Goal: Task Accomplishment & Management: Manage account settings

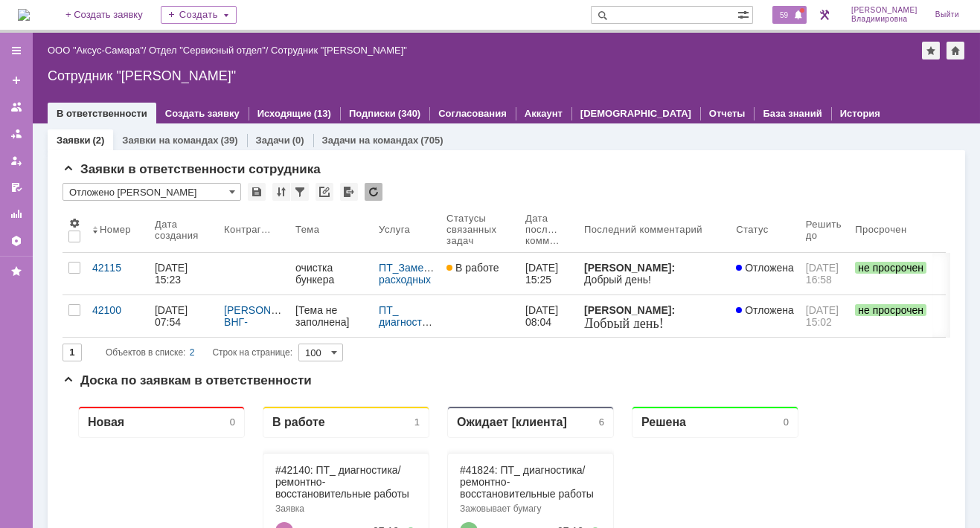
click at [792, 10] on span "59" at bounding box center [783, 15] width 17 height 10
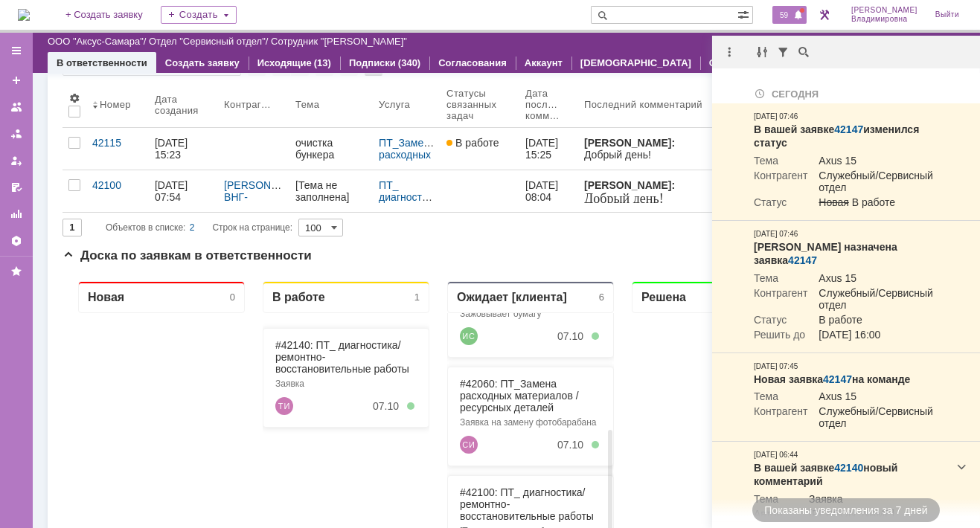
scroll to position [147, 0]
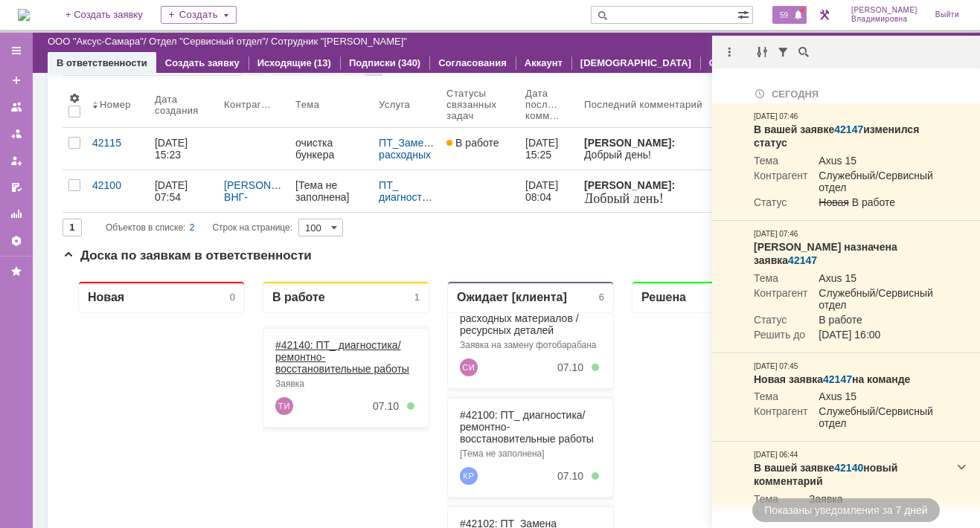
click at [291, 342] on link "#42140: ПТ_ диагностика/ ремонтно-восстановительные работы" at bounding box center [342, 357] width 134 height 36
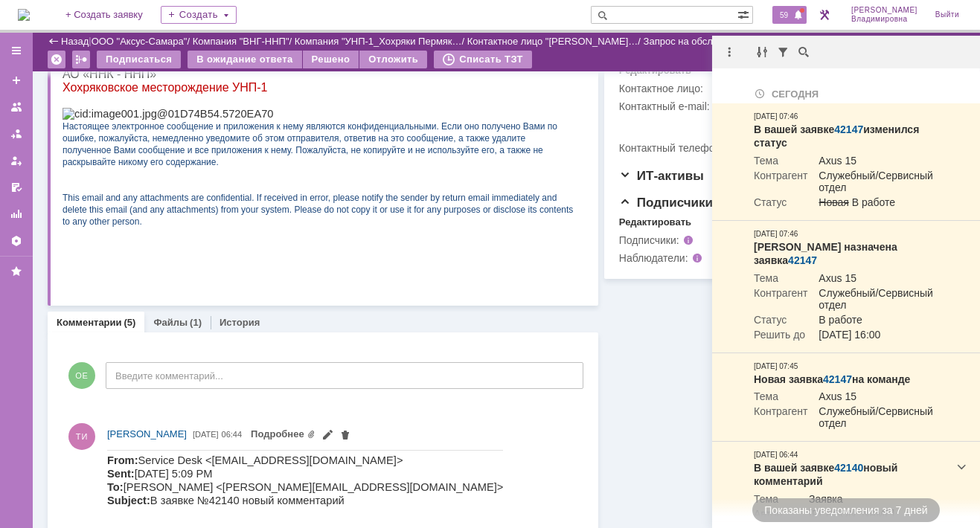
scroll to position [446, 0]
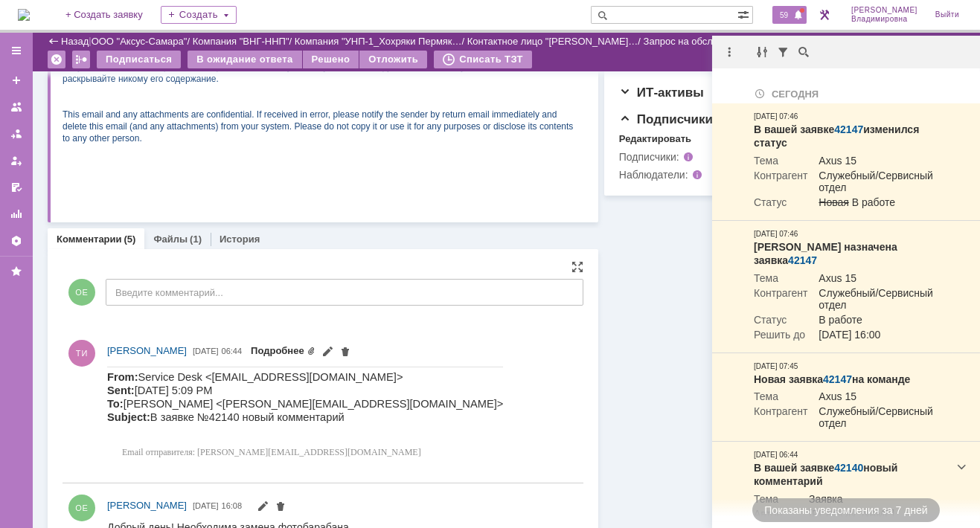
click at [315, 348] on link "Подробнее" at bounding box center [283, 350] width 65 height 11
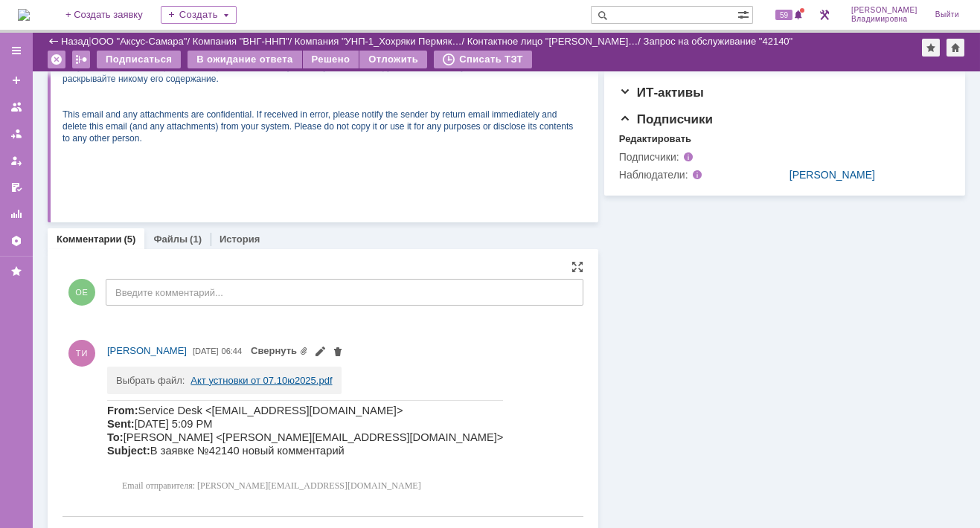
click at [228, 376] on link "Акт устновки от 07.10ю2025.pdf" at bounding box center [260, 380] width 141 height 11
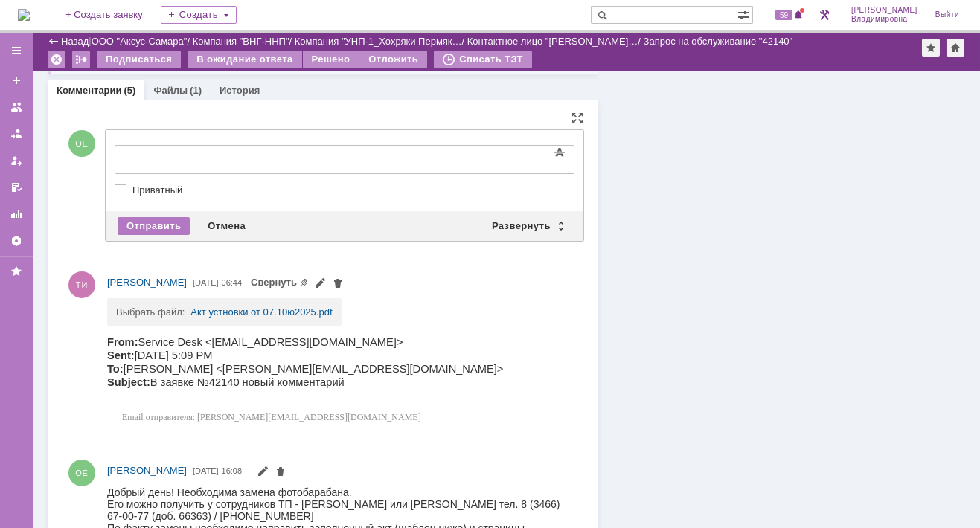
scroll to position [0, 0]
click at [525, 221] on div "Развернуть" at bounding box center [527, 226] width 89 height 18
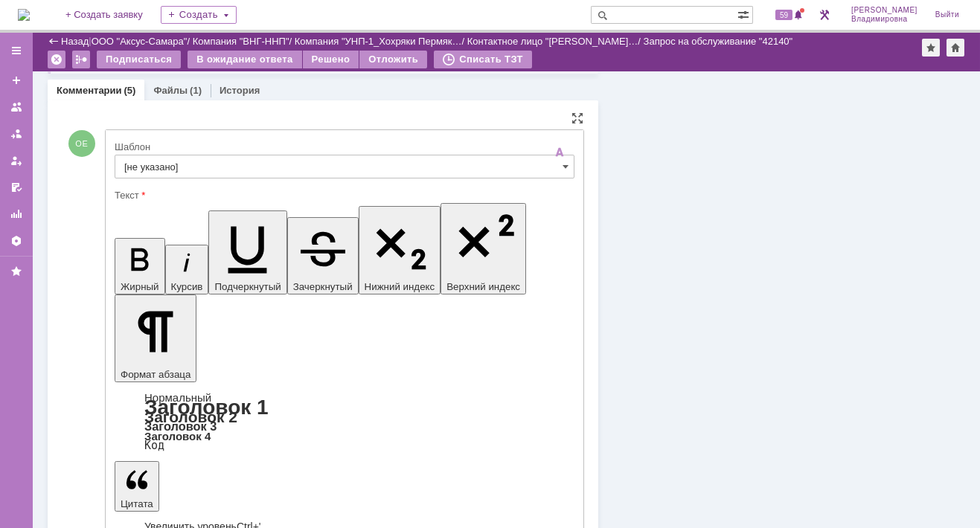
click at [148, 162] on input "[не указано]" at bounding box center [345, 167] width 460 height 24
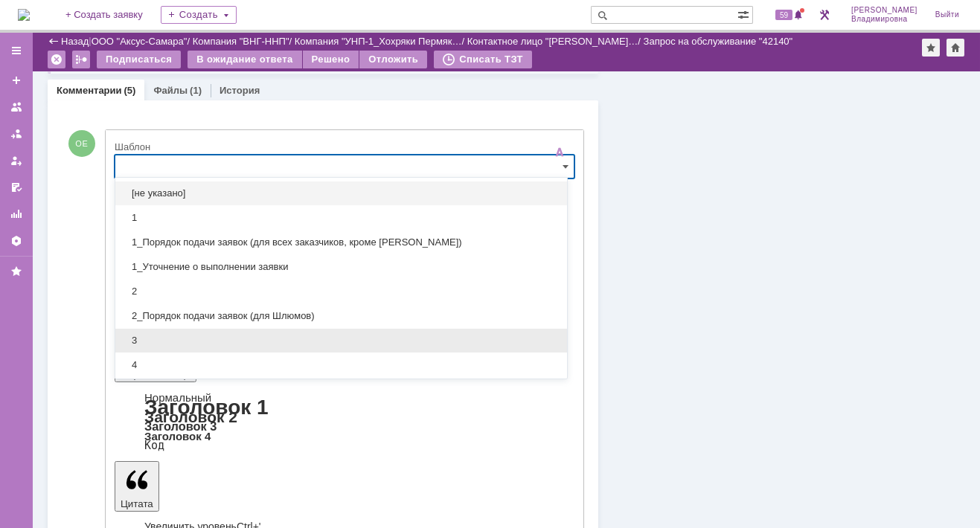
scroll to position [74, 0]
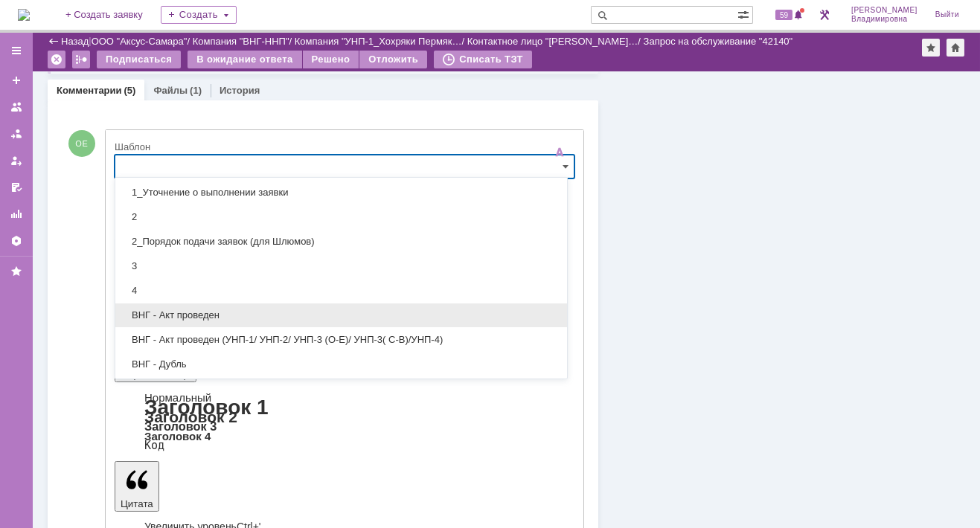
click at [194, 312] on span "ВНГ - Акт проведен" at bounding box center [341, 316] width 434 height 12
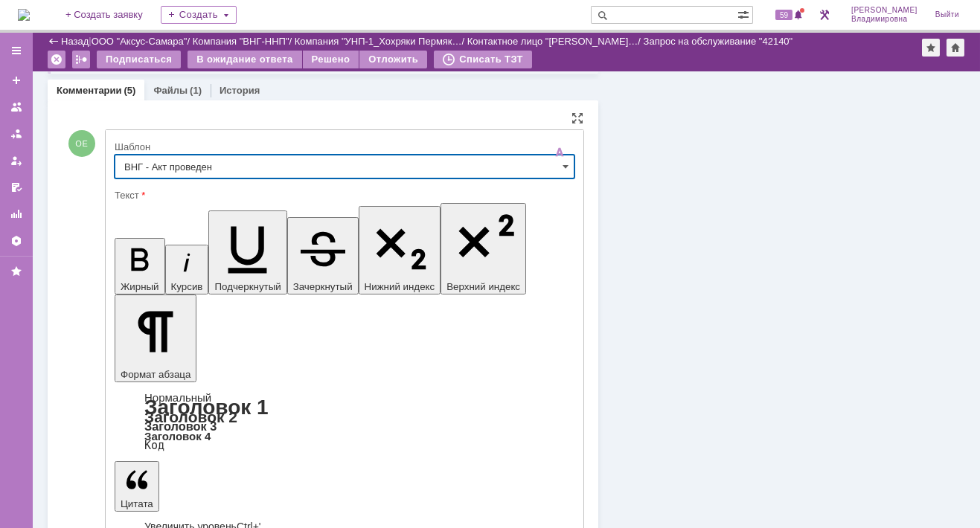
type input "ВНГ - Акт проведен"
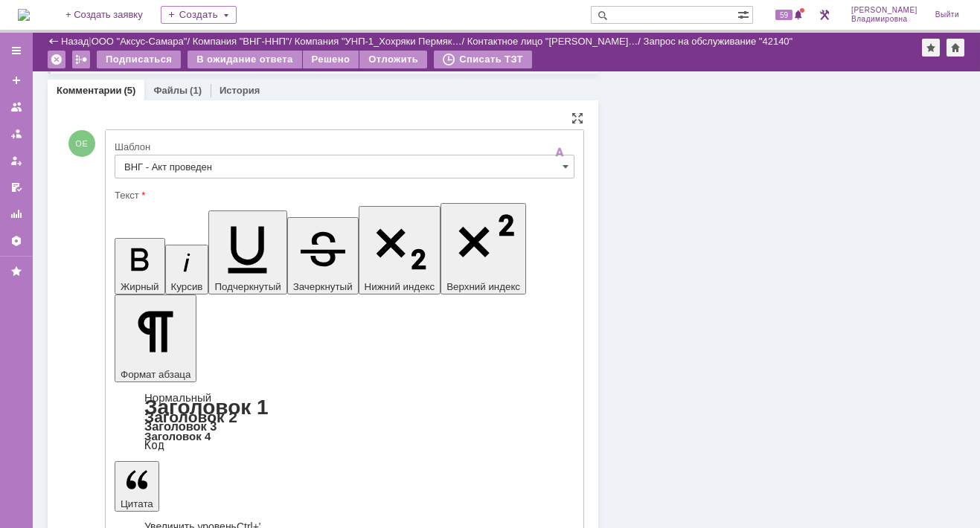
drag, startPoint x: 129, startPoint y: 3545, endPoint x: 465, endPoint y: 3551, distance: 336.3
drag, startPoint x: 129, startPoint y: 3548, endPoint x: 309, endPoint y: 3550, distance: 180.1
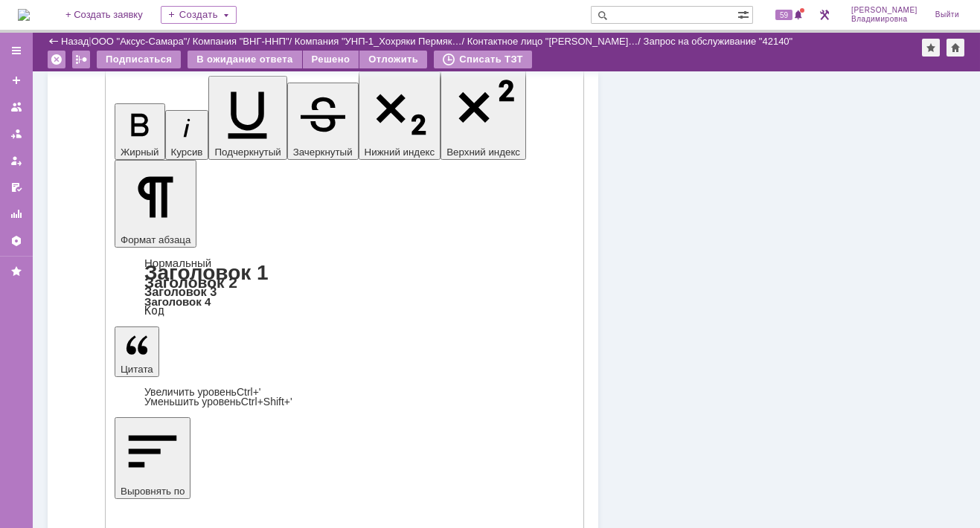
scroll to position [818, 0]
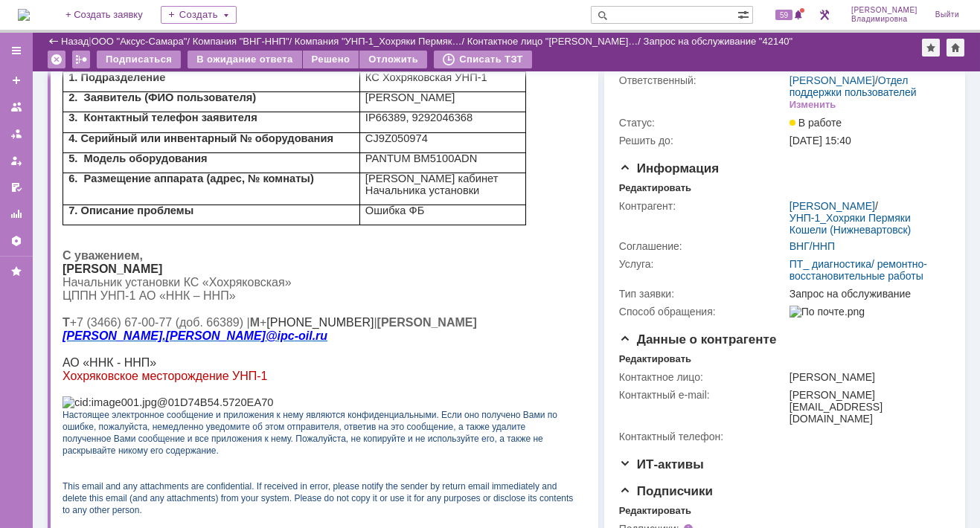
scroll to position [0, 0]
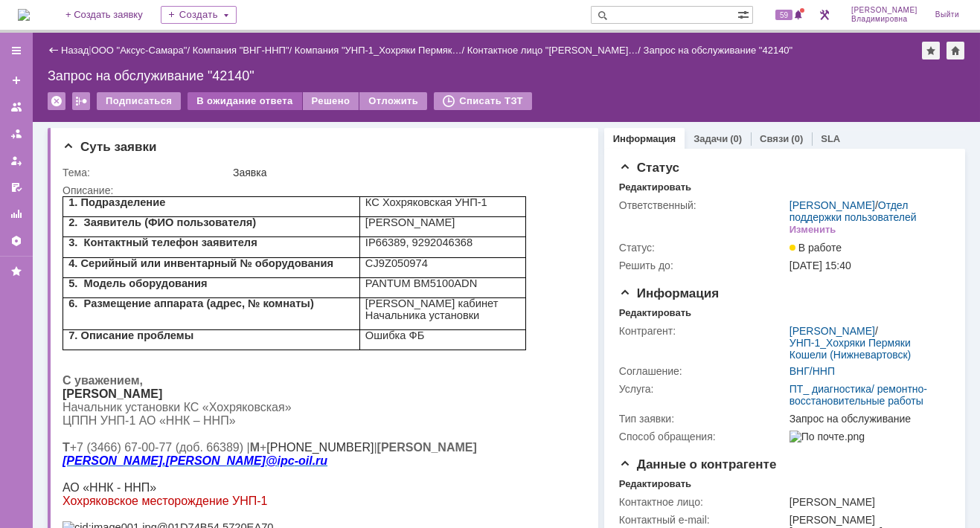
click at [237, 99] on div "В ожидание ответа" at bounding box center [244, 101] width 114 height 18
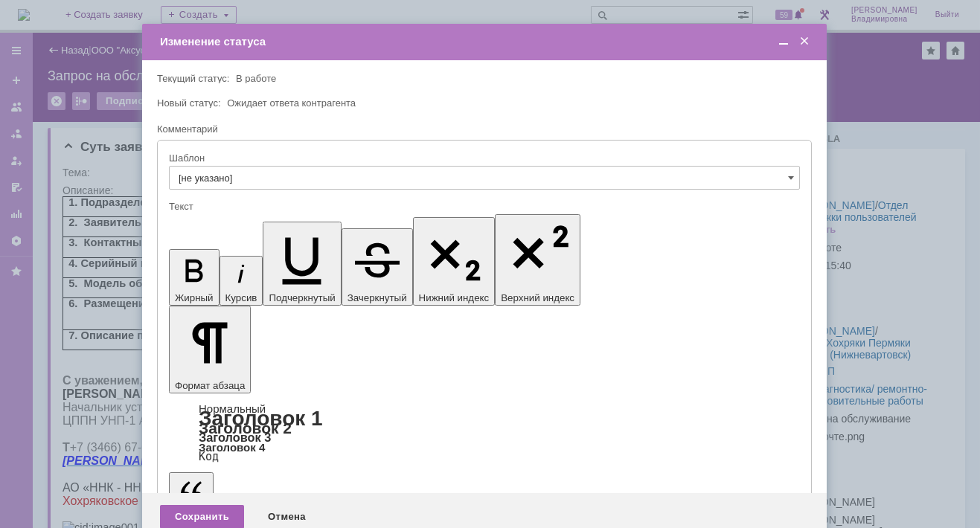
click at [214, 505] on div "Сохранить" at bounding box center [202, 517] width 84 height 24
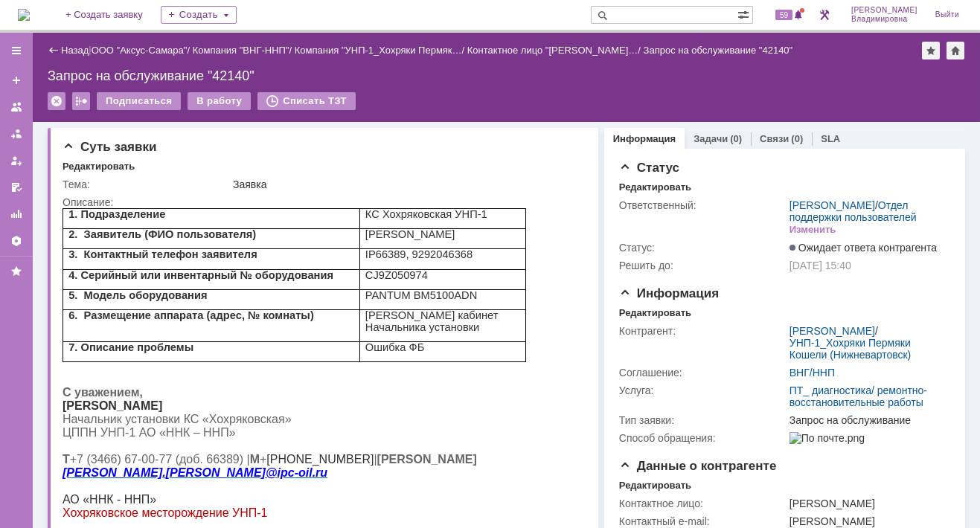
click at [30, 14] on img at bounding box center [24, 15] width 12 height 12
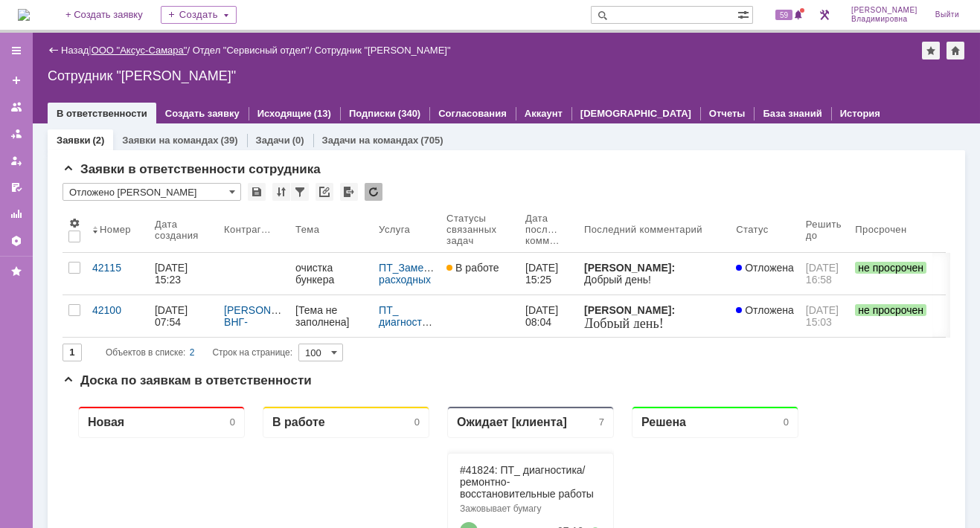
click at [159, 49] on link "ООО "Аксус-Самара"" at bounding box center [140, 50] width 96 height 11
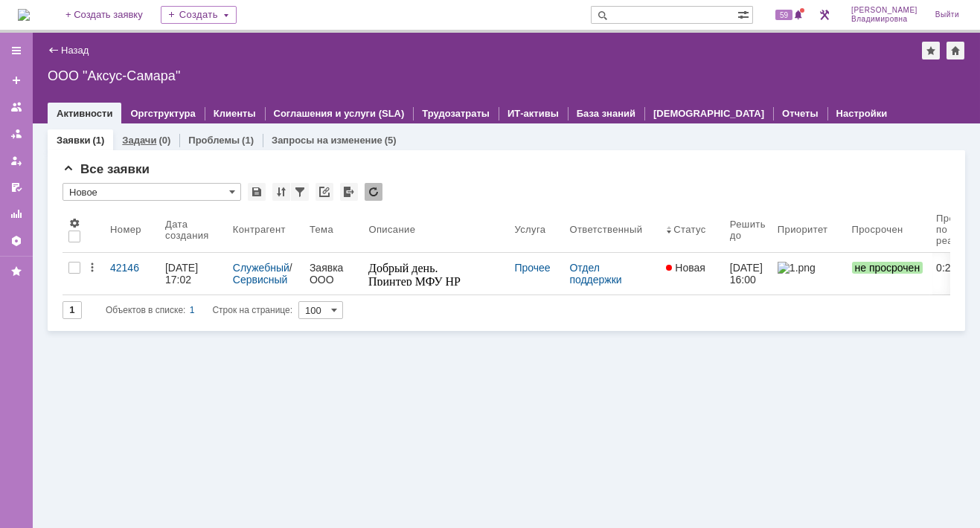
click at [132, 139] on link "Задачи" at bounding box center [139, 140] width 34 height 11
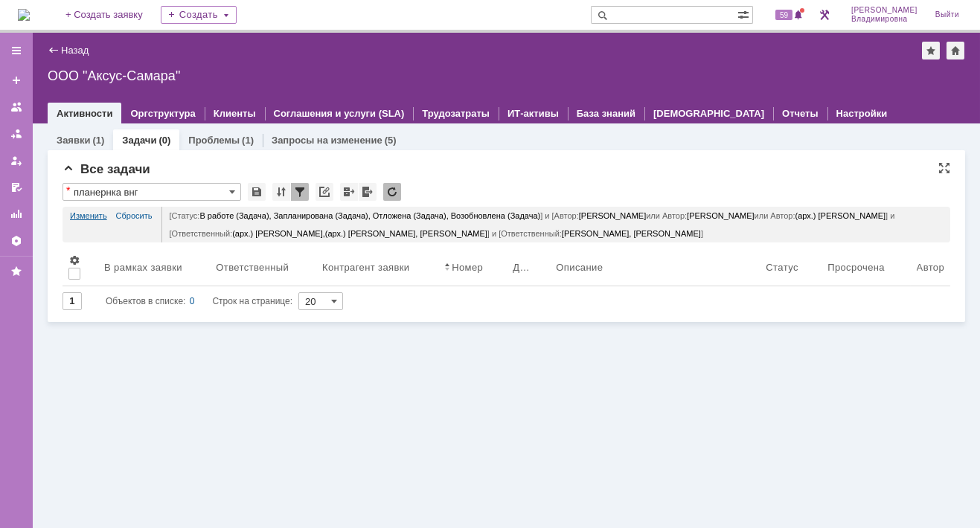
click at [79, 214] on link "Изменить" at bounding box center [88, 216] width 37 height 18
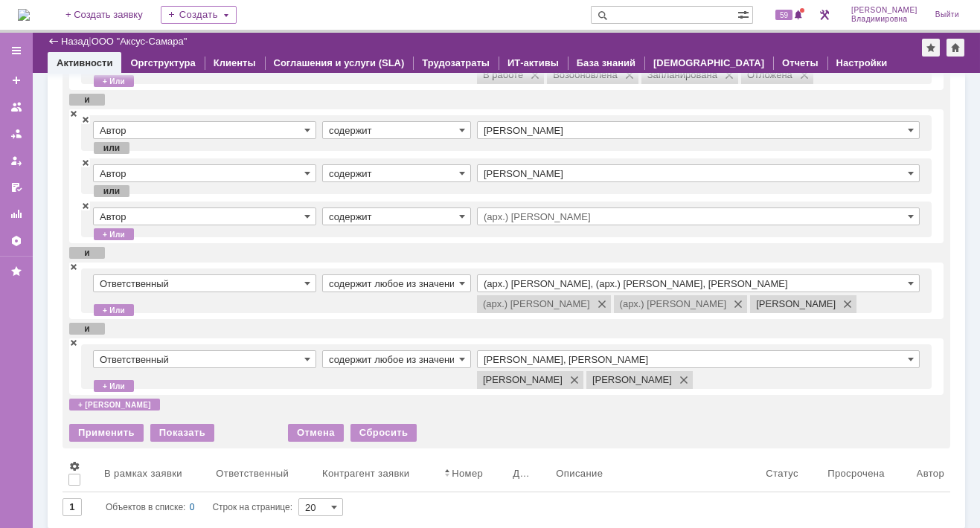
scroll to position [140, 0]
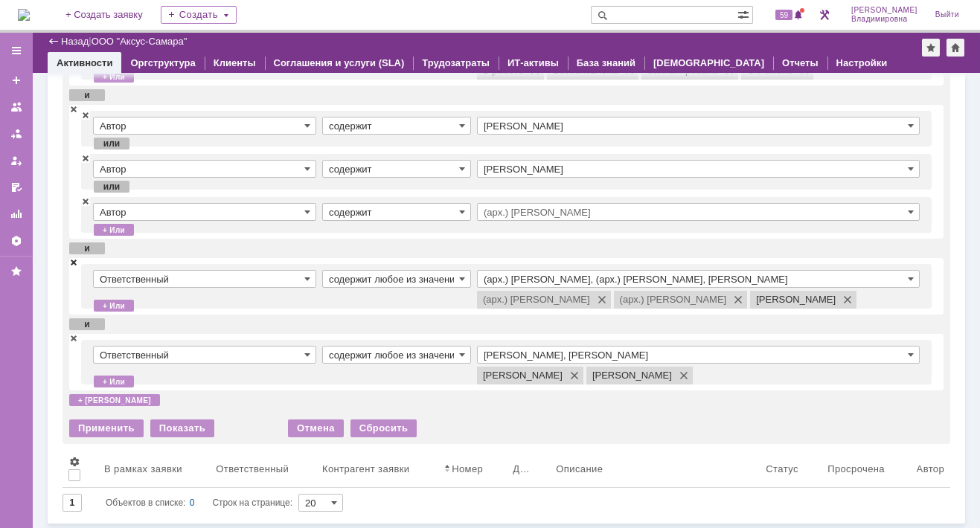
click at [74, 263] on span at bounding box center [73, 262] width 9 height 10
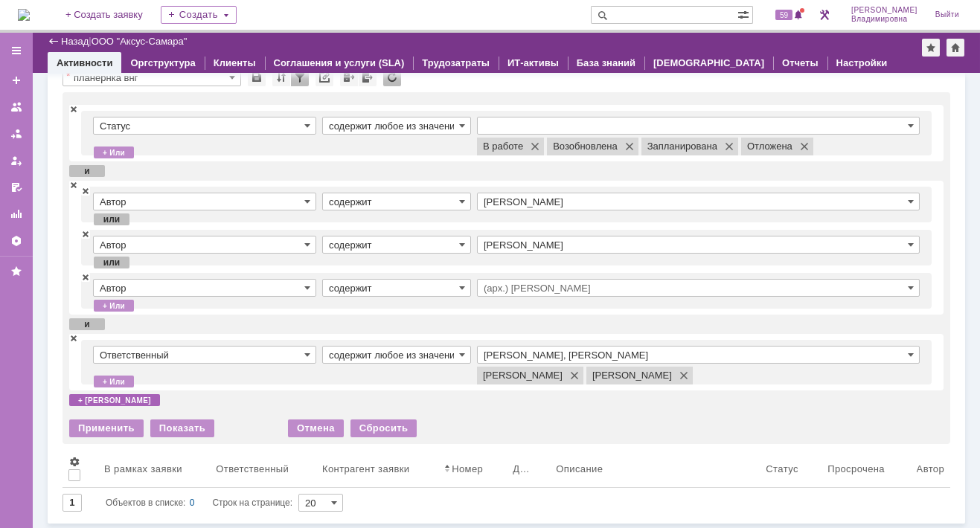
click at [89, 396] on div "+ и" at bounding box center [114, 400] width 91 height 12
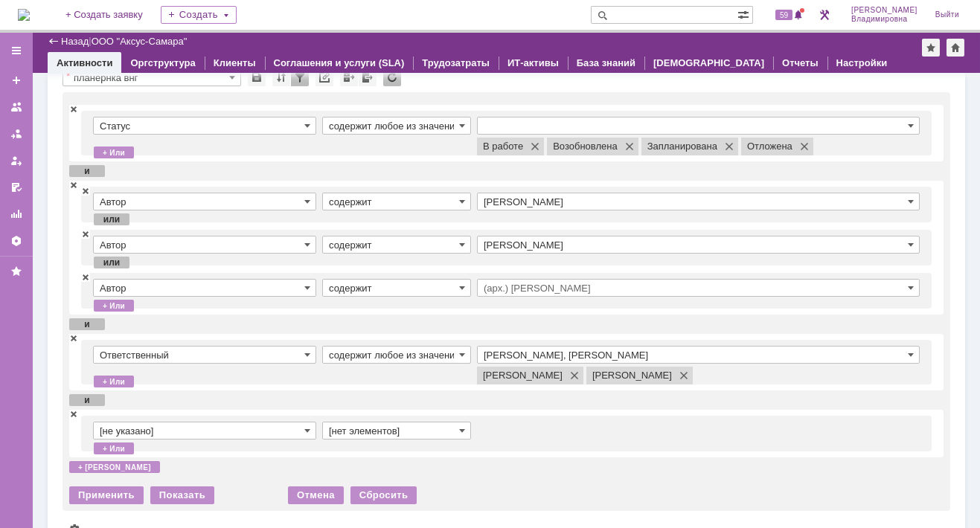
click at [520, 352] on input "Раков Константин Сергеевич, Татаринов Валерий Анатольевич" at bounding box center [698, 355] width 443 height 18
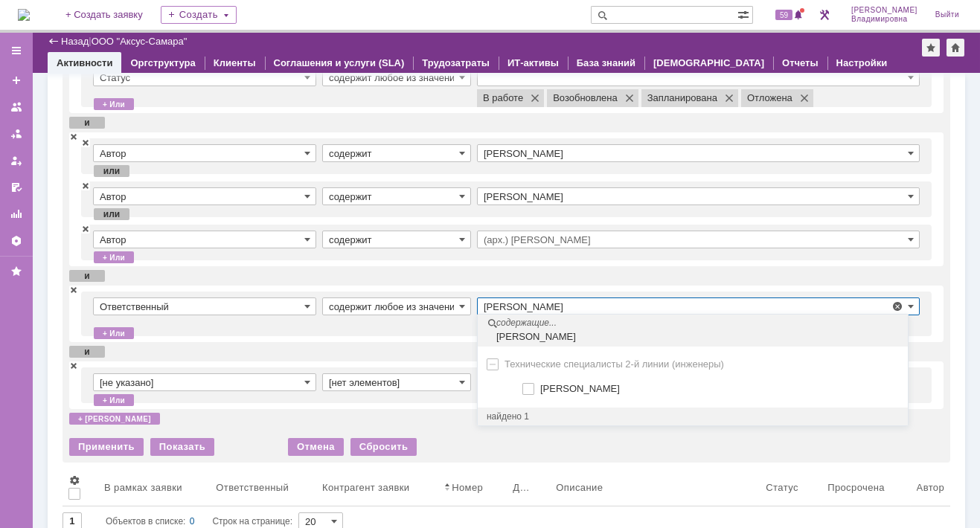
click at [540, 388] on span at bounding box center [540, 386] width 0 height 7
click at [529, 388] on input "Сидоров Евгений" at bounding box center [530, 390] width 10 height 10
type input "Раков Константин Сергеевич, Сидоров Евгений, Татаринов Валерий Анатольевич"
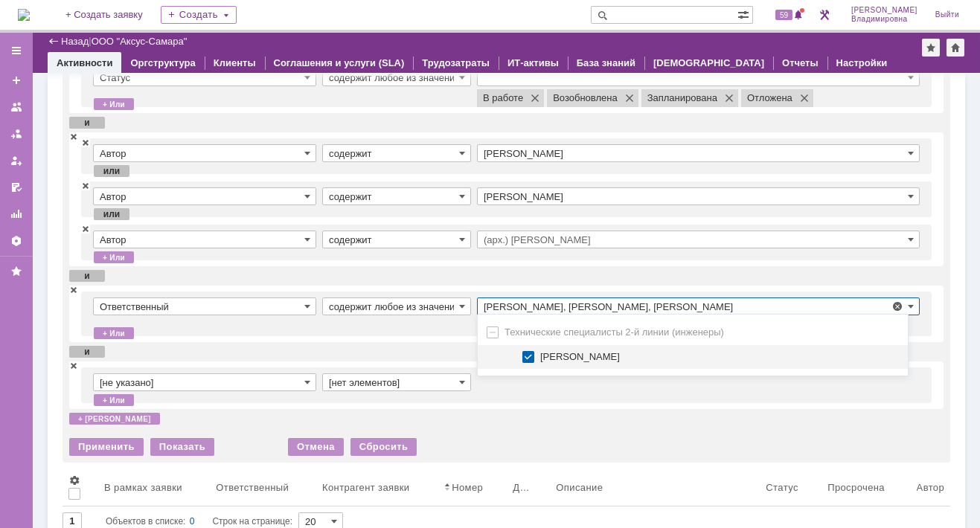
click at [404, 330] on td "содержит любое из значений" at bounding box center [399, 314] width 155 height 33
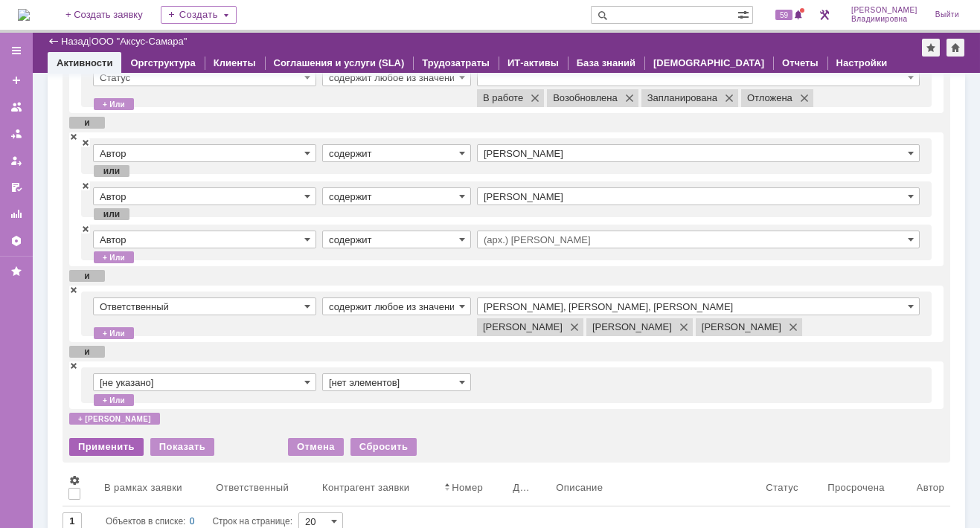
click at [109, 456] on div "Применить" at bounding box center [106, 447] width 74 height 18
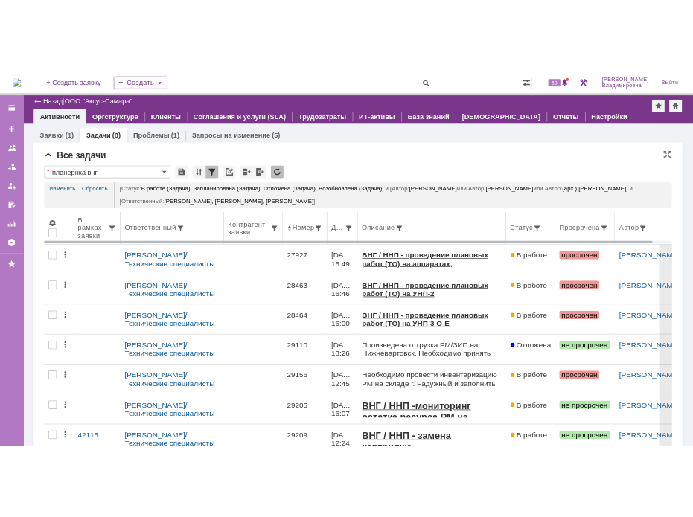
scroll to position [0, 0]
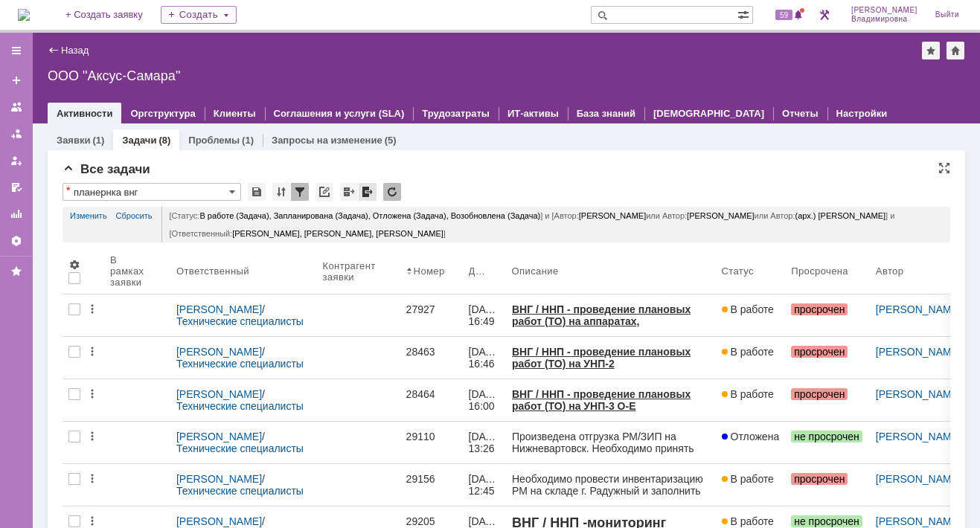
click at [366, 187] on div at bounding box center [368, 192] width 18 height 18
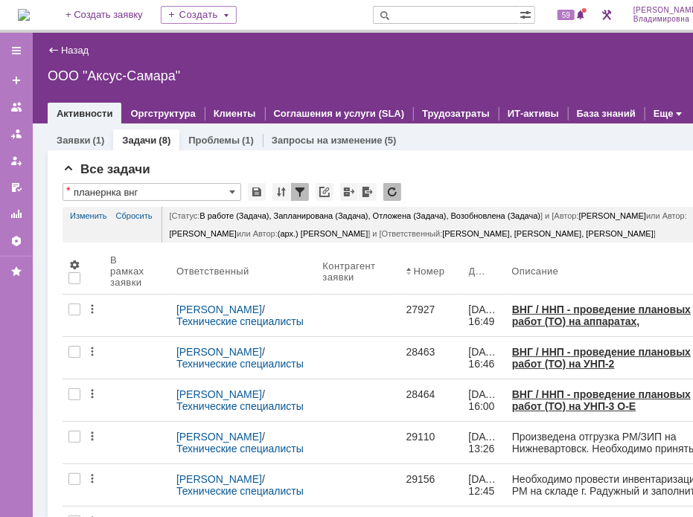
click at [640, 45] on div "Назад | ООО "Аксус-Самара"" at bounding box center [397, 51] width 699 height 18
click at [30, 16] on img at bounding box center [24, 15] width 12 height 12
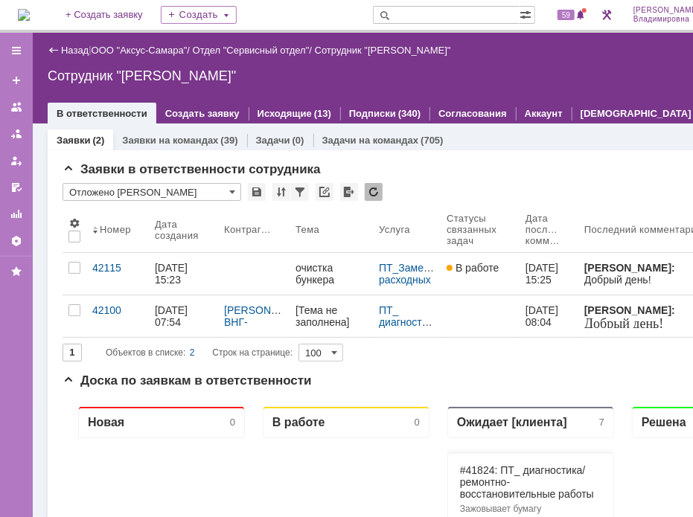
click at [30, 21] on img at bounding box center [24, 15] width 12 height 12
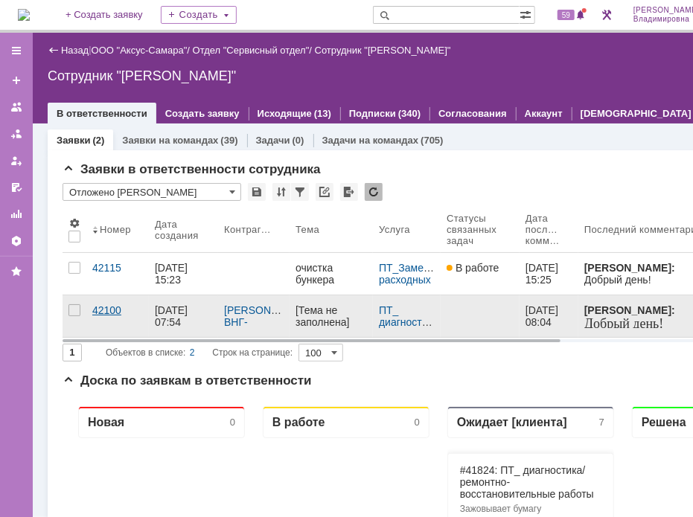
click at [104, 312] on div "42100" at bounding box center [117, 310] width 51 height 12
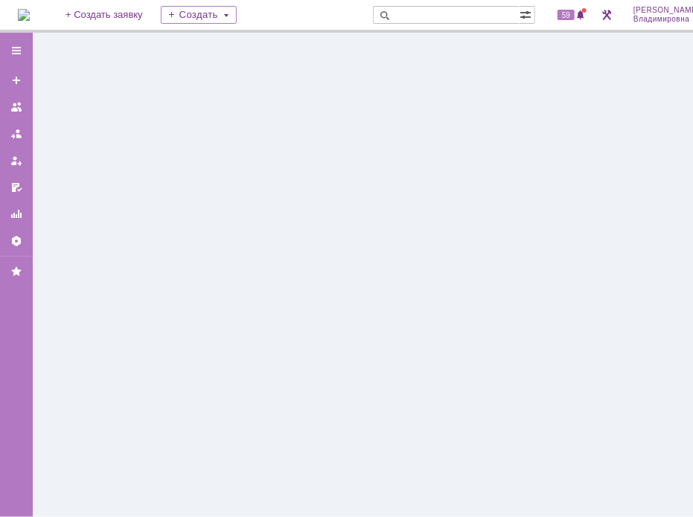
click at [104, 312] on div at bounding box center [397, 275] width 729 height 484
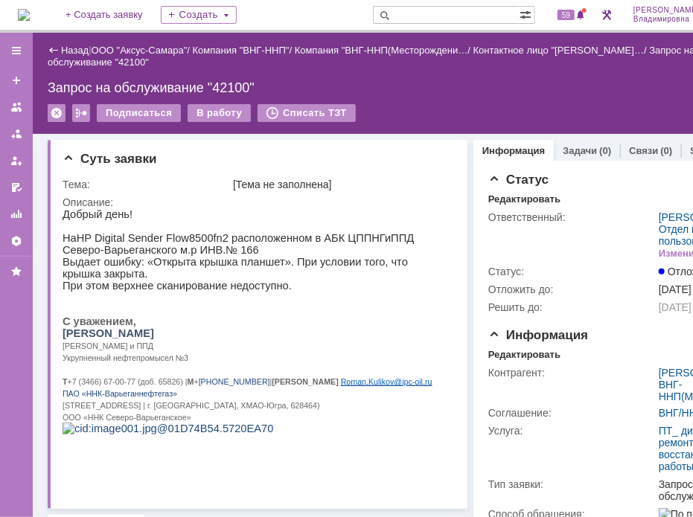
click at [30, 17] on img at bounding box center [24, 15] width 12 height 12
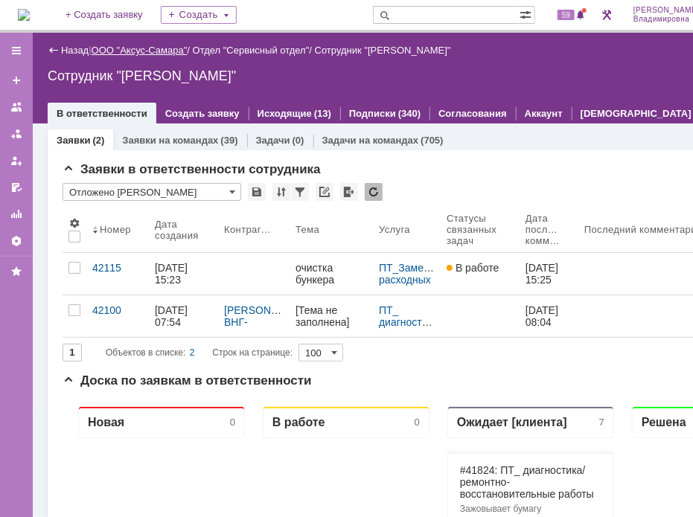
click at [155, 48] on link "ООО "Аксус-Самара"" at bounding box center [140, 50] width 96 height 11
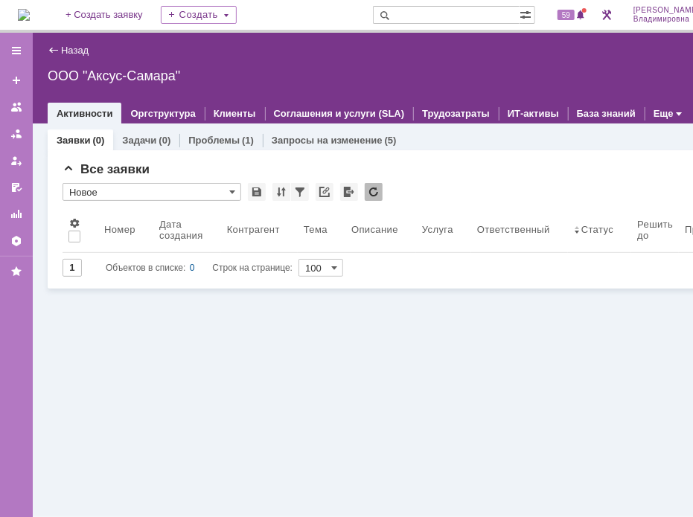
click at [254, 324] on div "Заявки (0) Задачи (0) Проблемы (1) Запросы на изменение (5) Все заявки * Новое …" at bounding box center [397, 321] width 729 height 394
click at [442, 14] on input "text" at bounding box center [446, 15] width 147 height 18
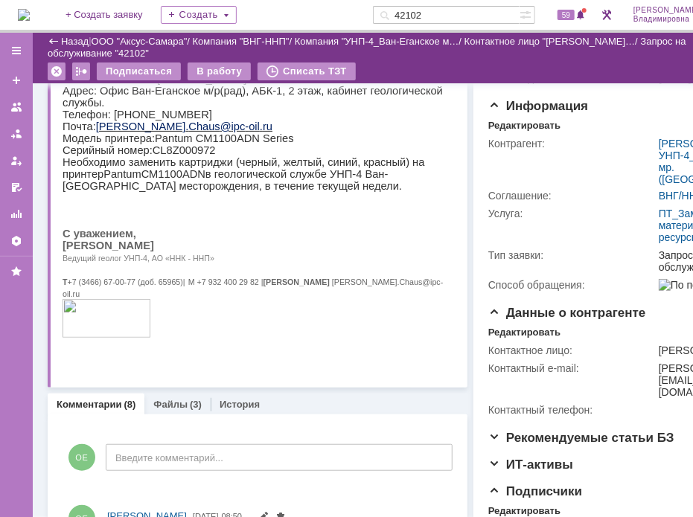
scroll to position [74, 0]
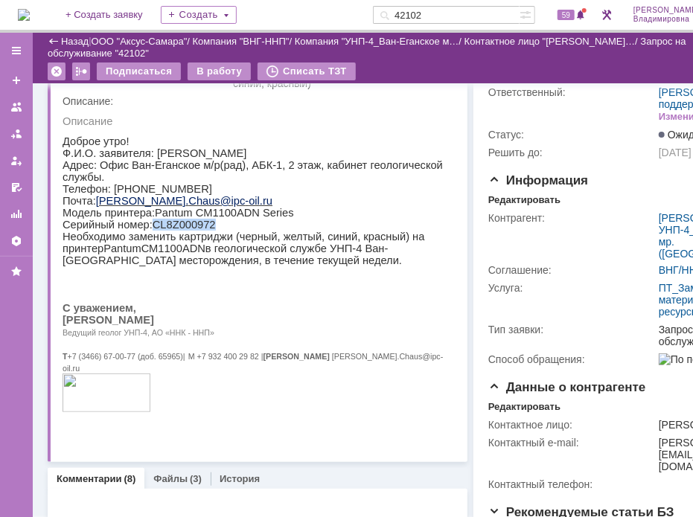
drag, startPoint x: 149, startPoint y: 235, endPoint x: 202, endPoint y: 235, distance: 52.8
click at [202, 230] on p "Серийный номер: CL 8 Z 000972" at bounding box center [253, 224] width 382 height 12
copy p "CL 8 Z 000972"
click at [355, 349] on p at bounding box center [253, 343] width 382 height 12
drag, startPoint x: 421, startPoint y: 315, endPoint x: 423, endPoint y: 322, distance: 7.6
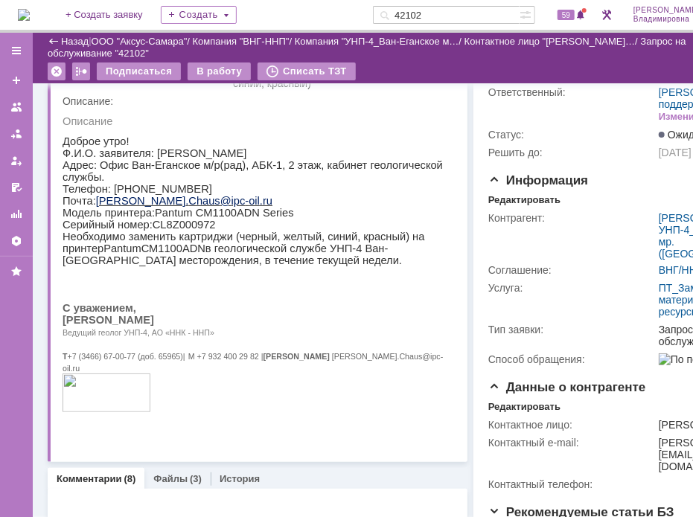
click at [422, 301] on p at bounding box center [253, 295] width 382 height 12
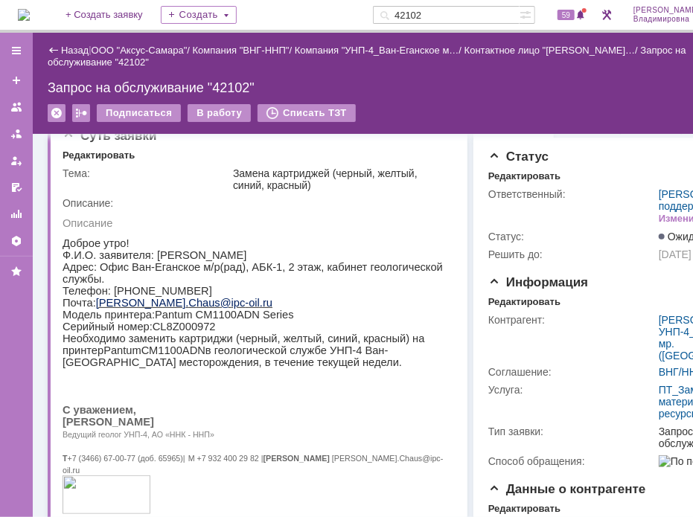
scroll to position [0, 0]
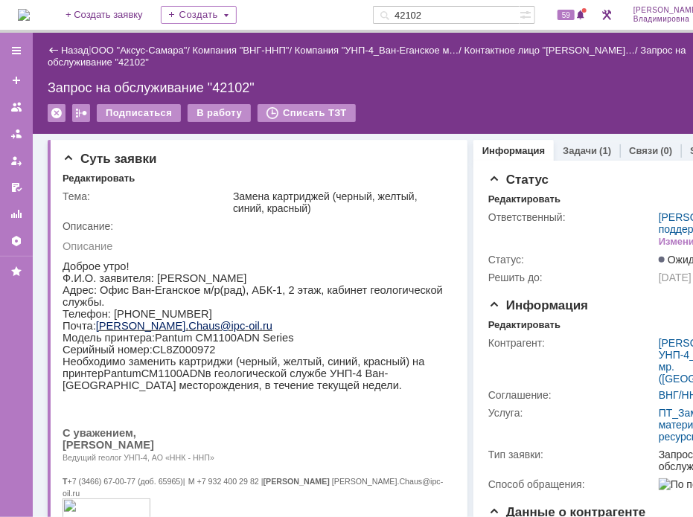
click at [632, 90] on div "Запрос на обслуживание "42102"" at bounding box center [397, 87] width 699 height 15
click at [449, 14] on input "42102" at bounding box center [446, 15] width 147 height 18
type input "42100"
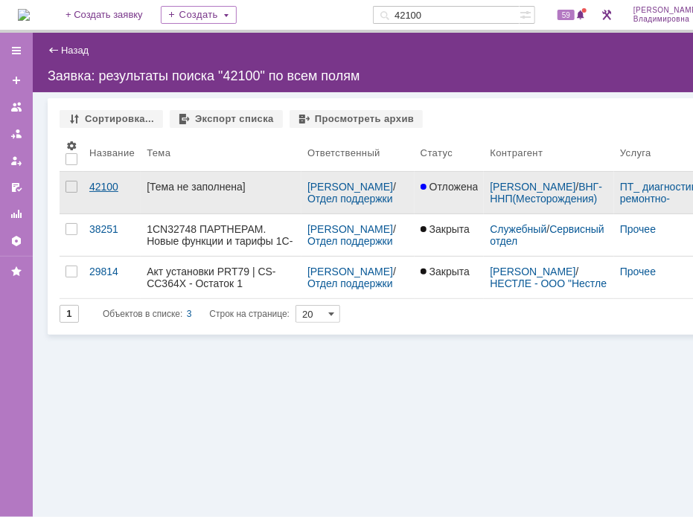
click at [109, 182] on div "42100" at bounding box center [111, 187] width 45 height 12
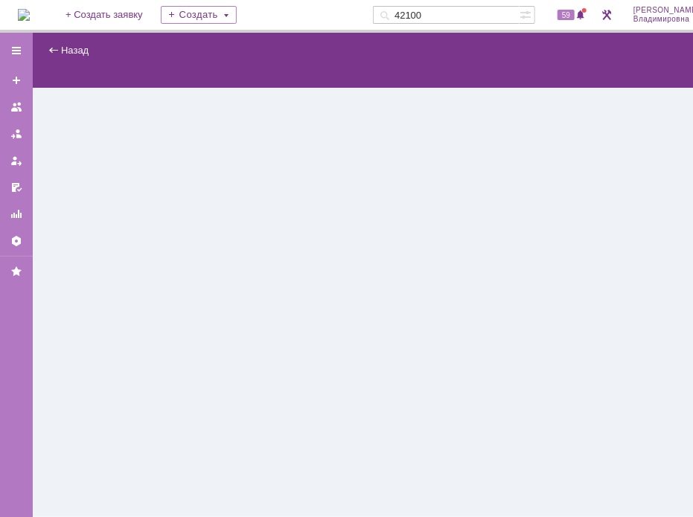
click at [109, 182] on div "Назад | serviceCall$46928686 Карточка заявки" at bounding box center [397, 275] width 729 height 484
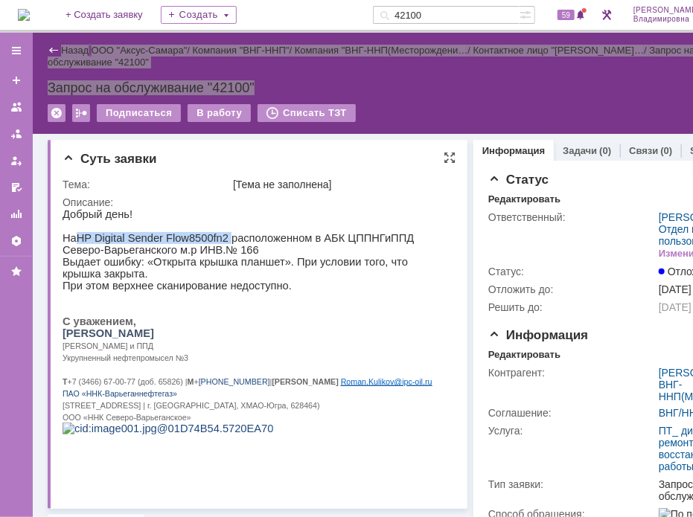
drag, startPoint x: 76, startPoint y: 243, endPoint x: 219, endPoint y: 237, distance: 143.7
click at [219, 237] on p "На HP Digital Sender Flow 8500 fn 2 расположенном в АБК ЦППНГиППД Северо-Варьег…" at bounding box center [253, 243] width 382 height 24
drag, startPoint x: 219, startPoint y: 237, endPoint x: 126, endPoint y: 239, distance: 93.0
copy p "HP Digital Sender Flow 8500 fn 2"
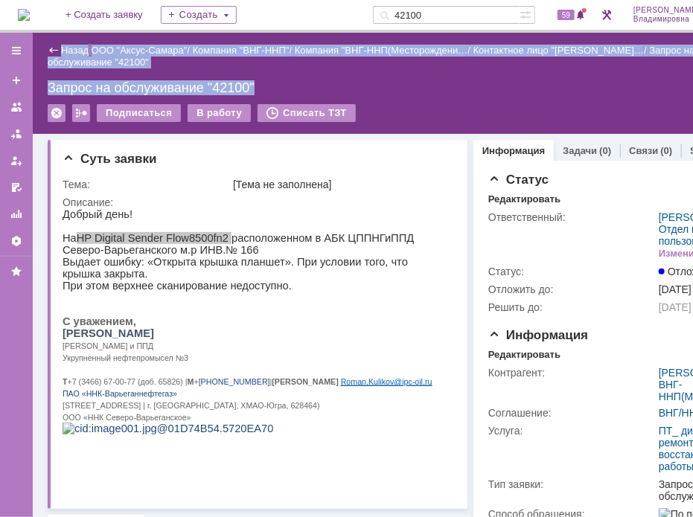
click at [638, 83] on div "Запрос на обслуживание "42100"" at bounding box center [397, 87] width 699 height 15
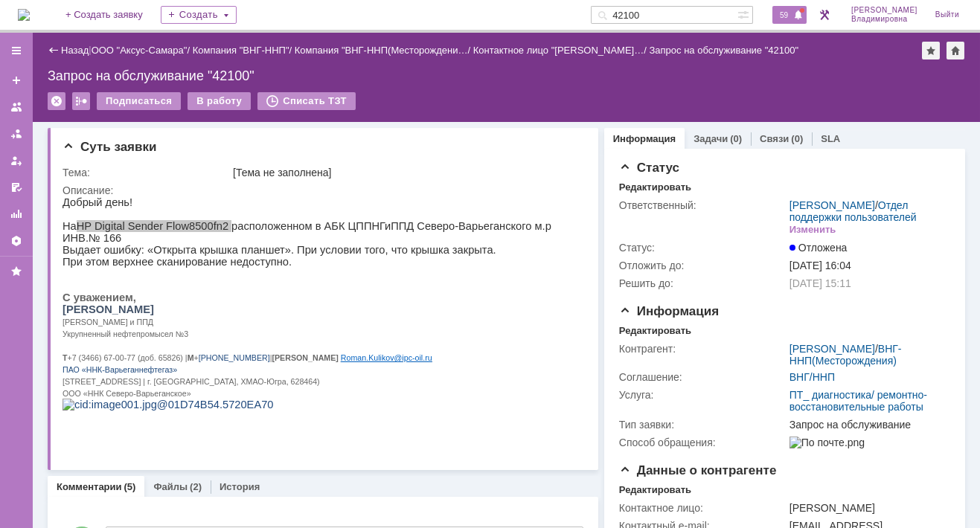
click at [792, 10] on span "59" at bounding box center [783, 15] width 17 height 10
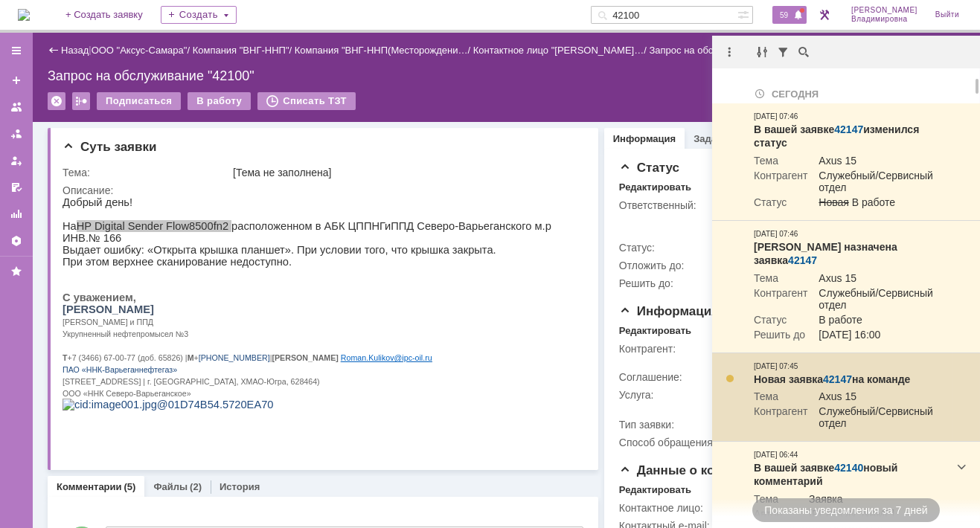
scroll to position [74, 0]
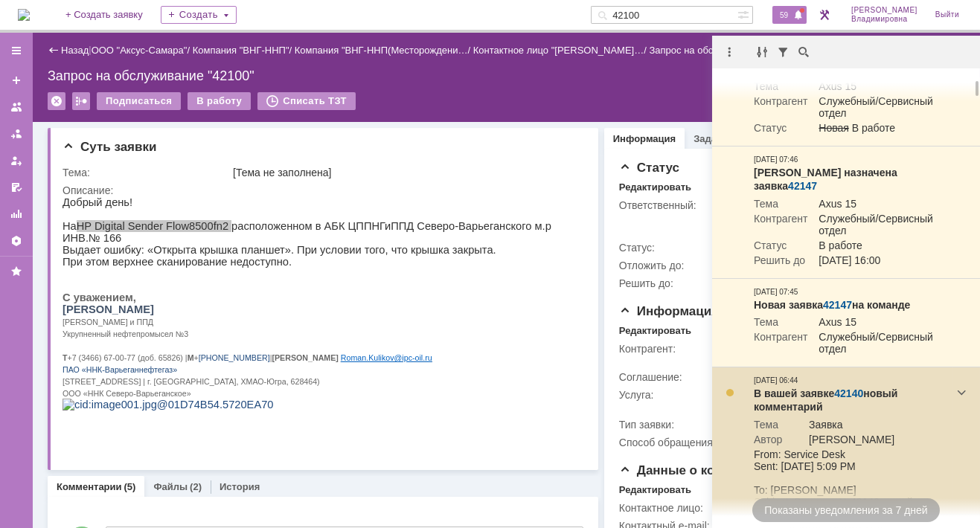
click at [850, 388] on link "42140" at bounding box center [848, 394] width 29 height 12
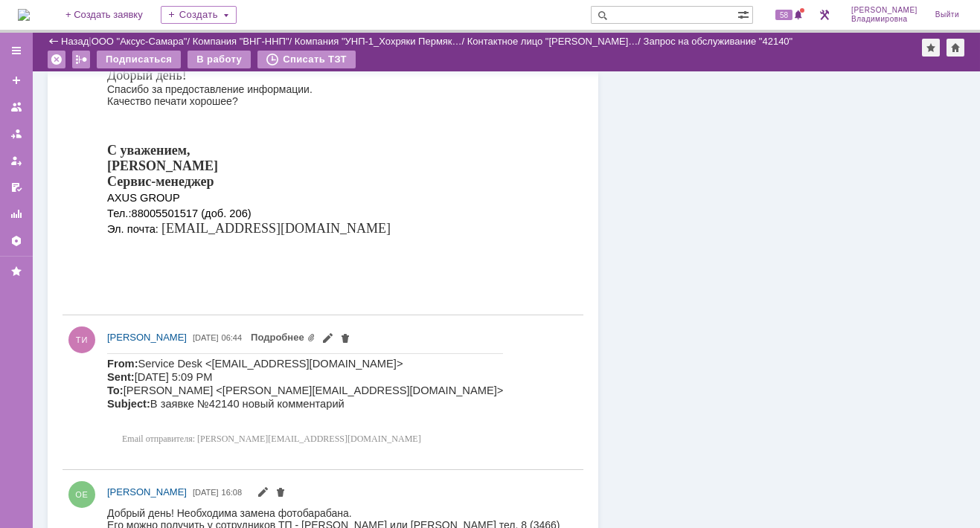
scroll to position [743, 0]
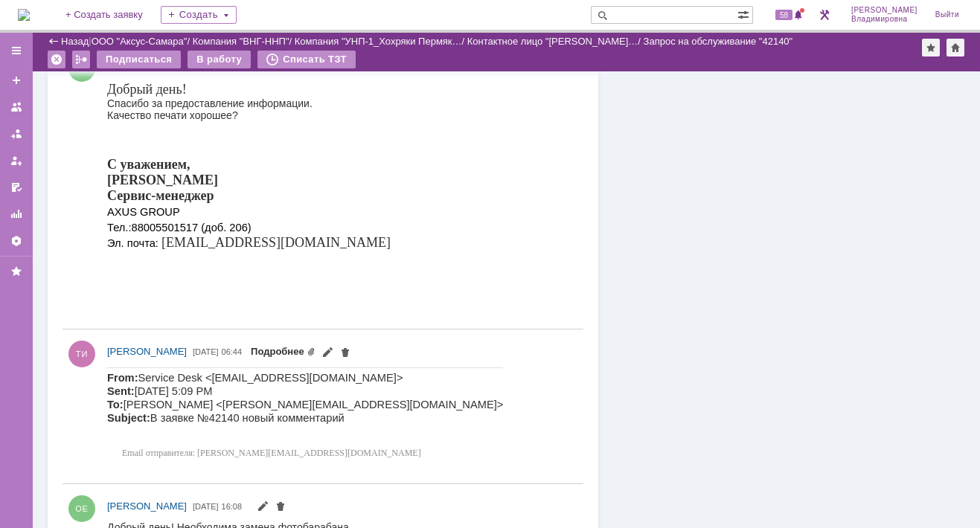
click at [315, 350] on link "Подробнее" at bounding box center [283, 351] width 65 height 11
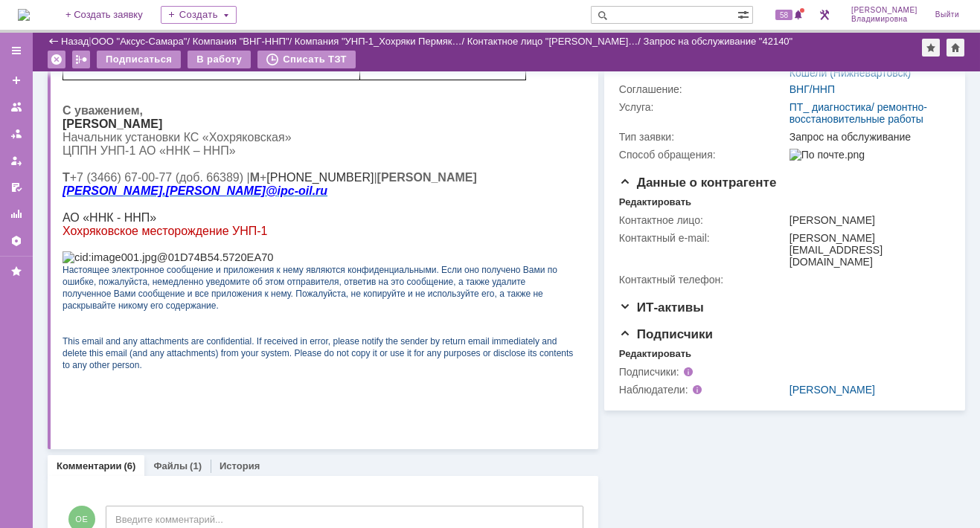
scroll to position [223, 0]
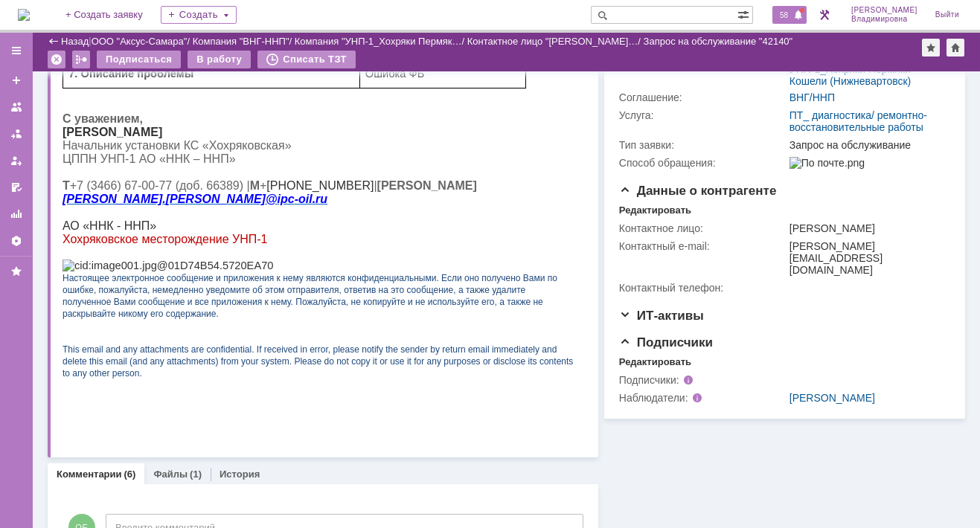
click at [792, 13] on span "58" at bounding box center [783, 15] width 17 height 10
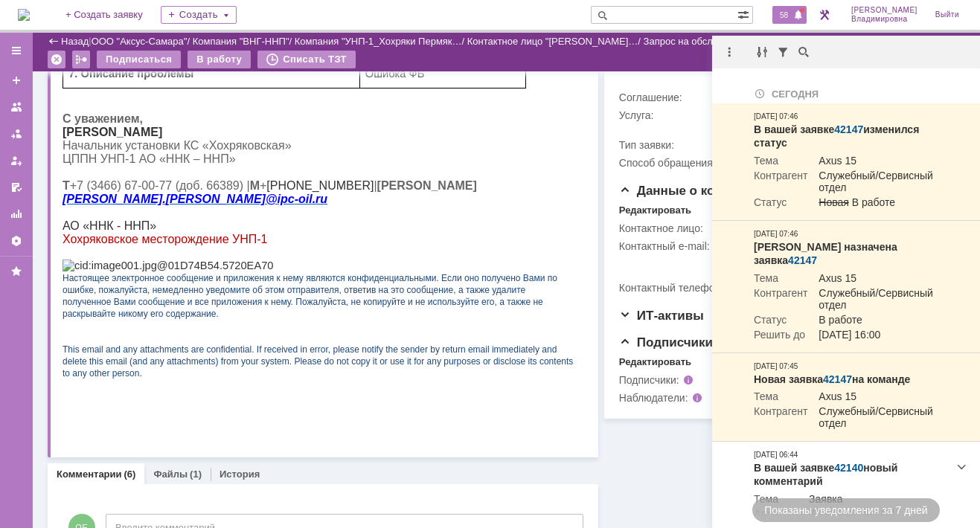
scroll to position [74, 0]
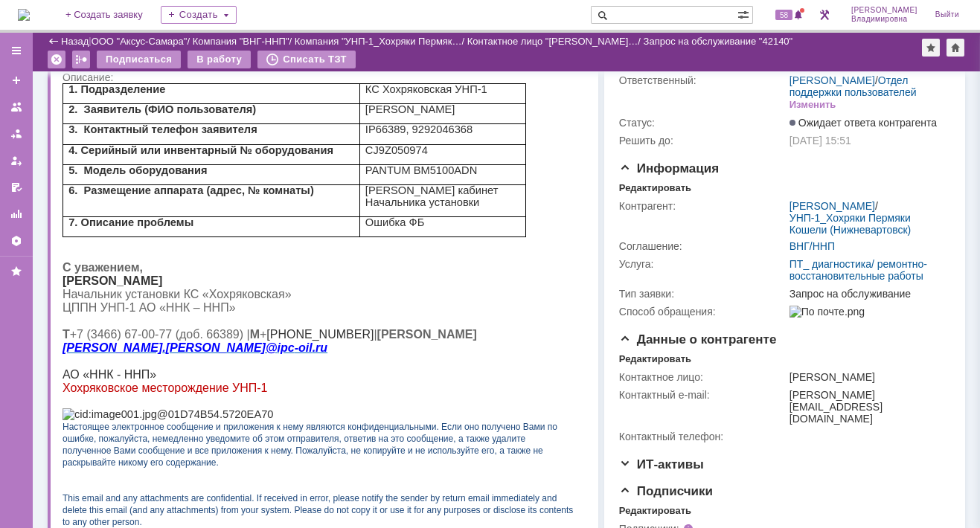
click at [609, 15] on span at bounding box center [600, 15] width 18 height 18
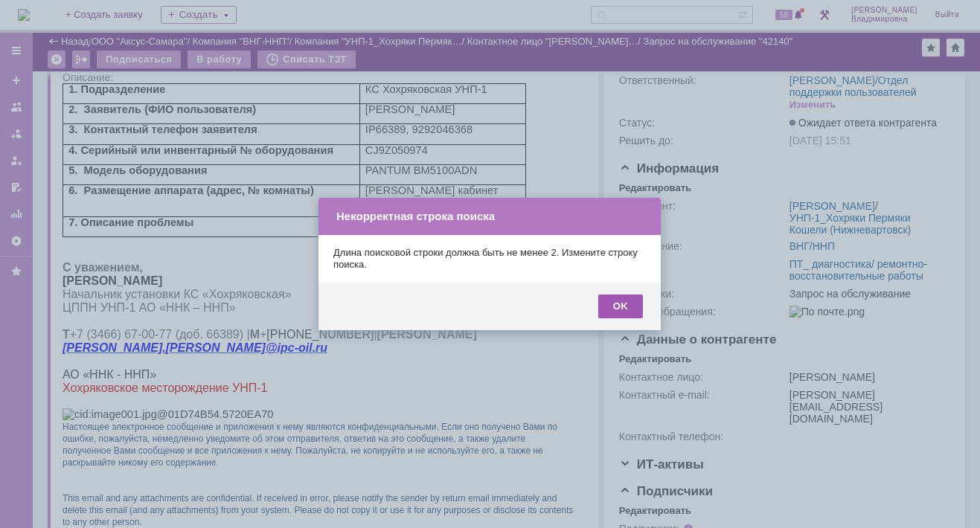
drag, startPoint x: 622, startPoint y: 302, endPoint x: 619, endPoint y: 213, distance: 89.3
click at [622, 301] on div "OK" at bounding box center [620, 307] width 45 height 24
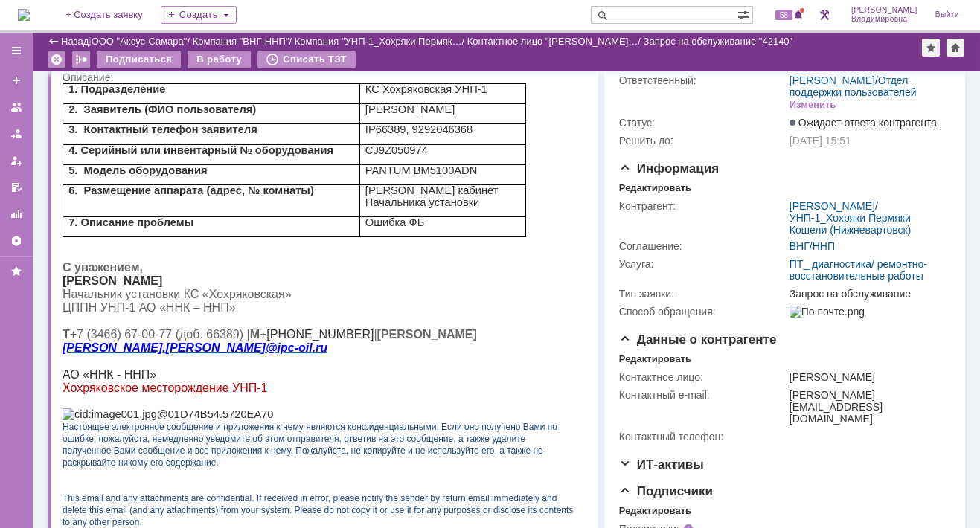
click at [645, 13] on input "text" at bounding box center [664, 15] width 147 height 18
type input "42102"
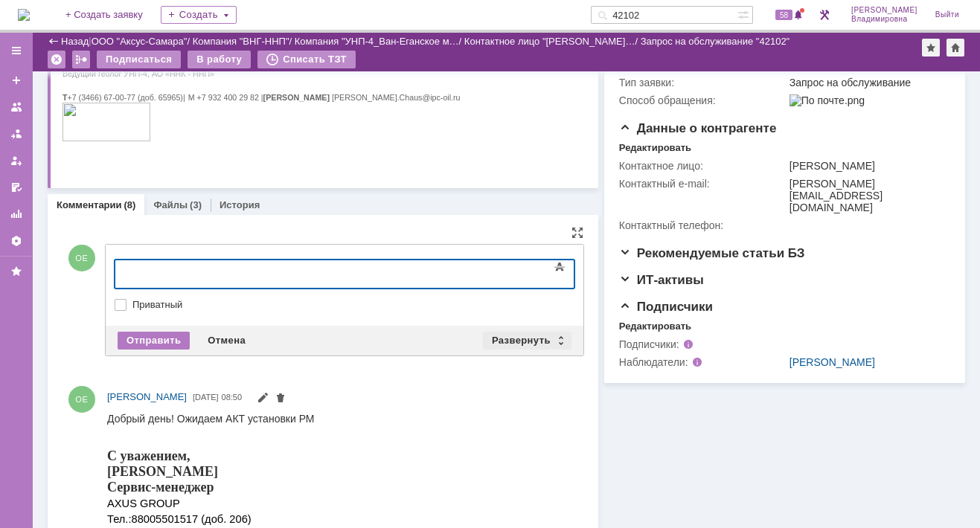
click at [519, 340] on div "Развернуть" at bounding box center [527, 341] width 89 height 18
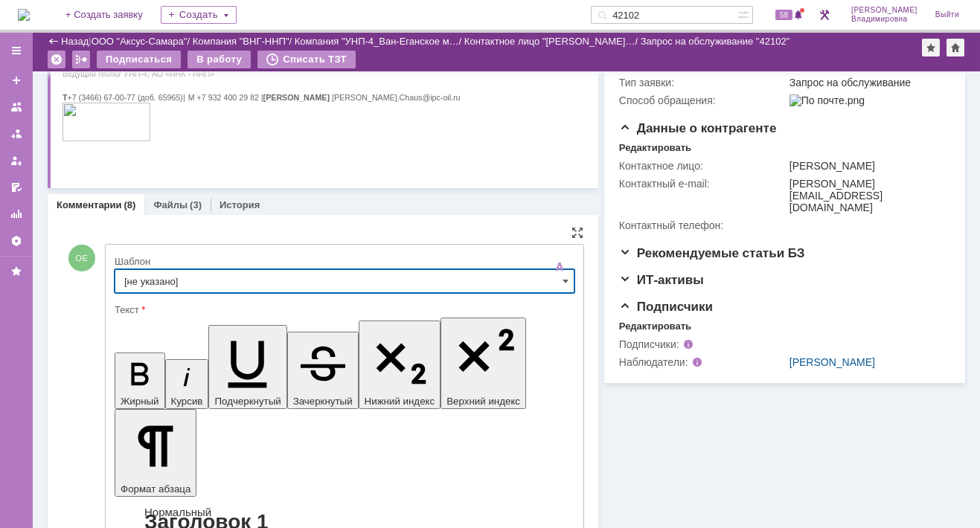
click at [168, 280] on input "[не указано]" at bounding box center [345, 281] width 460 height 24
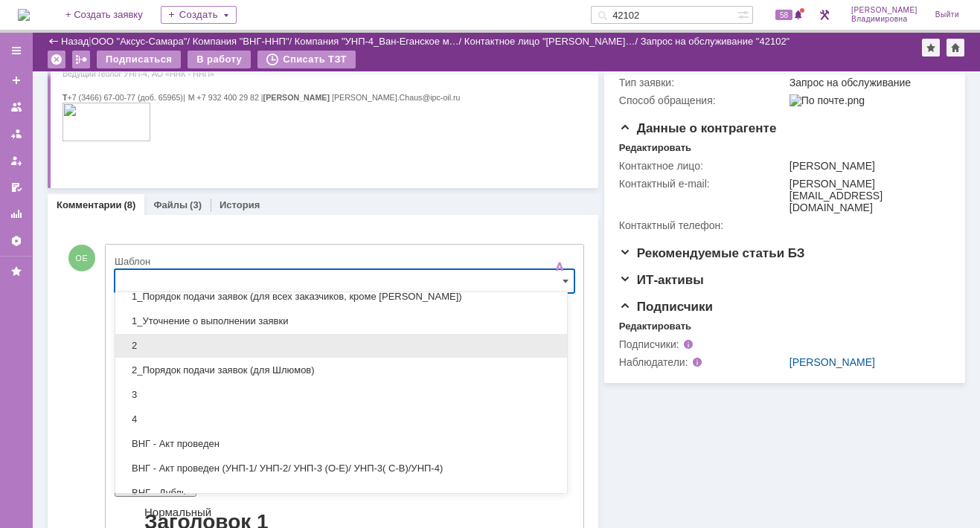
scroll to position [149, 0]
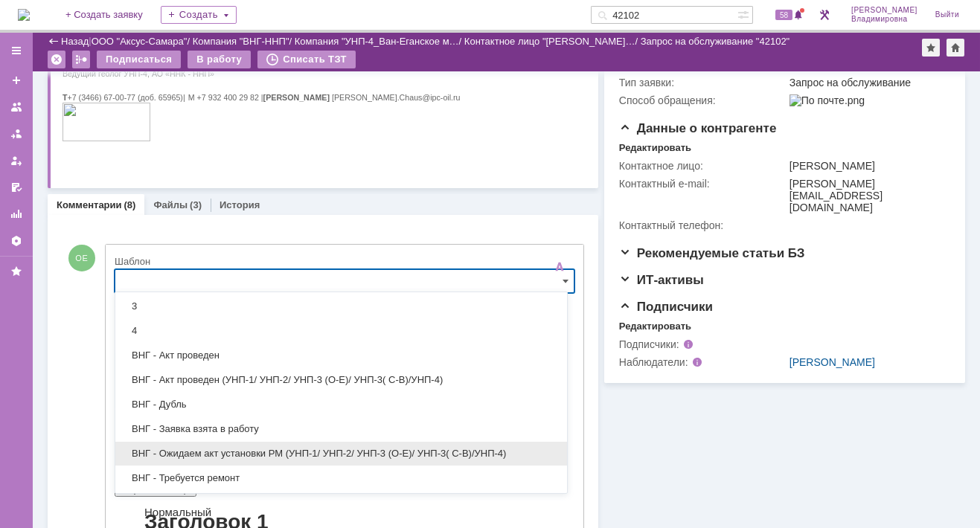
click at [245, 448] on span "ВНГ - Ожидаем акт установки РМ (УНП-1/ УНП-2/ УНП-3 (О-Е)/ УНП-3( С-В)/УНП-4)" at bounding box center [341, 454] width 434 height 12
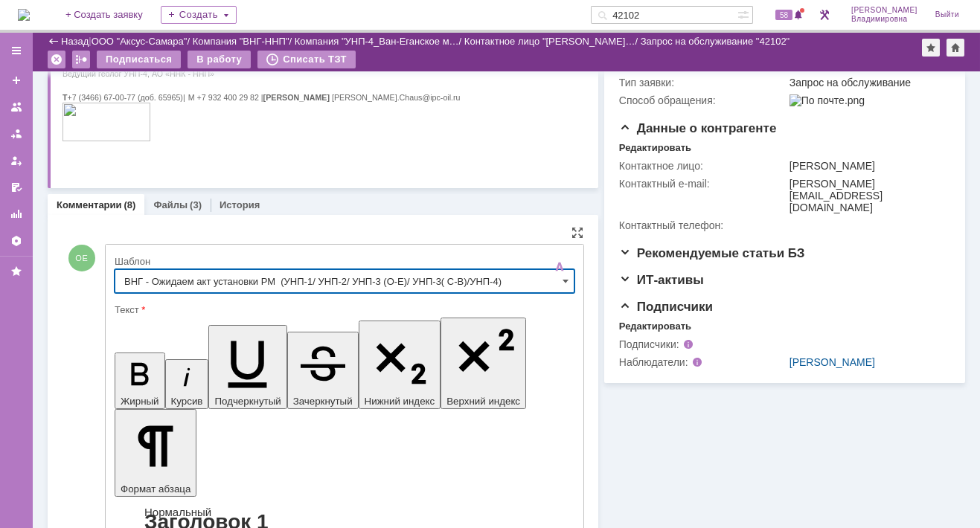
type input "ВНГ - Ожидаем акт установки РМ (УНП-1/ УНП-2/ УНП-3 (О-Е)/ УНП-3( С-В)/УНП-4)"
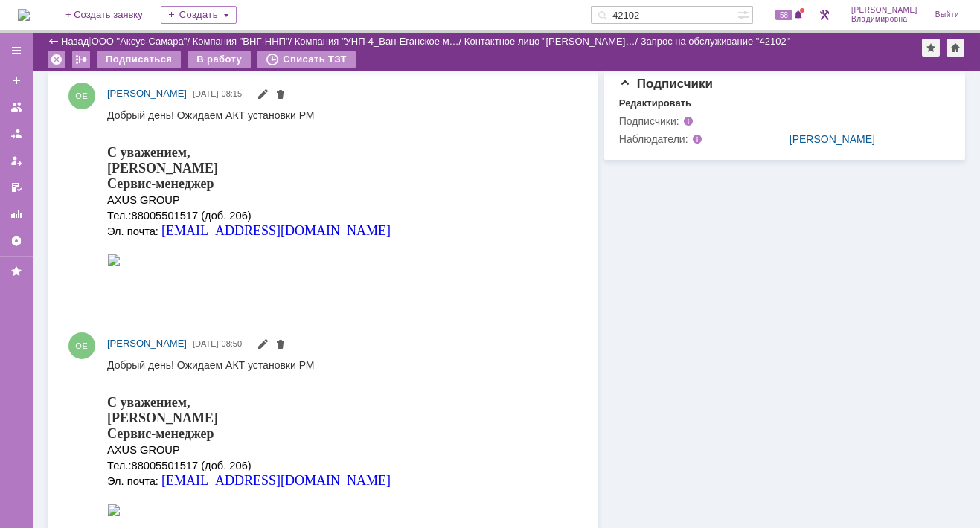
scroll to position [0, 0]
drag, startPoint x: 667, startPoint y: 14, endPoint x: 649, endPoint y: 13, distance: 18.7
click at [649, 13] on input "42102" at bounding box center [664, 15] width 147 height 18
type input "0"
type input "42060"
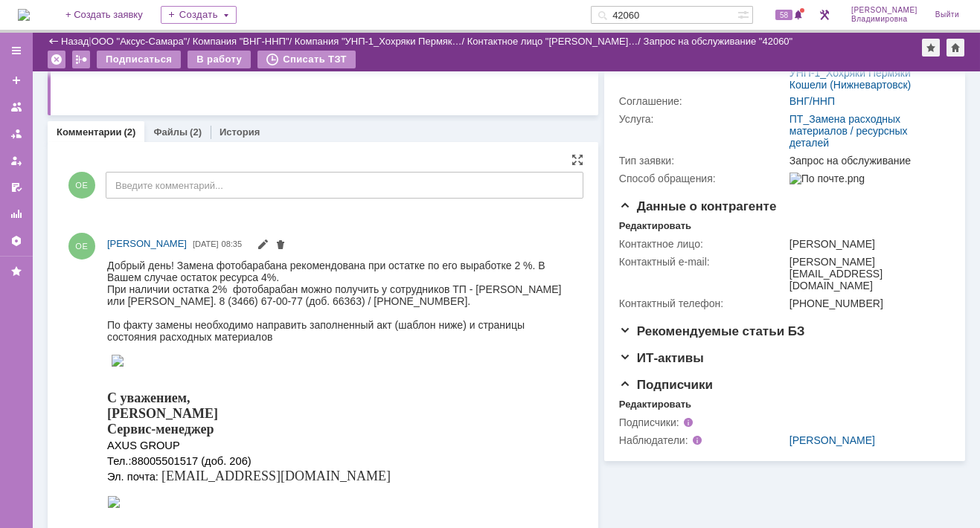
scroll to position [223, 0]
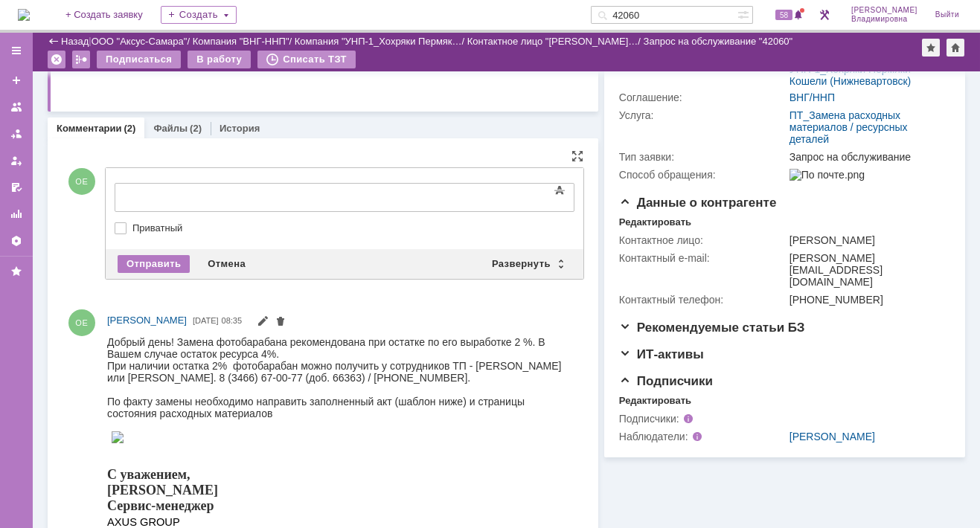
drag, startPoint x: 126, startPoint y: 179, endPoint x: 27, endPoint y: 0, distance: 204.8
click at [510, 260] on div "Развернуть" at bounding box center [527, 264] width 89 height 18
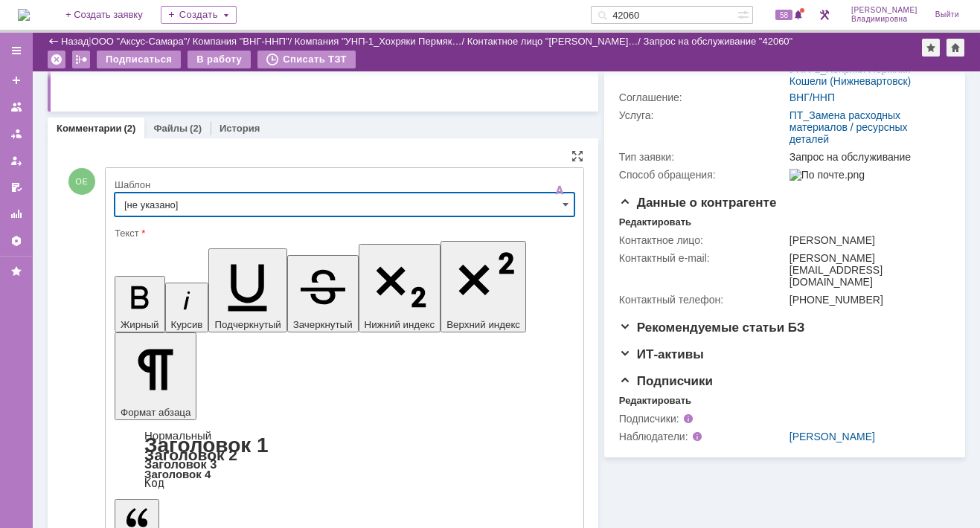
click at [150, 202] on input "[не указано]" at bounding box center [345, 205] width 460 height 24
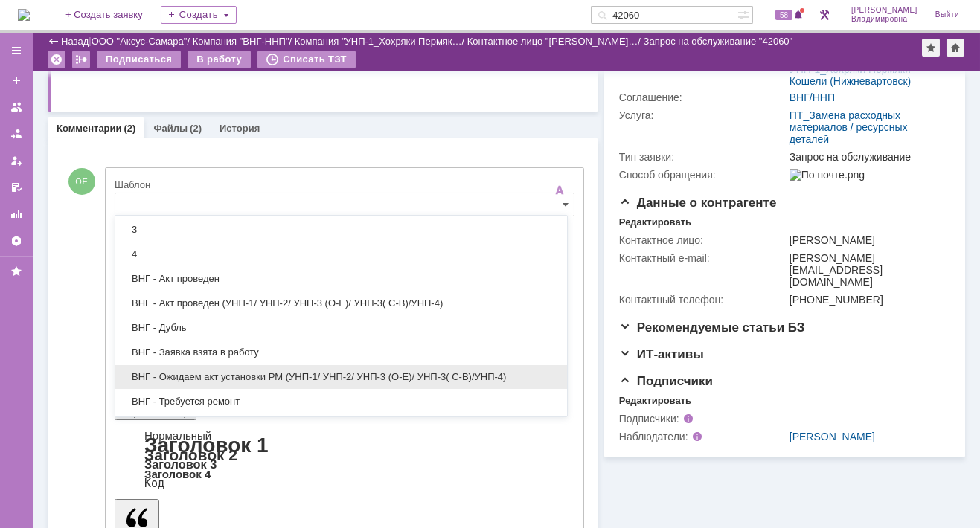
click at [225, 371] on span "ВНГ - Ожидаем акт установки РМ (УНП-1/ УНП-2/ УНП-3 (О-Е)/ УНП-3( С-В)/УНП-4)" at bounding box center [341, 377] width 434 height 12
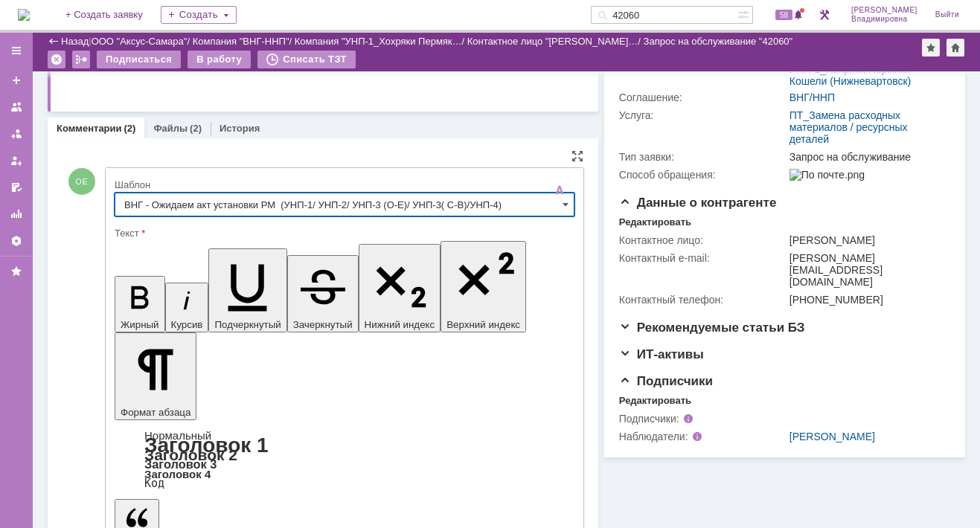
type input "ВНГ - Ожидаем акт установки РМ (УНП-1/ УНП-2/ УНП-3 (О-Е)/ УНП-3( С-В)/УНП-4)"
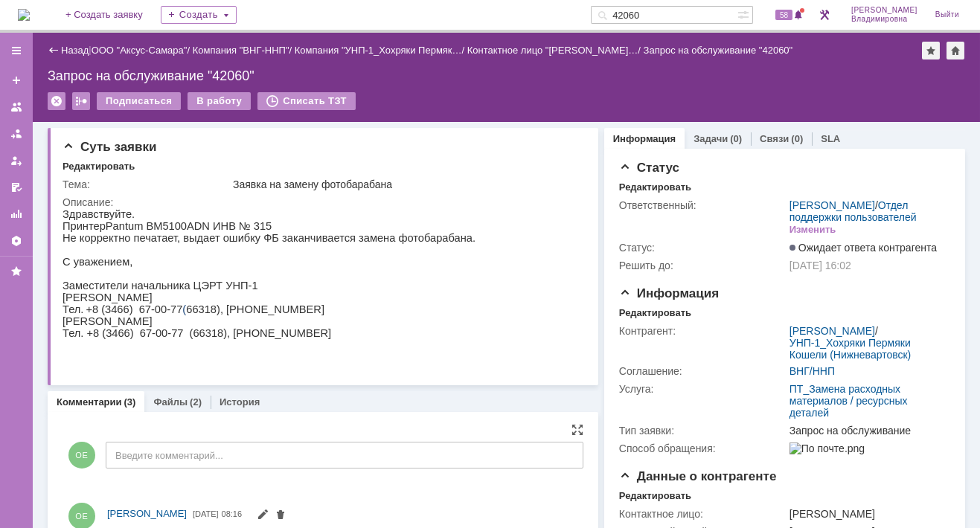
drag, startPoint x: 668, startPoint y: 15, endPoint x: 596, endPoint y: 17, distance: 72.2
click at [596, 17] on div "На домашнюю + Создать заявку Создать 42060 58 Орлова Елена Владимировна Выйти" at bounding box center [490, 16] width 980 height 33
type input "42126"
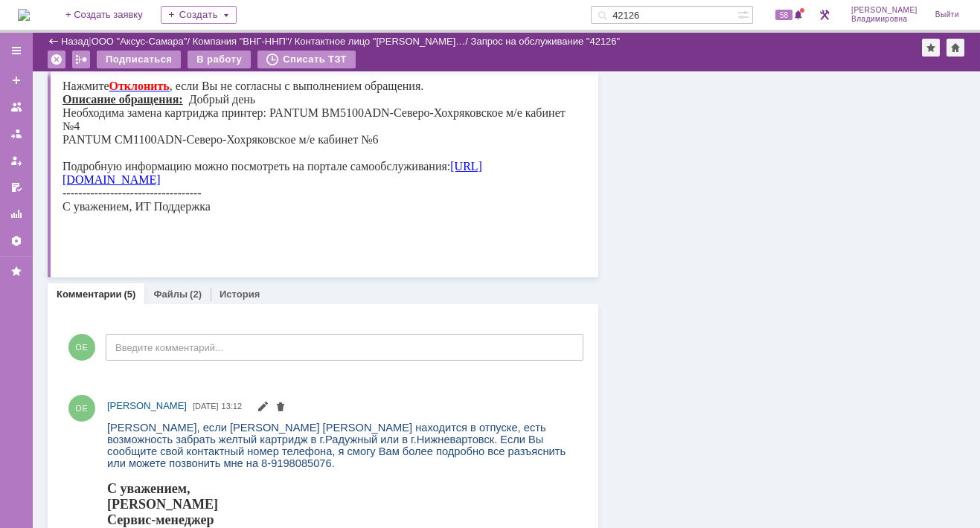
scroll to position [1041, 0]
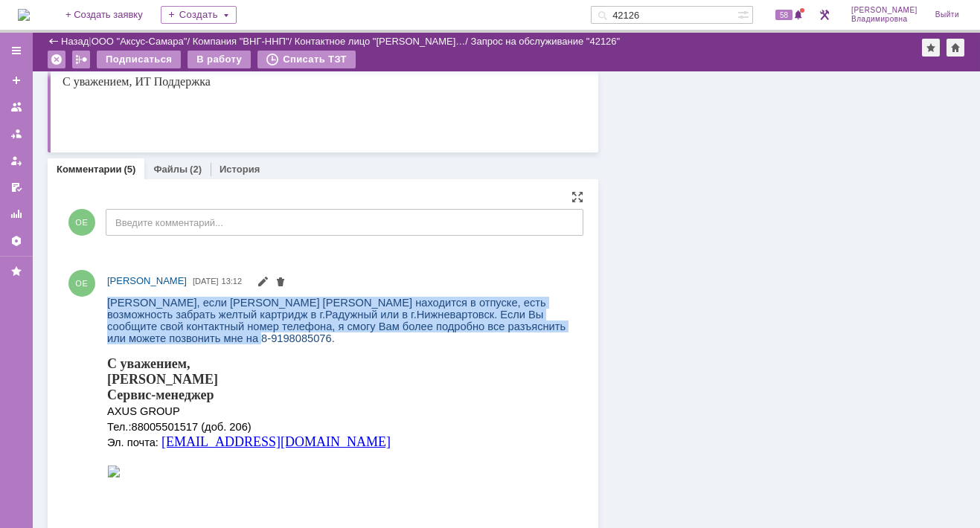
drag, startPoint x: 109, startPoint y: 301, endPoint x: 177, endPoint y: 342, distance: 80.1
click at [177, 342] on body "Азизджон Ахатович, если Смирнов Е. находится в отпуске, есть возможность забрат…" at bounding box center [338, 394] width 463 height 196
drag, startPoint x: 177, startPoint y: 342, endPoint x: 132, endPoint y: 318, distance: 50.9
copy span "Азизджон Ахатович, если Смирнов Е. находится в отпуске, есть возможность забрат…"
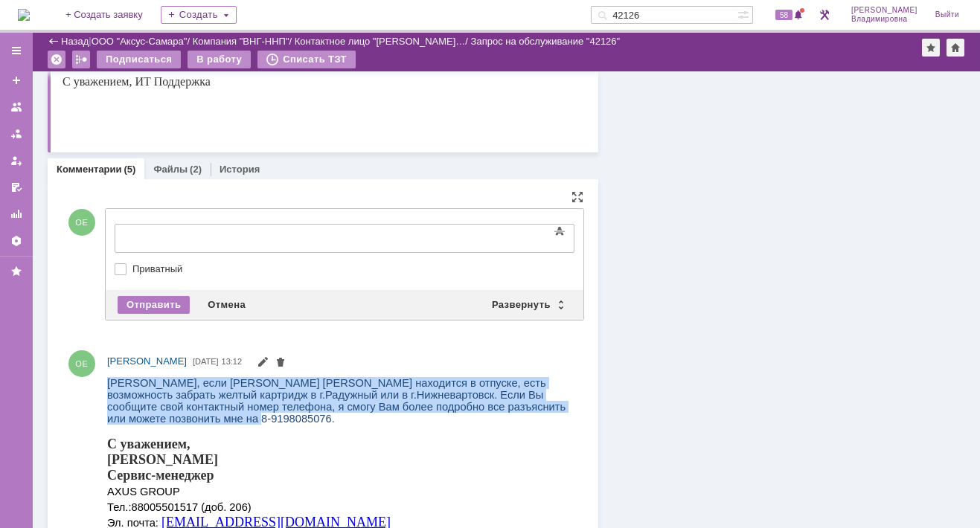
scroll to position [0, 0]
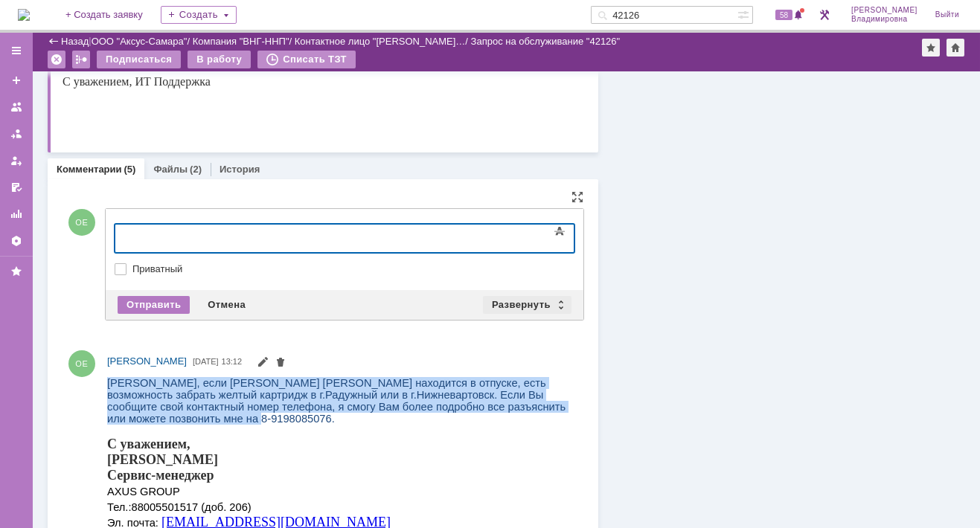
click at [505, 304] on div "Развернуть" at bounding box center [527, 305] width 89 height 18
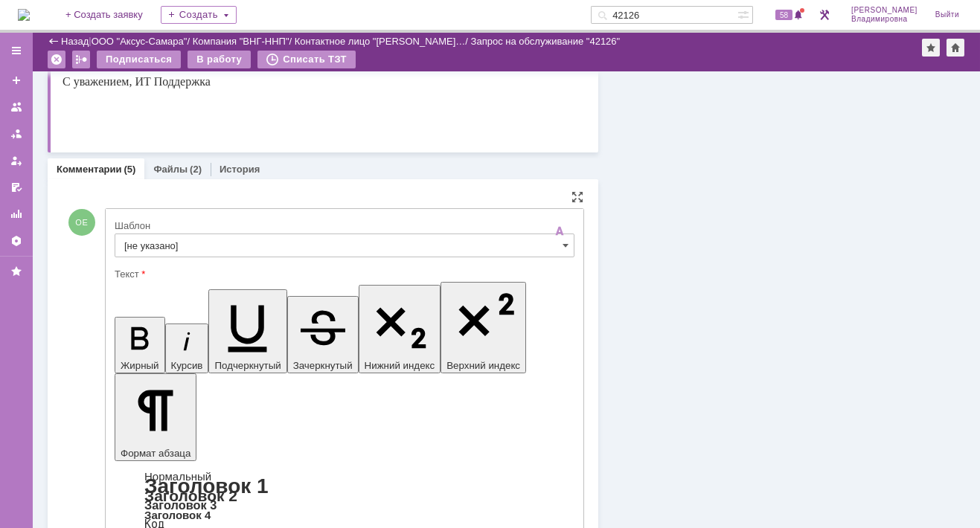
click at [157, 240] on input "[не указано]" at bounding box center [345, 246] width 460 height 24
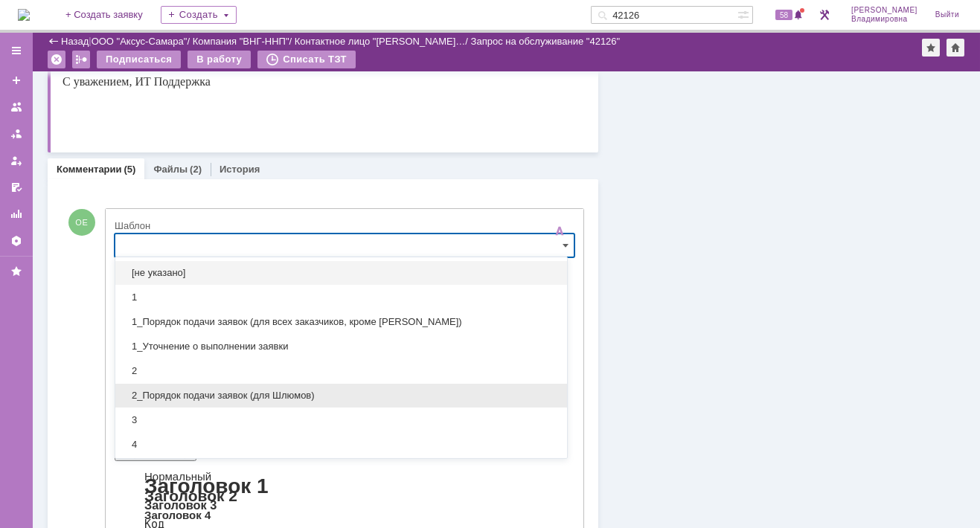
scroll to position [298, 0]
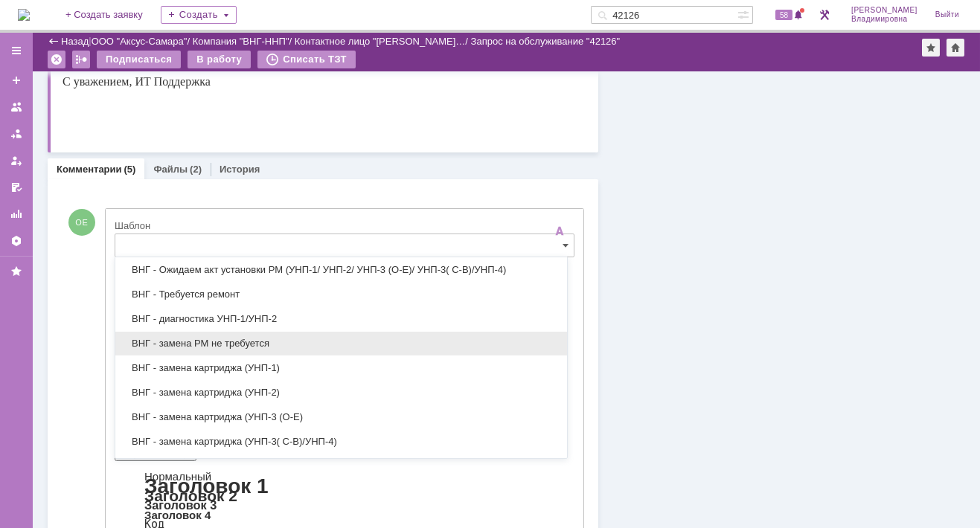
click at [176, 339] on span "ВНГ - замена РМ не требуется" at bounding box center [341, 344] width 434 height 12
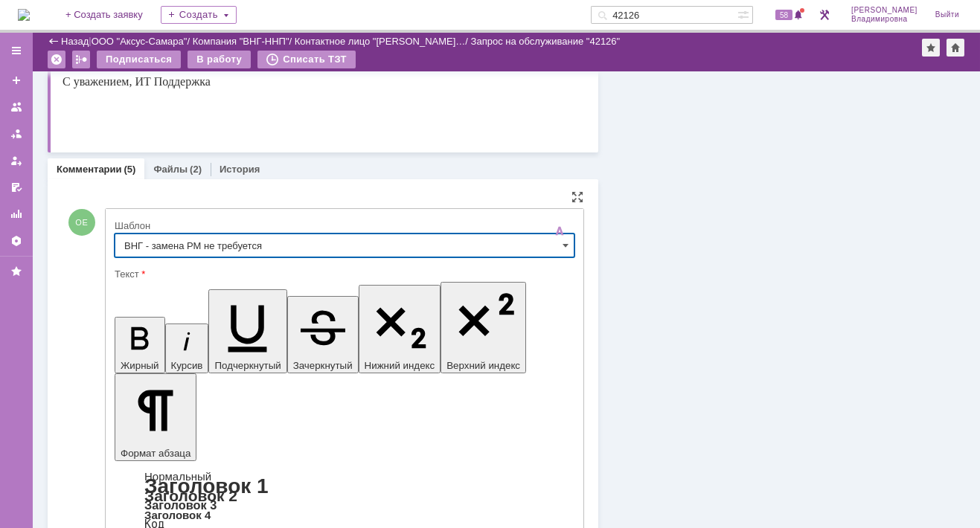
type input "ВНГ - замена РМ не требуется"
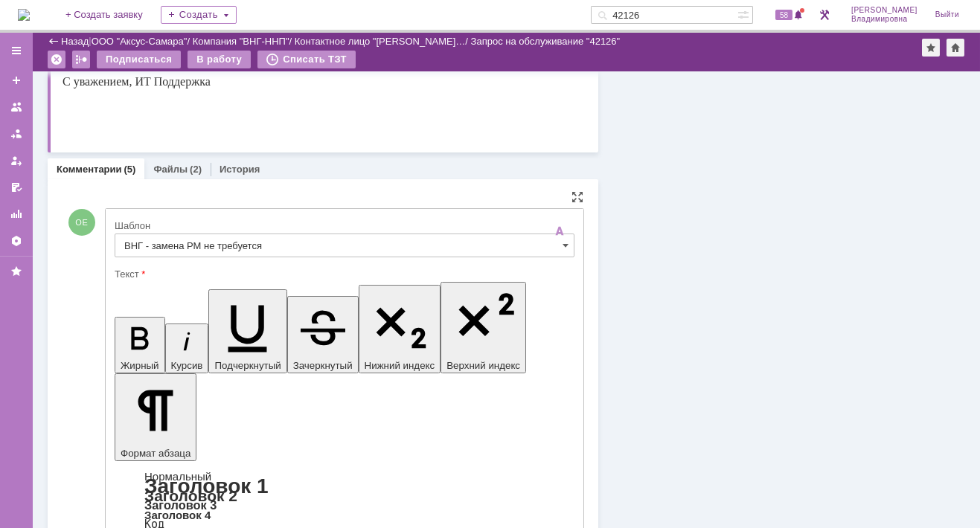
drag, startPoint x: 130, startPoint y: 3630, endPoint x: 388, endPoint y: 3684, distance: 262.9
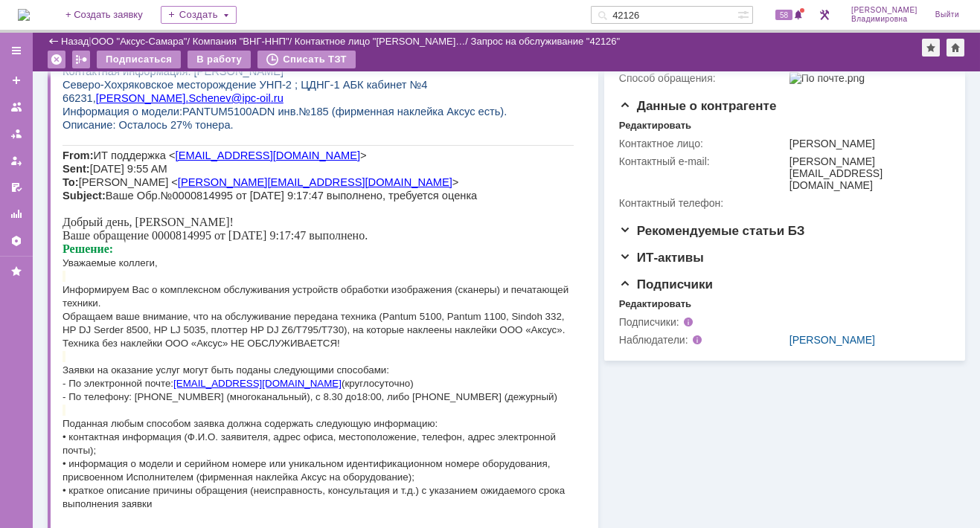
scroll to position [0, 0]
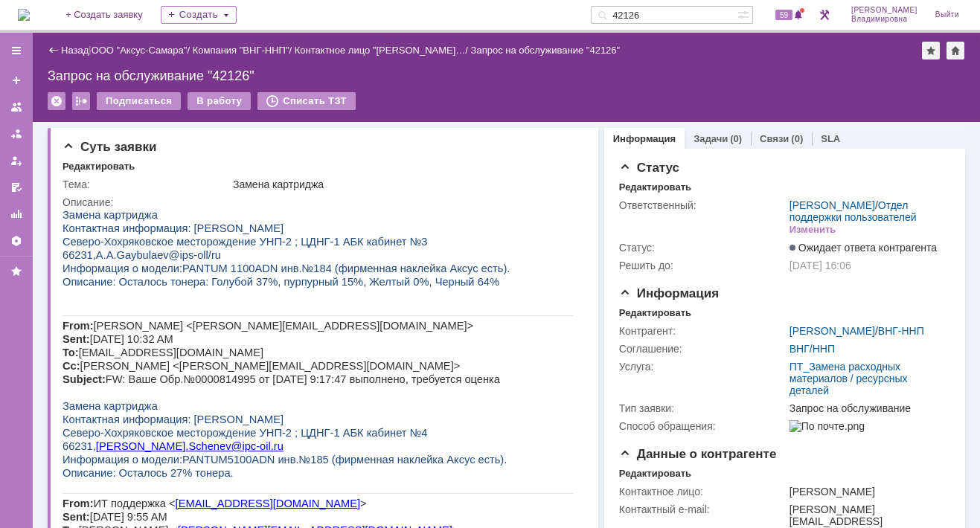
click at [687, 66] on div "Назад | ООО "Аксус-Самара" / Компания "ВНГ-ННП" / Контактное лицо "Гайбулаев Аз…" at bounding box center [506, 77] width 947 height 89
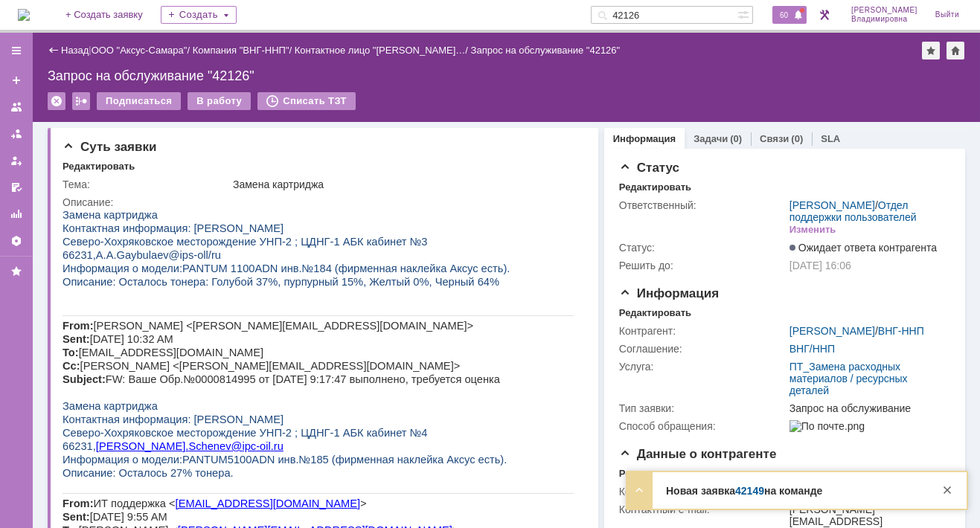
click at [791, 10] on span "60" at bounding box center [783, 15] width 17 height 10
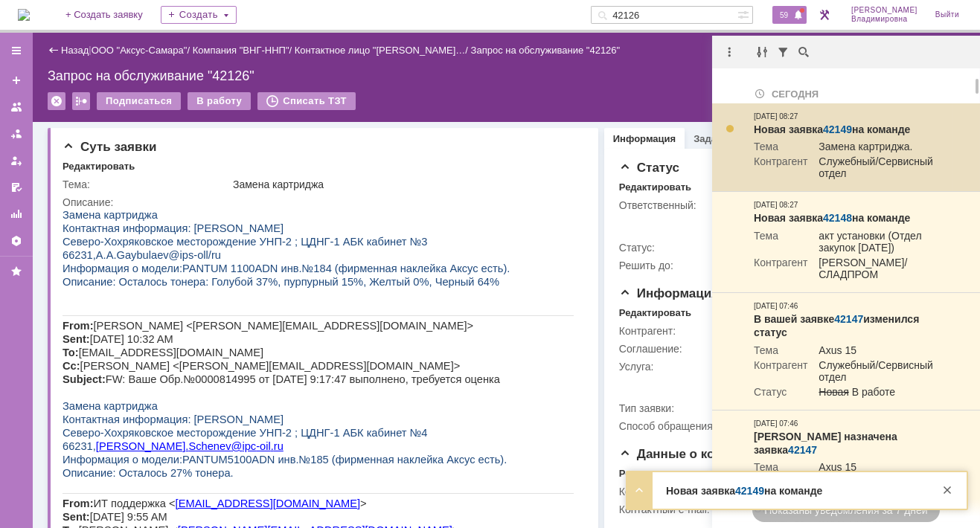
click at [833, 125] on link "42149" at bounding box center [837, 130] width 29 height 12
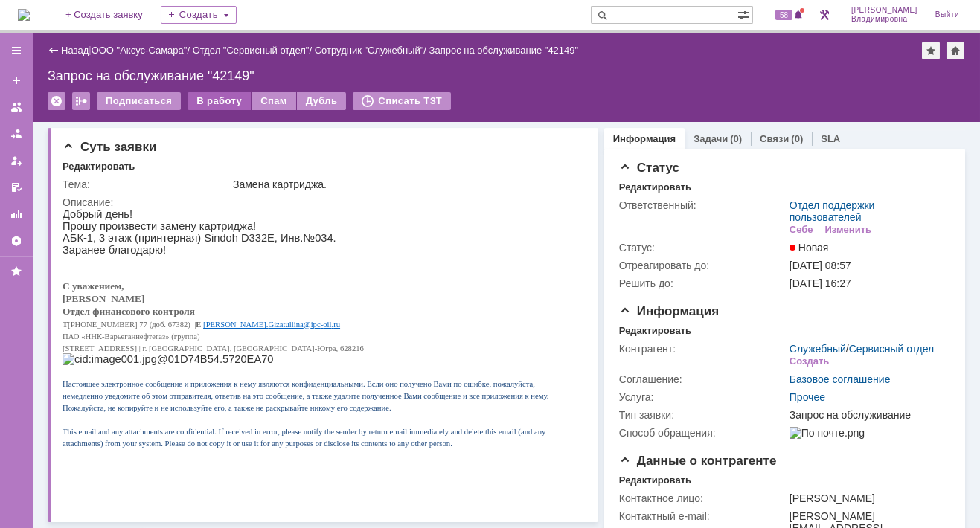
click at [220, 100] on div "В работу" at bounding box center [218, 101] width 63 height 18
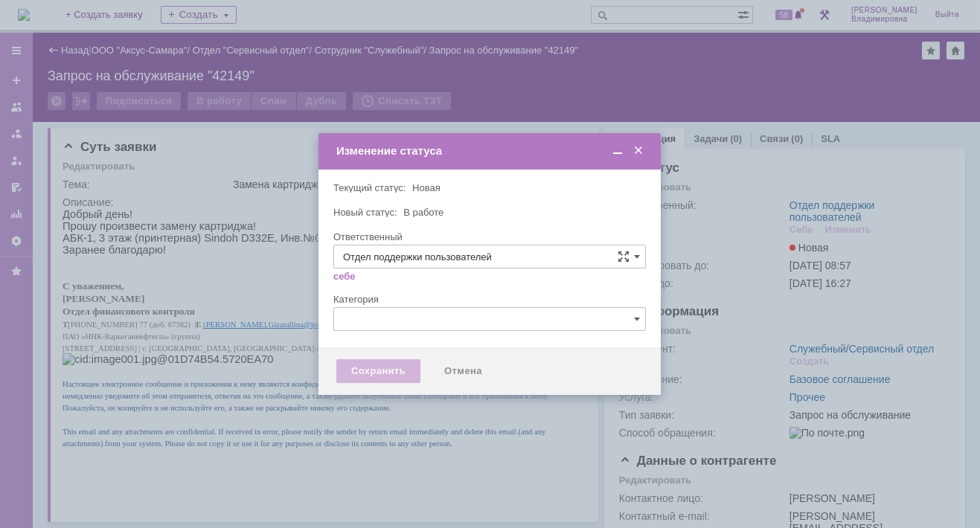
type input "[PERSON_NAME]"
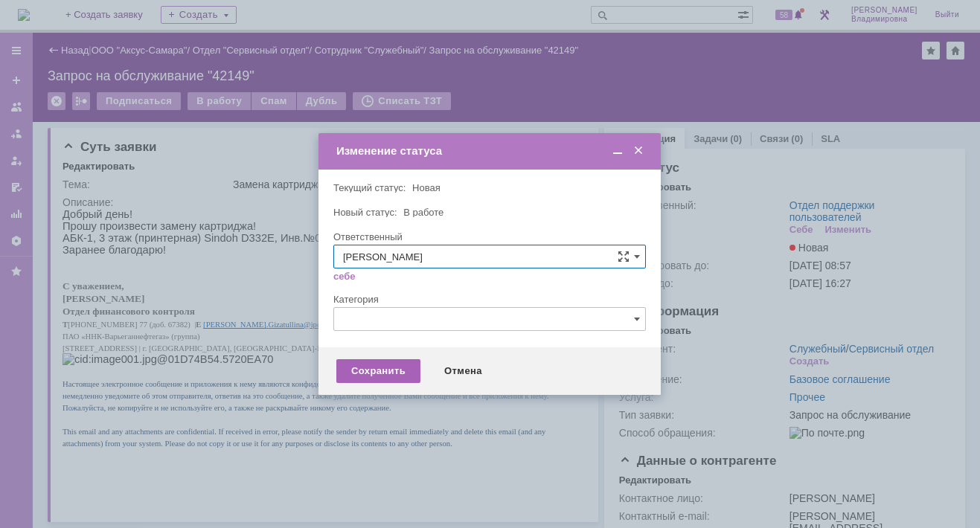
click at [377, 371] on div "Сохранить" at bounding box center [378, 371] width 84 height 24
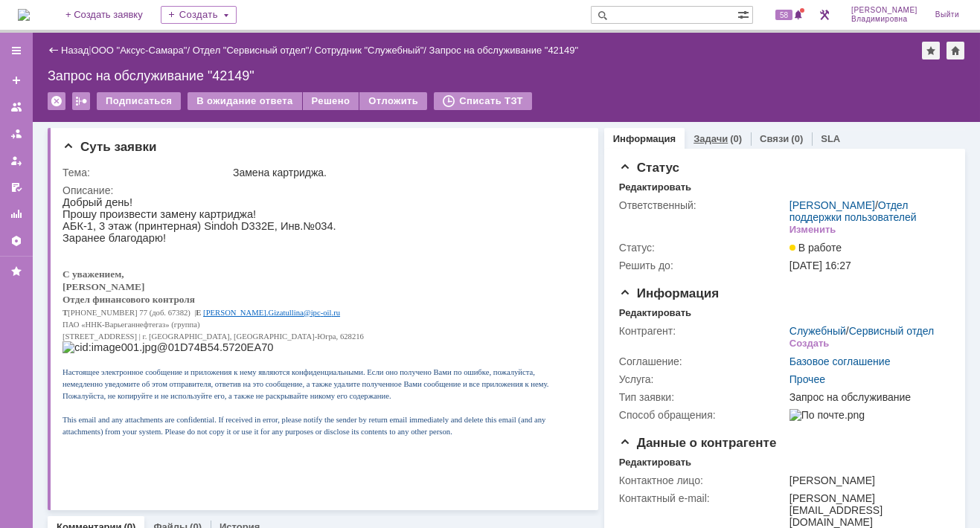
click at [696, 136] on link "Задачи" at bounding box center [710, 138] width 34 height 11
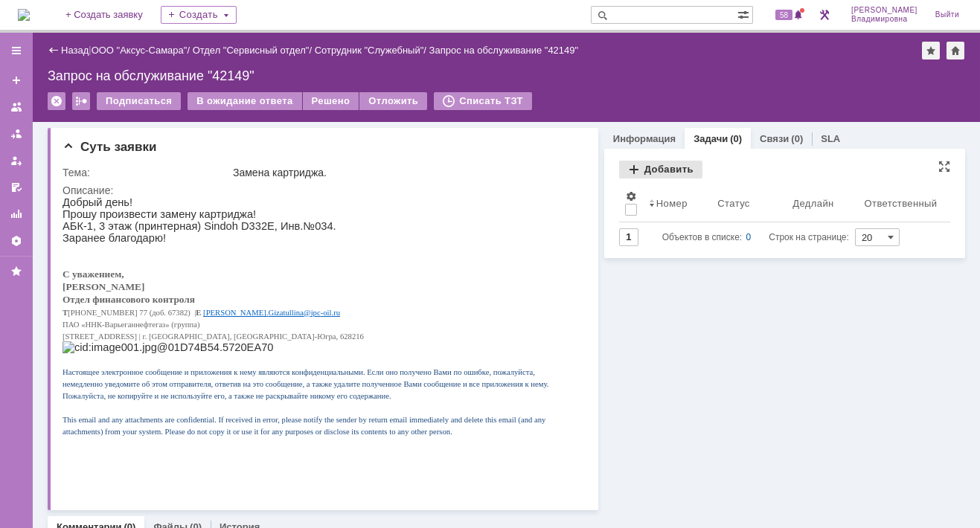
click at [655, 166] on div "Добавить" at bounding box center [660, 170] width 83 height 18
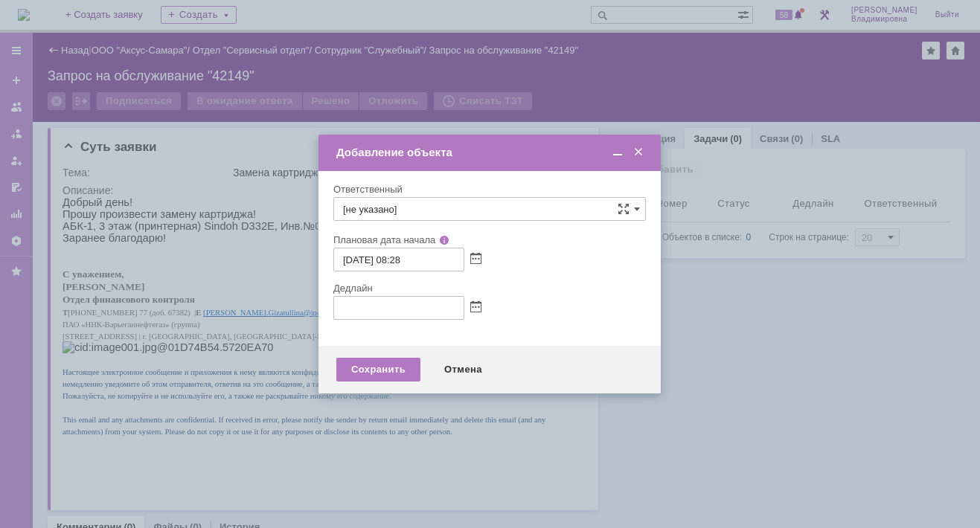
type input "[не указано]"
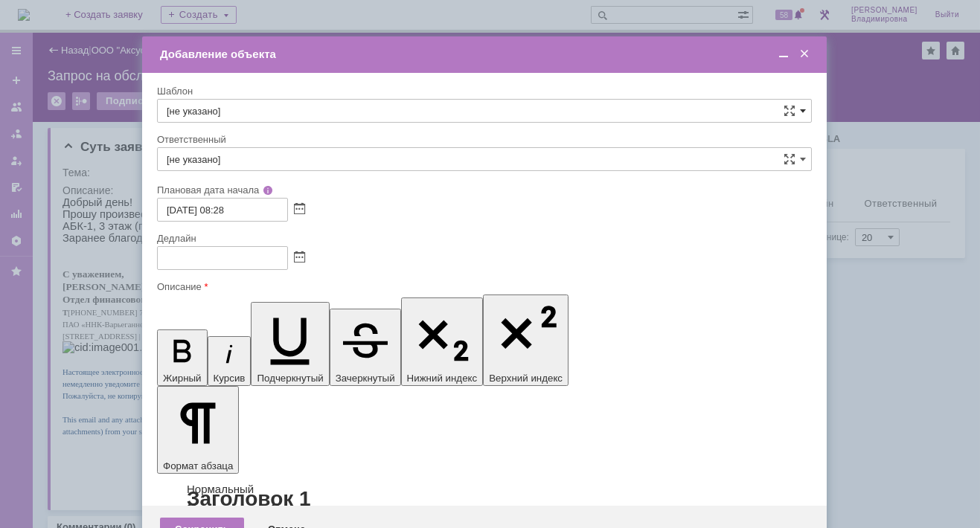
click at [800, 109] on span at bounding box center [803, 111] width 6 height 12
click at [225, 266] on span "ВНГ / ННП - замена РМ (Запрос на обслуживание)" at bounding box center [484, 272] width 635 height 12
type input "ВНГ / ННП - замена РМ (Запрос на обслуживание)"
type input "[PERSON_NAME]"
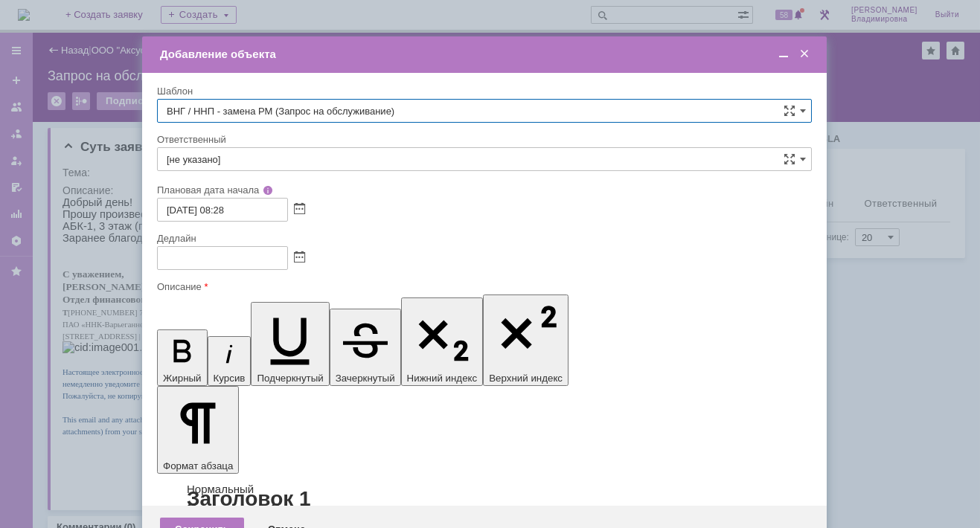
type input "[DATE] 16:28"
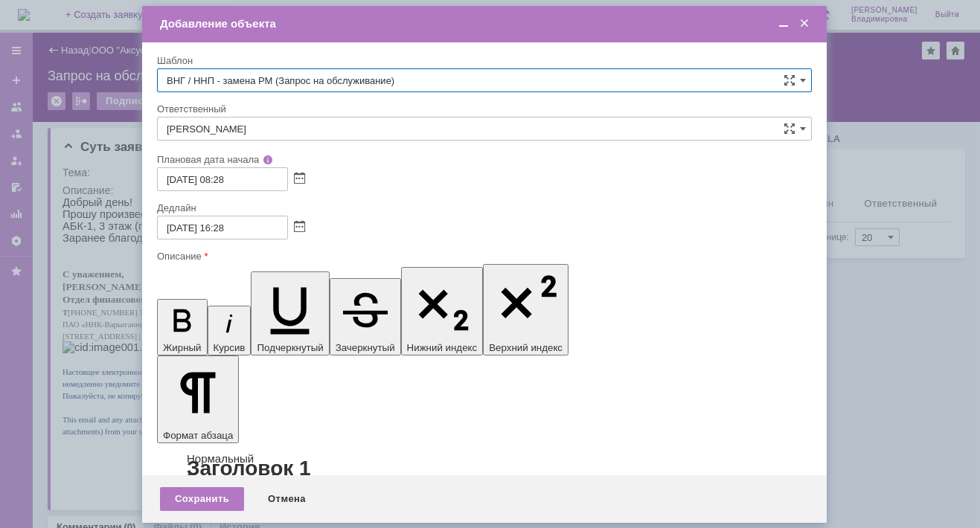
type input "ВНГ / ННП - замена РМ (Запрос на обслуживание)"
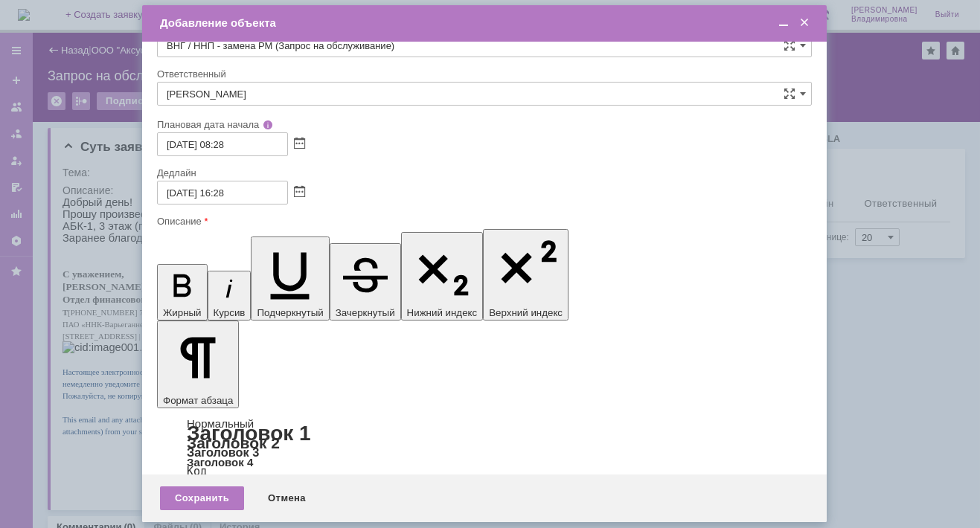
scroll to position [0, 0]
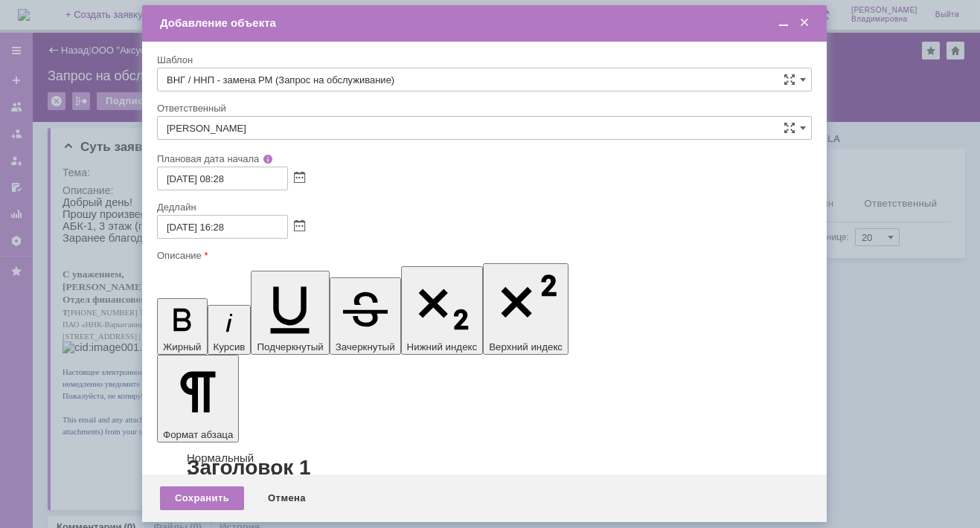
click at [263, 127] on input "Сидоров Евгений" at bounding box center [484, 128] width 655 height 24
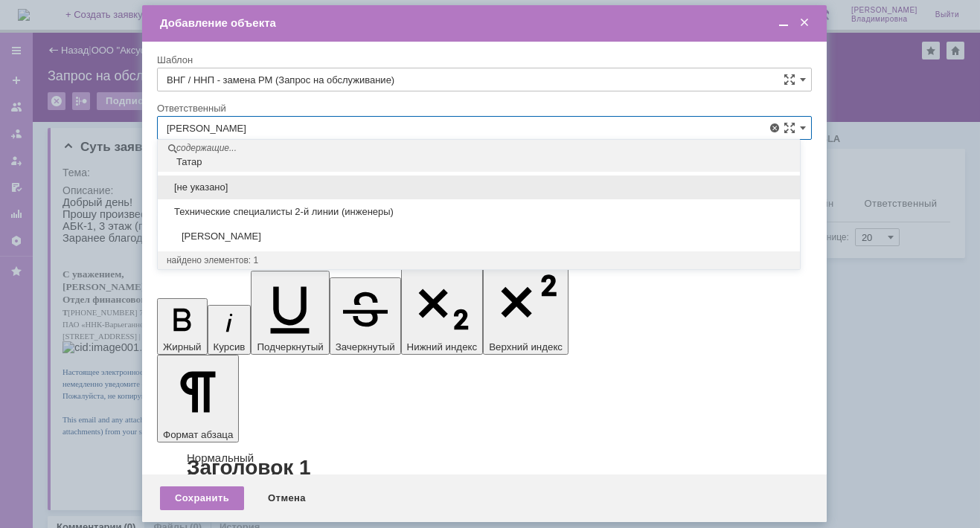
type input "Т"
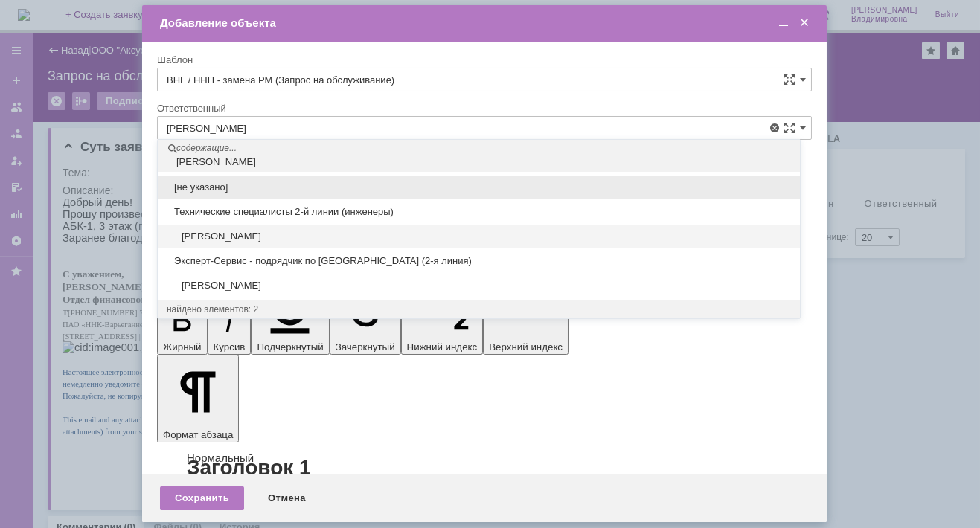
click at [225, 231] on span "Сидоров Евгений" at bounding box center [479, 237] width 624 height 12
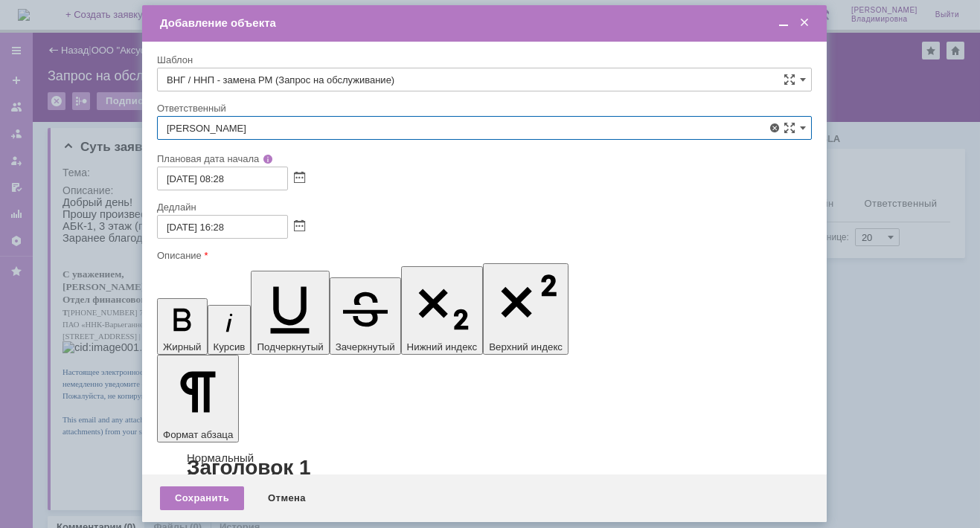
type input "Сидоров Евгений"
click at [213, 494] on div "Сохранить" at bounding box center [202, 499] width 84 height 24
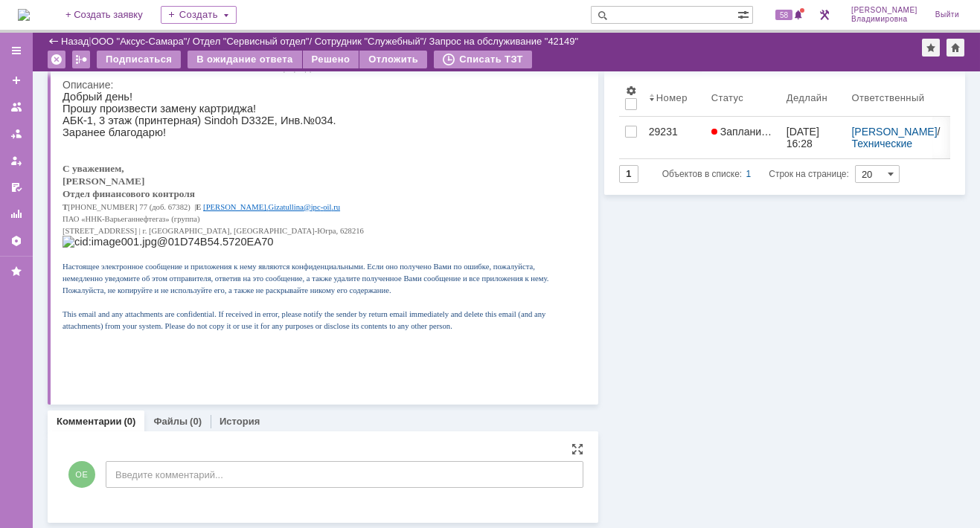
scroll to position [54, 0]
drag, startPoint x: 127, startPoint y: 474, endPoint x: 47, endPoint y: 10, distance: 471.2
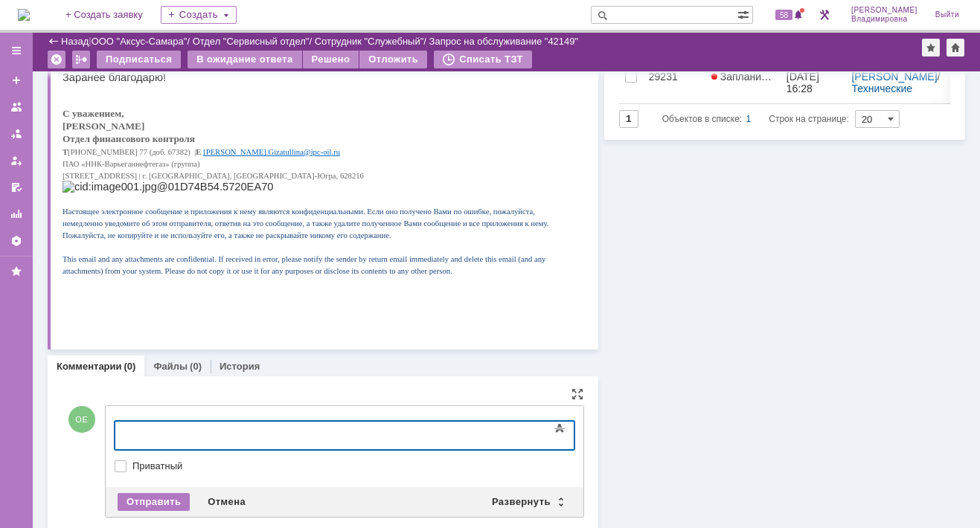
scroll to position [129, 0]
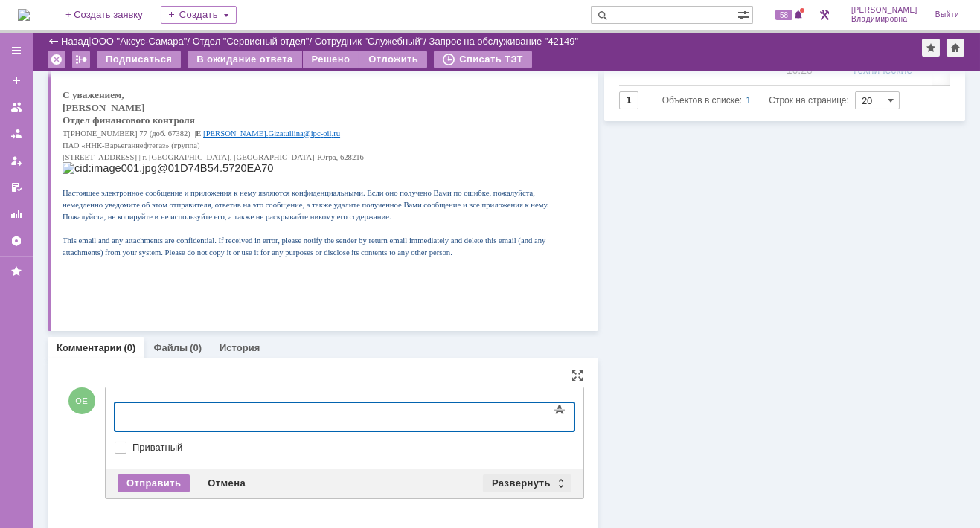
click at [505, 478] on div "Развернуть" at bounding box center [527, 484] width 89 height 18
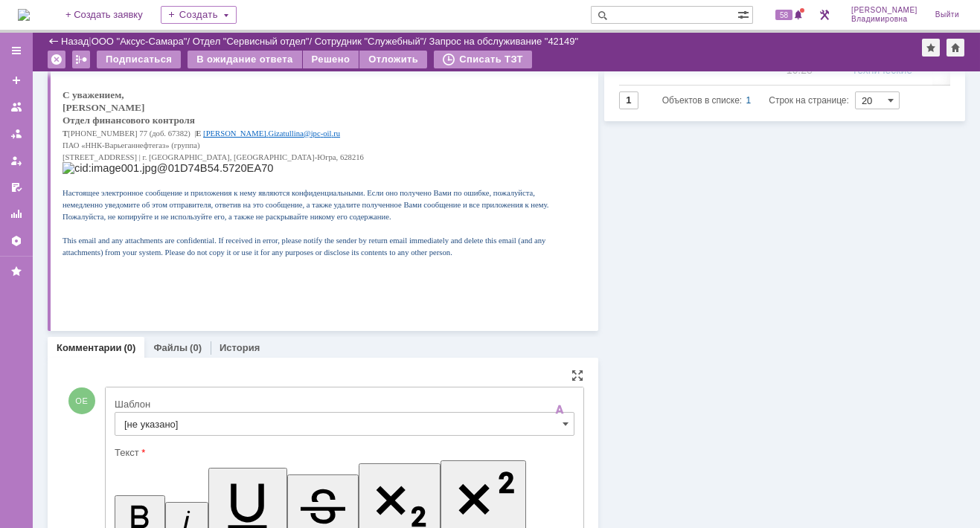
scroll to position [0, 0]
click at [144, 412] on input "[не указано]" at bounding box center [345, 424] width 460 height 24
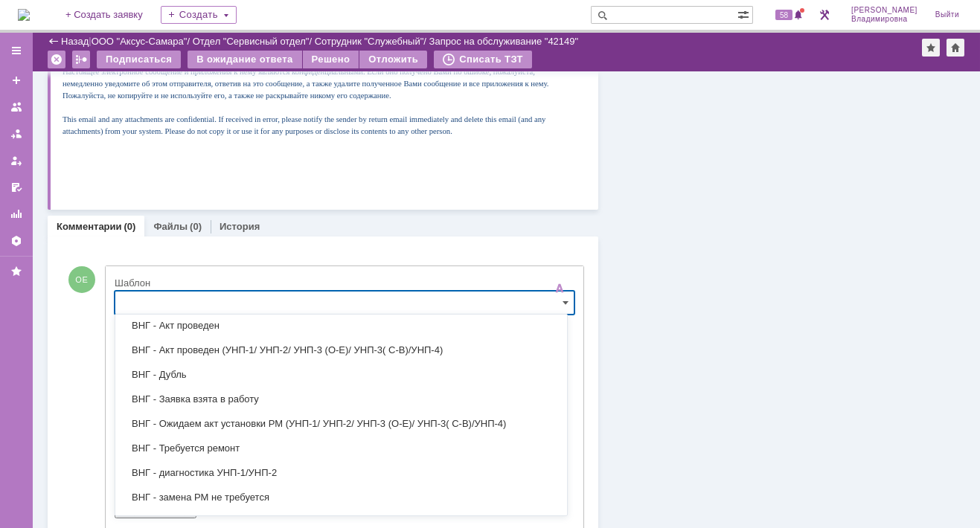
scroll to position [149, 0]
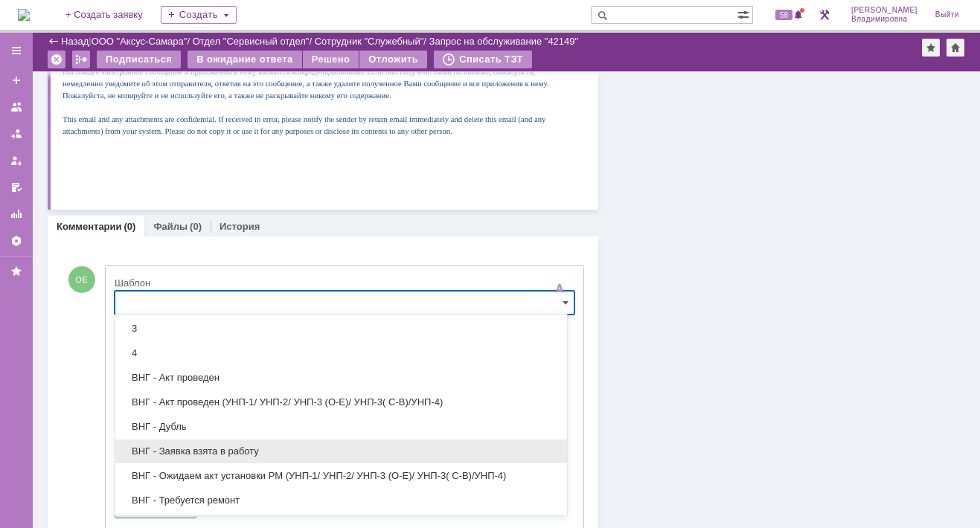
click at [201, 448] on span "ВНГ - Заявка взята в работу" at bounding box center [341, 452] width 434 height 12
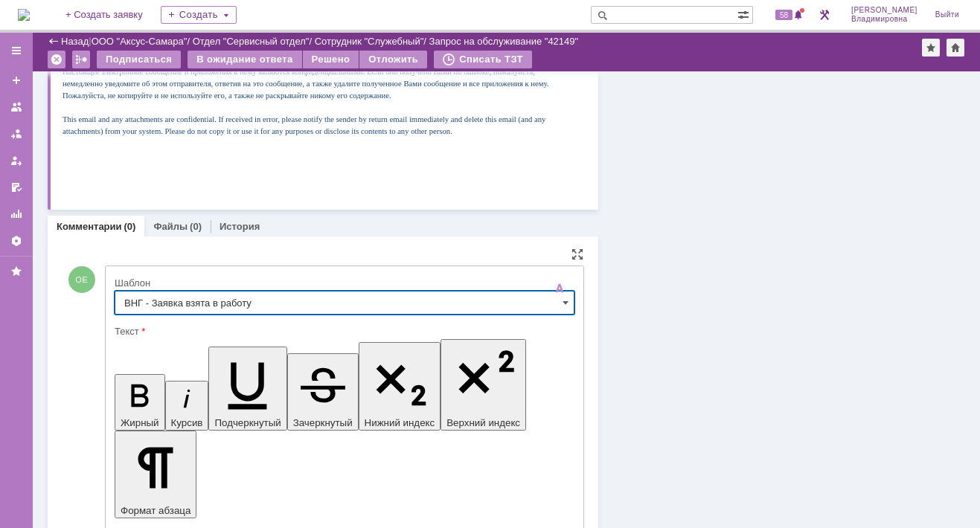
type input "ВНГ - Заявка взята в работу"
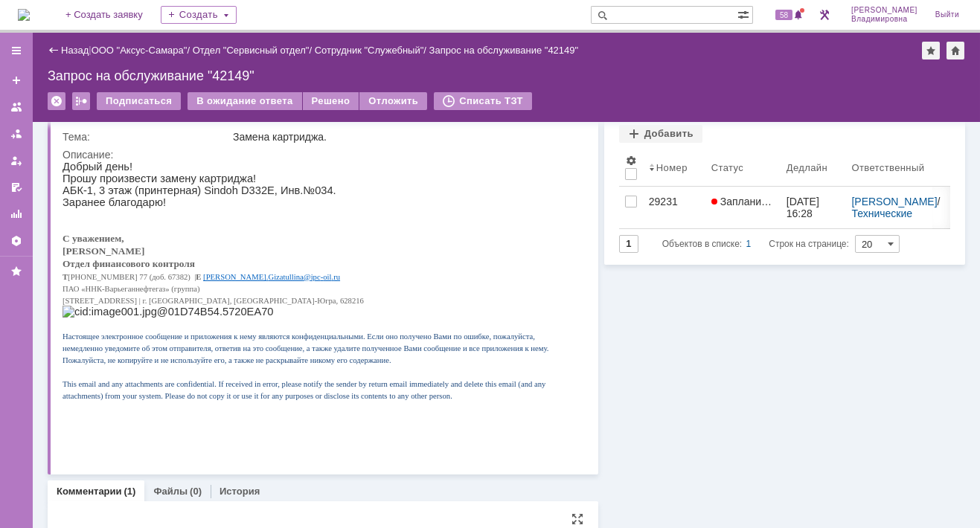
scroll to position [0, 0]
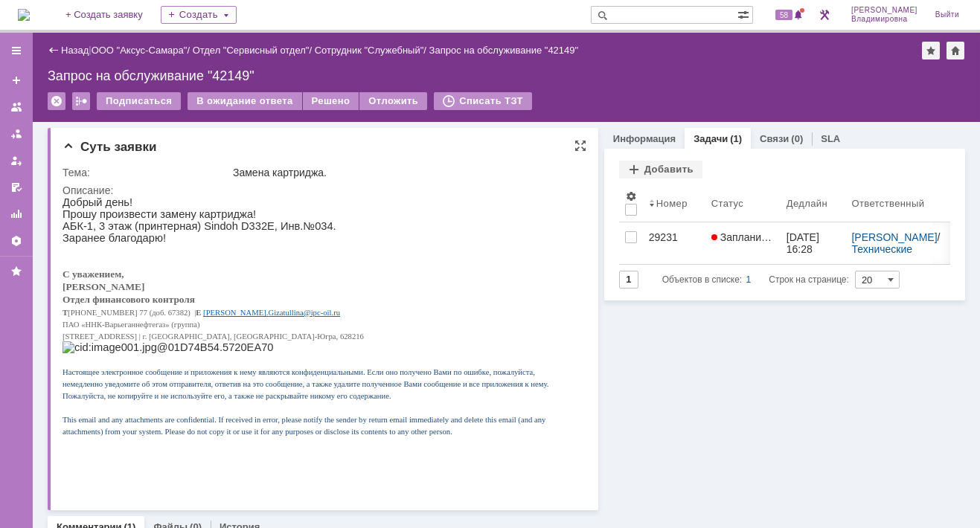
drag, startPoint x: 417, startPoint y: 245, endPoint x: 420, endPoint y: 237, distance: 8.3
click at [417, 243] on p "Заранее благодарю!" at bounding box center [317, 238] width 511 height 12
click at [786, 13] on span "58" at bounding box center [783, 15] width 17 height 10
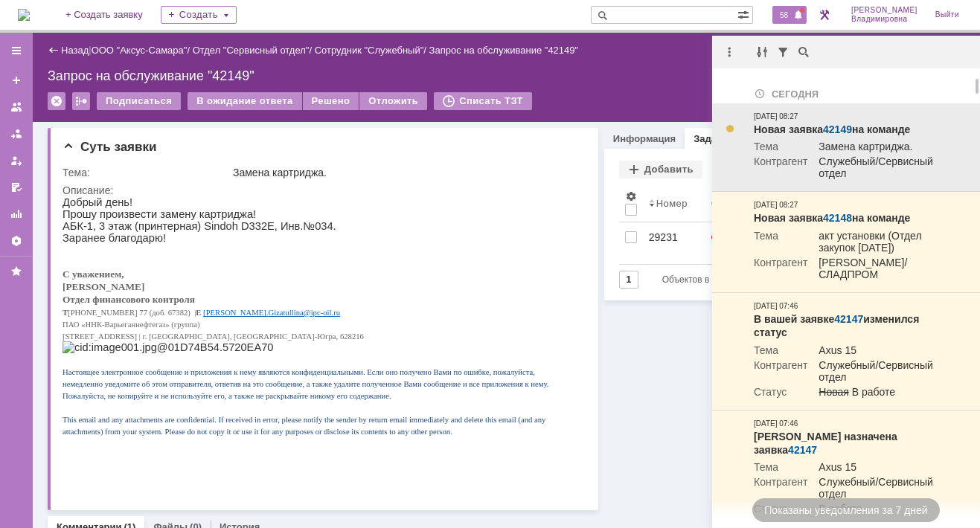
click at [834, 128] on link "42149" at bounding box center [837, 130] width 29 height 12
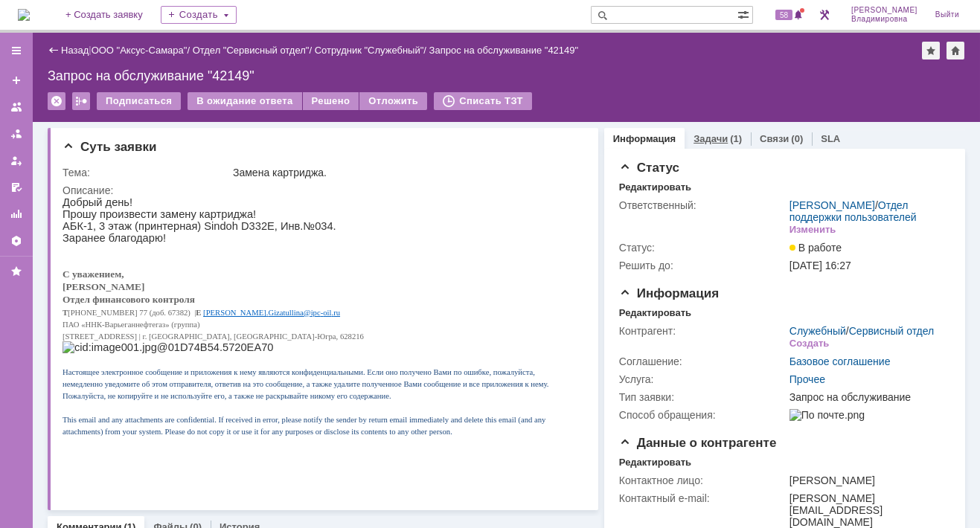
click at [694, 134] on link "Задачи" at bounding box center [710, 138] width 34 height 11
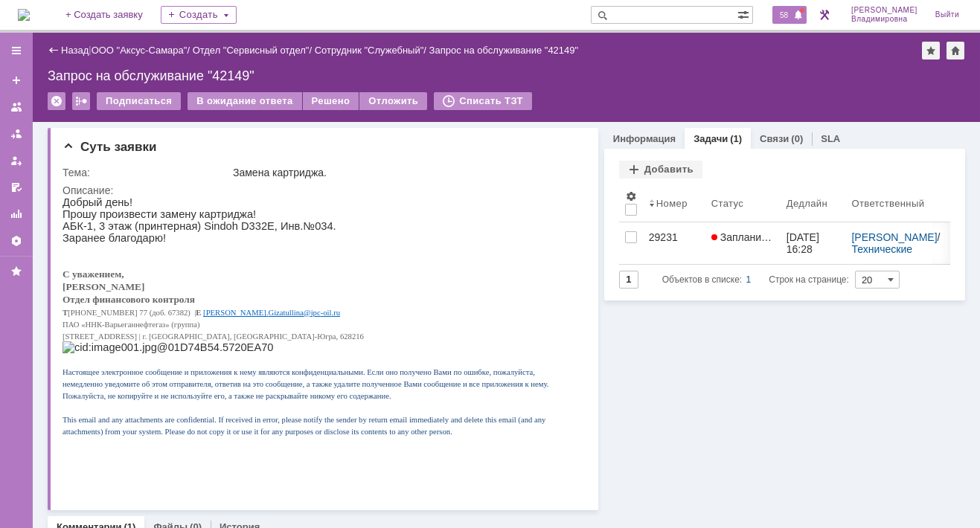
click at [792, 10] on span "58" at bounding box center [783, 15] width 17 height 10
click at [651, 363] on div "Информация Задачи (1) Связи (0) SLA Статус Редактировать Ответственный: Орлова …" at bounding box center [781, 510] width 367 height 777
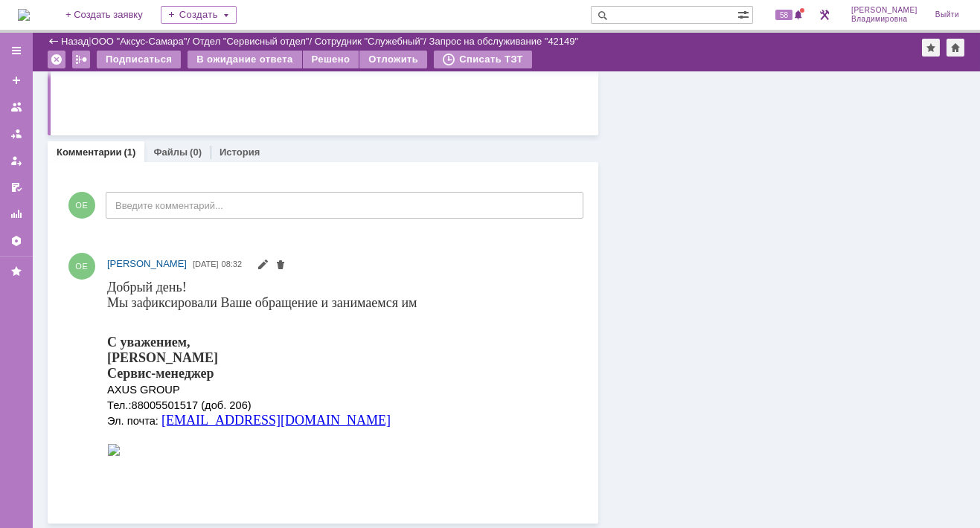
scroll to position [324, 0]
click at [792, 10] on span "58" at bounding box center [783, 15] width 17 height 10
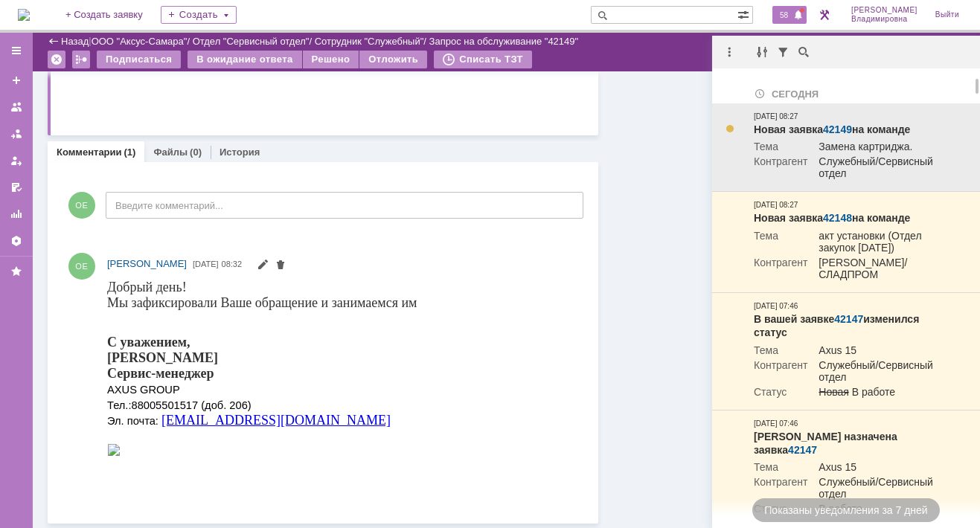
click at [831, 129] on link "42149" at bounding box center [837, 130] width 29 height 12
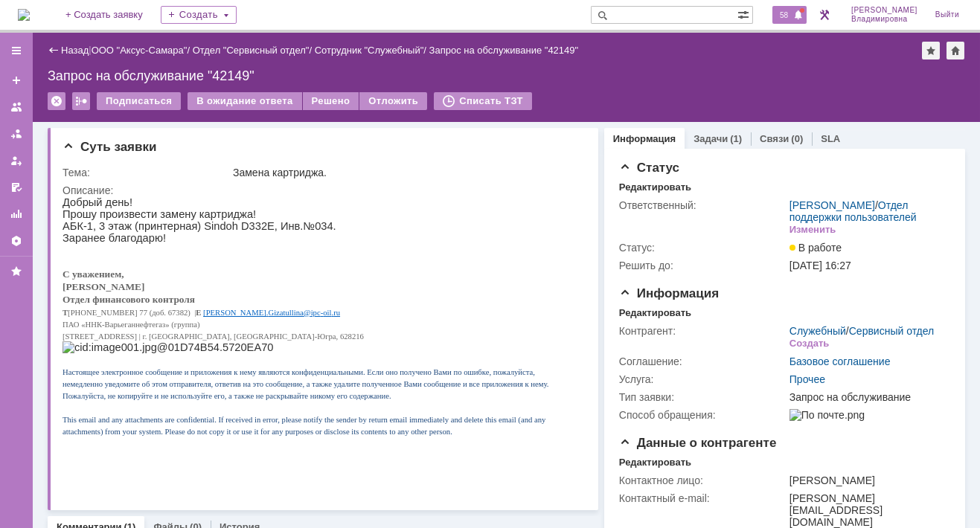
click at [790, 21] on div "58" at bounding box center [789, 15] width 34 height 18
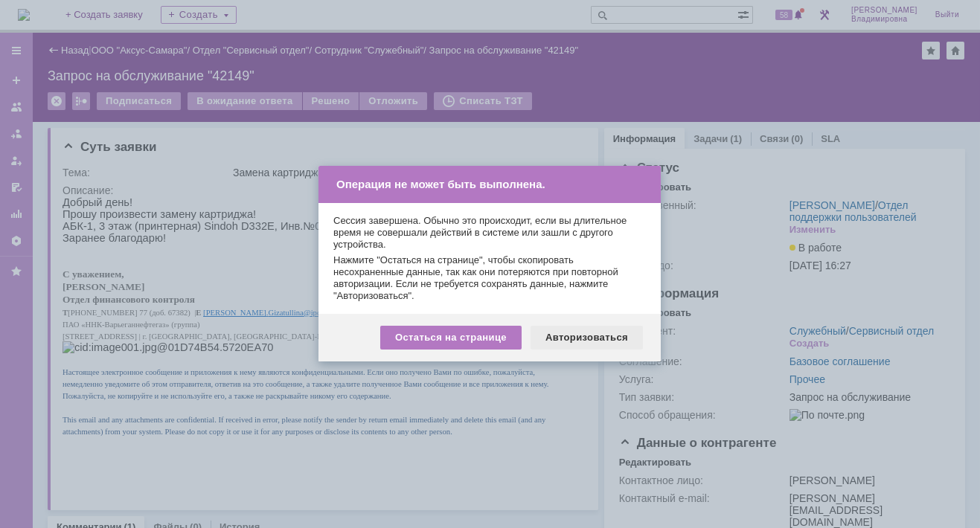
click at [600, 336] on div "Авторизоваться" at bounding box center [586, 338] width 112 height 24
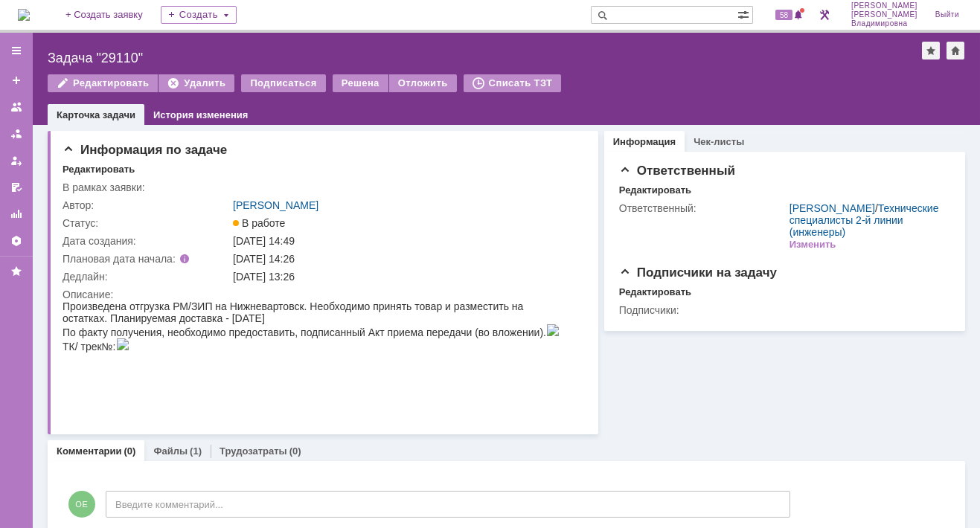
click at [692, 17] on input "text" at bounding box center [664, 15] width 147 height 18
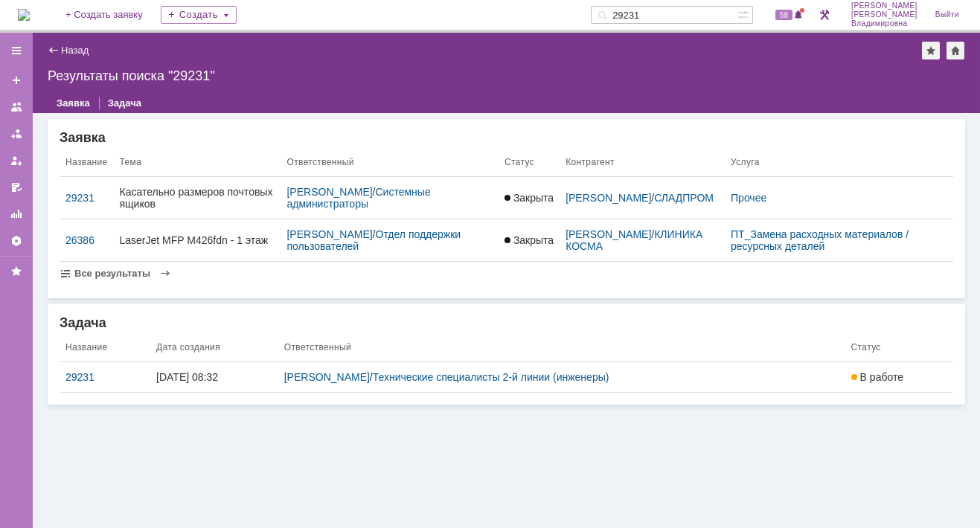
drag, startPoint x: 670, startPoint y: 15, endPoint x: 603, endPoint y: 13, distance: 67.0
click at [603, 13] on div "На домашнюю + Создать заявку Создать 29231 58 [PERSON_NAME]" at bounding box center [490, 16] width 980 height 33
type input "29110"
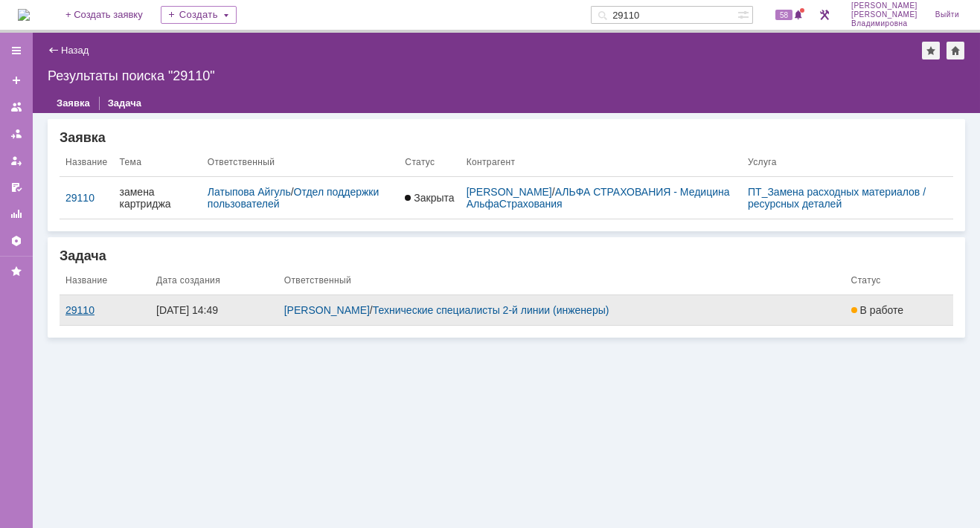
click at [84, 311] on div "29110" at bounding box center [104, 310] width 79 height 12
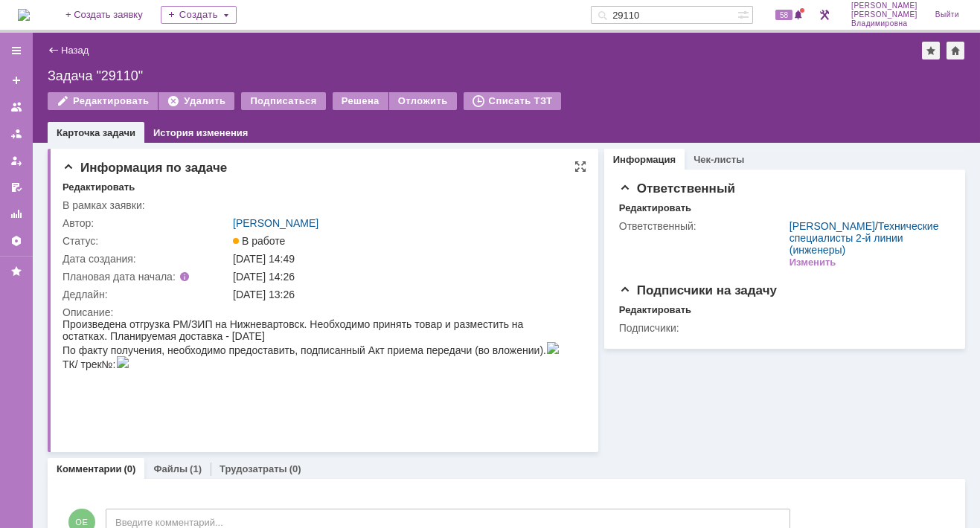
scroll to position [48, 0]
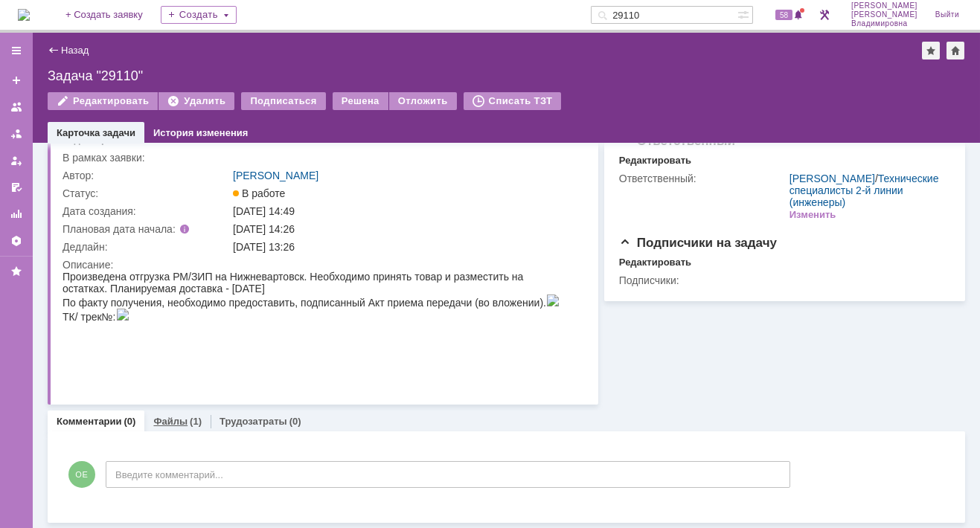
click at [170, 420] on link "Файлы" at bounding box center [170, 421] width 34 height 11
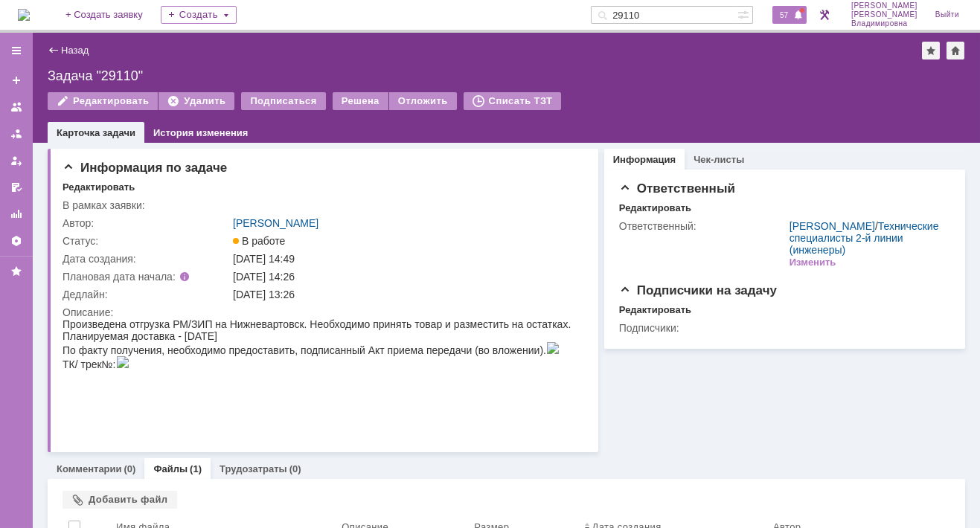
click at [794, 21] on div "57" at bounding box center [789, 15] width 34 height 18
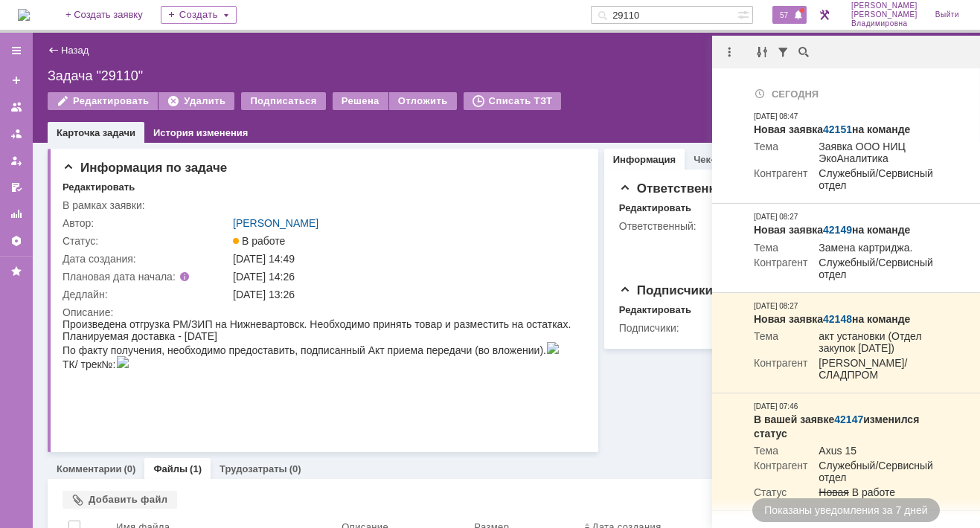
click at [472, 62] on div "Назад | Задача "29110" Задача "29110" Редактировать Удалить Подписаться Решена …" at bounding box center [506, 88] width 947 height 110
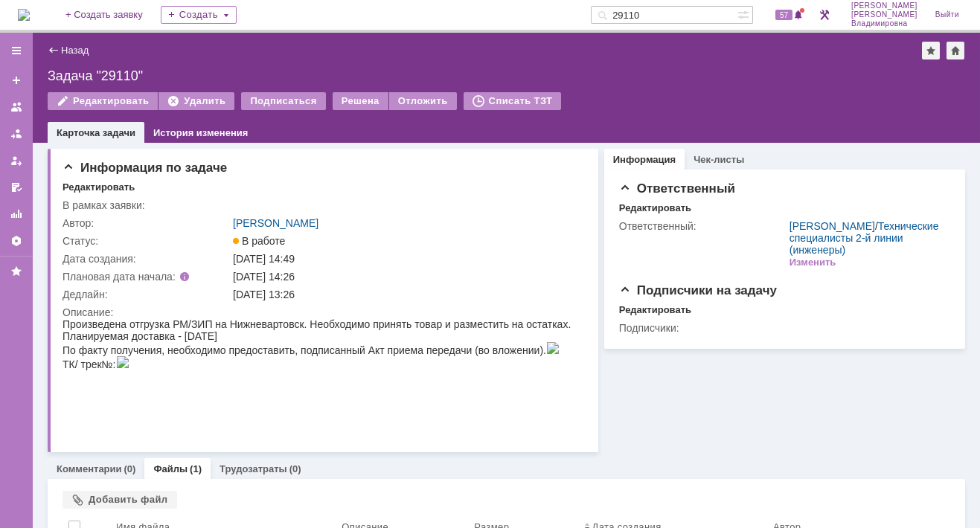
click at [30, 13] on img at bounding box center [24, 15] width 12 height 12
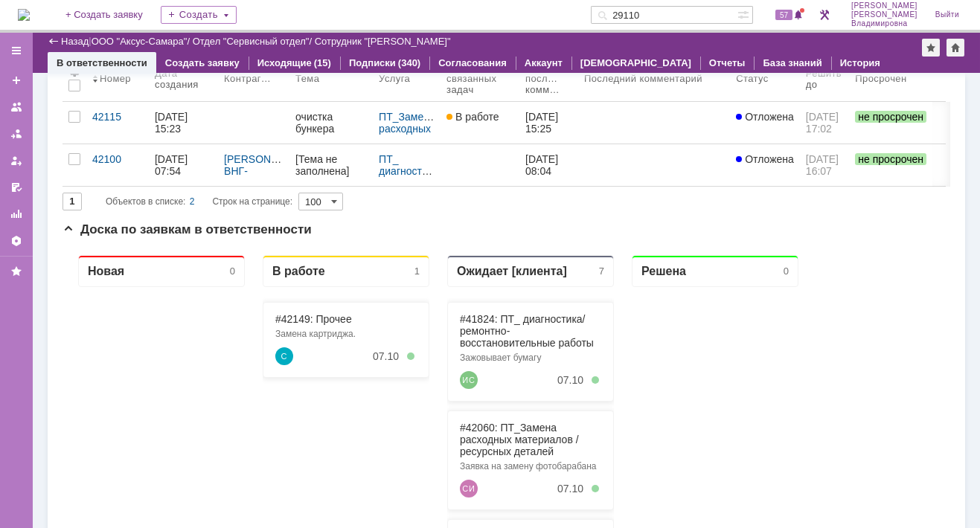
scroll to position [223, 0]
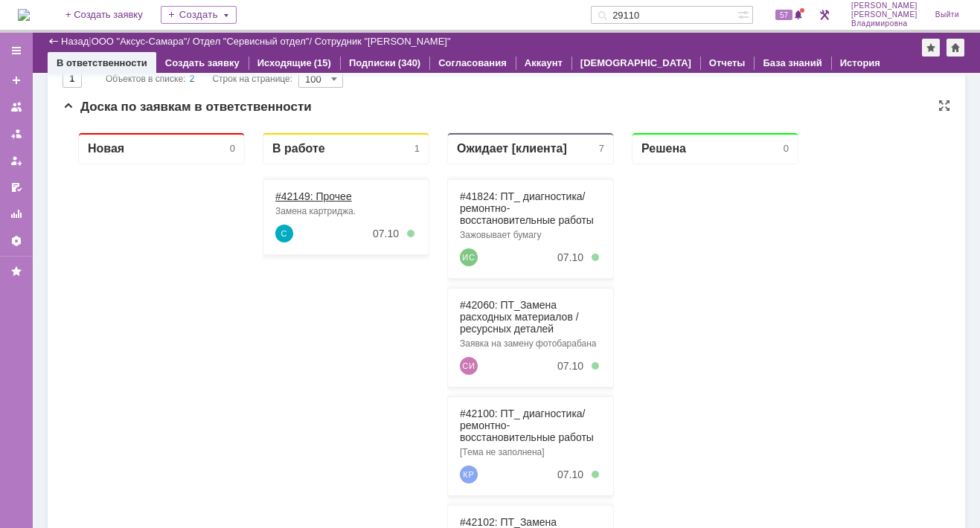
click at [304, 196] on link "#42149: Прочее" at bounding box center [313, 196] width 77 height 12
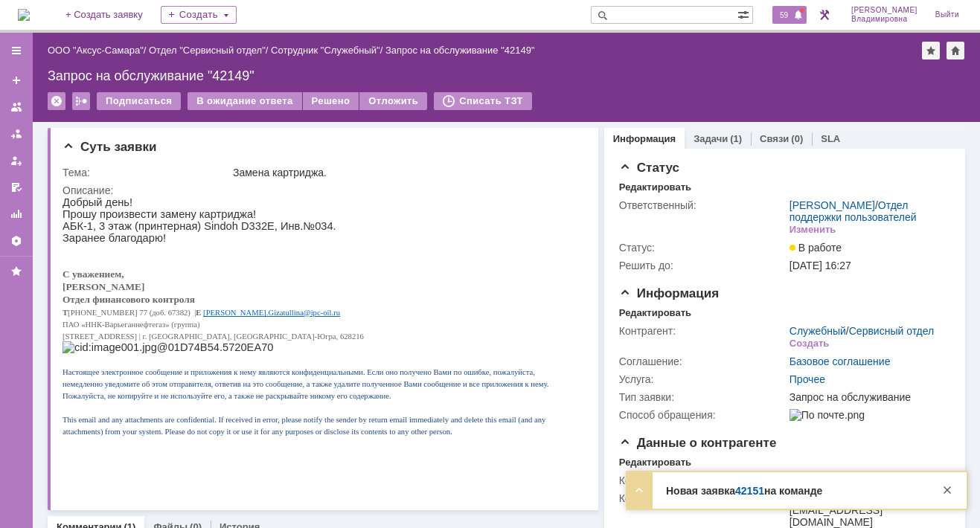
click at [792, 12] on span "59" at bounding box center [783, 15] width 17 height 10
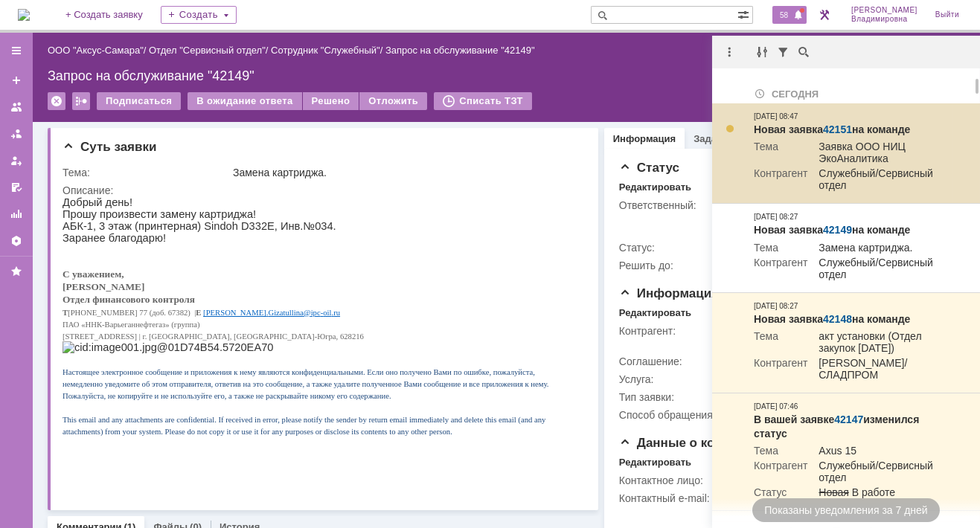
click at [842, 124] on link "42151" at bounding box center [837, 130] width 29 height 12
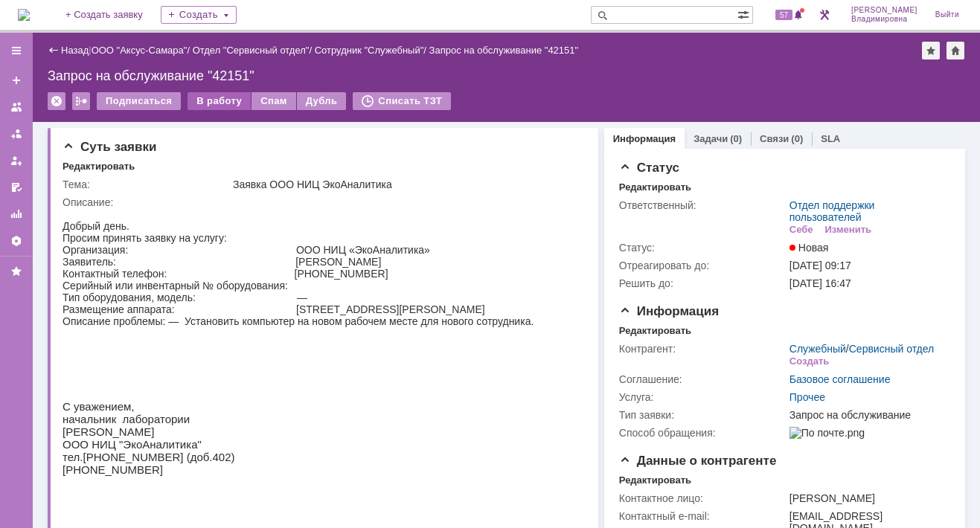
click at [211, 103] on div "В работу" at bounding box center [218, 101] width 63 height 18
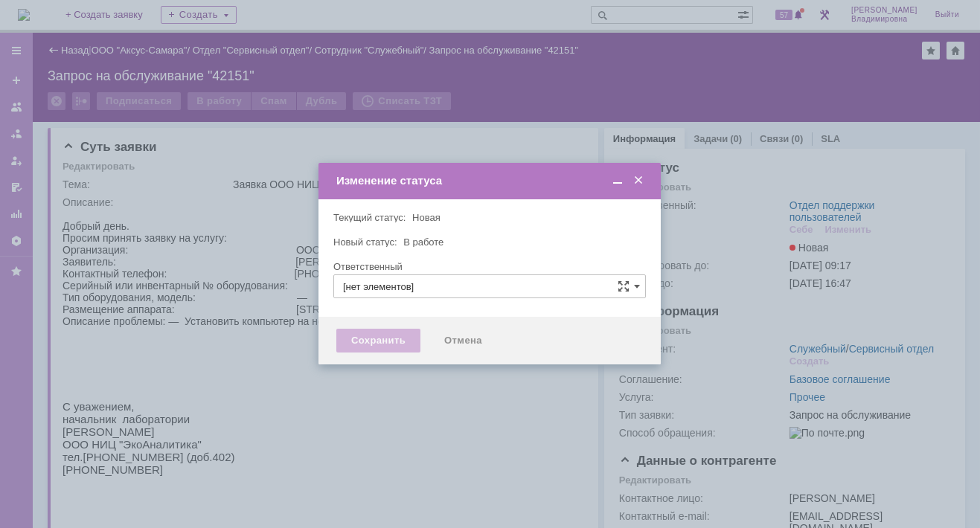
type input "Отдел поддержки пользователей"
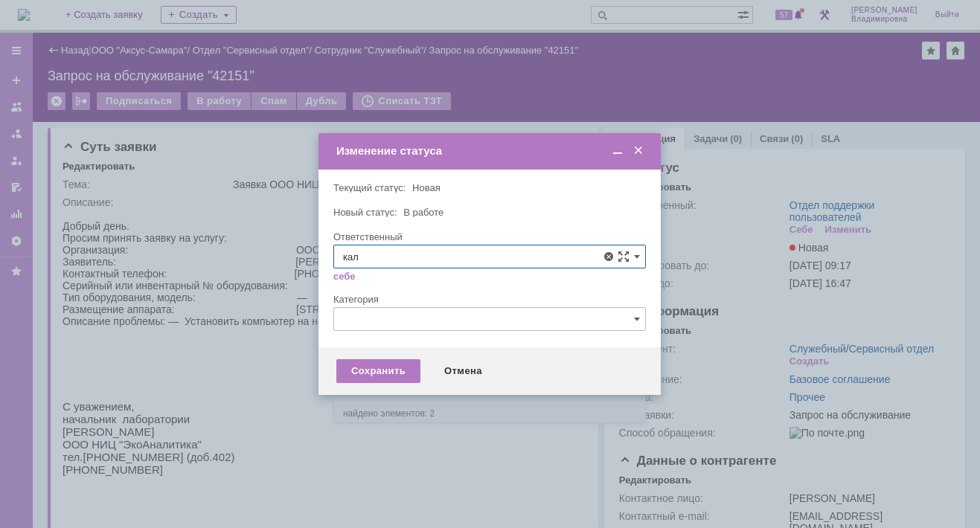
click at [377, 363] on span "Калугин Александр Николаевич" at bounding box center [489, 365] width 293 height 12
type input "Калугин Александр Николаевич"
click at [378, 373] on div "Сохранить" at bounding box center [378, 371] width 84 height 24
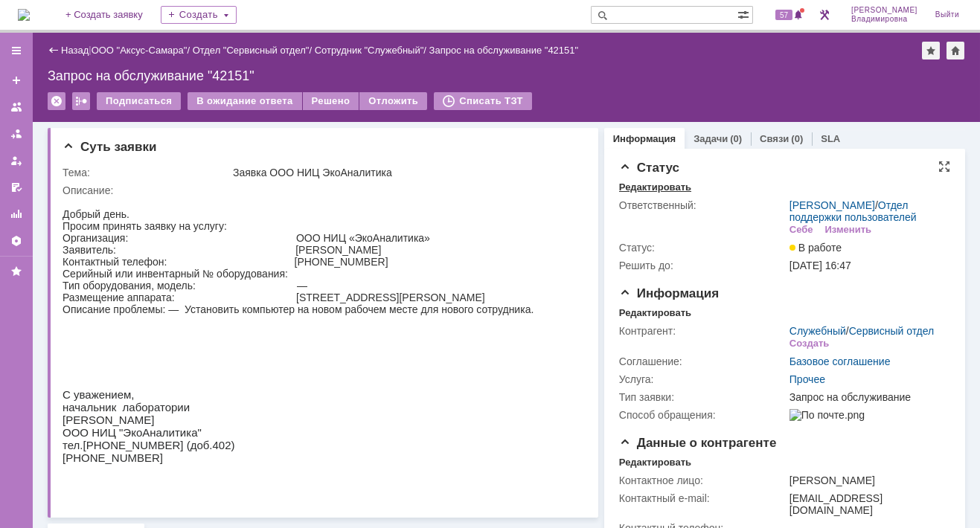
click at [668, 186] on div "Редактировать" at bounding box center [655, 188] width 72 height 12
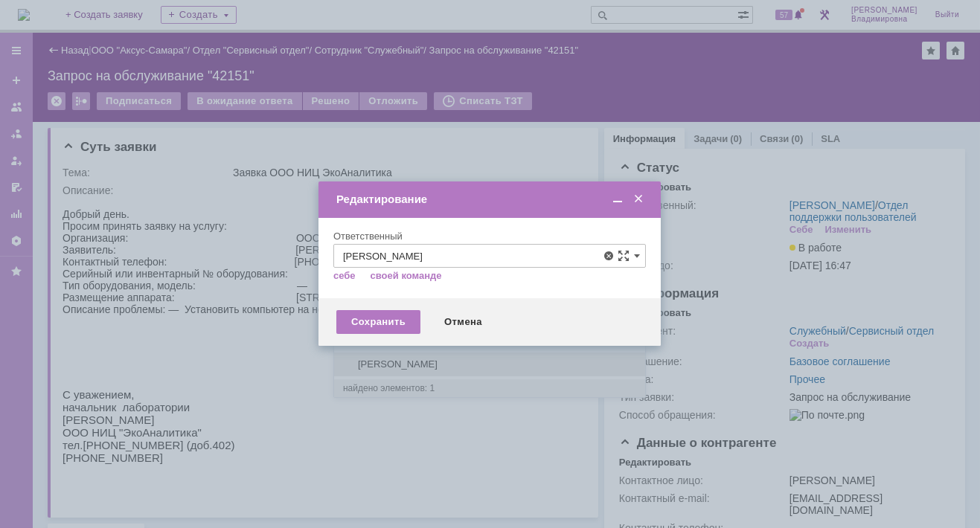
click at [397, 359] on span "Галстьян Степан Александрович" at bounding box center [489, 365] width 293 height 12
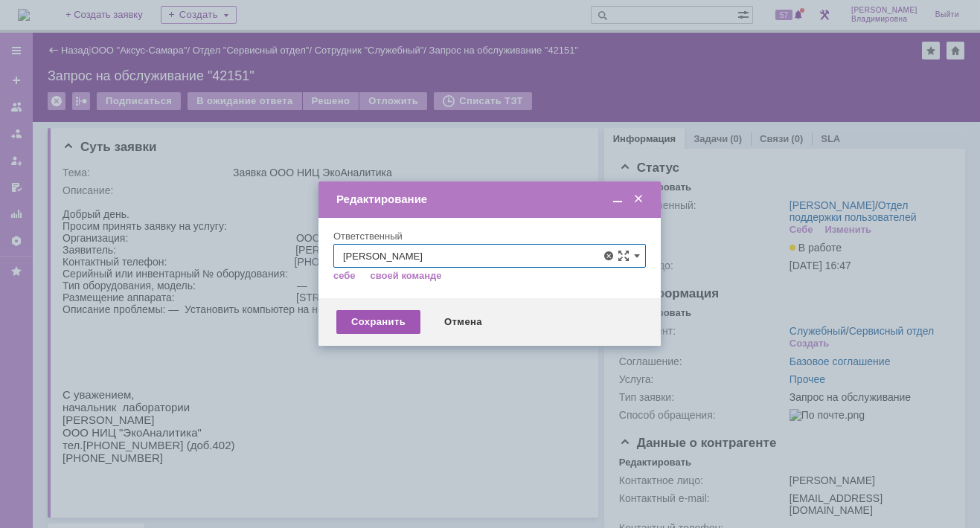
type input "Галстьян Степан Александрович"
click at [389, 318] on div "Сохранить" at bounding box center [378, 322] width 84 height 24
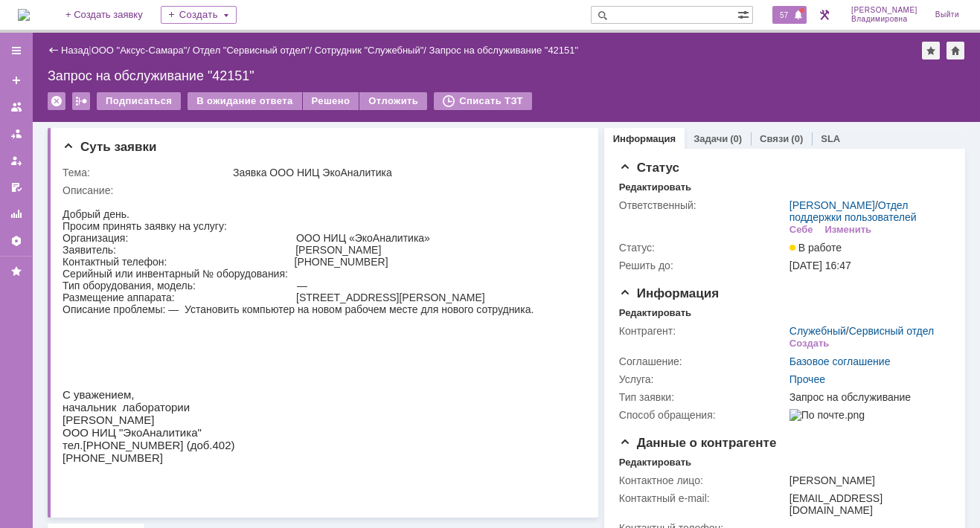
click at [788, 16] on span "57" at bounding box center [783, 15] width 17 height 10
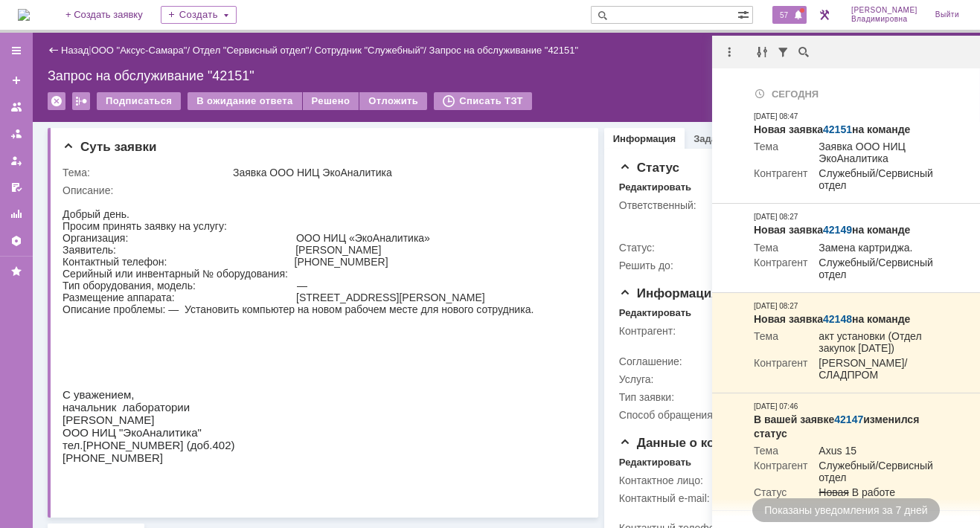
click at [551, 96] on div "Подписаться В ожидание ответа Решено Отложить Списать ТЗТ" at bounding box center [506, 107] width 917 height 31
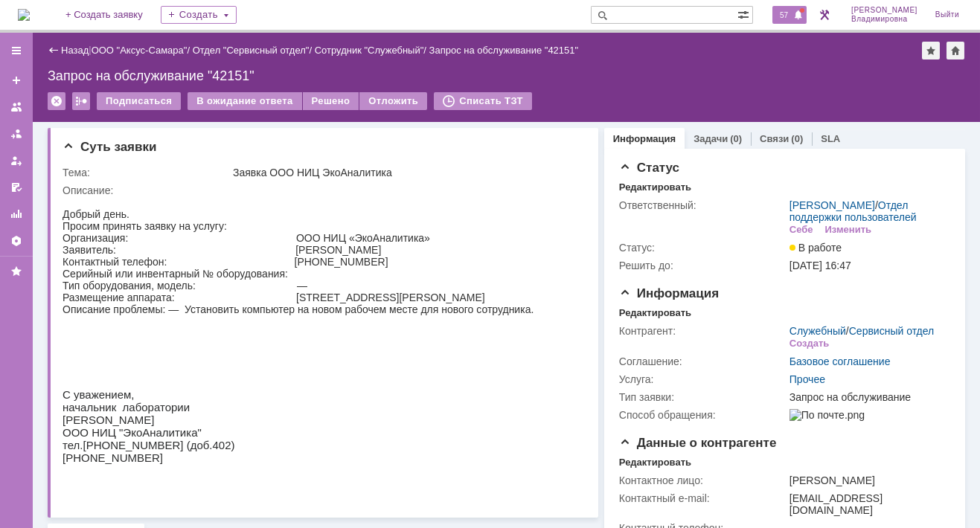
click at [792, 12] on span "57" at bounding box center [783, 15] width 17 height 10
click at [642, 10] on input "text" at bounding box center [664, 15] width 147 height 18
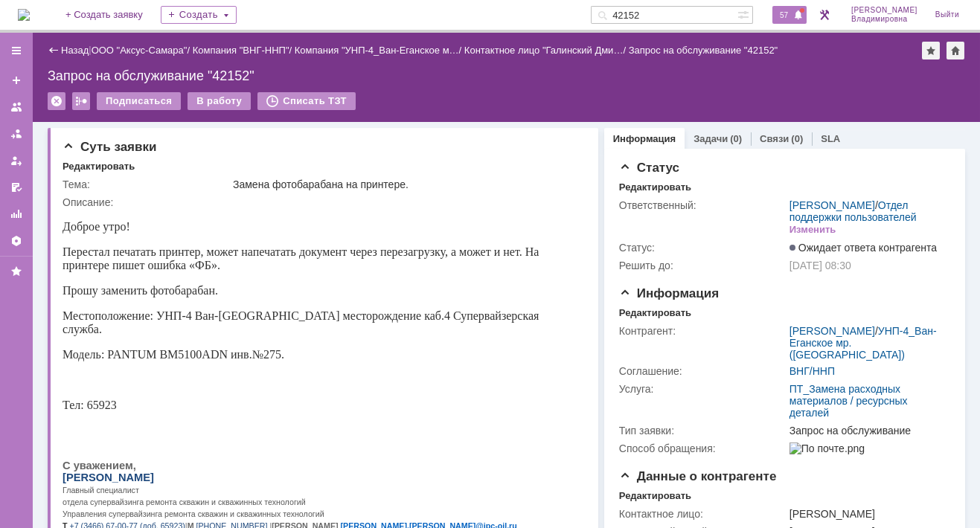
click at [791, 14] on span "57" at bounding box center [783, 15] width 17 height 10
drag, startPoint x: 656, startPoint y: 12, endPoint x: 627, endPoint y: 10, distance: 29.1
click at [627, 10] on div "42152" at bounding box center [664, 15] width 147 height 18
type input "42102"
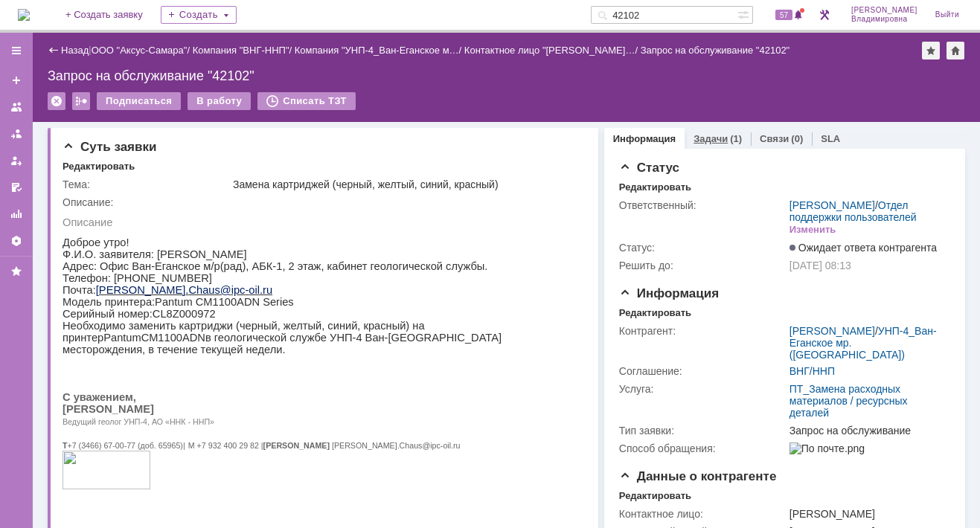
click at [698, 134] on link "Задачи" at bounding box center [710, 138] width 34 height 11
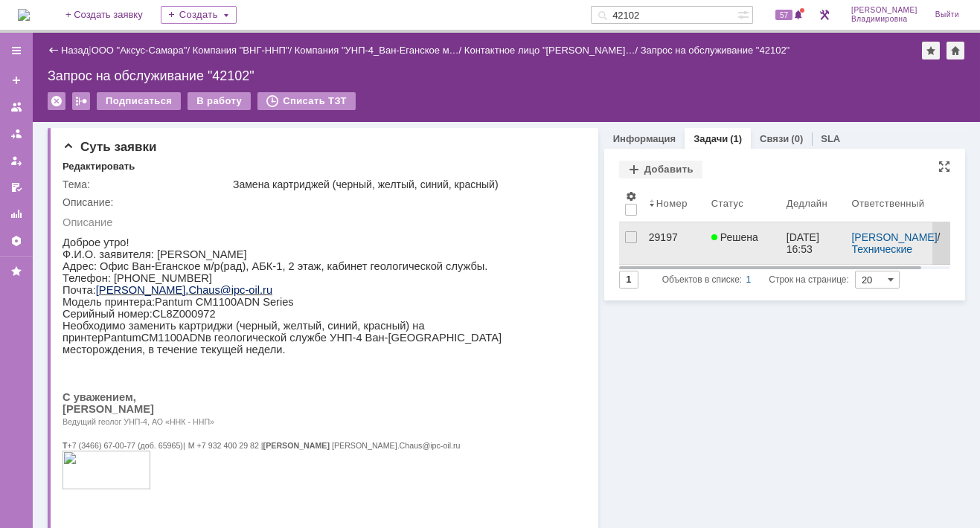
click at [653, 240] on div "29197" at bounding box center [674, 237] width 51 height 12
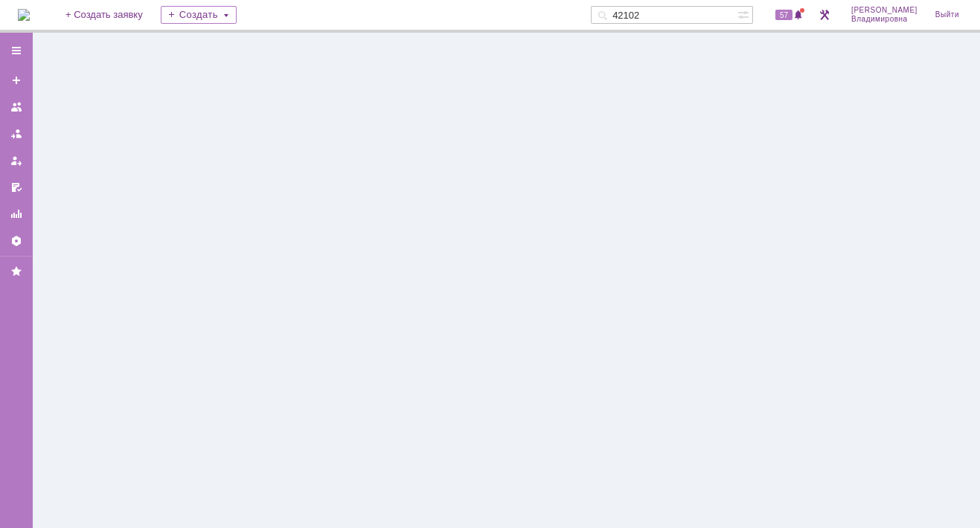
click at [653, 240] on div at bounding box center [506, 281] width 947 height 496
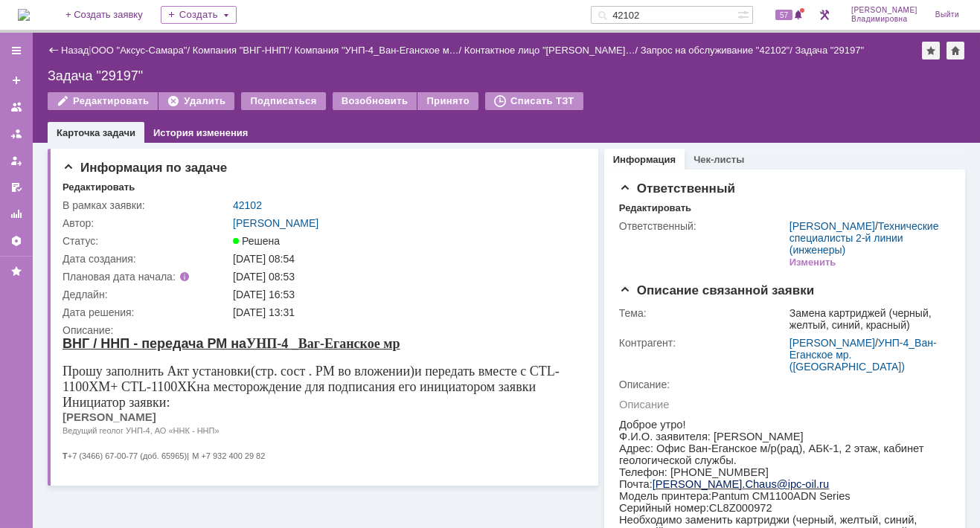
click at [635, 87] on div "Назад | ООО "Аксус-Самара" / Компания "ВНГ-ННП" / Компания "УНП-4_Ван-Еганское …" at bounding box center [506, 88] width 947 height 110
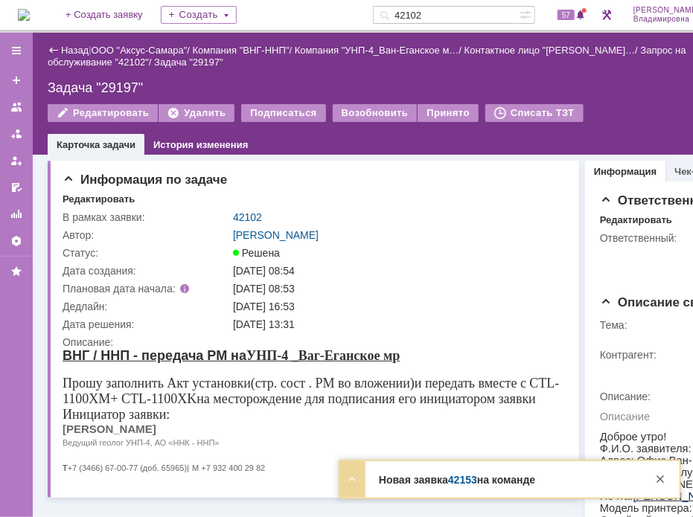
click at [650, 91] on div "Задача "29197"" at bounding box center [397, 87] width 699 height 15
click at [648, 83] on div "Задача "29197"" at bounding box center [397, 87] width 699 height 15
drag, startPoint x: 649, startPoint y: 83, endPoint x: 657, endPoint y: 77, distance: 10.1
click at [650, 82] on div "Задача "29197"" at bounding box center [397, 87] width 699 height 15
drag, startPoint x: 653, startPoint y: 105, endPoint x: 641, endPoint y: 87, distance: 21.9
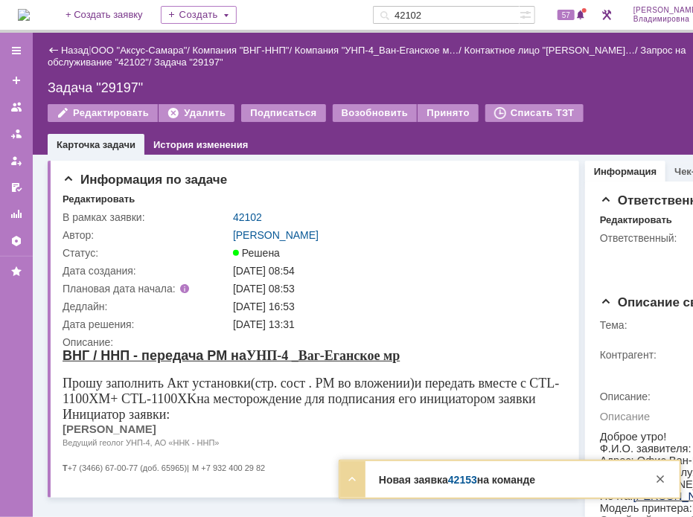
click at [651, 104] on div "Редактировать Удалить Подписаться Возобновить Принято Списать ТЗТ" at bounding box center [397, 119] width 699 height 31
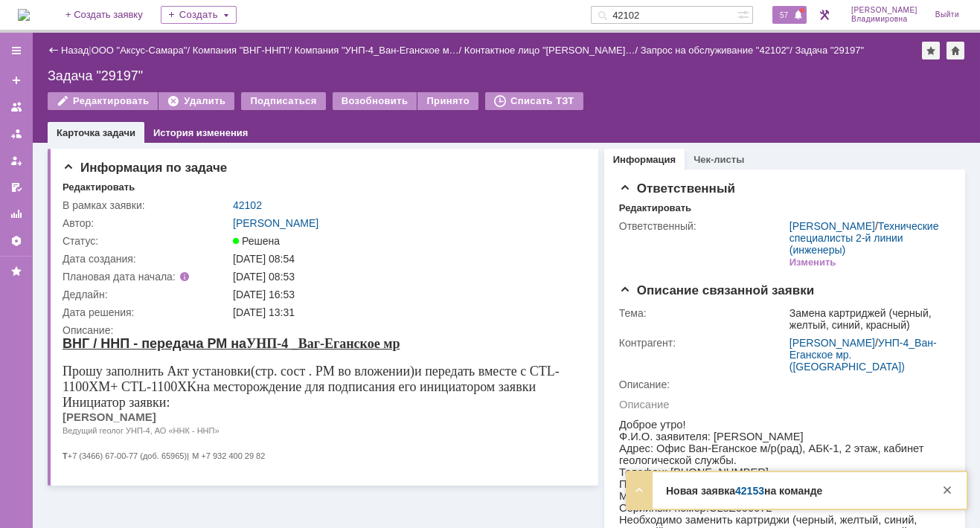
click at [792, 18] on span "57" at bounding box center [783, 15] width 17 height 10
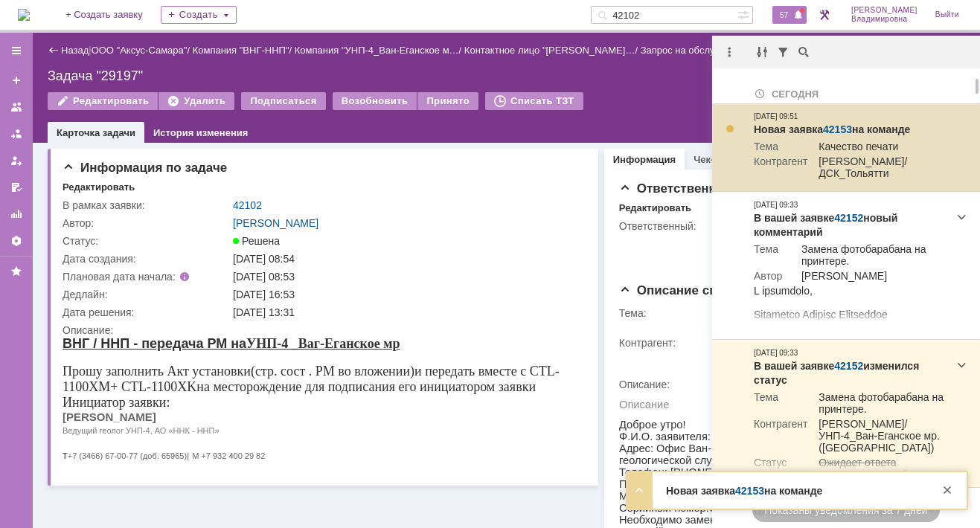
click at [842, 126] on link "42153" at bounding box center [837, 130] width 29 height 12
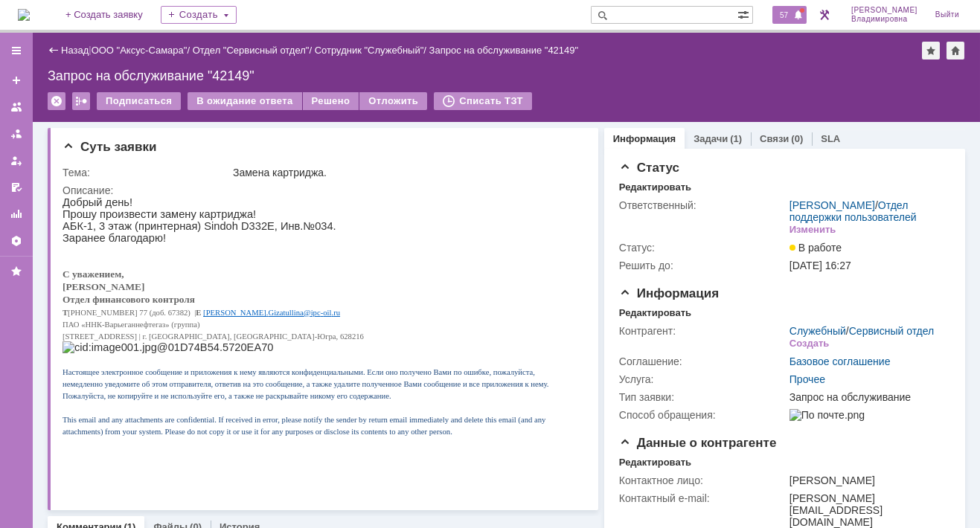
click at [792, 13] on span "57" at bounding box center [783, 15] width 17 height 10
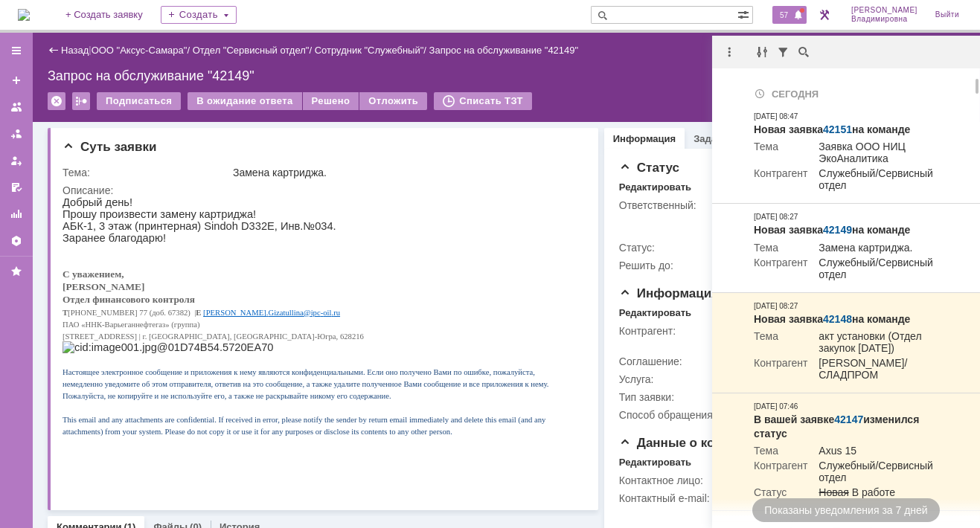
click at [644, 14] on input "text" at bounding box center [664, 15] width 147 height 18
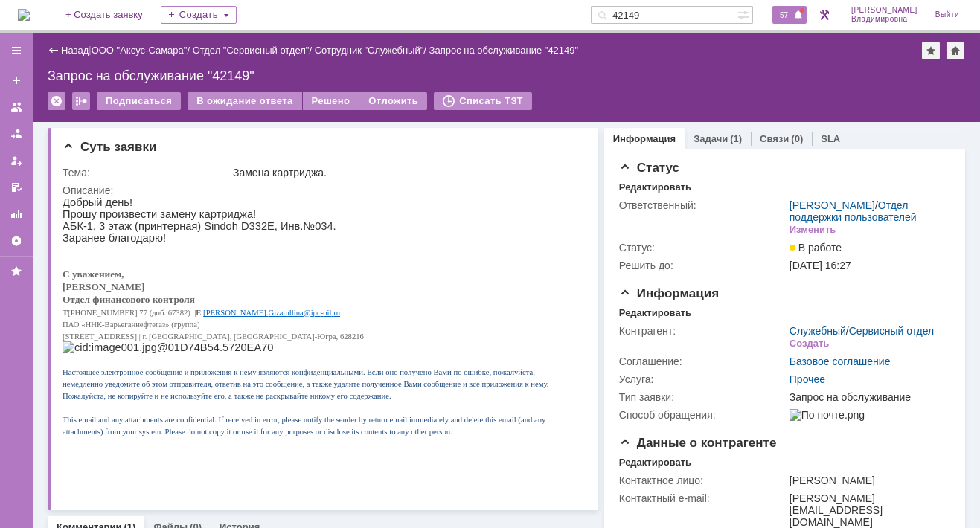
click at [786, 16] on span "57" at bounding box center [783, 15] width 17 height 10
click at [603, 80] on div "Запрос на обслуживание "42149"" at bounding box center [506, 75] width 917 height 15
click at [693, 133] on link "Задачи" at bounding box center [710, 138] width 34 height 11
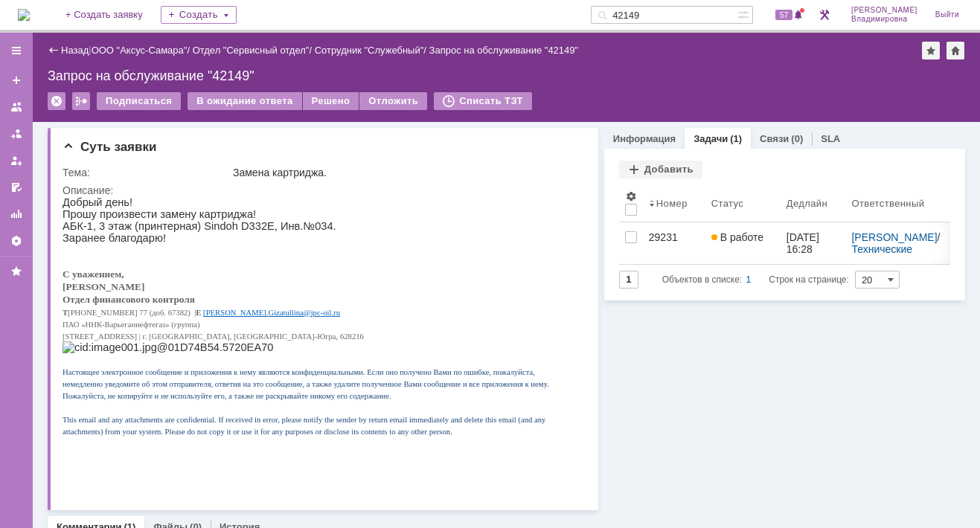
click at [747, 442] on div "Информация Задачи (1) Связи (0) SLA Статус Редактировать Ответственный: Орлова …" at bounding box center [781, 510] width 367 height 777
drag, startPoint x: 669, startPoint y: 13, endPoint x: 593, endPoint y: 13, distance: 75.9
click at [593, 13] on div "На домашнюю + Создать заявку Создать 42149 57 Орлова Елена Владимировна Выйти" at bounding box center [490, 16] width 980 height 33
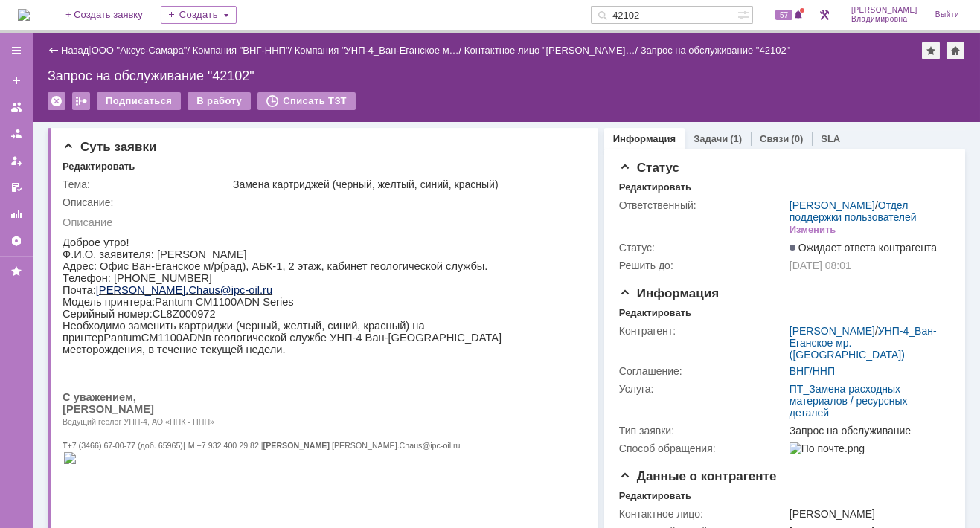
drag, startPoint x: 670, startPoint y: 16, endPoint x: 629, endPoint y: 14, distance: 41.7
click at [629, 14] on div "42102" at bounding box center [664, 15] width 147 height 18
type input "42126"
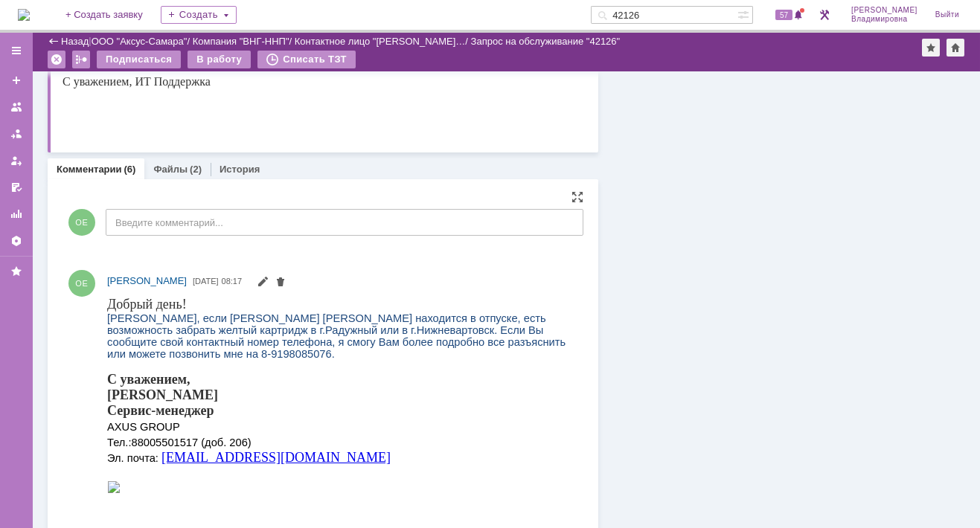
scroll to position [670, 0]
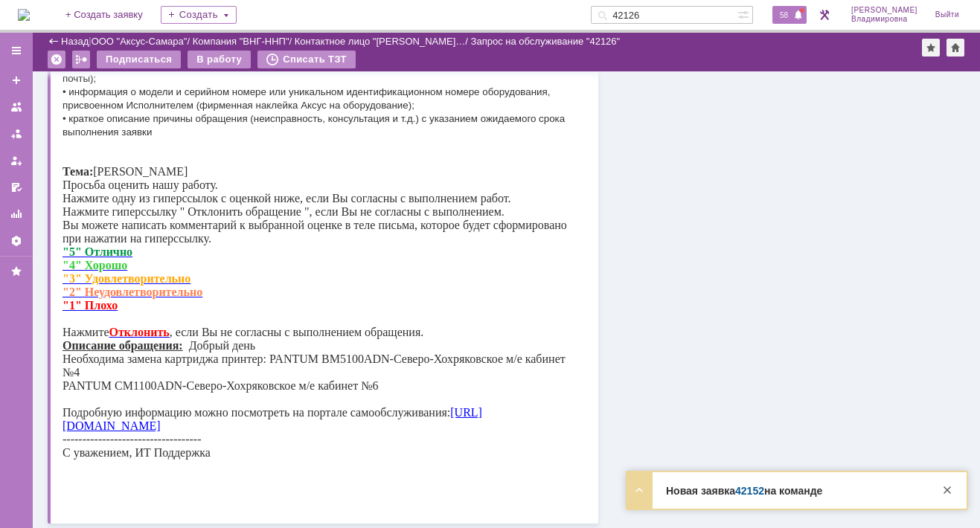
click at [792, 16] on span "58" at bounding box center [783, 15] width 17 height 10
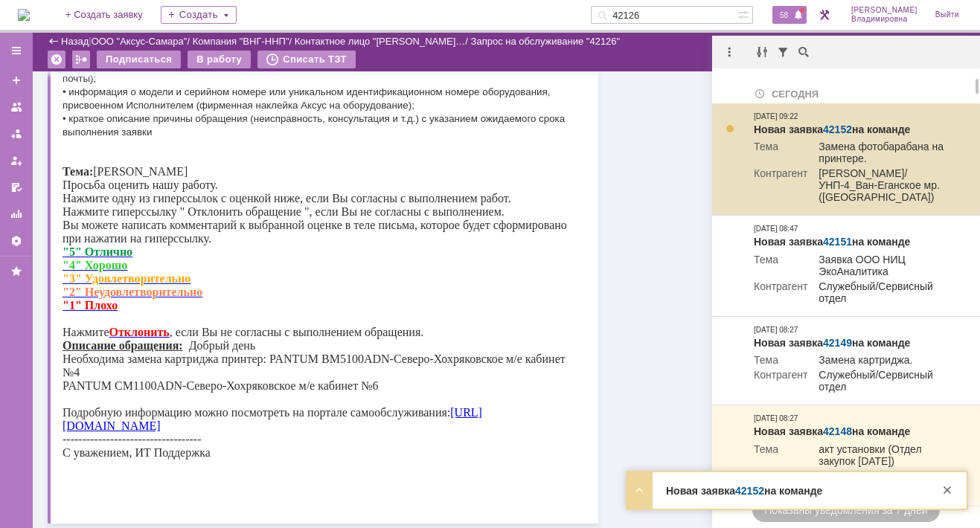
click at [832, 131] on link "42152" at bounding box center [837, 130] width 29 height 12
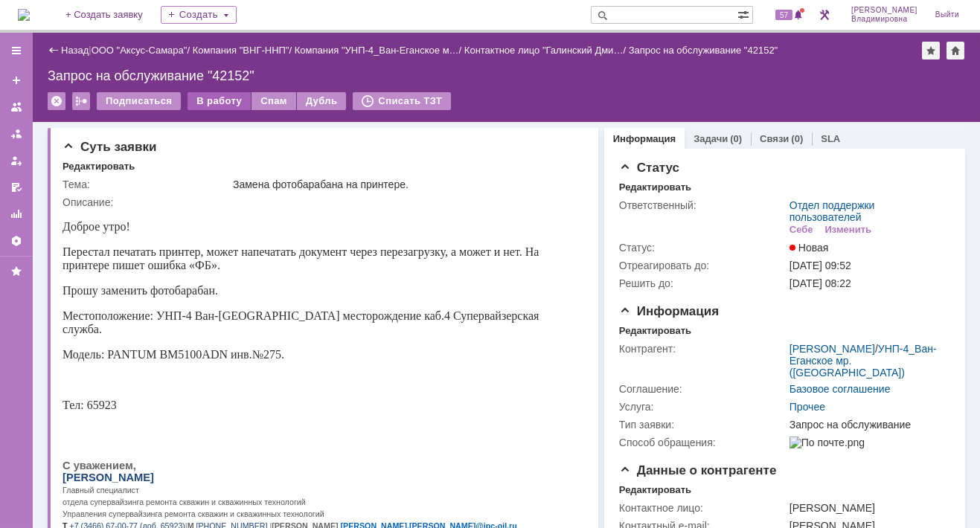
click at [215, 97] on div "В работу" at bounding box center [218, 101] width 63 height 18
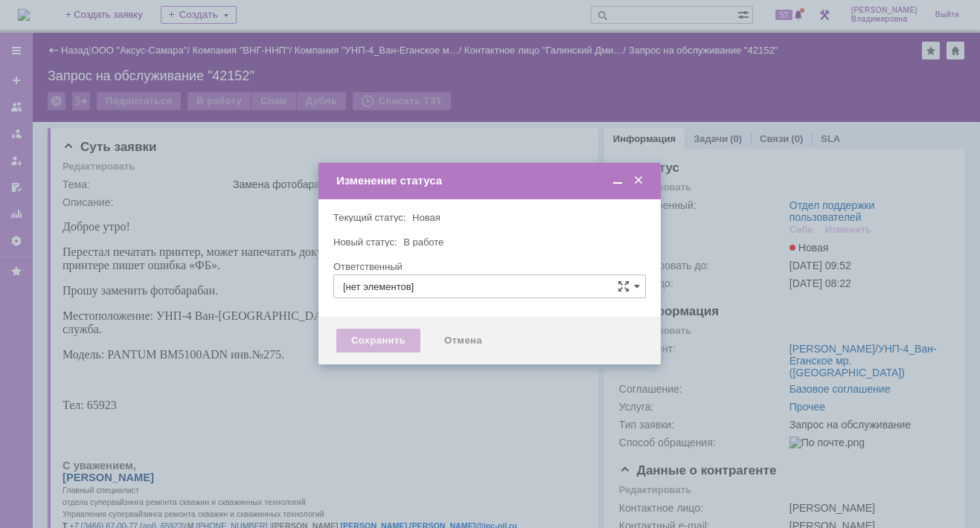
type input "Отдел поддержки пользователей"
type input "[PERSON_NAME]"
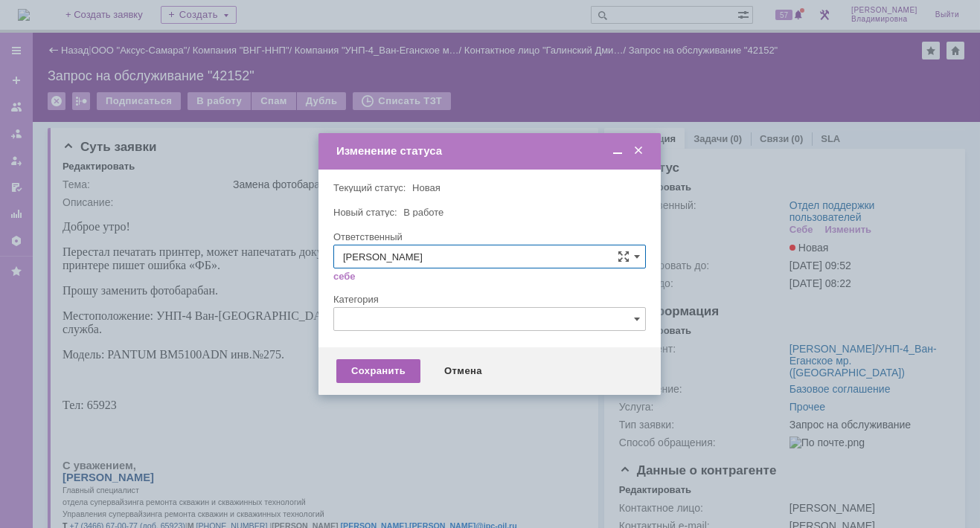
click at [377, 372] on div "Сохранить" at bounding box center [378, 371] width 84 height 24
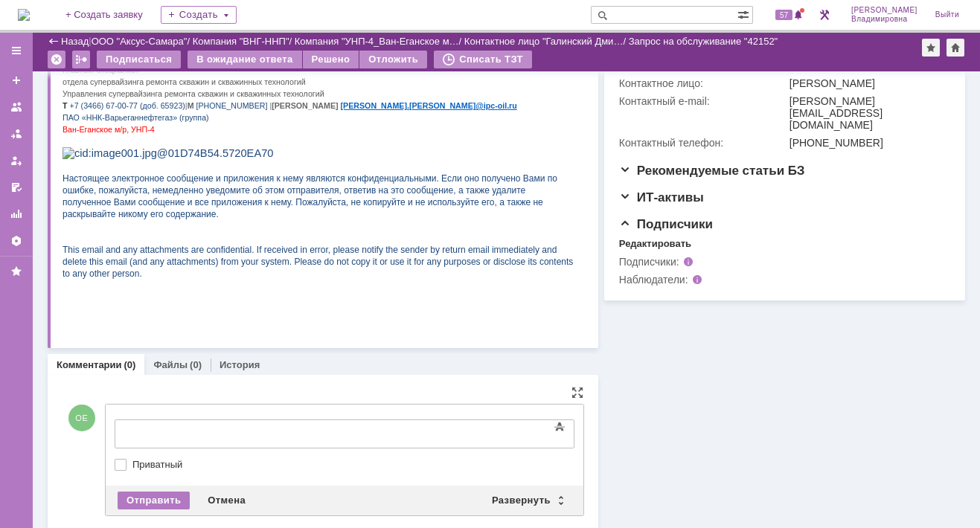
scroll to position [379, 0]
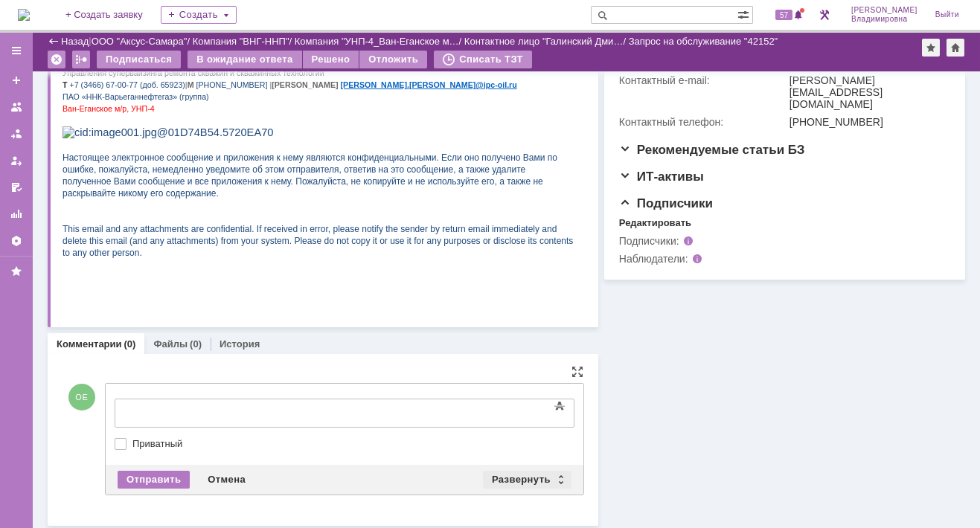
click at [510, 475] on div "Развернуть" at bounding box center [527, 480] width 89 height 18
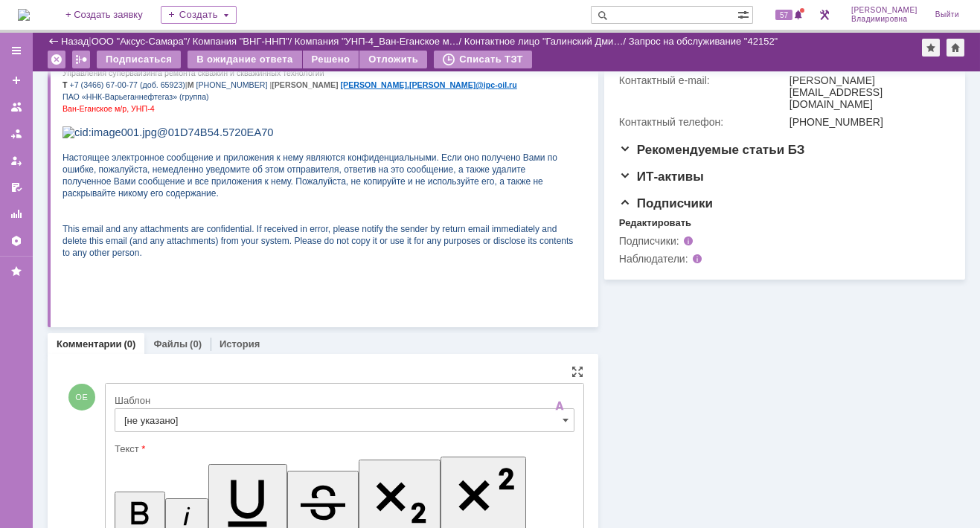
scroll to position [0, 0]
click at [146, 417] on input "[не указано]" at bounding box center [345, 420] width 460 height 24
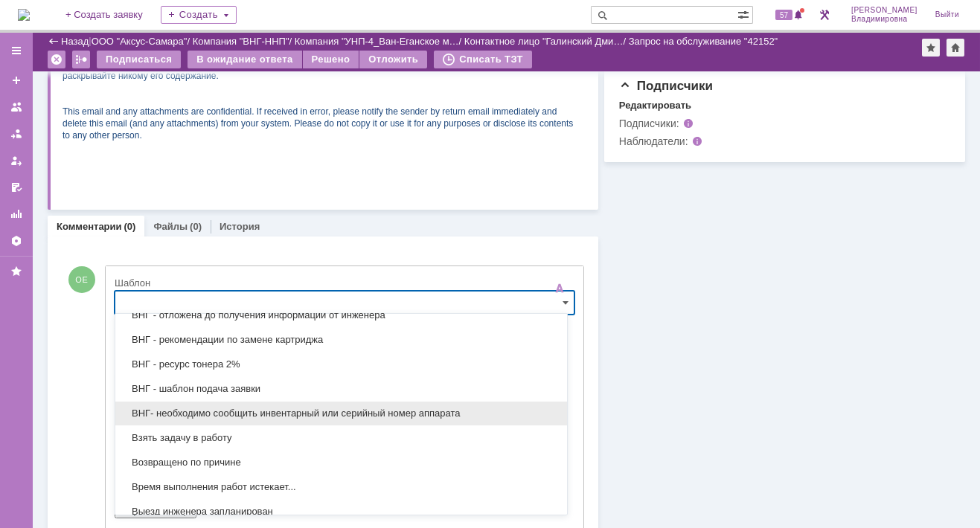
scroll to position [504, 0]
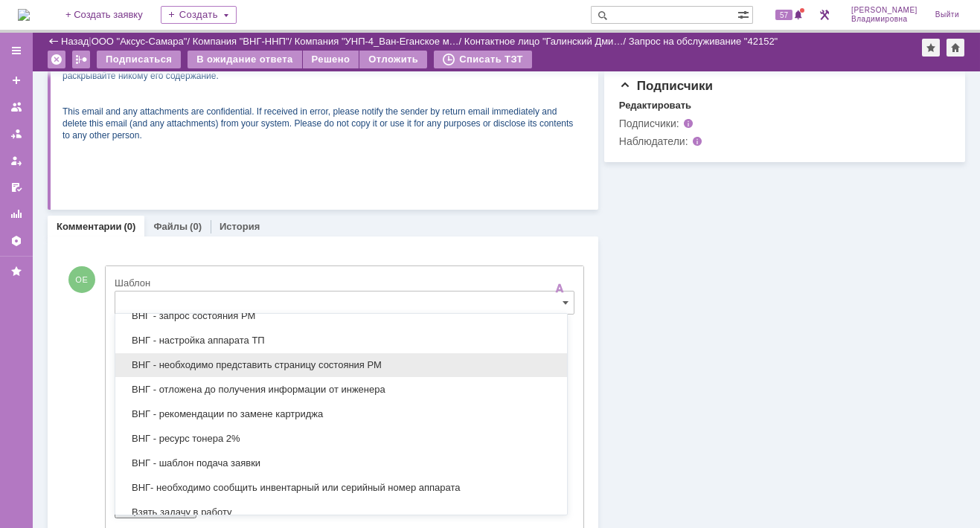
click at [220, 359] on span "ВНГ - необходимо представить страницу состояния РМ" at bounding box center [341, 365] width 434 height 12
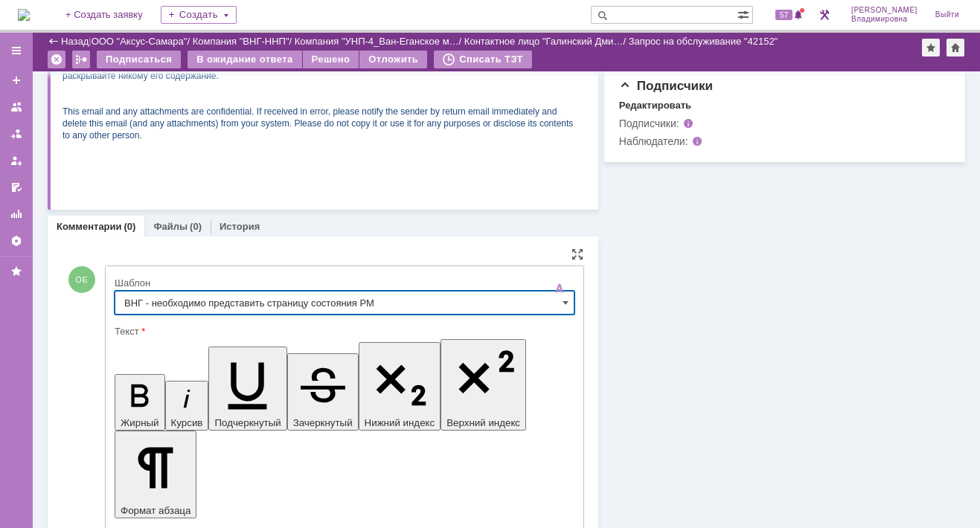
type input "ВНГ - необходимо представить страницу состояния РМ"
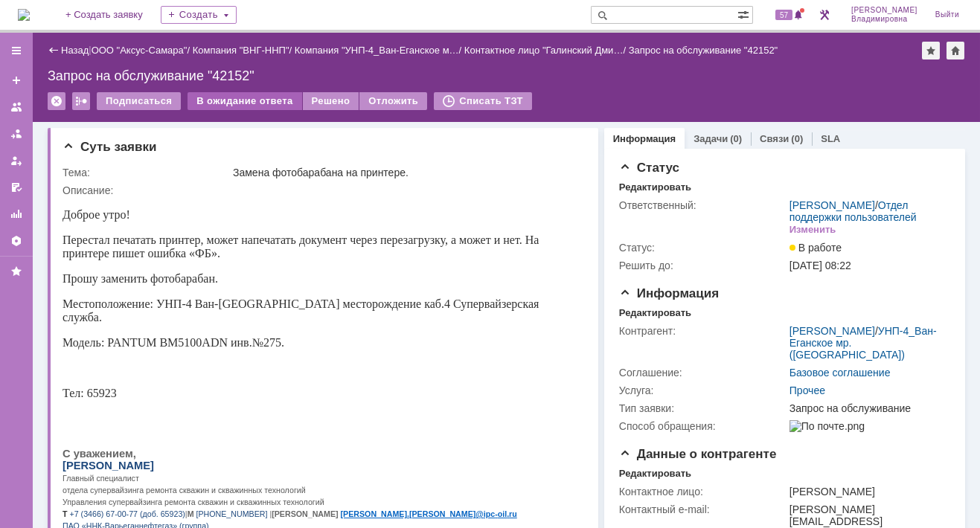
click at [251, 97] on div "В ожидание ответа" at bounding box center [244, 101] width 114 height 18
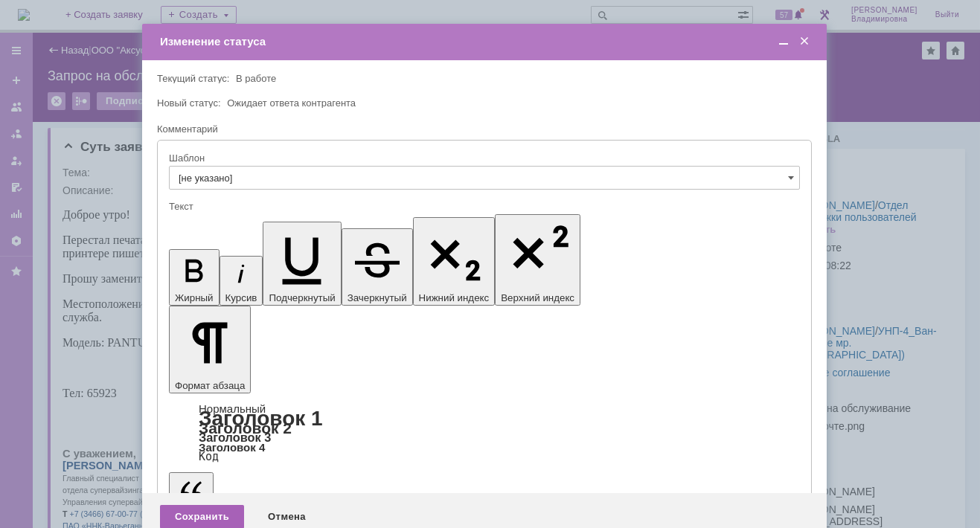
click at [205, 505] on div "Сохранить" at bounding box center [202, 517] width 84 height 24
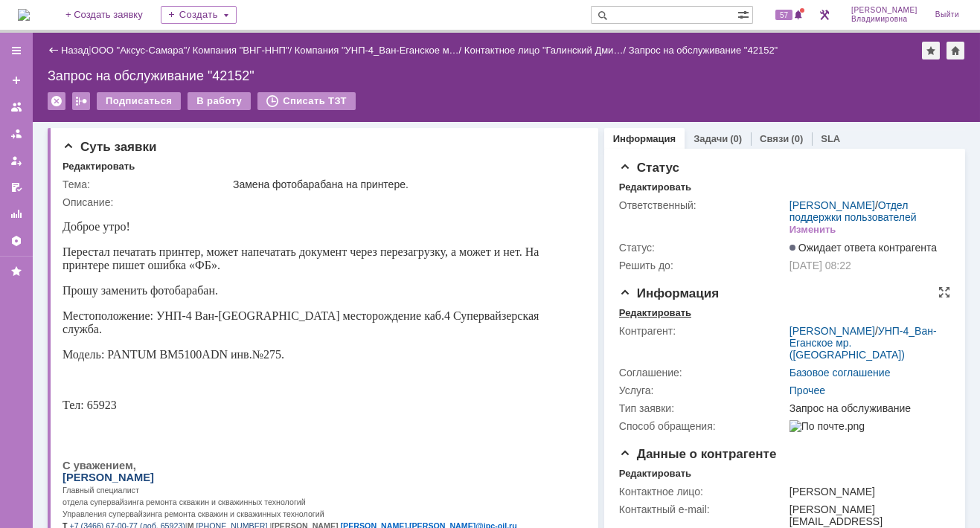
click at [665, 319] on div "Редактировать" at bounding box center [655, 313] width 72 height 12
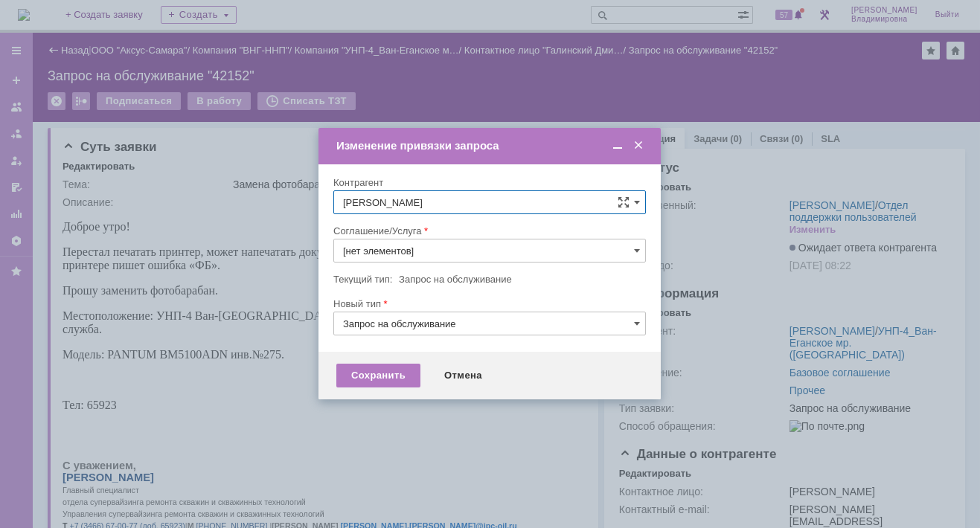
type input "Прочее"
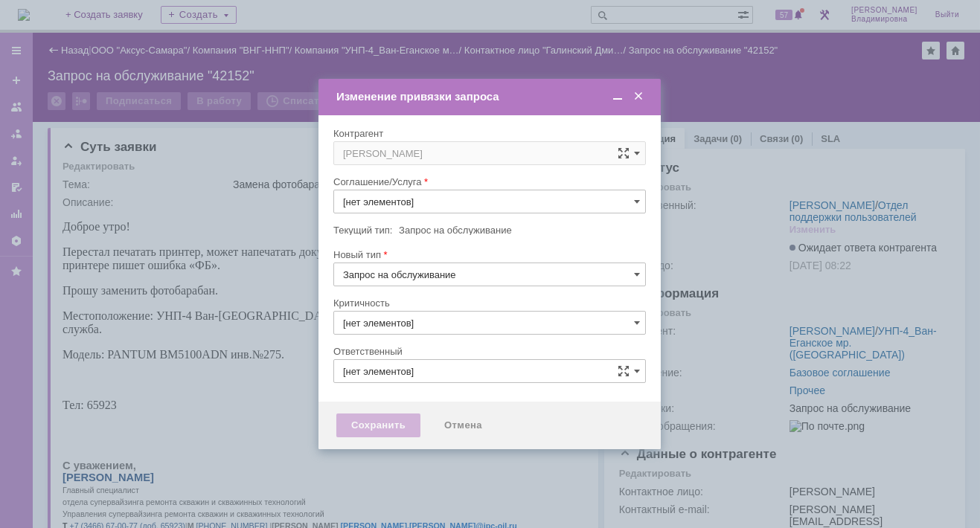
type input "Прочее"
type input "3. Низкая"
type input "[не указано]"
type input "[PERSON_NAME]"
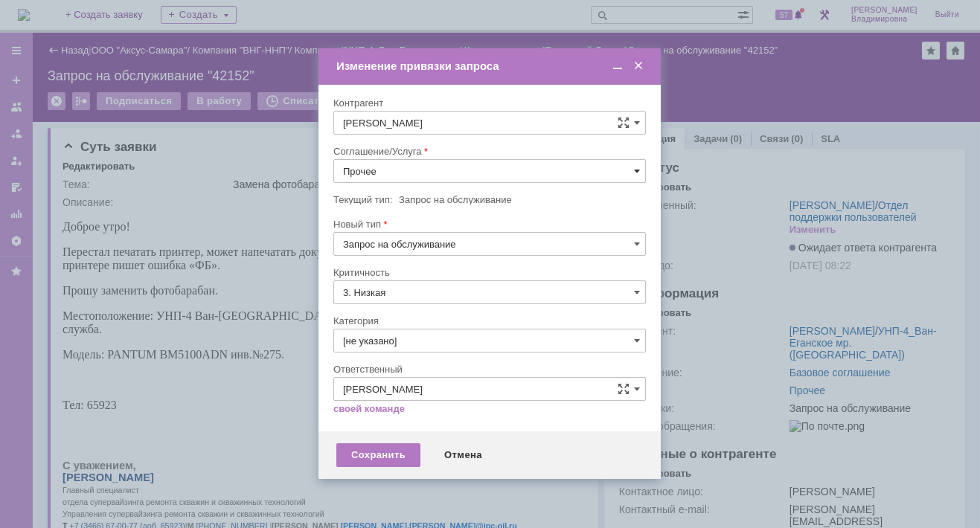
click at [635, 165] on span at bounding box center [637, 171] width 6 height 12
click at [398, 352] on span "ПТ_Замена расходных материалов / ресурсных деталей" at bounding box center [489, 355] width 293 height 12
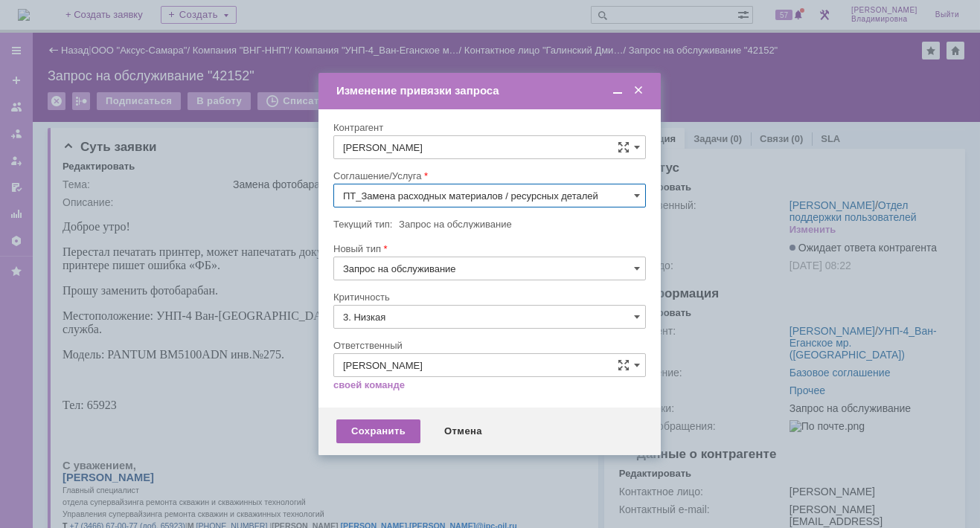
type input "ПТ_Замена расходных материалов / ресурсных деталей"
click at [377, 425] on div "Сохранить" at bounding box center [378, 432] width 84 height 24
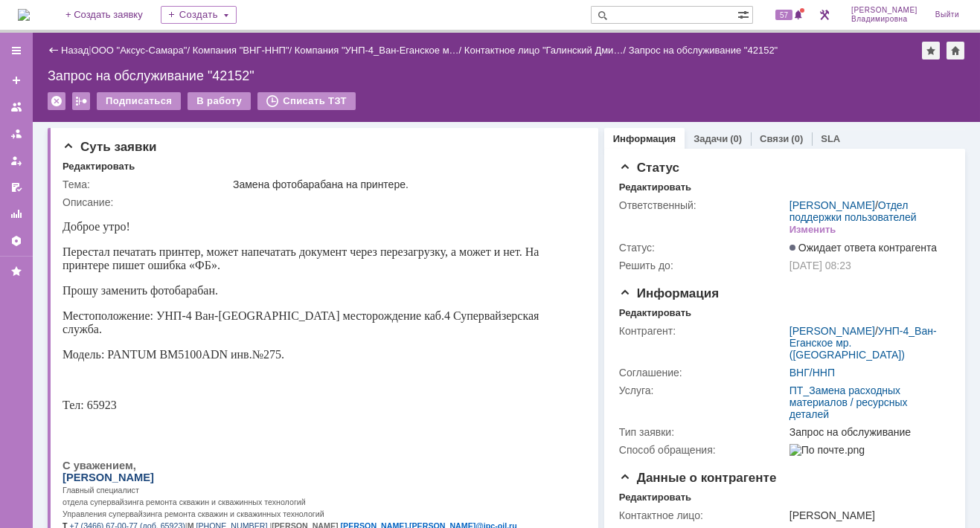
scroll to position [372, 0]
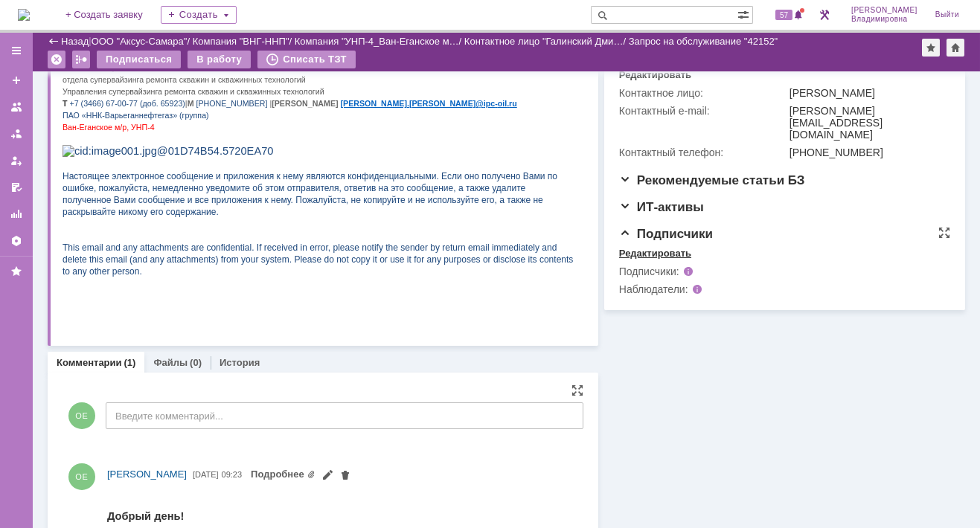
click at [649, 260] on div "Редактировать" at bounding box center [655, 254] width 72 height 12
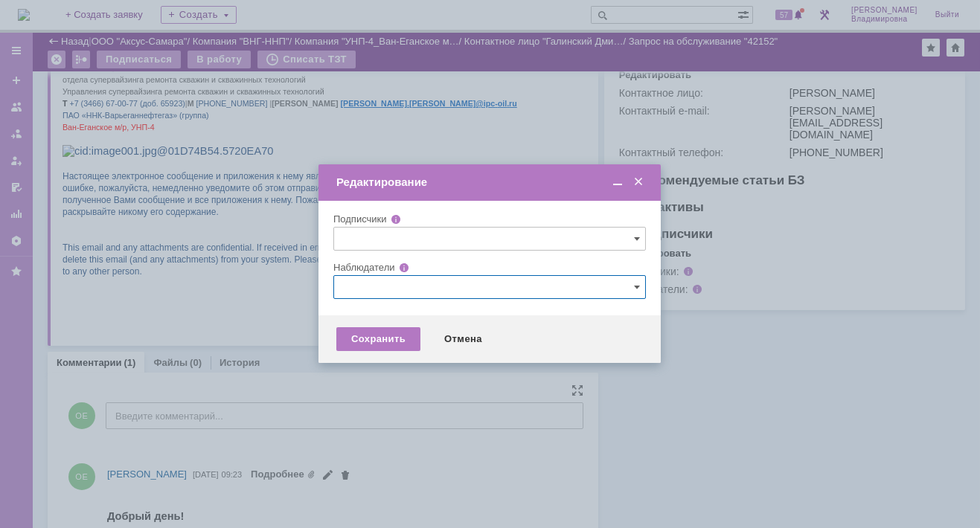
click at [351, 285] on input "text" at bounding box center [489, 287] width 312 height 24
click at [414, 397] on span at bounding box center [414, 395] width 0 height 7
click at [399, 397] on input "[PERSON_NAME]" at bounding box center [404, 399] width 10 height 10
type input "[PERSON_NAME]"
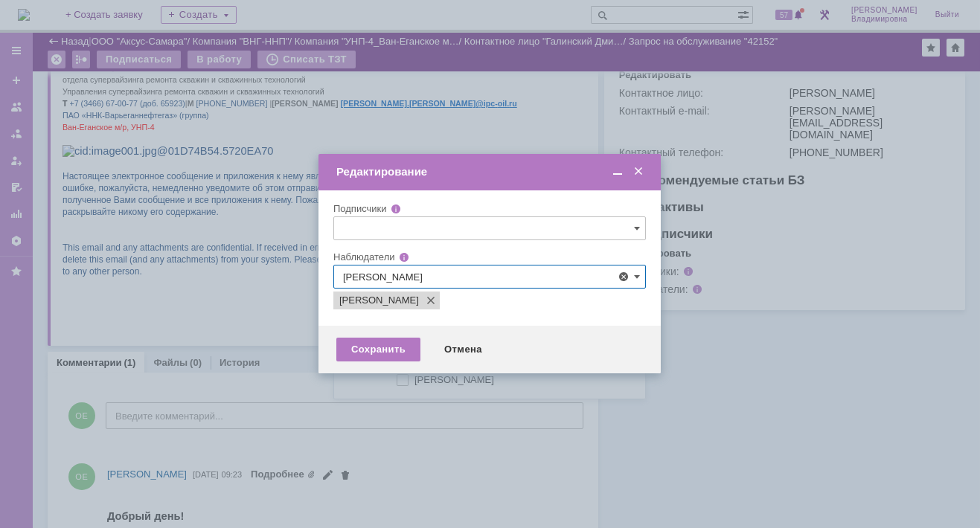
click at [275, 390] on div at bounding box center [490, 264] width 980 height 528
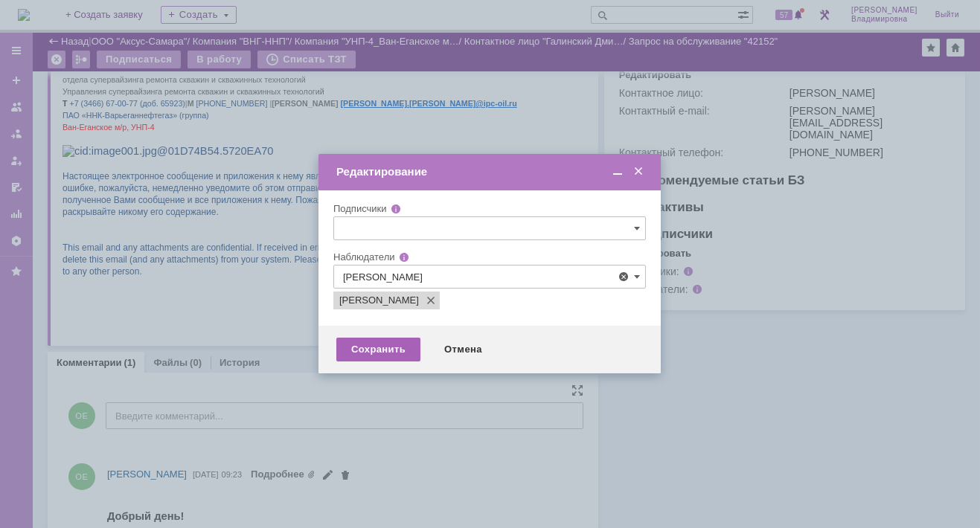
click at [400, 352] on div "Сохранить" at bounding box center [378, 350] width 84 height 24
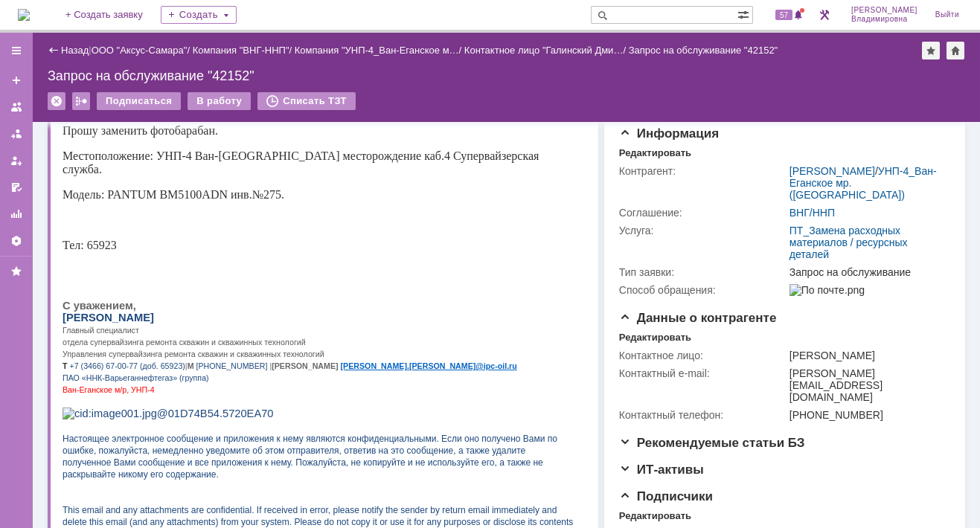
scroll to position [0, 0]
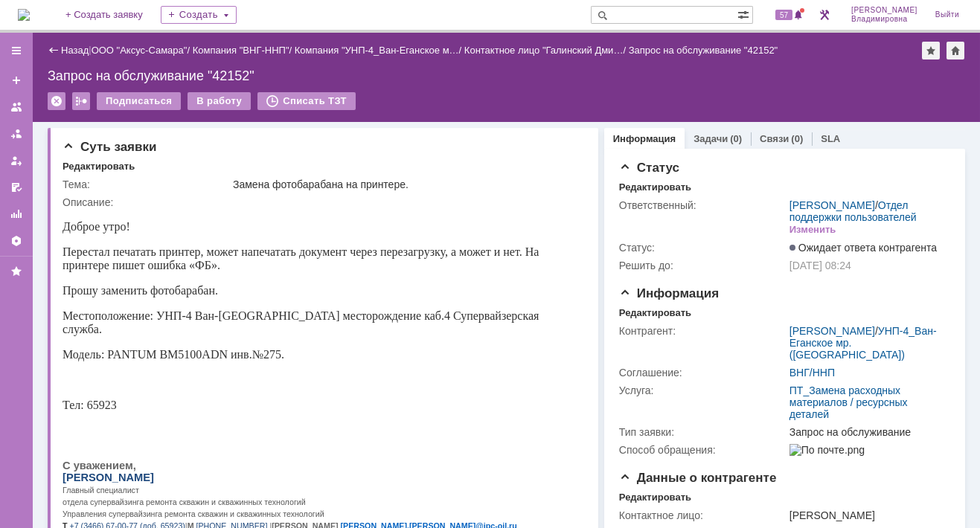
click at [654, 10] on input "text" at bounding box center [664, 15] width 147 height 18
type input "41824"
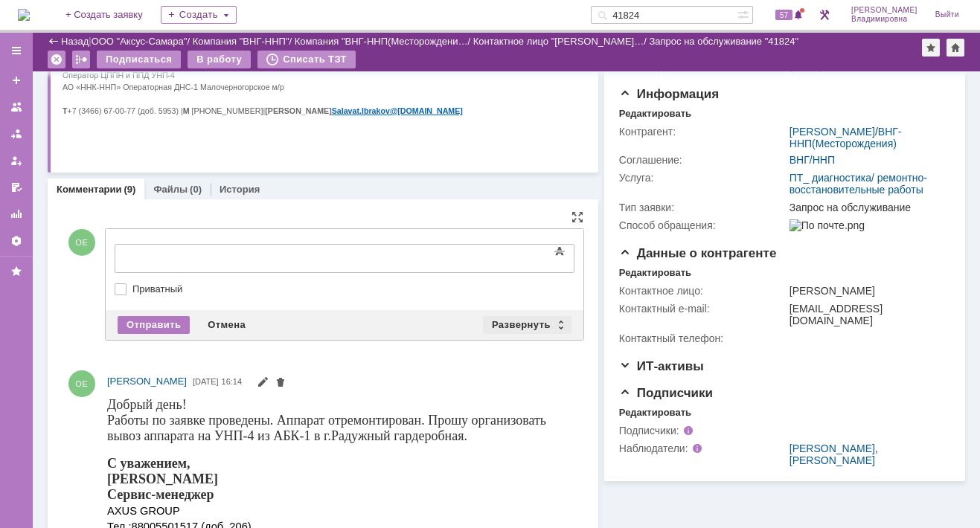
click at [509, 320] on div "Развернуть" at bounding box center [527, 325] width 89 height 18
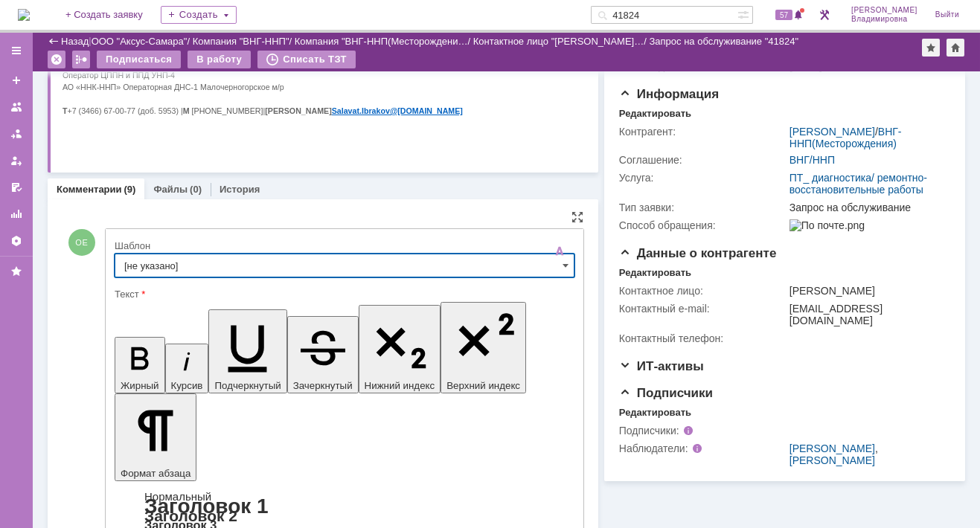
click at [136, 267] on input "[не указано]" at bounding box center [345, 266] width 460 height 24
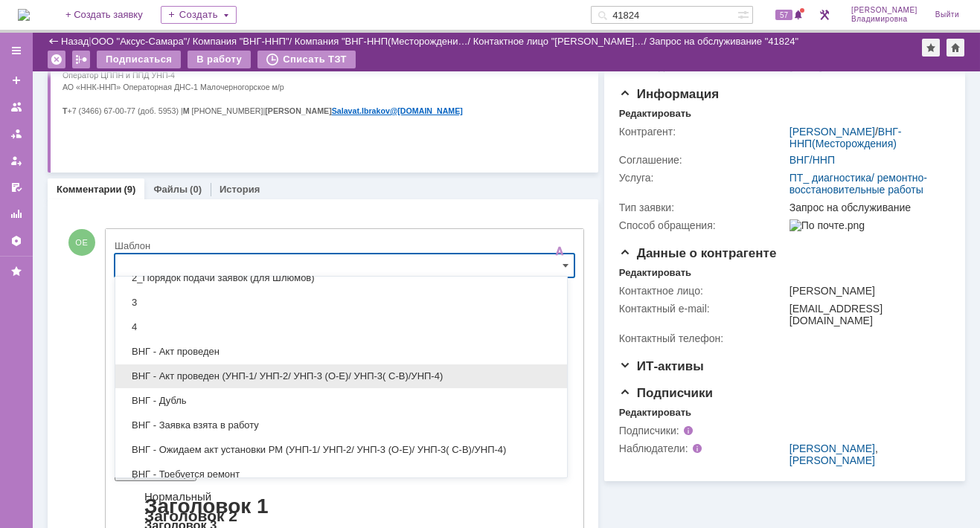
scroll to position [223, 0]
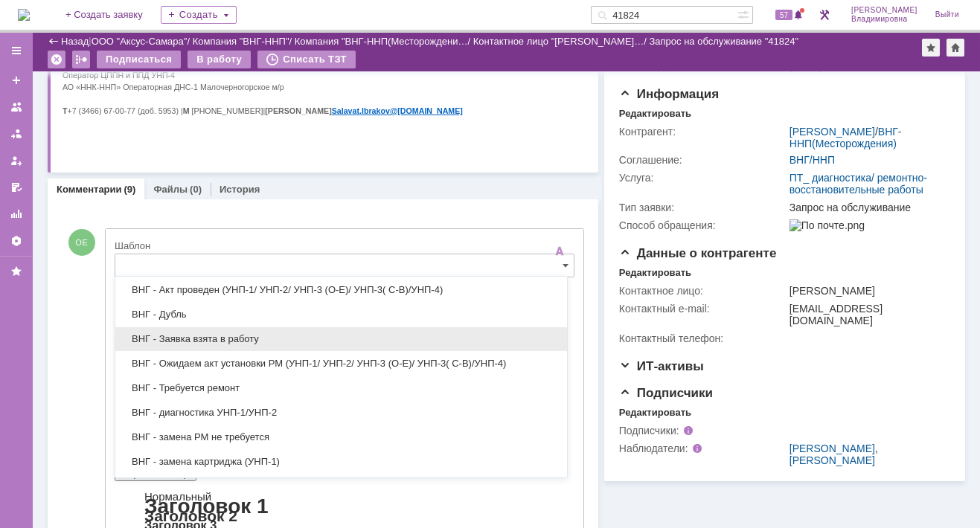
click at [190, 333] on span "ВНГ - Заявка взята в работу" at bounding box center [341, 339] width 434 height 12
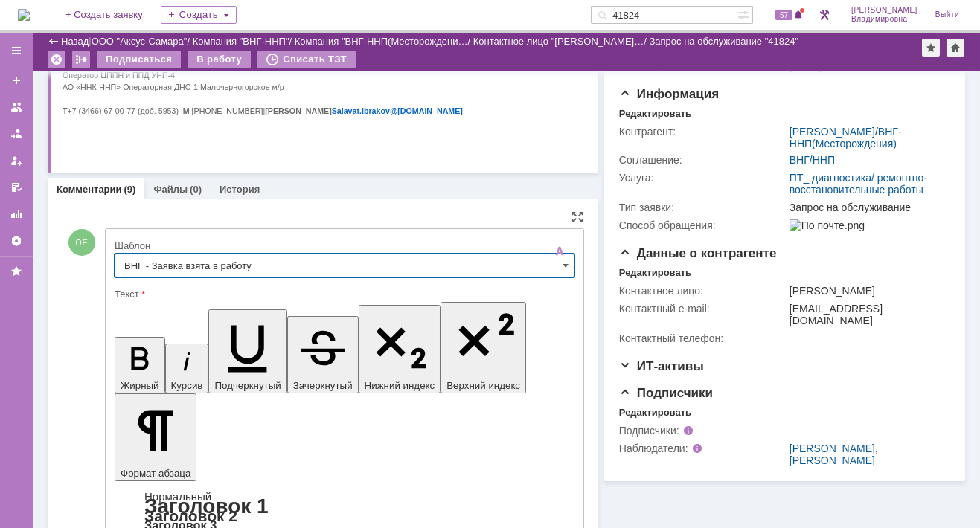
type input "ВНГ - Заявка взята в работу"
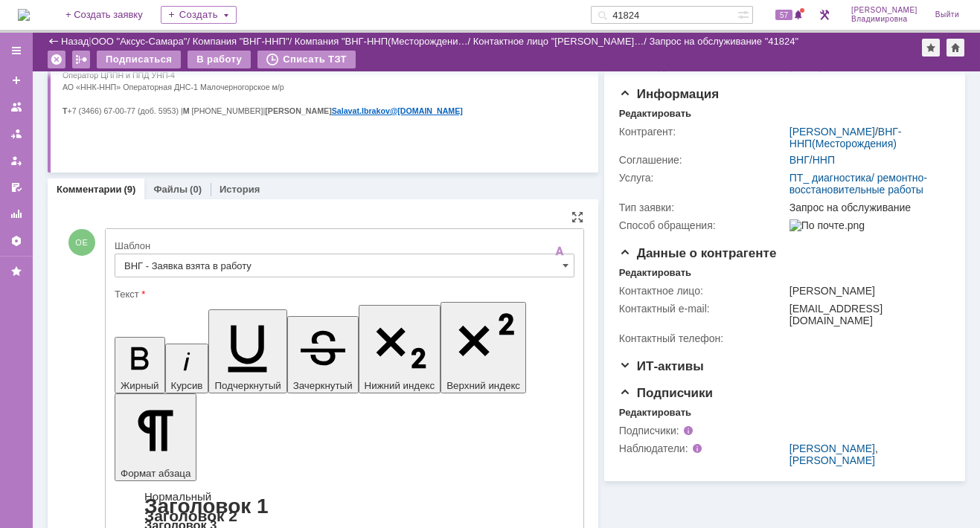
drag, startPoint x: 133, startPoint y: 3648, endPoint x: 453, endPoint y: 3643, distance: 320.0
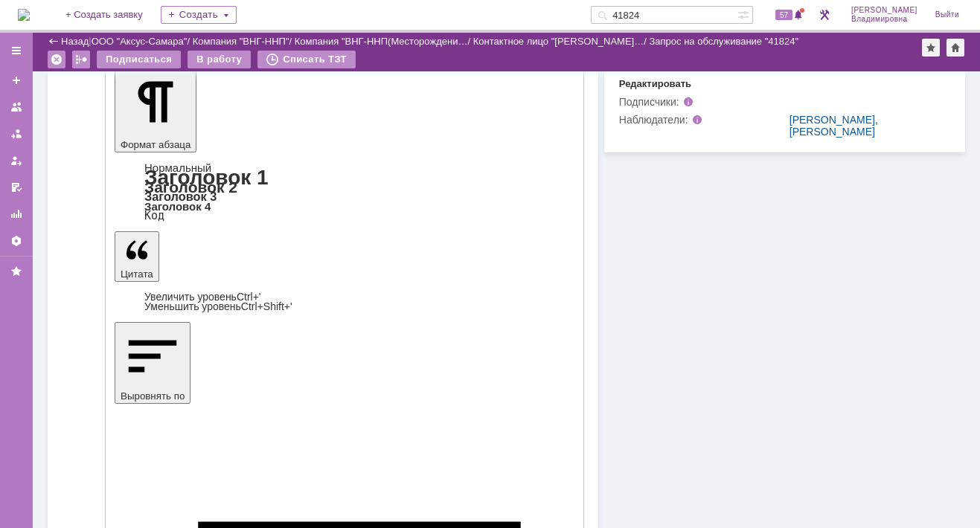
scroll to position [595, 0]
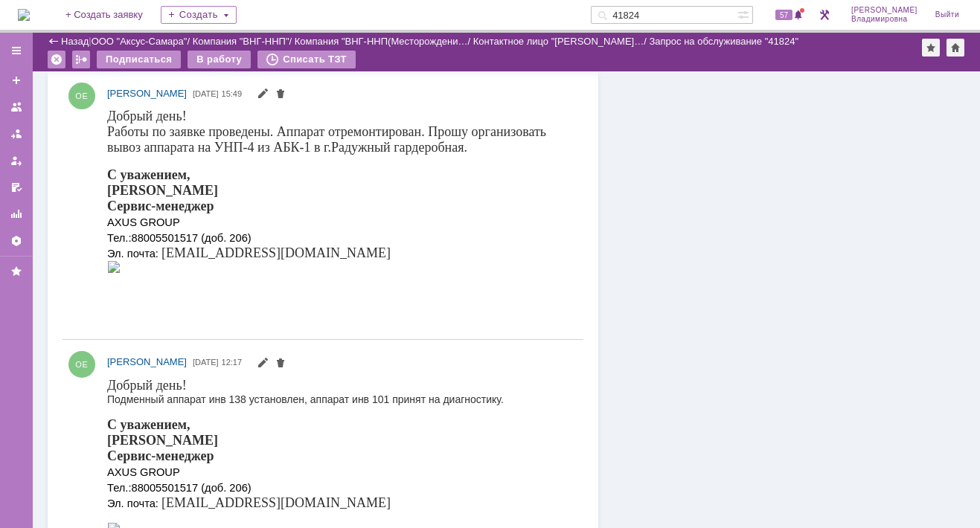
scroll to position [521, 0]
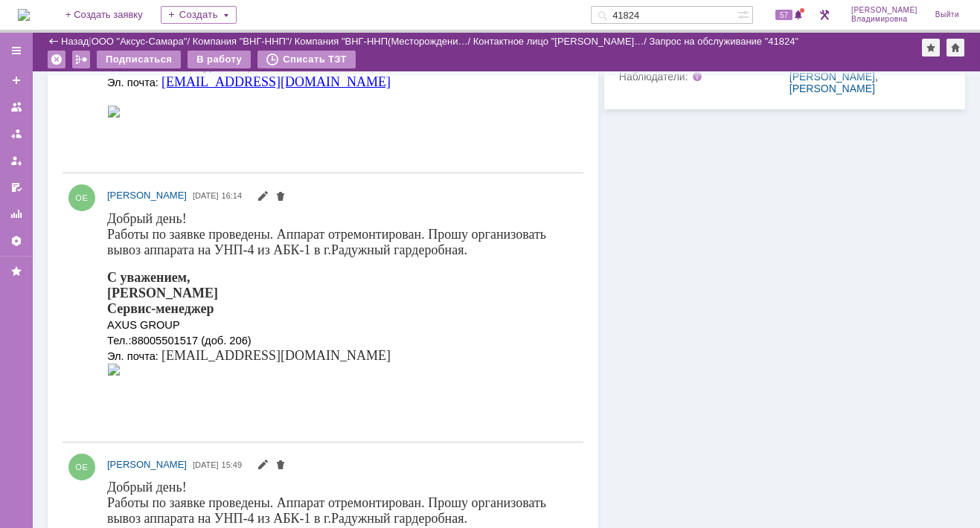
drag, startPoint x: 670, startPoint y: 17, endPoint x: 609, endPoint y: 11, distance: 61.3
click at [609, 11] on div "На домашнюю + Создать заявку Создать 41824 57 Орлова Елена Владимировна Выйти" at bounding box center [490, 16] width 980 height 33
type input "42060"
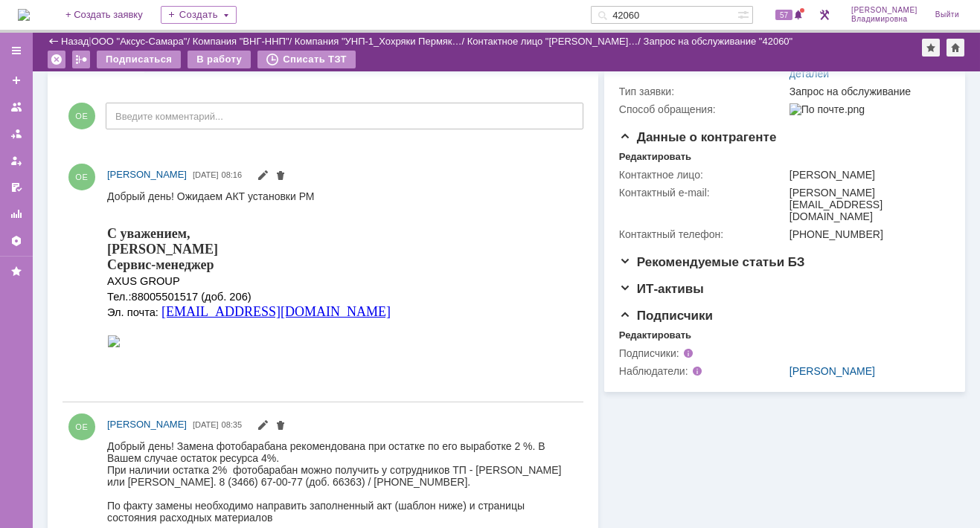
scroll to position [298, 0]
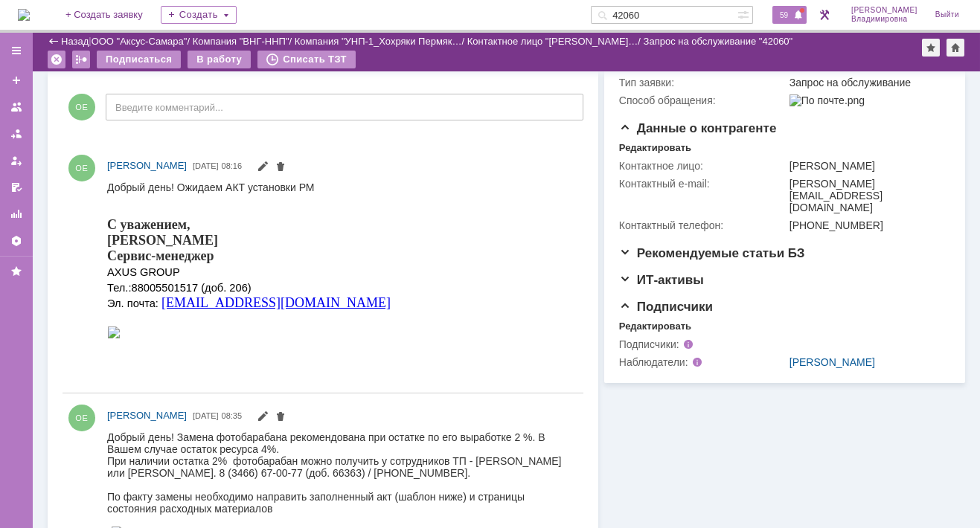
click at [791, 12] on span "59" at bounding box center [783, 15] width 17 height 10
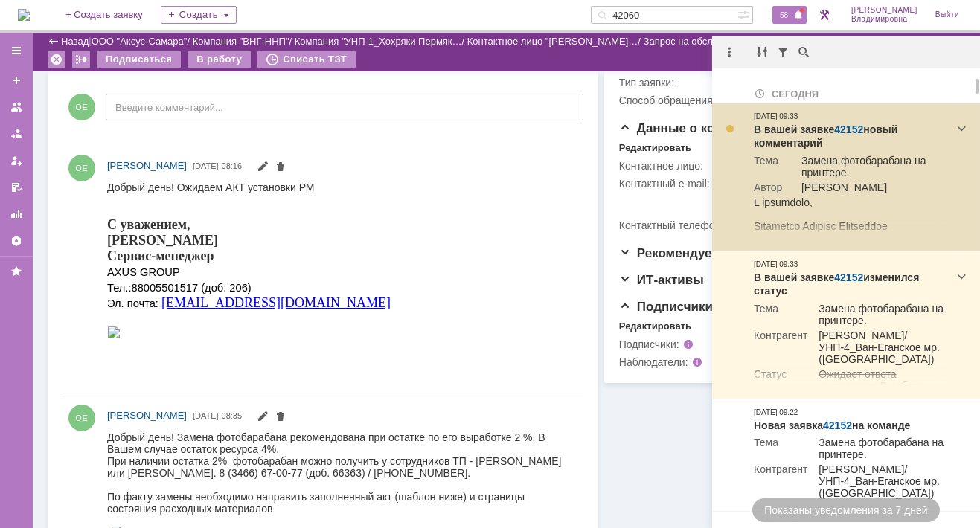
click at [839, 131] on link "42152" at bounding box center [848, 130] width 29 height 12
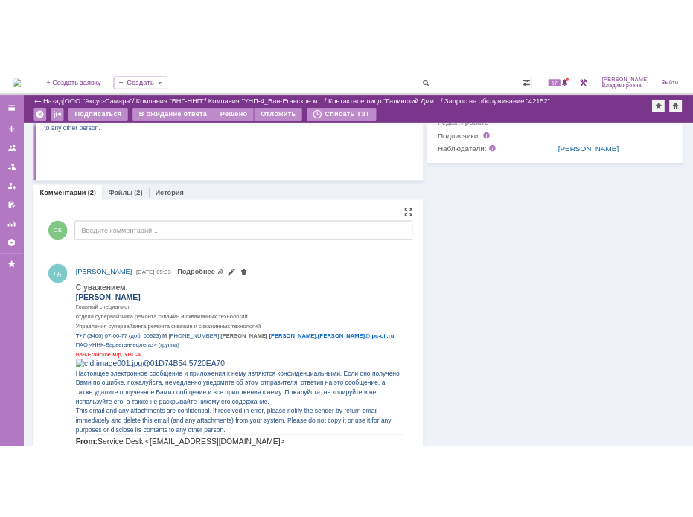
scroll to position [642, 0]
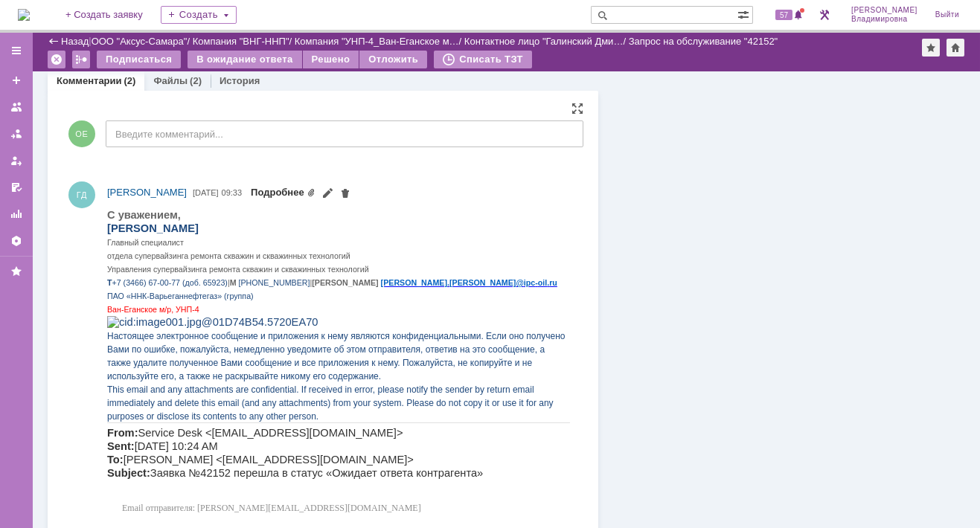
click at [315, 191] on link "Подробнее" at bounding box center [283, 192] width 65 height 11
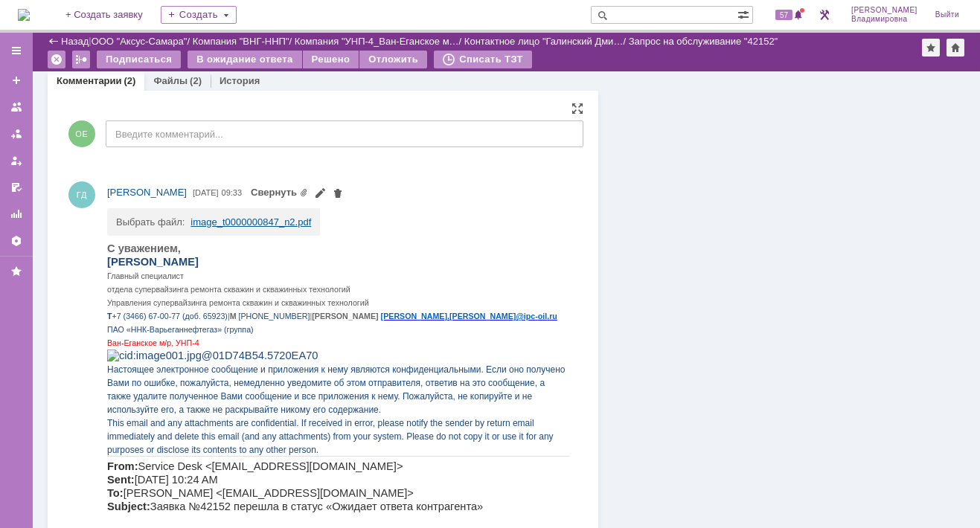
click at [228, 219] on link "image_t0000000847_n2.pdf" at bounding box center [250, 222] width 121 height 11
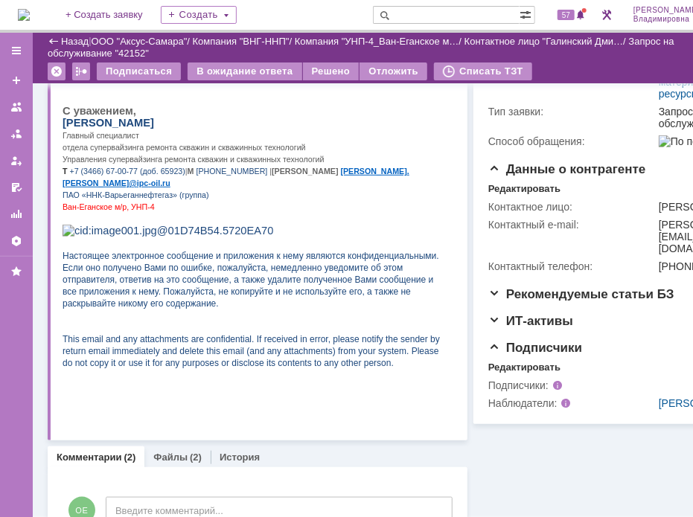
scroll to position [7, 0]
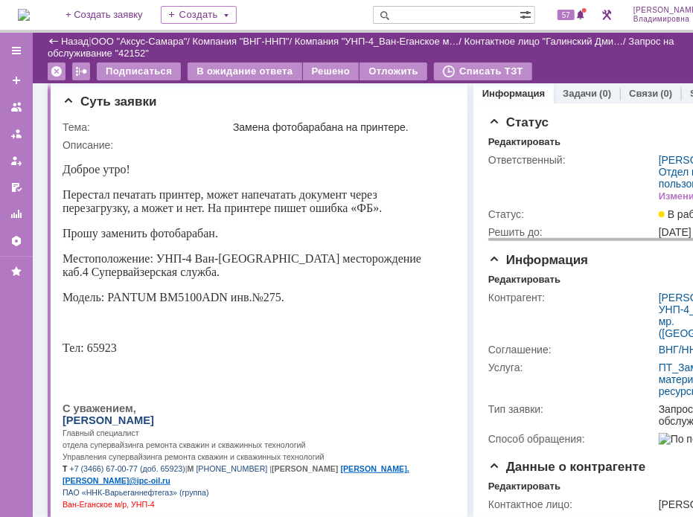
click at [592, 161] on div "Ответственный:" at bounding box center [571, 160] width 167 height 12
click at [635, 118] on div "Статус" at bounding box center [610, 122] width 244 height 15
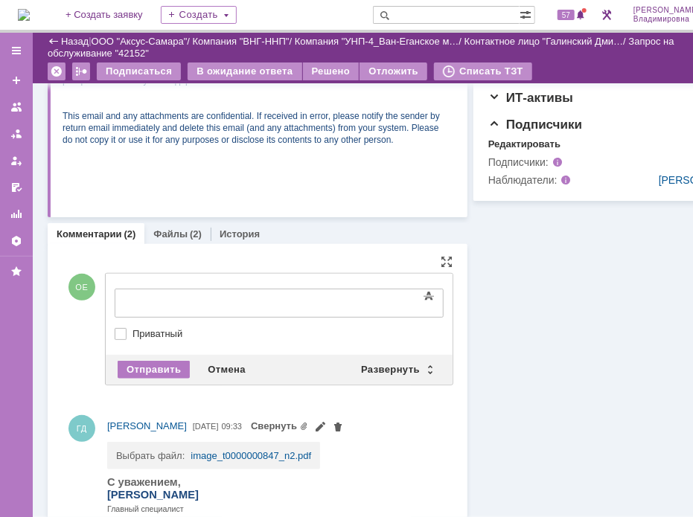
scroll to position [0, 0]
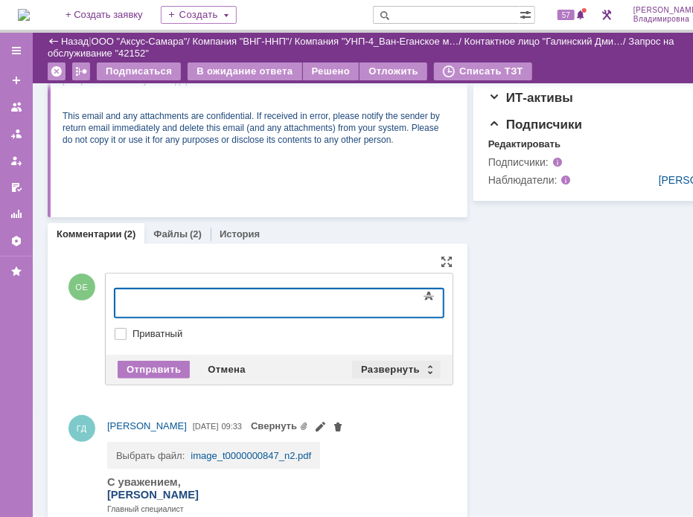
click at [397, 368] on div "Развернуть" at bounding box center [396, 370] width 89 height 18
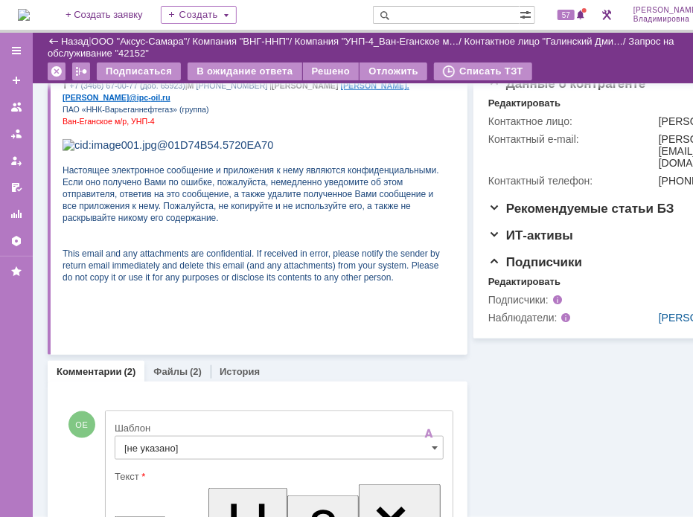
scroll to position [521, 0]
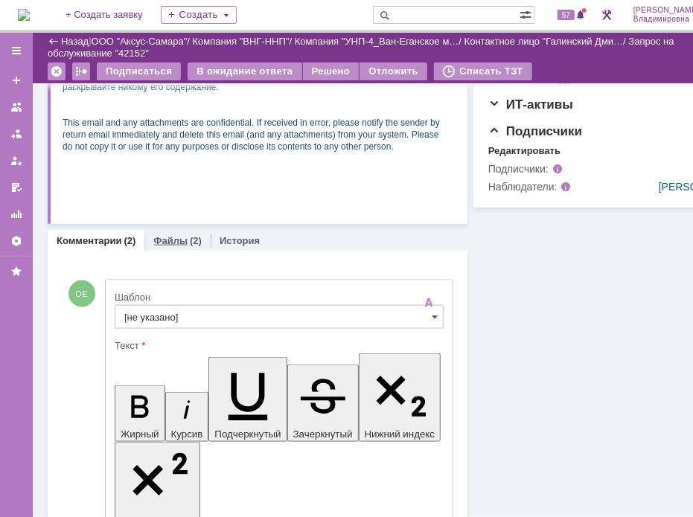
click at [170, 243] on link "Файлы" at bounding box center [170, 240] width 34 height 11
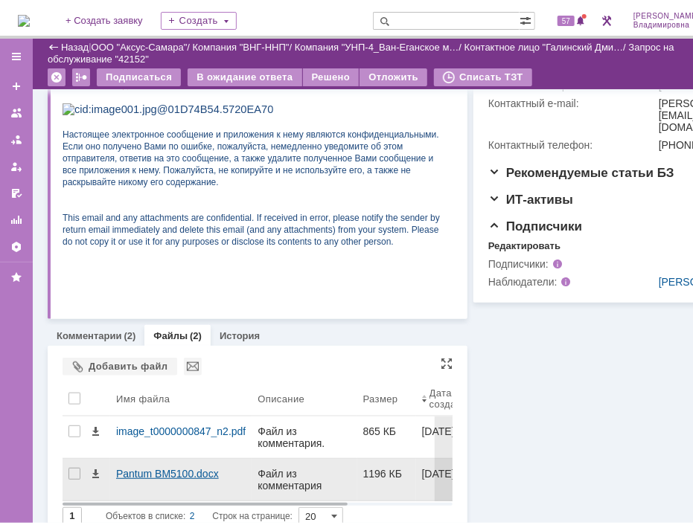
scroll to position [450, 0]
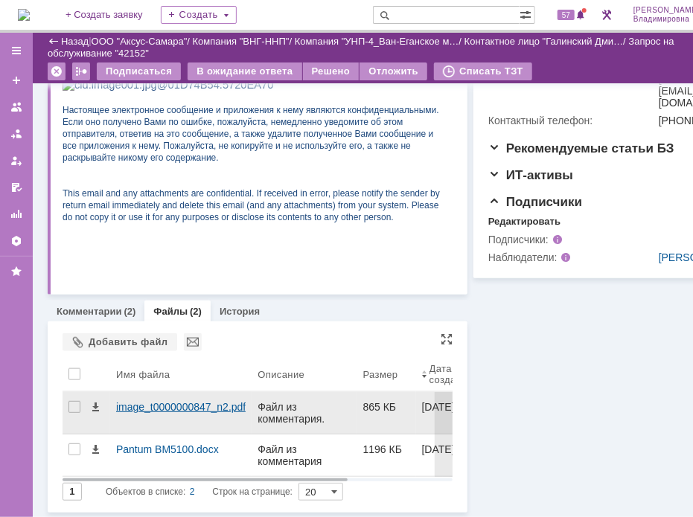
click at [147, 403] on div "image_t0000000847_n2.pdf" at bounding box center [180, 407] width 129 height 12
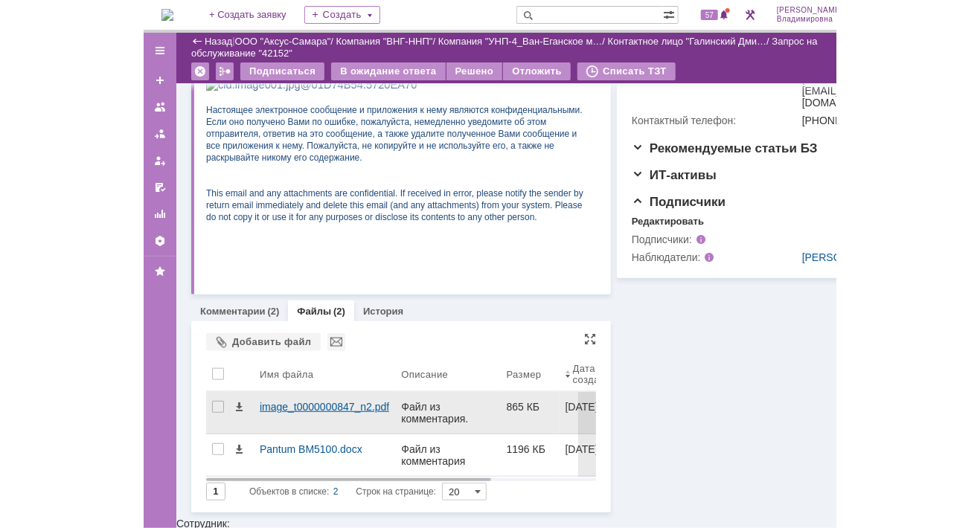
scroll to position [439, 0]
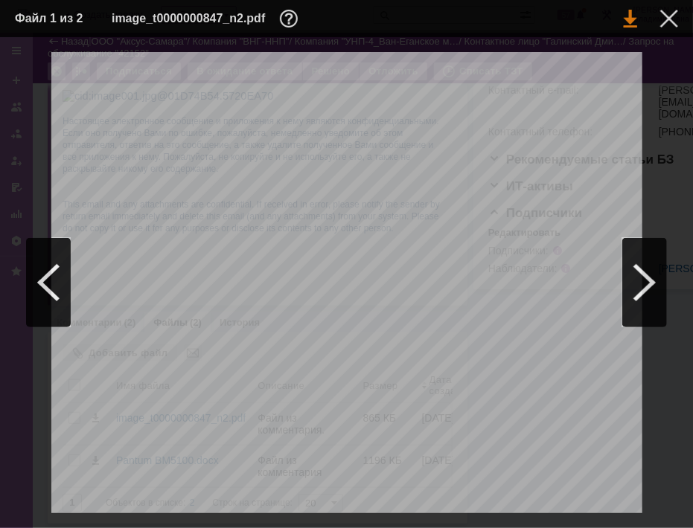
click at [626, 21] on link at bounding box center [629, 19] width 13 height 18
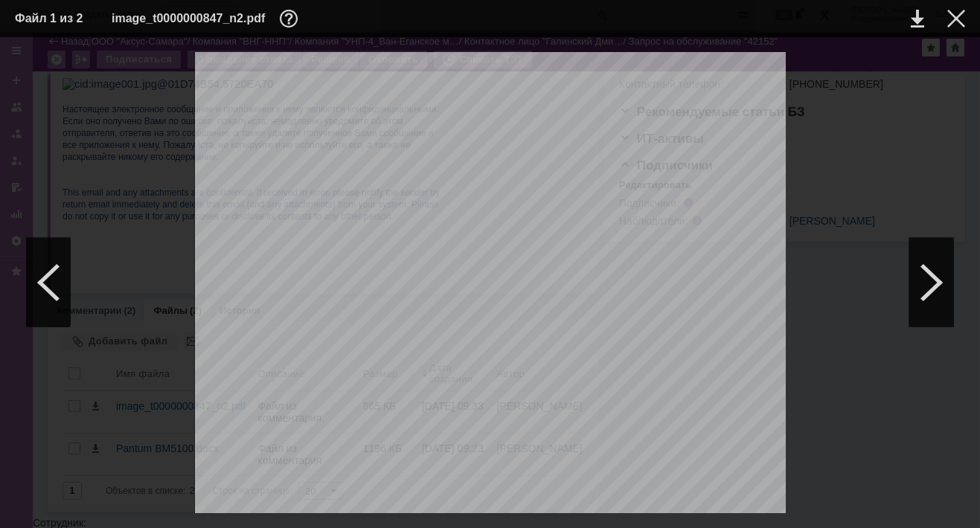
scroll to position [400, 0]
click at [951, 14] on div at bounding box center [956, 19] width 18 height 18
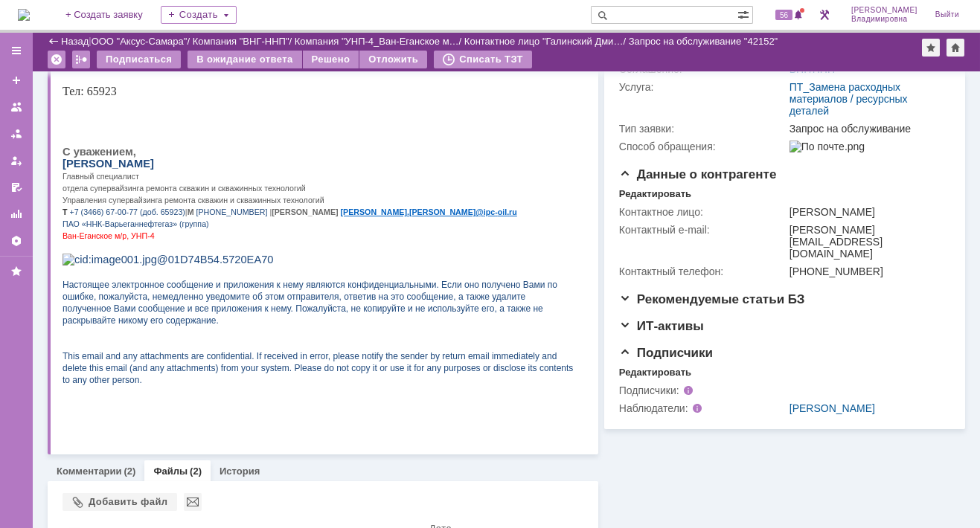
scroll to position [0, 0]
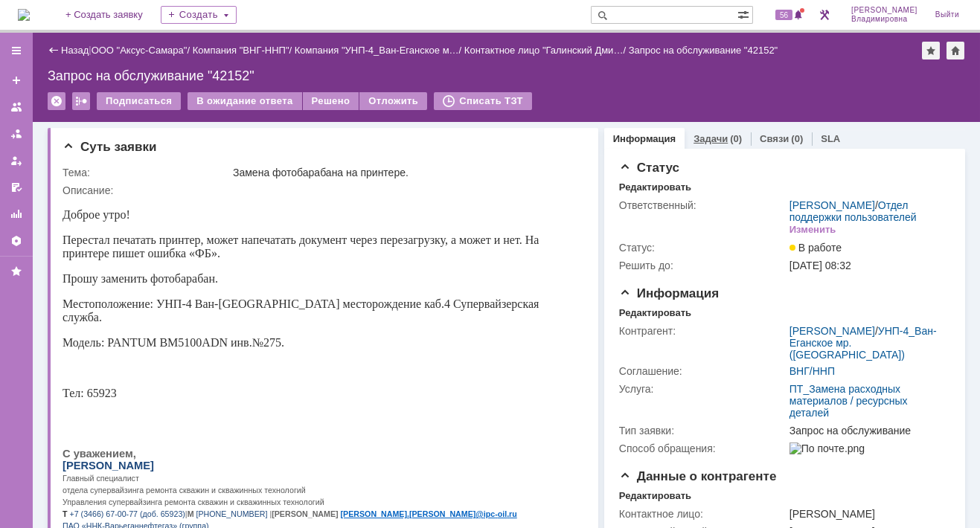
click at [693, 134] on link "Задачи" at bounding box center [710, 138] width 34 height 11
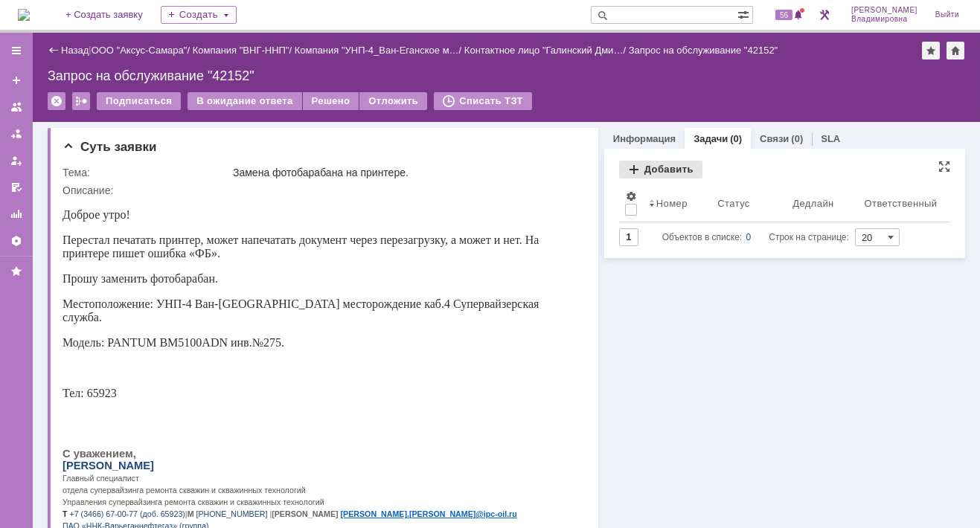
click at [650, 167] on div "Добавить" at bounding box center [660, 170] width 83 height 18
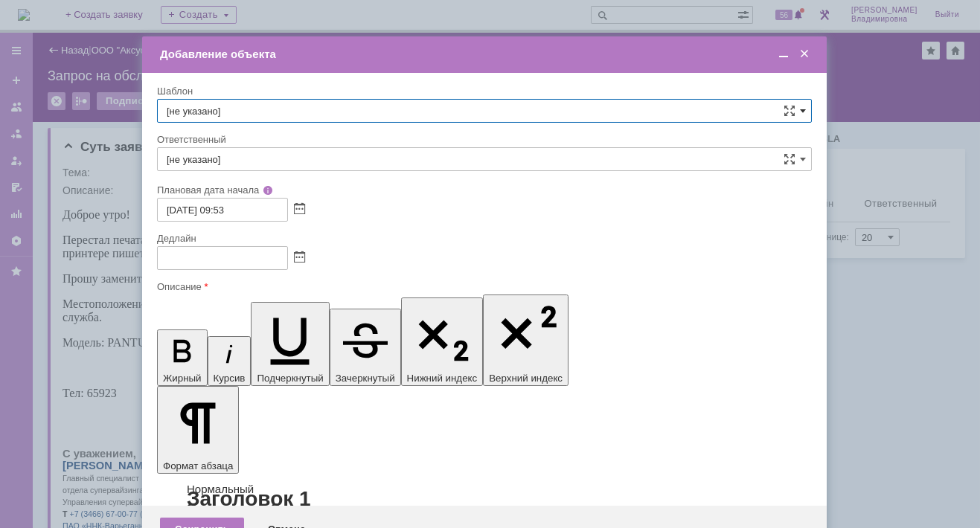
click at [804, 106] on span at bounding box center [803, 111] width 6 height 12
drag, startPoint x: 225, startPoint y: 259, endPoint x: 220, endPoint y: 265, distance: 7.9
click at [225, 266] on span "ВНГ / ННП - замена РМ (Запрос на обслуживание)" at bounding box center [484, 272] width 635 height 12
type input "ВНГ / ННП - замена РМ (Запрос на обслуживание)"
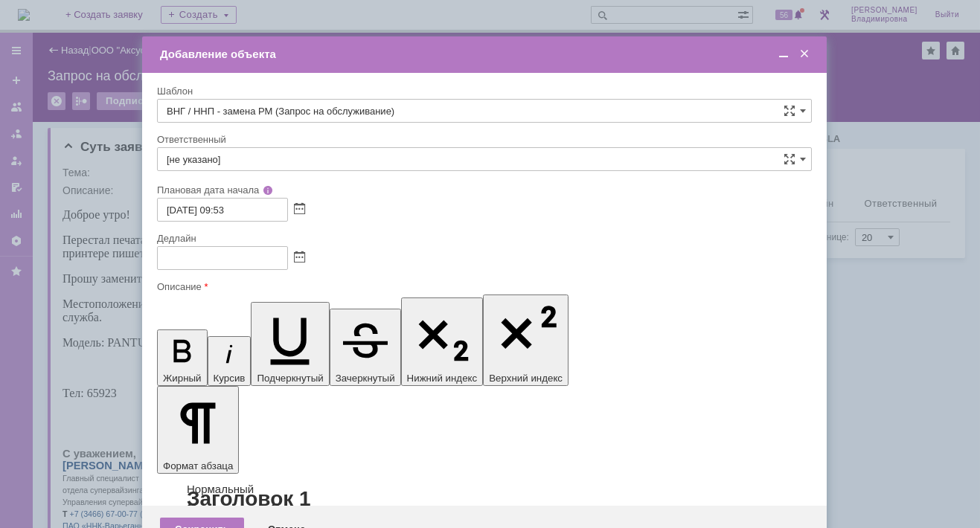
type input "Сидоров Евгений"
type input "[DATE] 17:53"
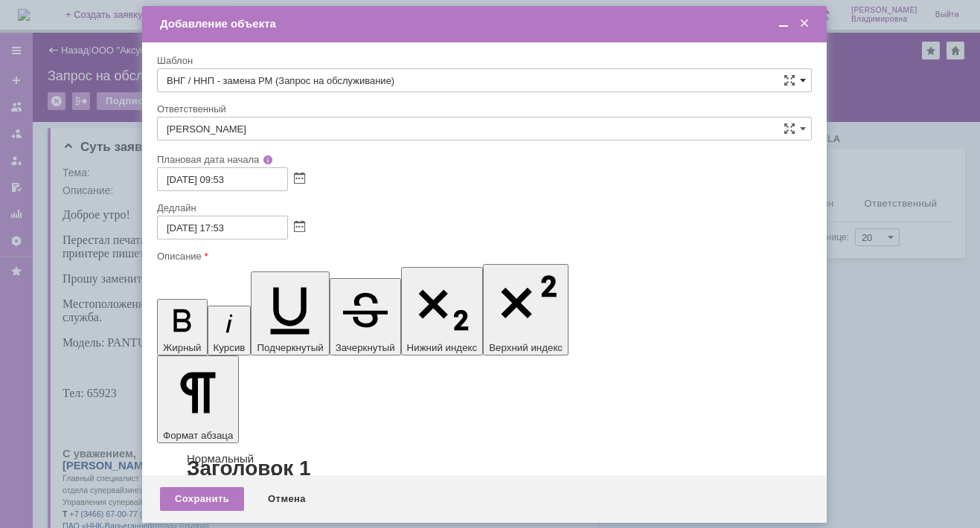
click at [802, 75] on span at bounding box center [803, 80] width 6 height 12
click at [272, 153] on span "ВНГ / ННП - передача РМ на УНП-4 Ван-Еганское мр" at bounding box center [484, 159] width 635 height 12
type input "ВНГ / ННП - передача РМ на УНП-4 Ван-Еганское мр"
type input "[PERSON_NAME]"
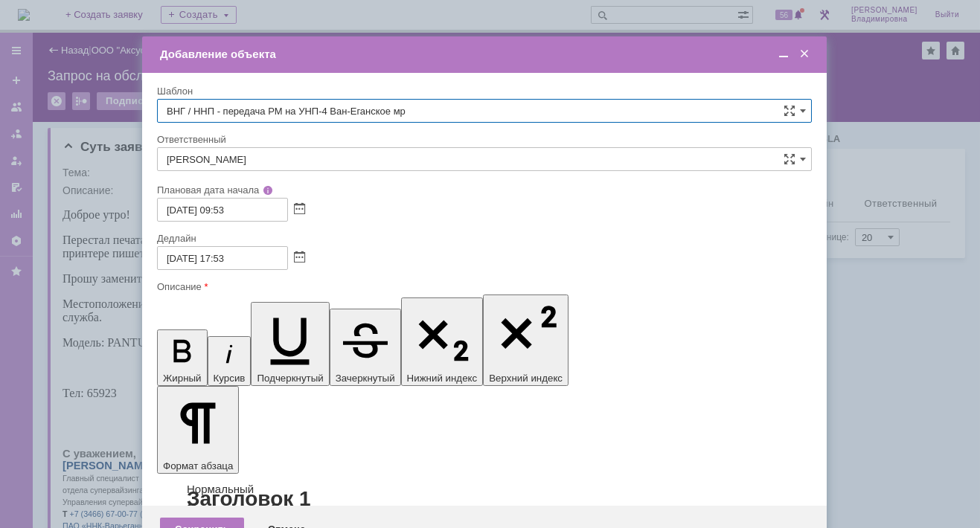
type input "ВНГ / ННП - передача РМ на УНП-4 Ван-Еганское мр"
drag, startPoint x: 652, startPoint y: 4312, endPoint x: 665, endPoint y: 4311, distance: 13.4
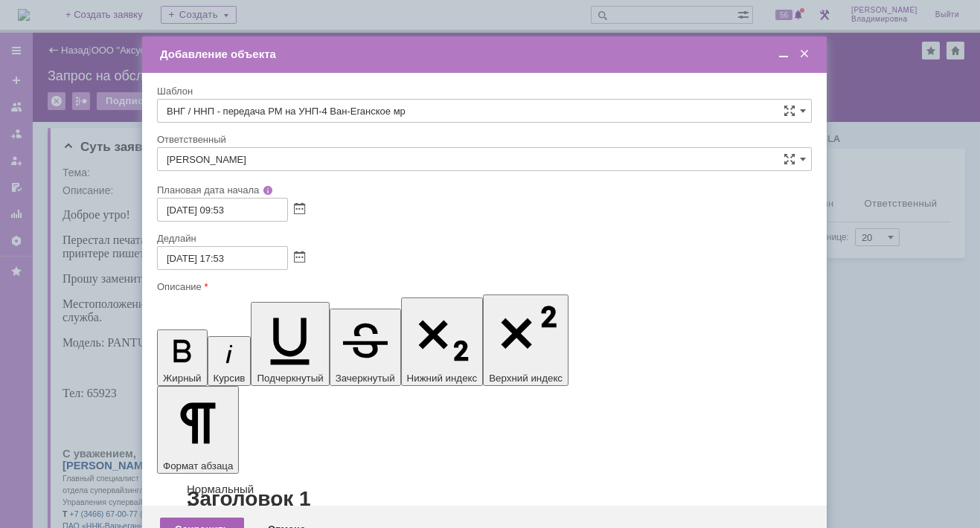
click at [210, 518] on div "Сохранить" at bounding box center [202, 530] width 84 height 24
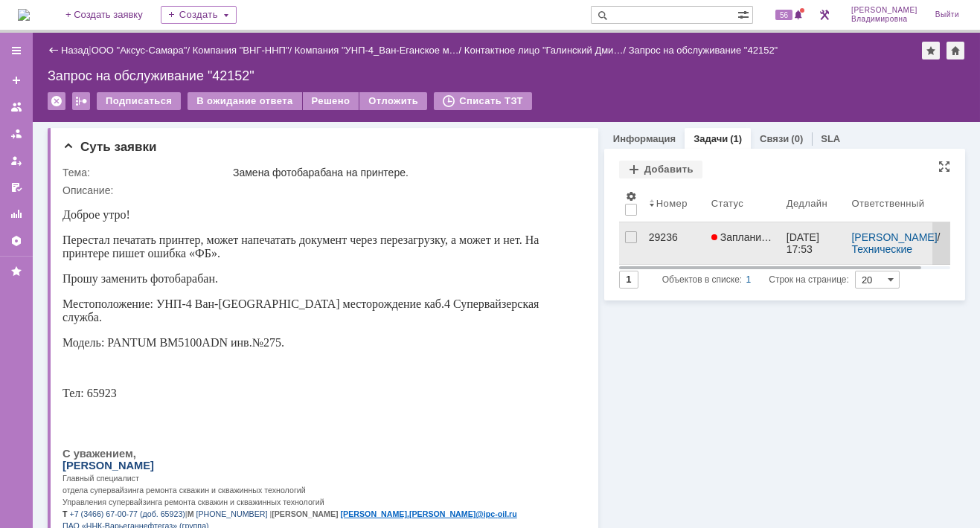
click at [647, 230] on link "29236" at bounding box center [674, 243] width 62 height 42
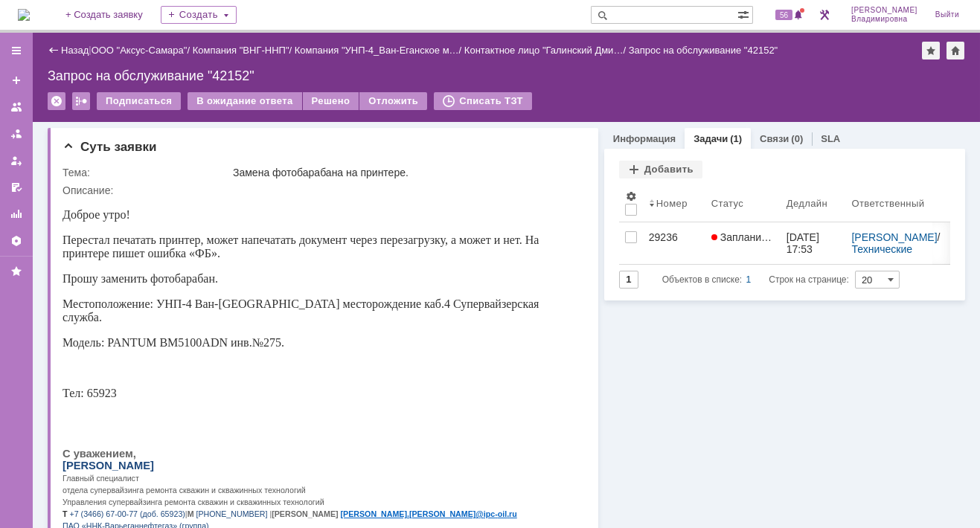
click at [647, 230] on div "Назад | ООО "Аксус-Самара" / Компания "ВНГ-ННП" / Компания "УНП-4_Ван-Еганское …" at bounding box center [506, 281] width 947 height 496
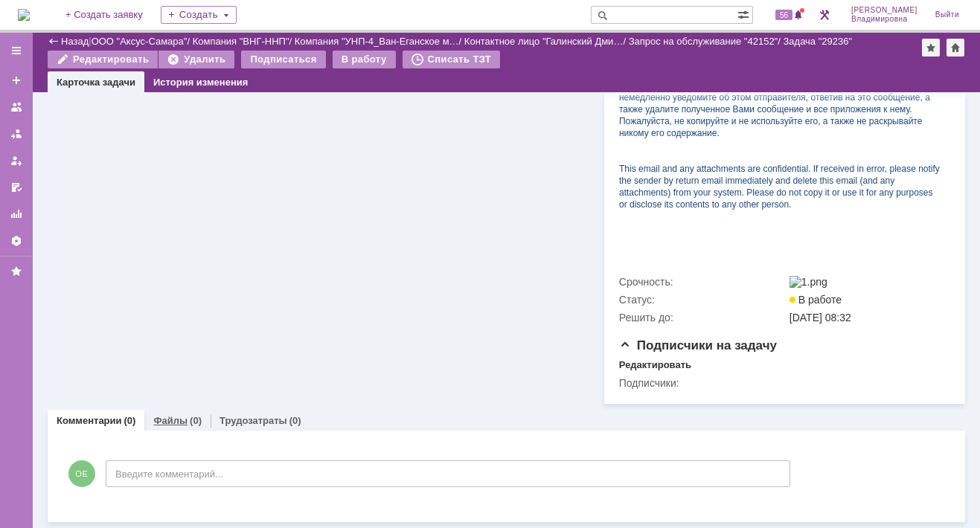
click at [172, 418] on link "Файлы" at bounding box center [170, 420] width 34 height 11
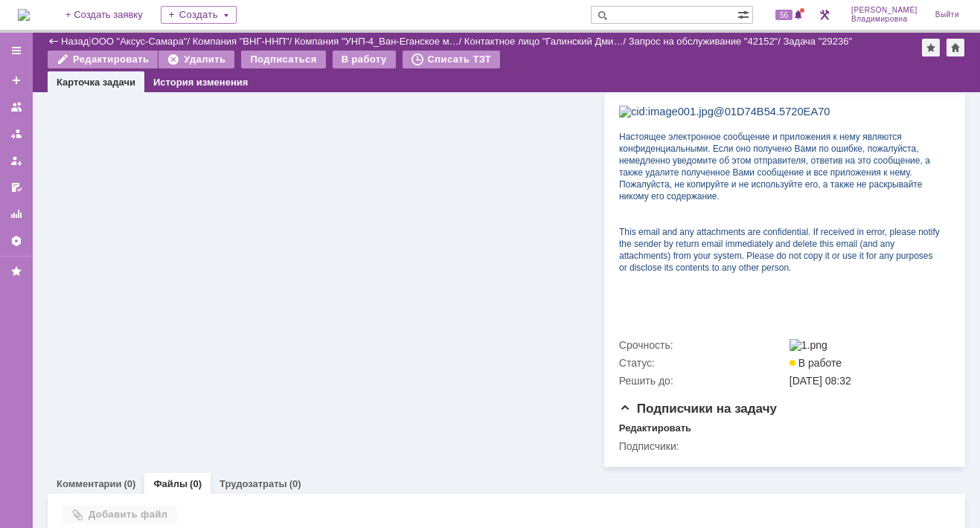
scroll to position [685, 0]
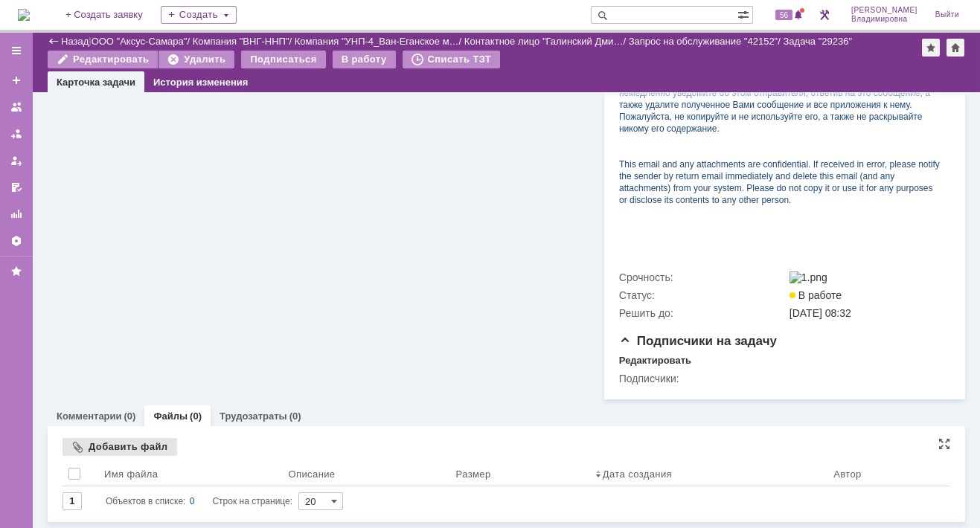
click at [97, 444] on div "Добавить файл" at bounding box center [119, 447] width 115 height 18
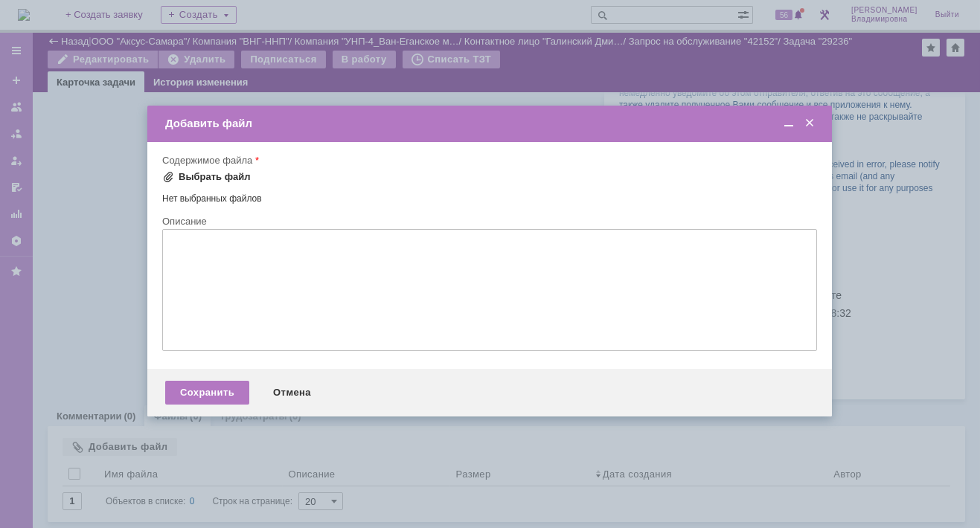
click at [180, 176] on div "Выбрать файл" at bounding box center [215, 177] width 72 height 12
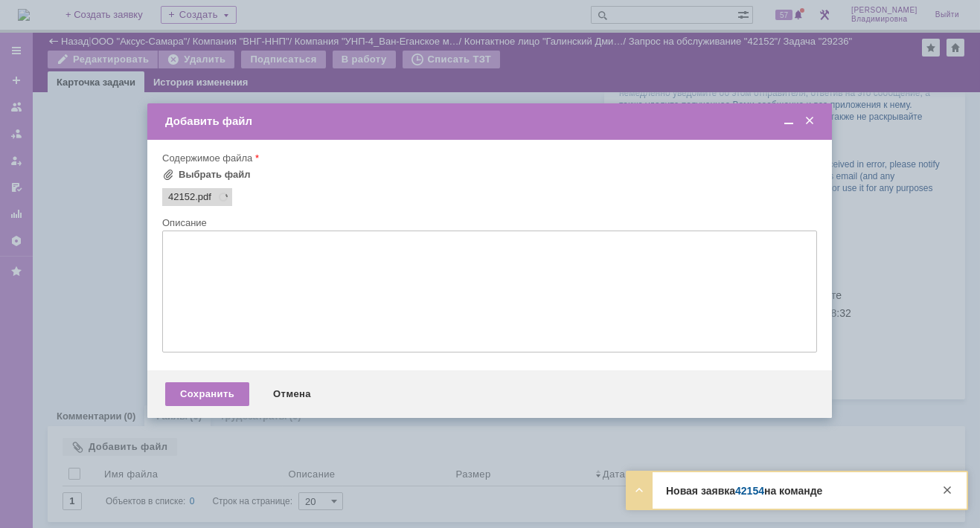
scroll to position [0, 0]
click at [224, 401] on div "Сохранить" at bounding box center [207, 394] width 84 height 24
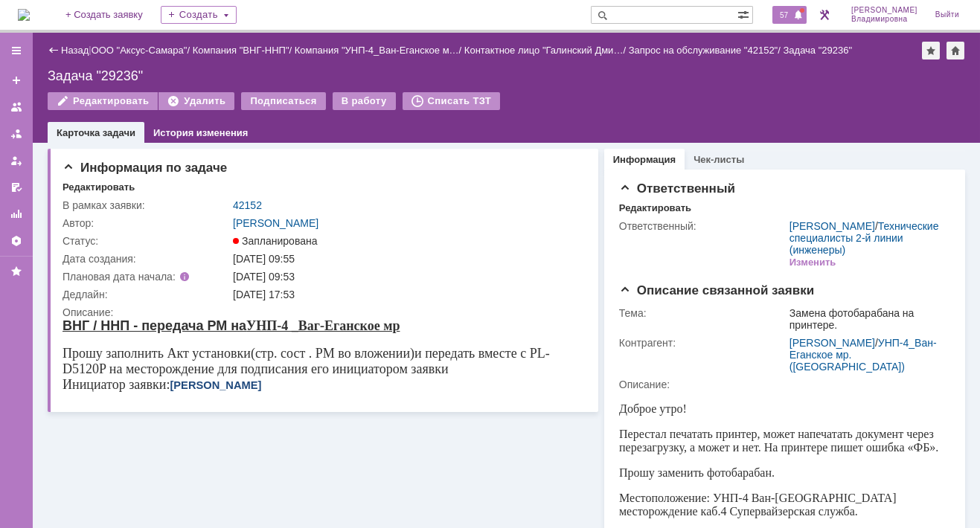
click at [792, 14] on span "57" at bounding box center [783, 15] width 17 height 10
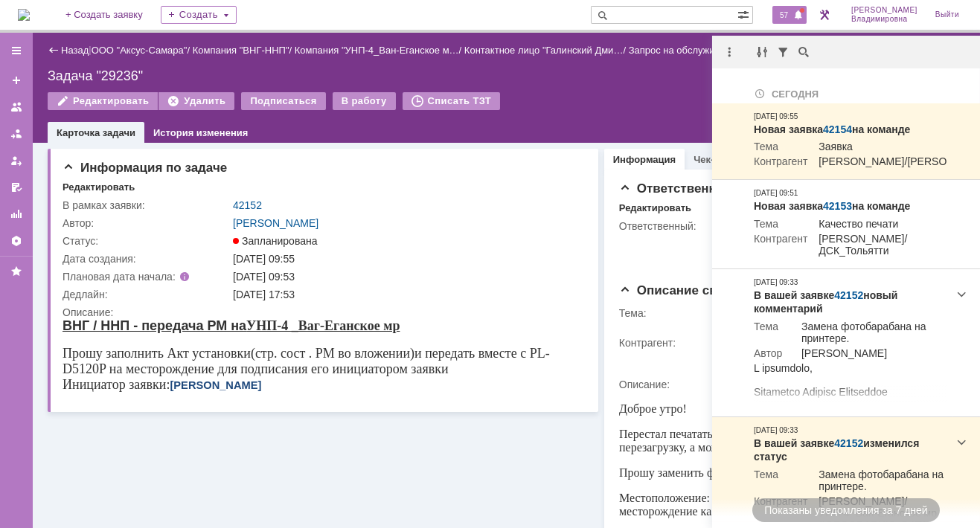
click at [653, 92] on div "Редактировать Удалить Подписаться В работу Списать ТЗТ" at bounding box center [506, 107] width 917 height 31
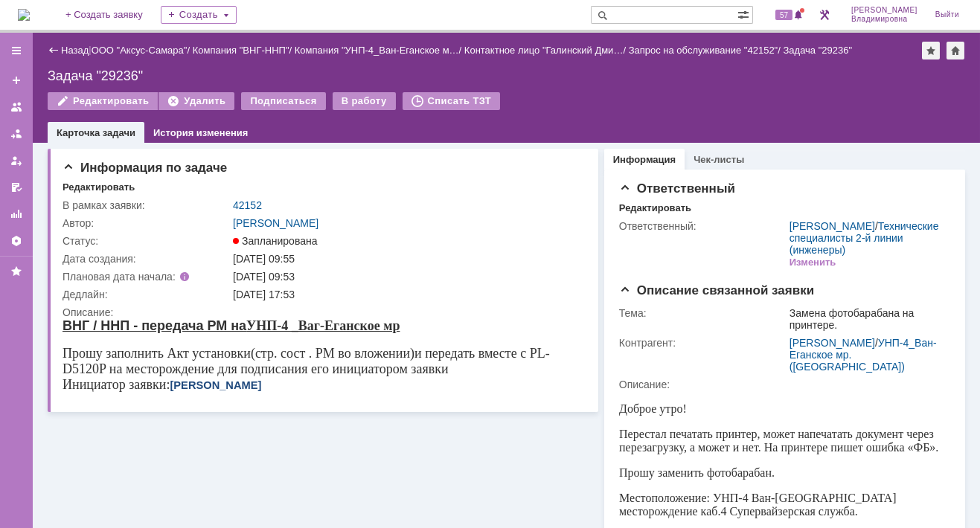
click at [538, 83] on div "Назад | ООО "Аксус-Самара" / Компания "ВНГ-ННП" / Компания "УНП-4_Ван-Еганское …" at bounding box center [506, 88] width 947 height 110
click at [617, 93] on div "Редактировать Удалить Подписаться В работу Списать ТЗТ" at bounding box center [506, 107] width 917 height 31
click at [791, 12] on span "57" at bounding box center [783, 15] width 17 height 10
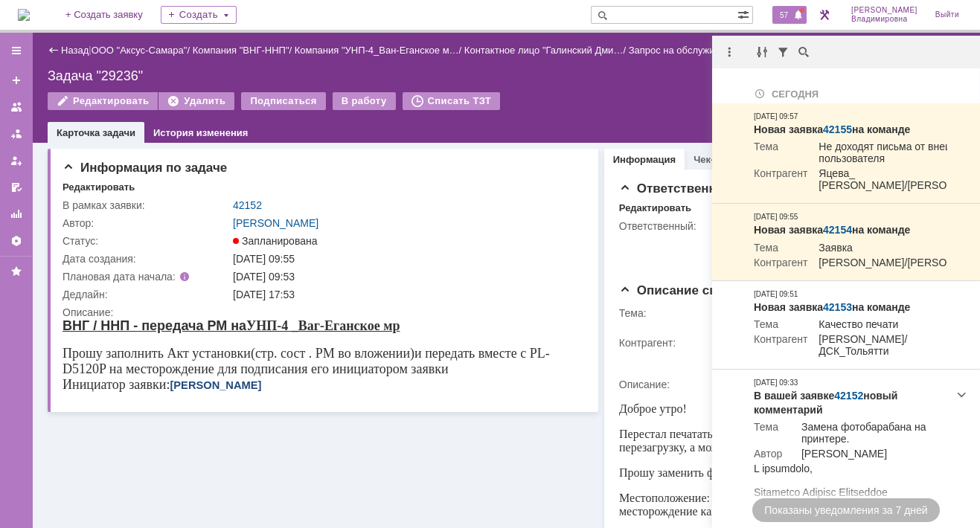
click at [347, 9] on div "На домашнюю + Создать заявку Создать 57 Орлова Елена Владимировна Выйти" at bounding box center [490, 16] width 980 height 33
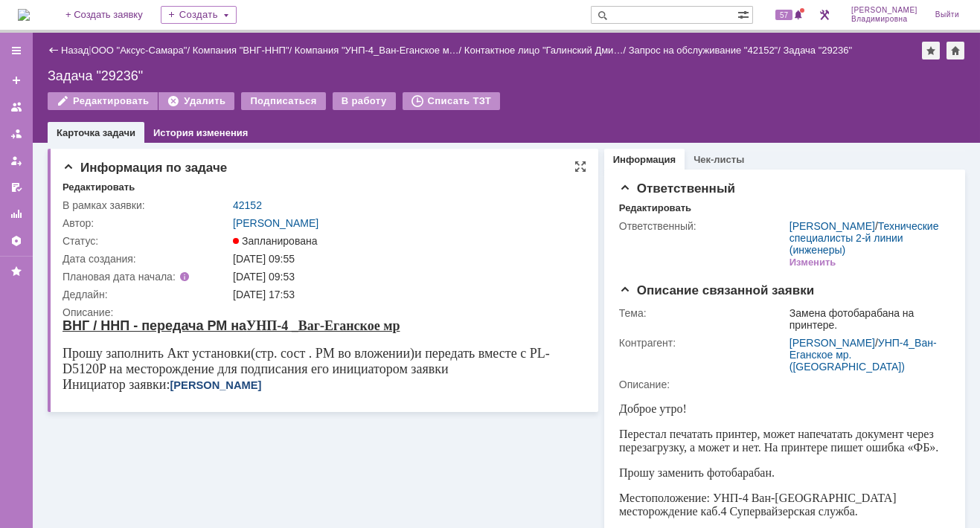
click at [442, 243] on div "Запланирована" at bounding box center [405, 241] width 345 height 12
click at [792, 16] on span "58" at bounding box center [783, 15] width 17 height 10
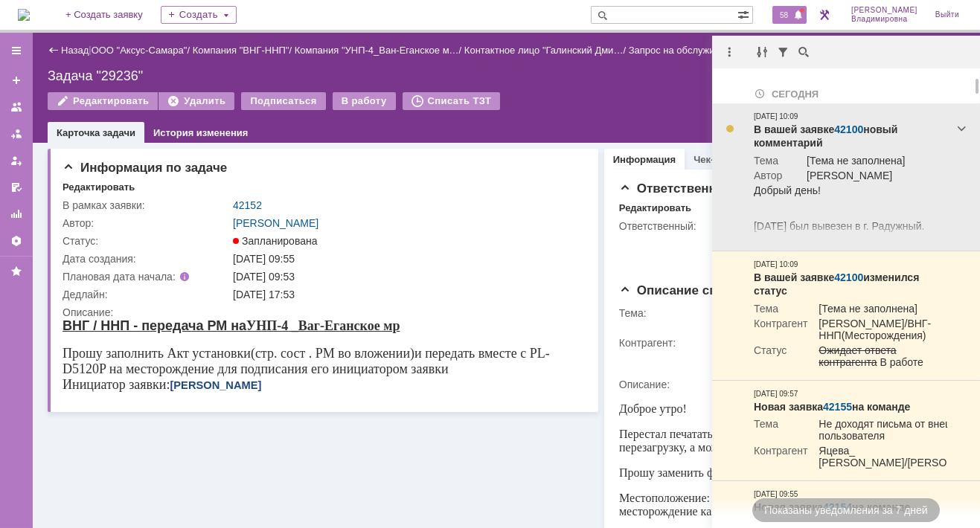
click at [847, 125] on link "42100" at bounding box center [848, 130] width 29 height 12
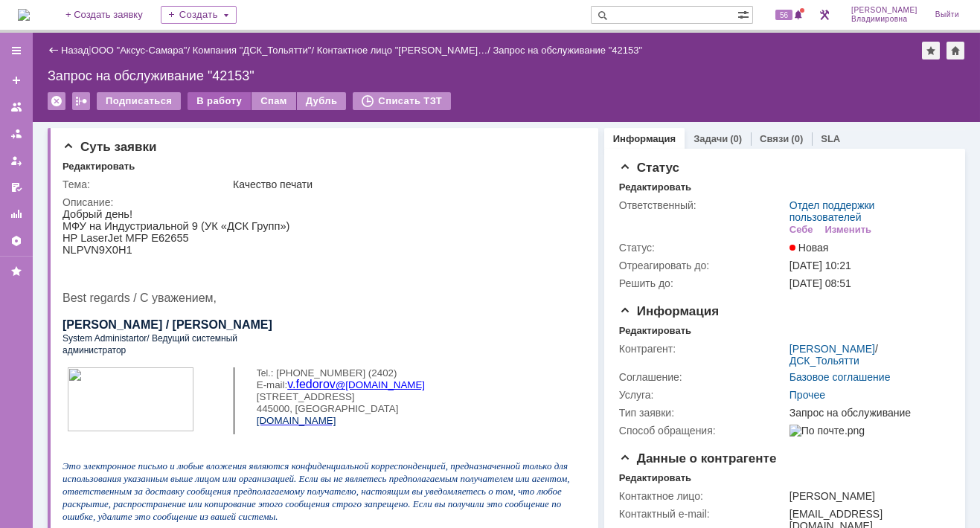
click at [210, 97] on div "В работу" at bounding box center [218, 101] width 63 height 18
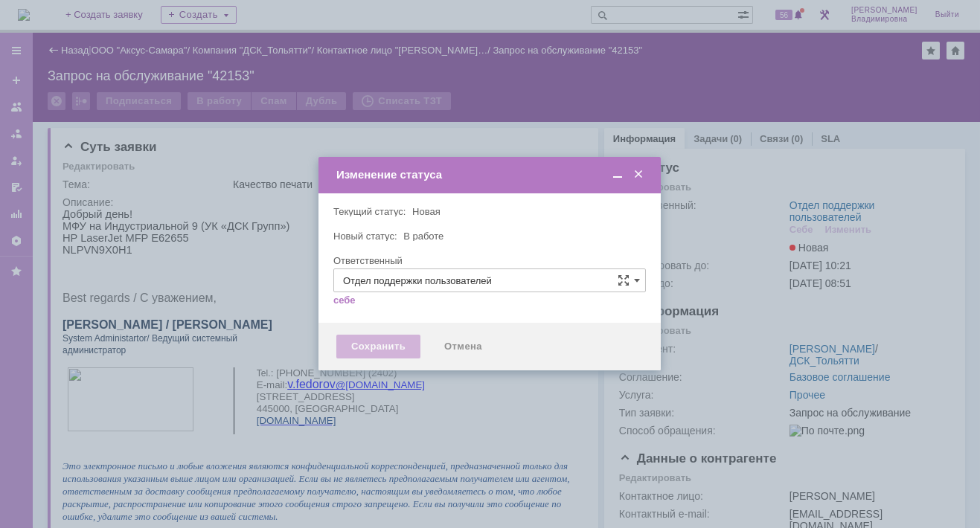
type input "[PERSON_NAME]"
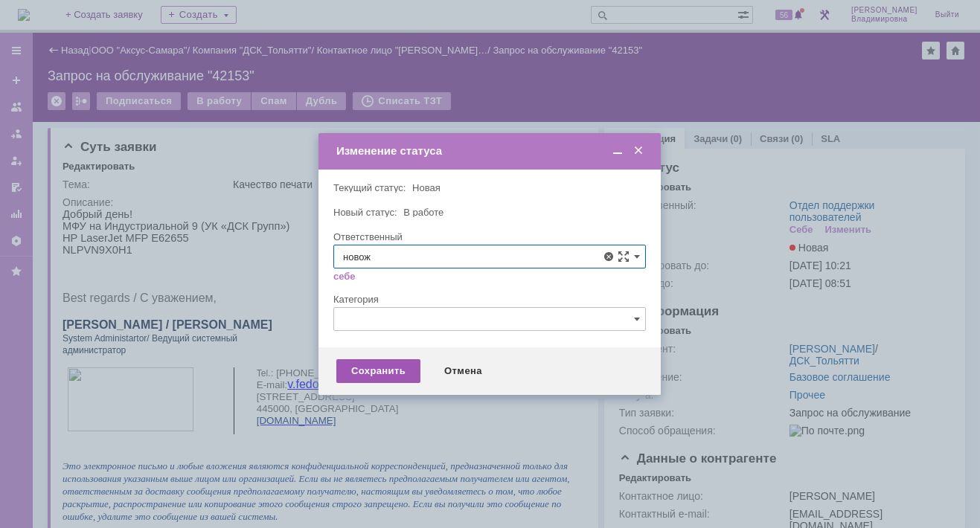
click at [385, 362] on span "[PERSON_NAME]" at bounding box center [489, 365] width 293 height 12
type input "[PERSON_NAME]"
click at [376, 379] on div "Сохранить" at bounding box center [378, 371] width 84 height 24
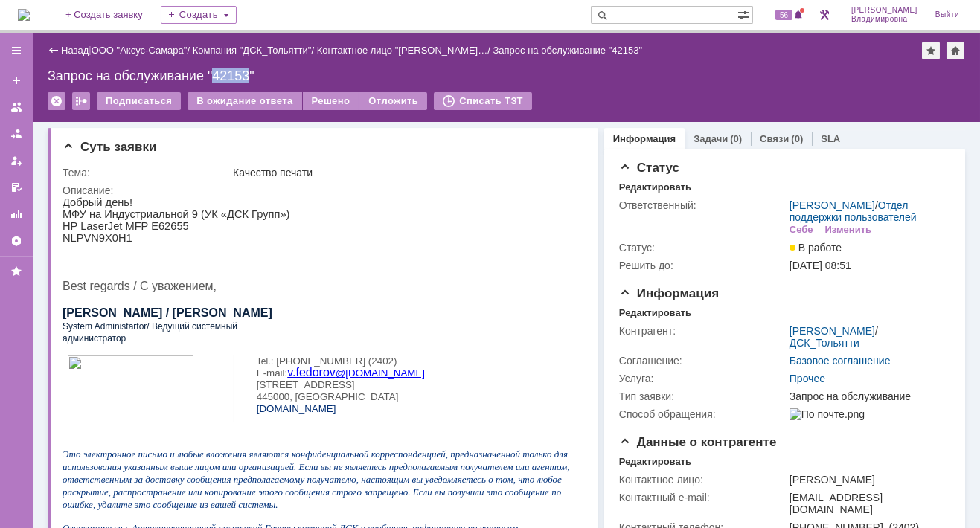
drag, startPoint x: 215, startPoint y: 74, endPoint x: 252, endPoint y: 81, distance: 37.8
click at [252, 81] on div "Запрос на обслуживание "42153"" at bounding box center [506, 75] width 917 height 15
copy div "42153"
click at [792, 13] on span "56" at bounding box center [783, 15] width 17 height 10
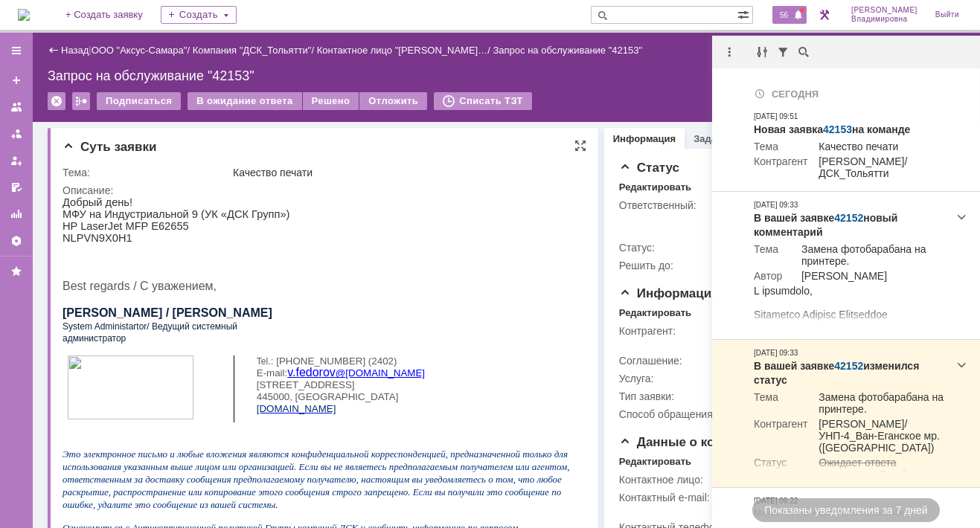
click at [506, 232] on p "HP LaserJet MFP E62655" at bounding box center [317, 226] width 511 height 12
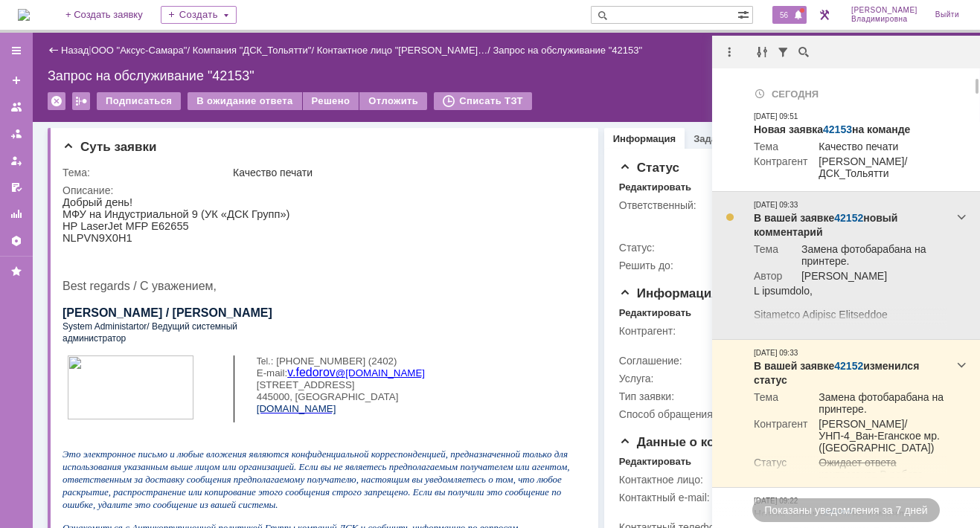
click at [844, 216] on link "42152" at bounding box center [848, 218] width 29 height 12
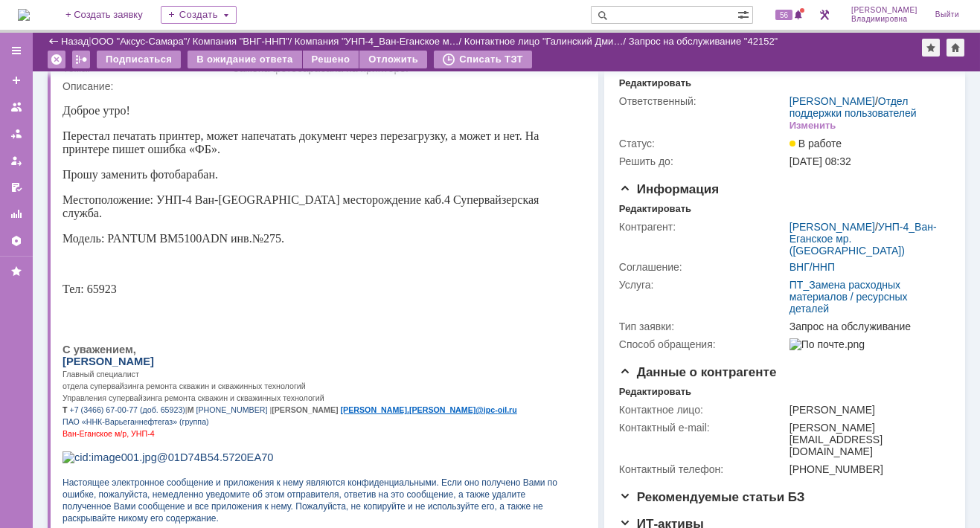
scroll to position [74, 0]
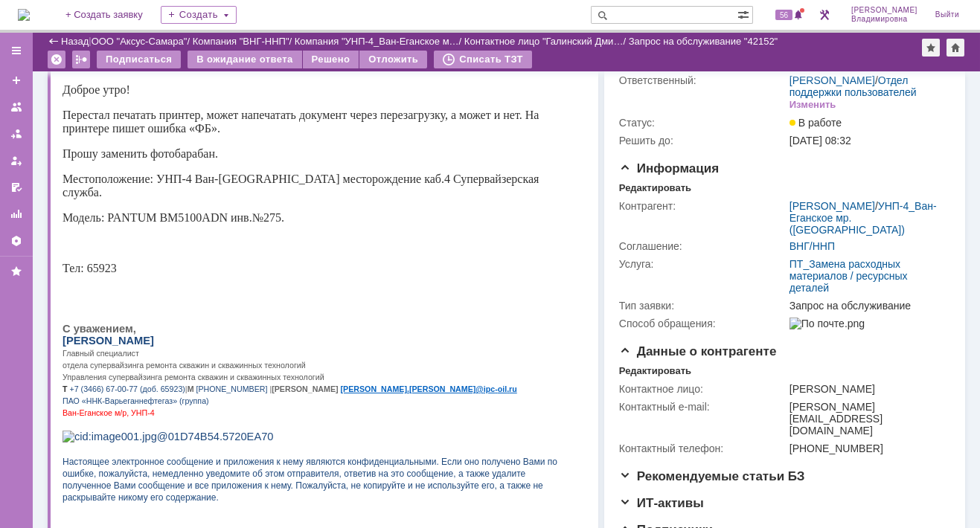
drag, startPoint x: 64, startPoint y: 337, endPoint x: 216, endPoint y: 333, distance: 151.8
click at [154, 335] on span "[PERSON_NAME]" at bounding box center [108, 341] width 92 height 12
copy span "[PERSON_NAME]"
click at [792, 13] on span "57" at bounding box center [783, 15] width 17 height 10
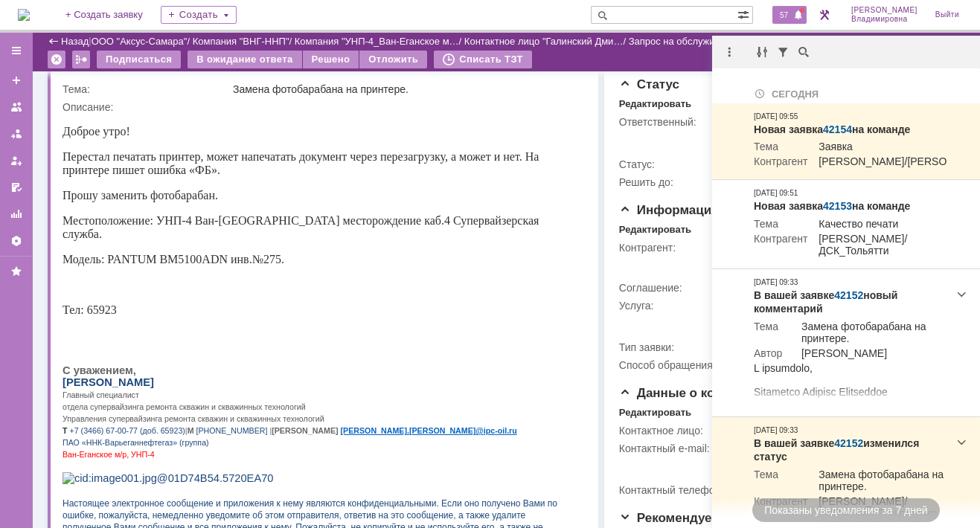
scroll to position [0, 0]
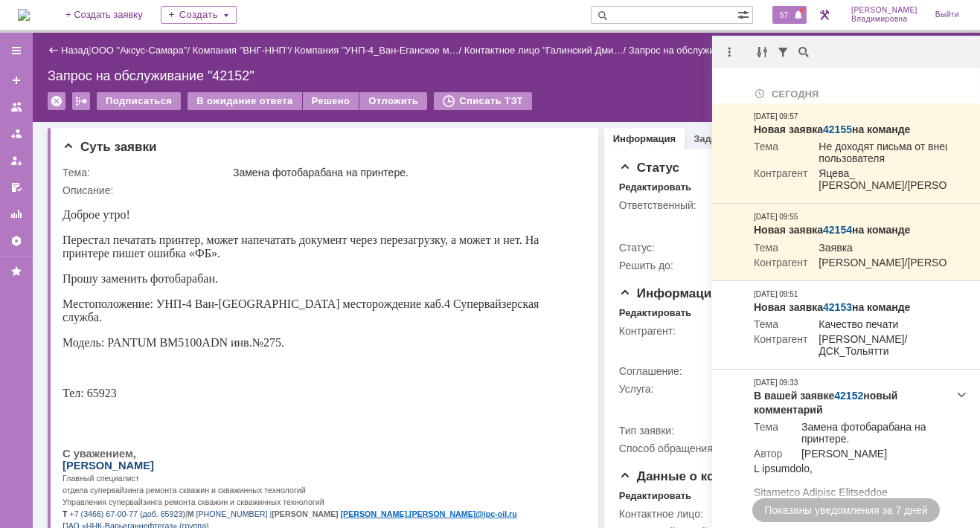
click at [637, 13] on input "text" at bounding box center [664, 15] width 147 height 18
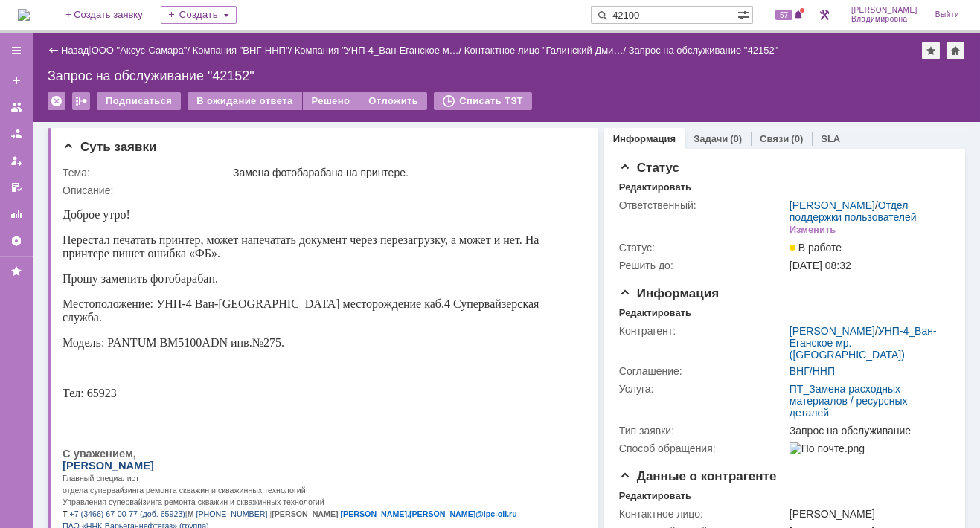
type input "42100"
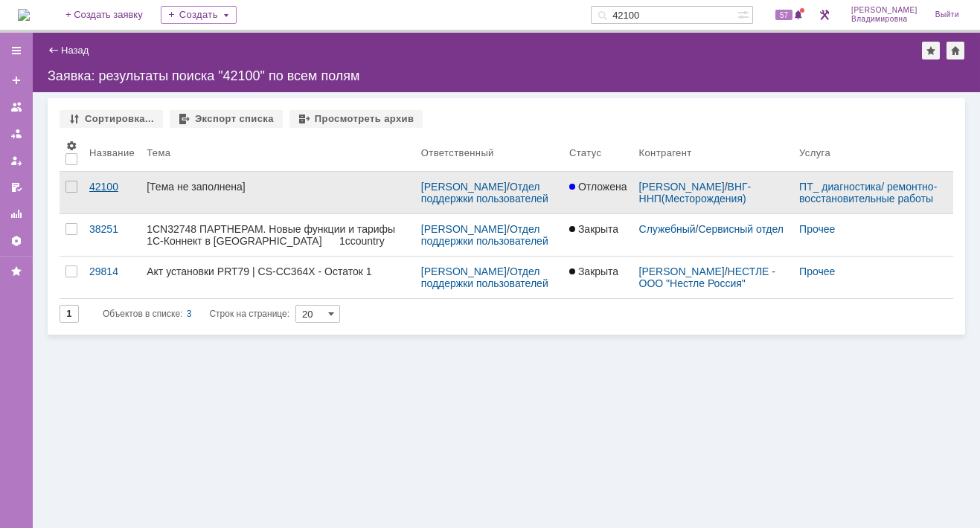
click at [115, 187] on div "42100" at bounding box center [111, 187] width 45 height 12
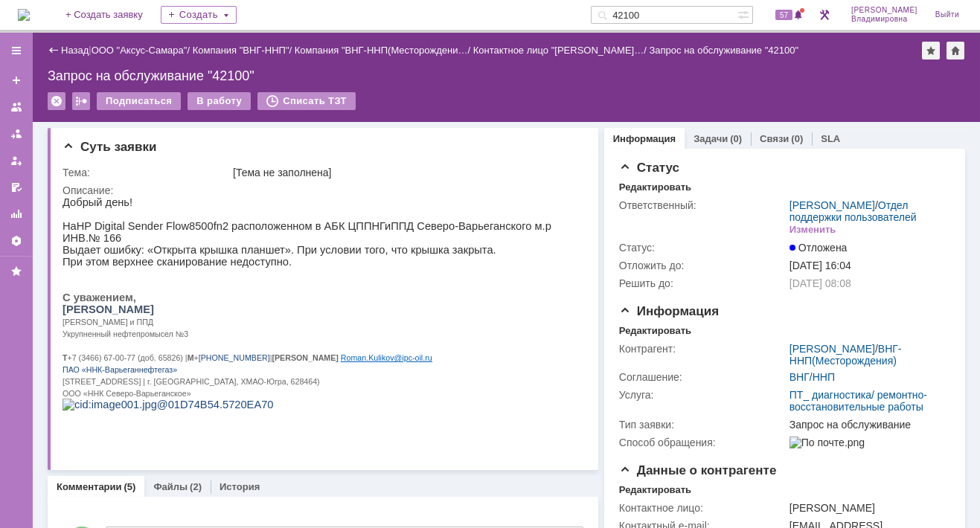
drag, startPoint x: 62, startPoint y: 309, endPoint x: 152, endPoint y: 305, distance: 89.4
click at [152, 305] on span "[PERSON_NAME]" at bounding box center [108, 310] width 92 height 12
copy span "Роман Николаевич"
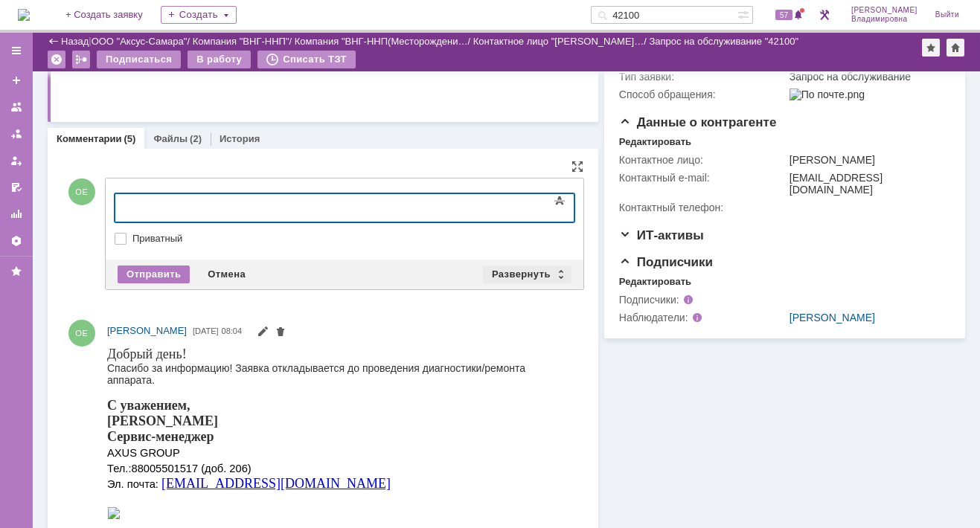
click at [518, 269] on div "Развернуть" at bounding box center [527, 275] width 89 height 18
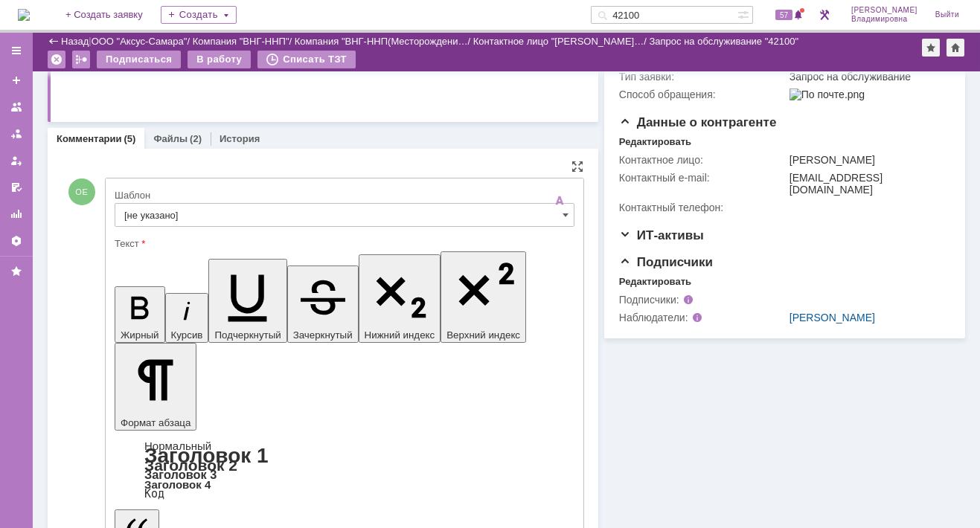
click at [161, 211] on input "[не указано]" at bounding box center [345, 215] width 460 height 24
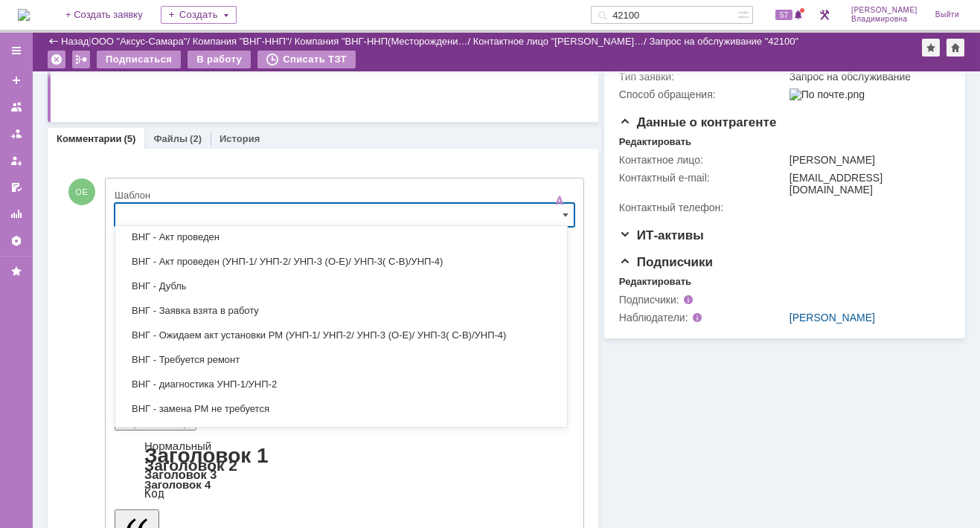
scroll to position [223, 0]
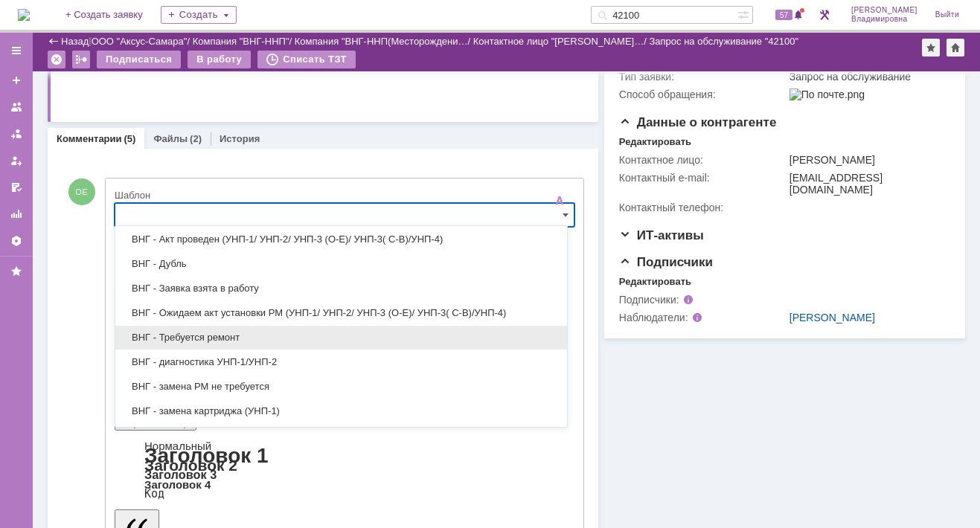
click at [183, 332] on span "ВНГ - Требуется ремонт" at bounding box center [341, 338] width 434 height 12
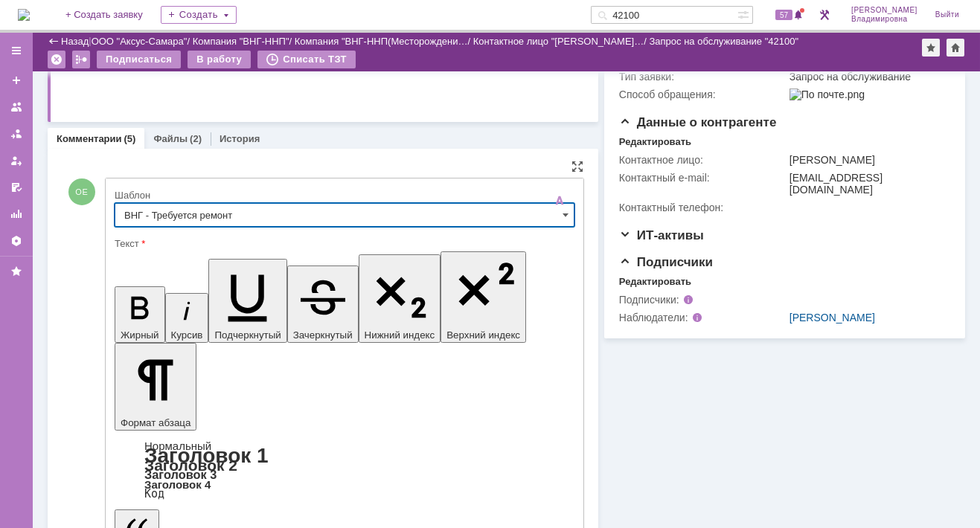
type input "ВНГ - Требуется ремонт"
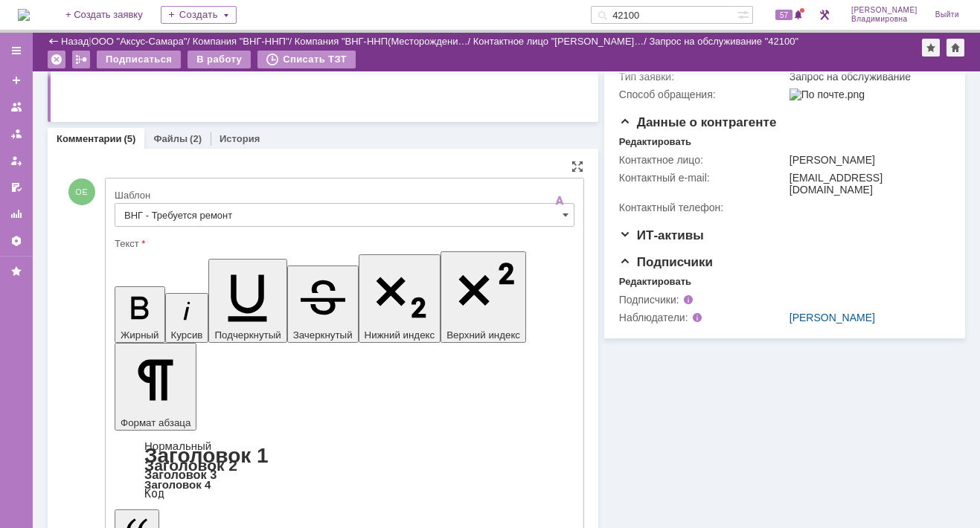
drag, startPoint x: 128, startPoint y: 3591, endPoint x: 212, endPoint y: 3655, distance: 106.1
copy body "Проведена диагностика аппарата. ЗИП заказаны. Ремонт будет осуществлен после по…"
drag, startPoint x: 129, startPoint y: 3590, endPoint x: 226, endPoint y: 3652, distance: 115.2
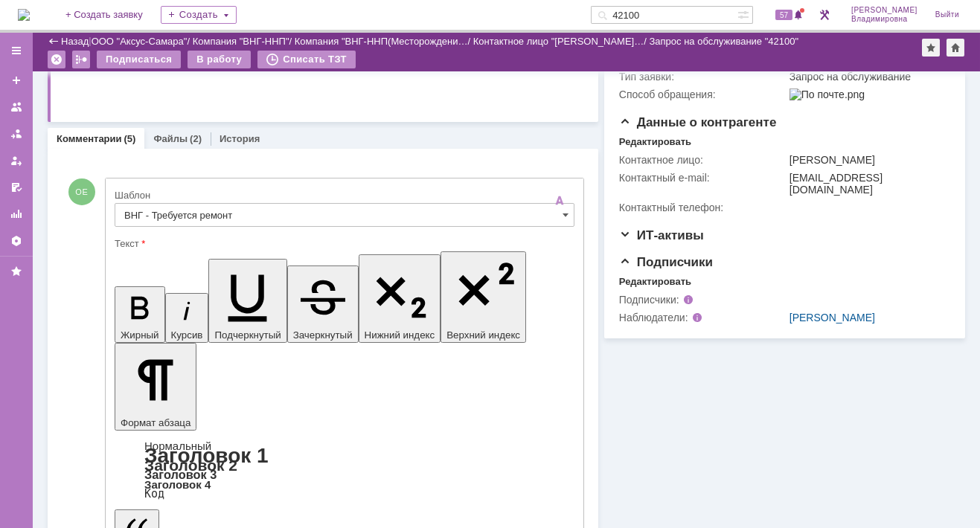
drag, startPoint x: 129, startPoint y: 3592, endPoint x: 212, endPoint y: 3650, distance: 100.9
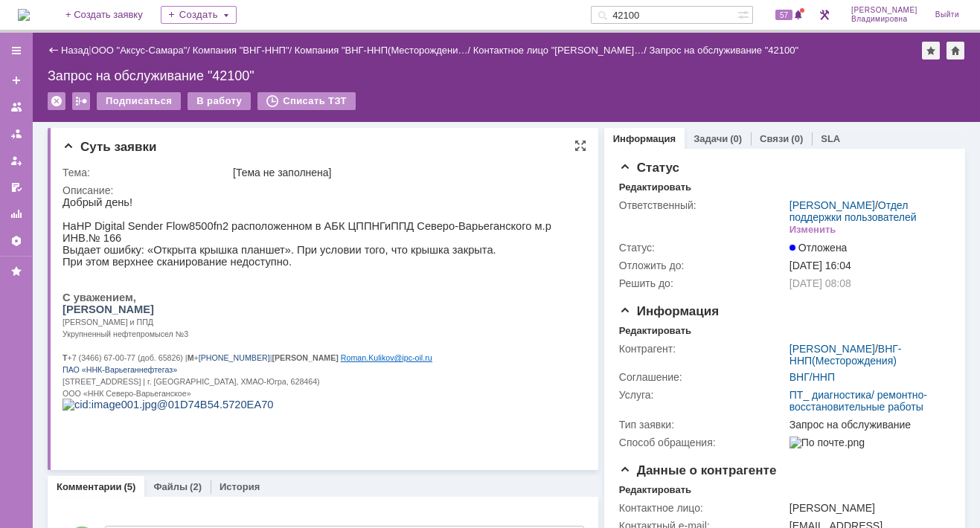
click at [60, 301] on div "Суть заявки Тема: [Тема не заполнена] Описание:" at bounding box center [323, 299] width 551 height 342
click at [62, 309] on span "[PERSON_NAME]" at bounding box center [108, 310] width 92 height 12
drag, startPoint x: 62, startPoint y: 309, endPoint x: 156, endPoint y: 304, distance: 93.9
click at [154, 304] on span "[PERSON_NAME]" at bounding box center [108, 310] width 92 height 12
copy span "Роман Николаевич"
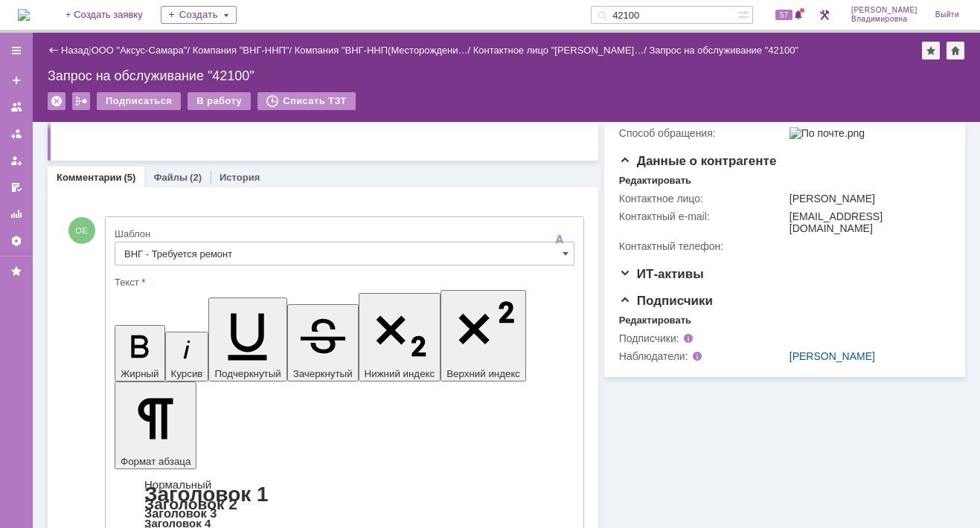
scroll to position [446, 0]
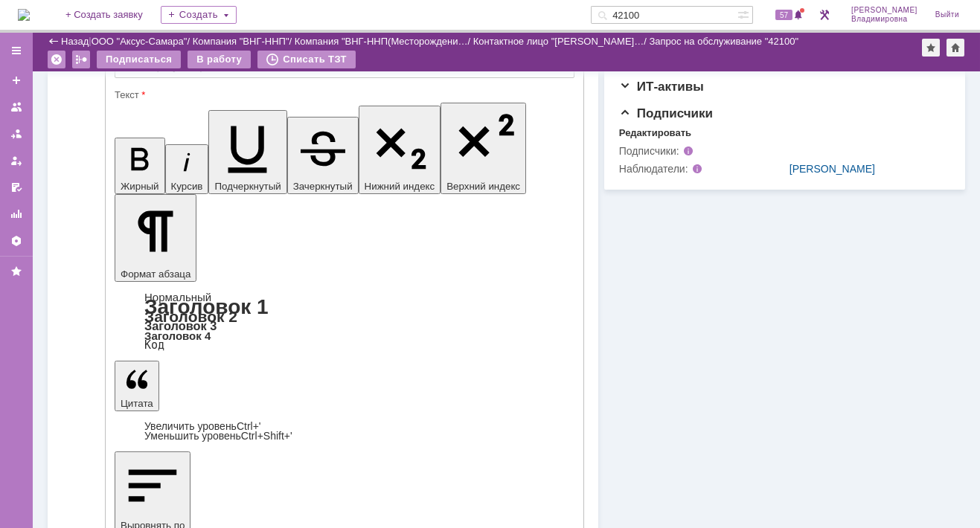
drag, startPoint x: 208, startPoint y: 3646, endPoint x: 186, endPoint y: 3454, distance: 193.9
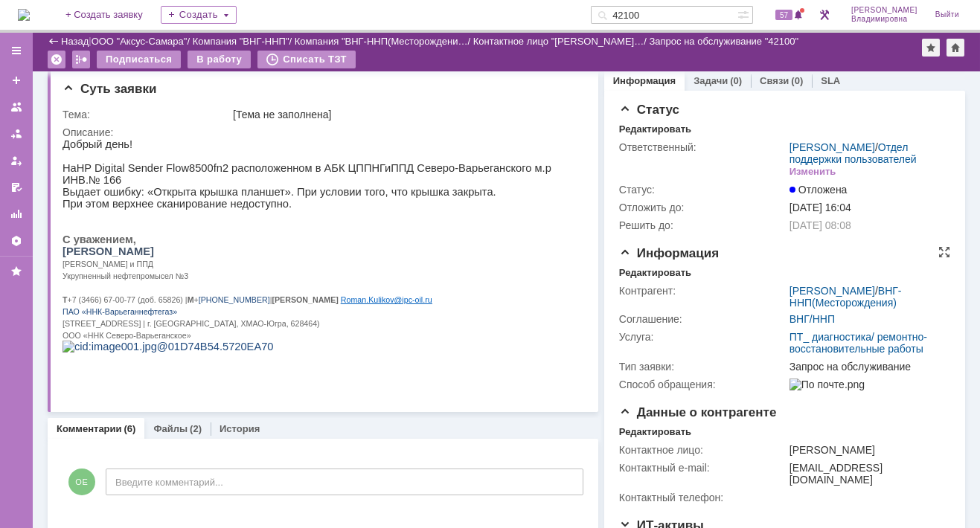
scroll to position [0, 0]
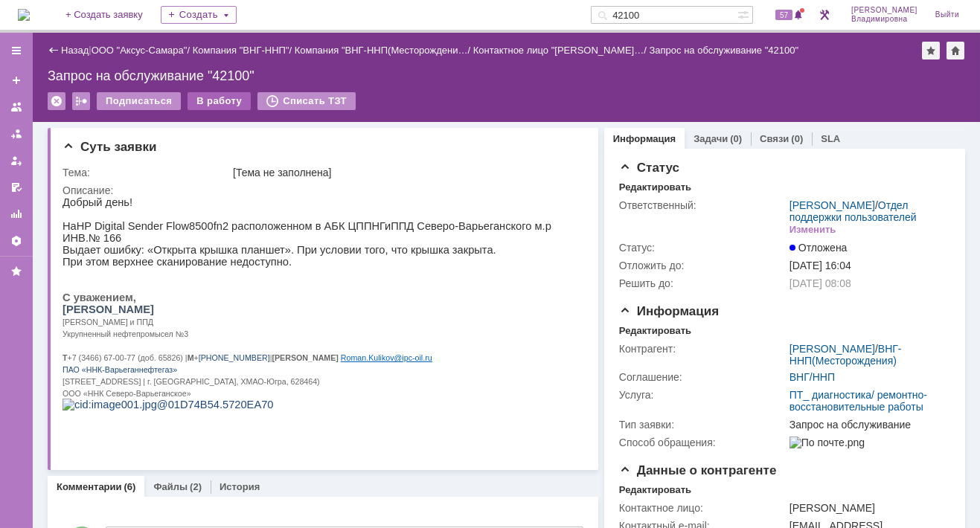
click at [218, 97] on div "В работу" at bounding box center [218, 101] width 63 height 18
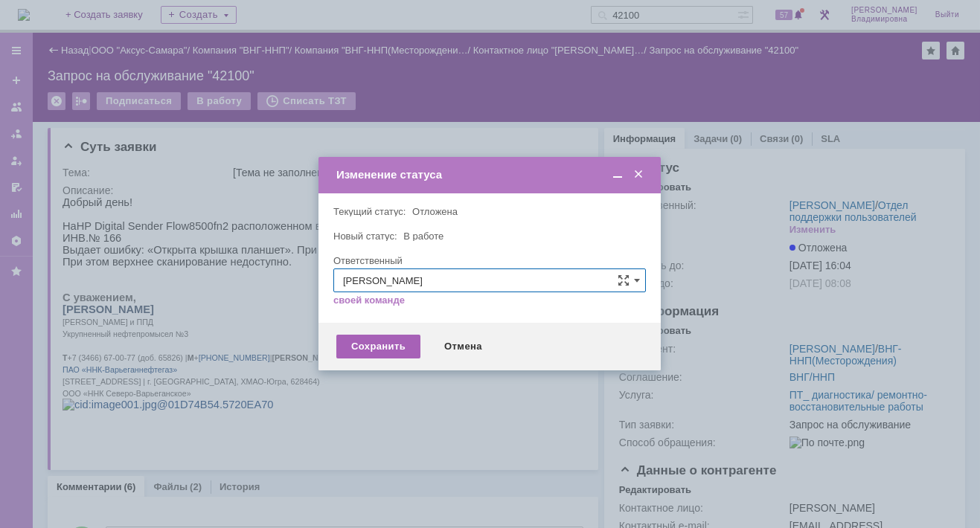
click at [371, 344] on div "Сохранить" at bounding box center [378, 347] width 84 height 24
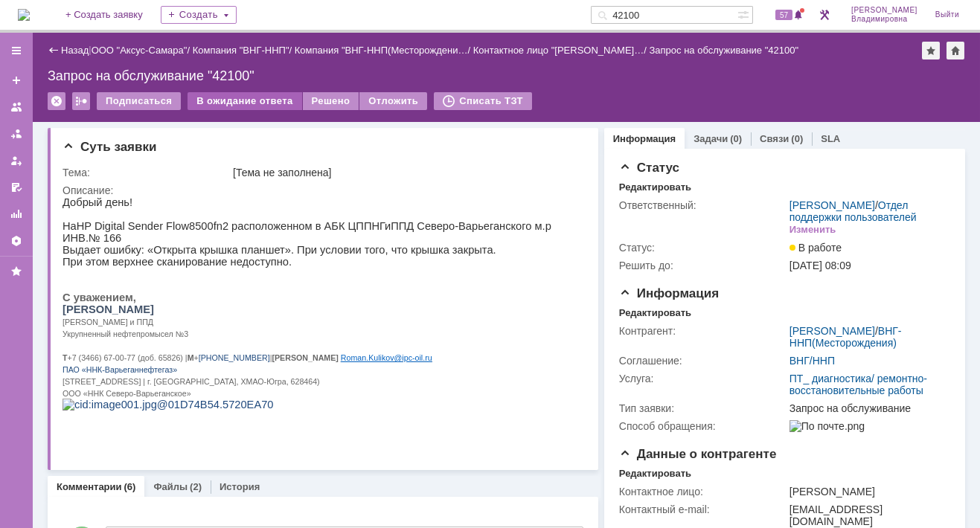
click at [229, 95] on div "В ожидание ответа" at bounding box center [244, 101] width 114 height 18
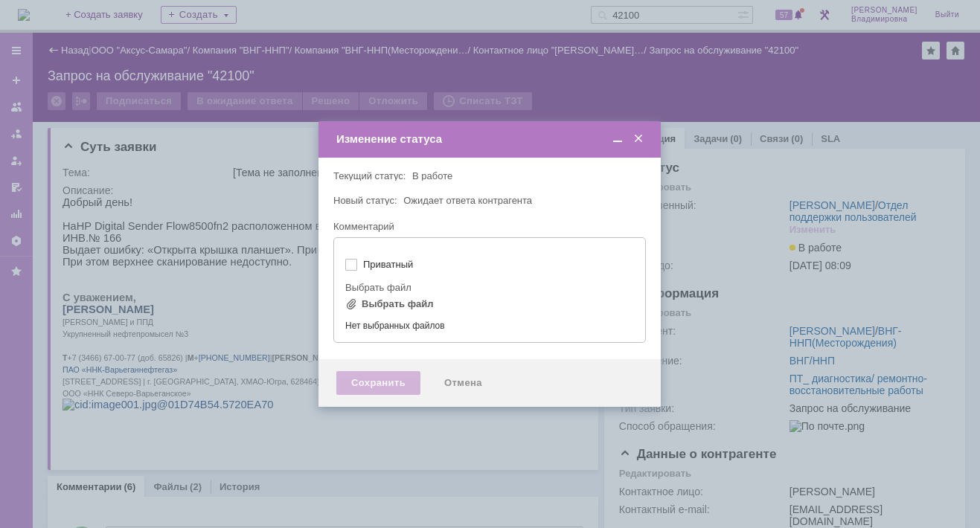
type input "[не указано]"
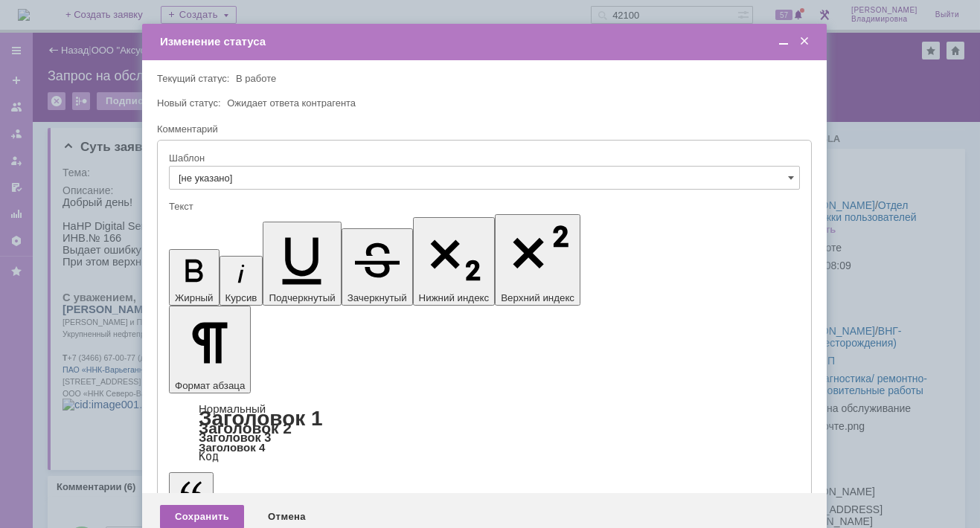
click at [206, 505] on div "Сохранить" at bounding box center [202, 517] width 84 height 24
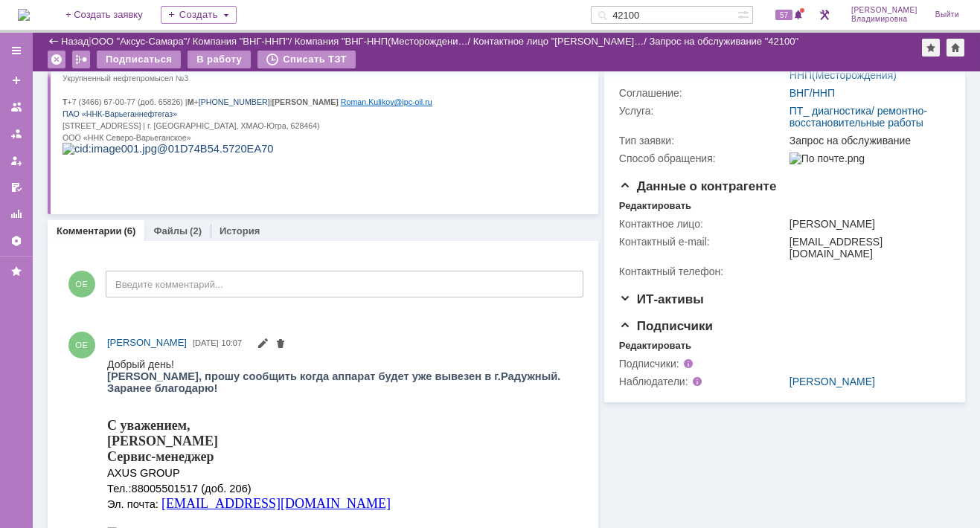
scroll to position [223, 0]
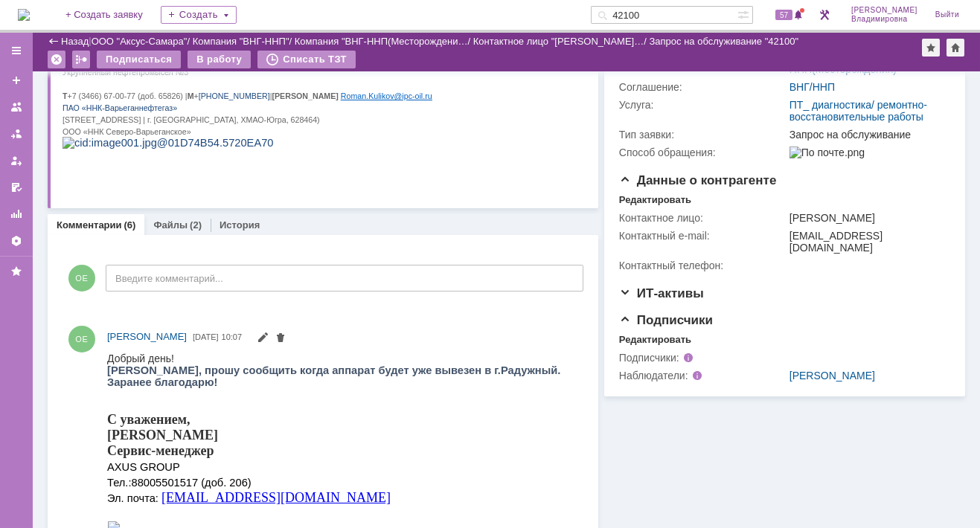
click at [230, 124] on span "2 микрорайон, дом 2 | г. Радужный, ХМАО-Югра, 628464)" at bounding box center [190, 119] width 257 height 9
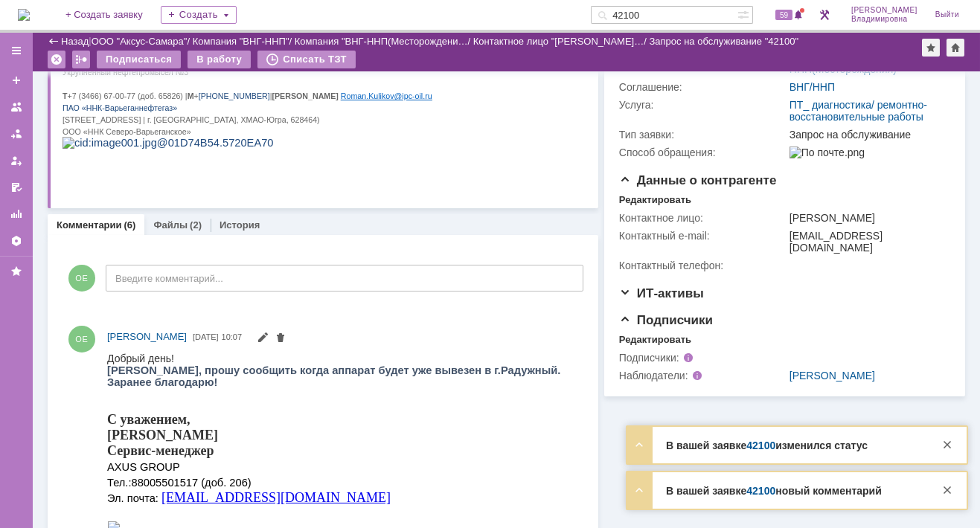
click at [768, 493] on link "42100" at bounding box center [760, 491] width 29 height 12
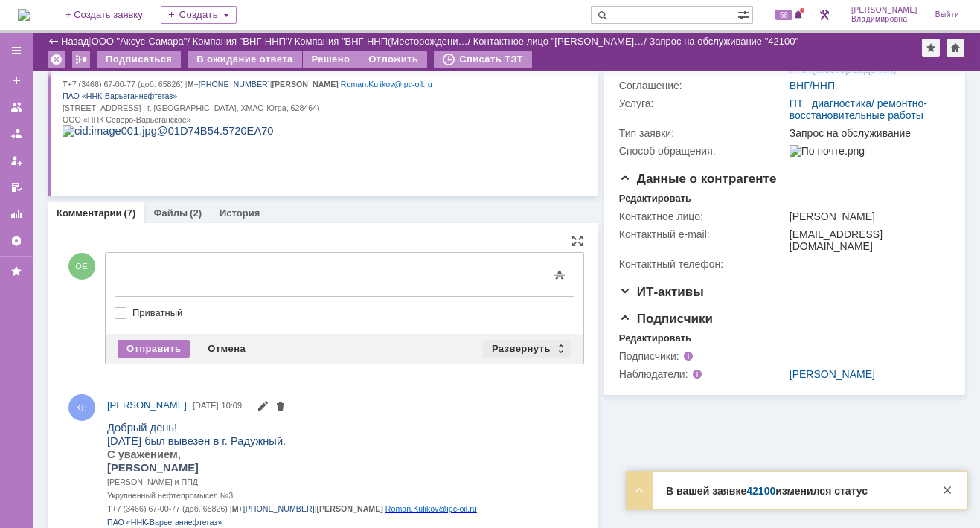
click at [530, 348] on div "Развернуть" at bounding box center [527, 349] width 89 height 18
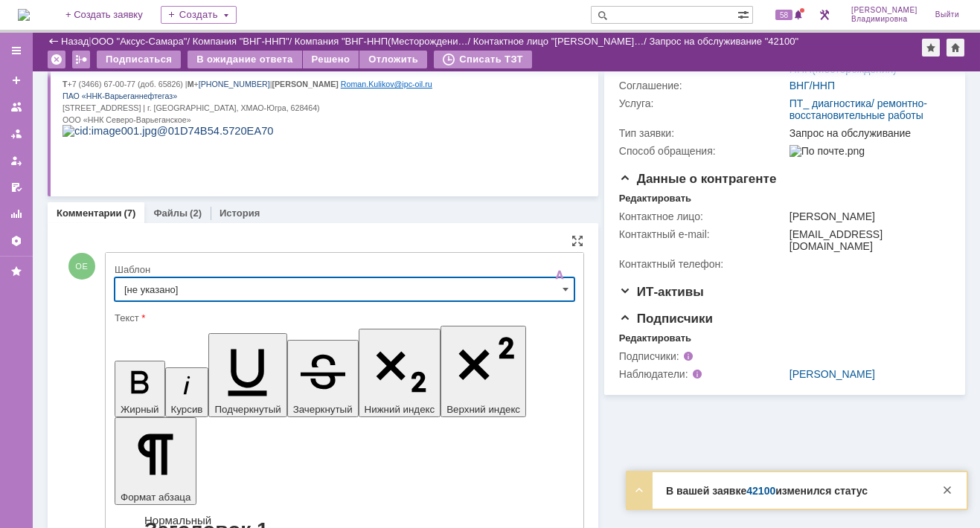
click at [159, 290] on input "[не указано]" at bounding box center [345, 290] width 460 height 24
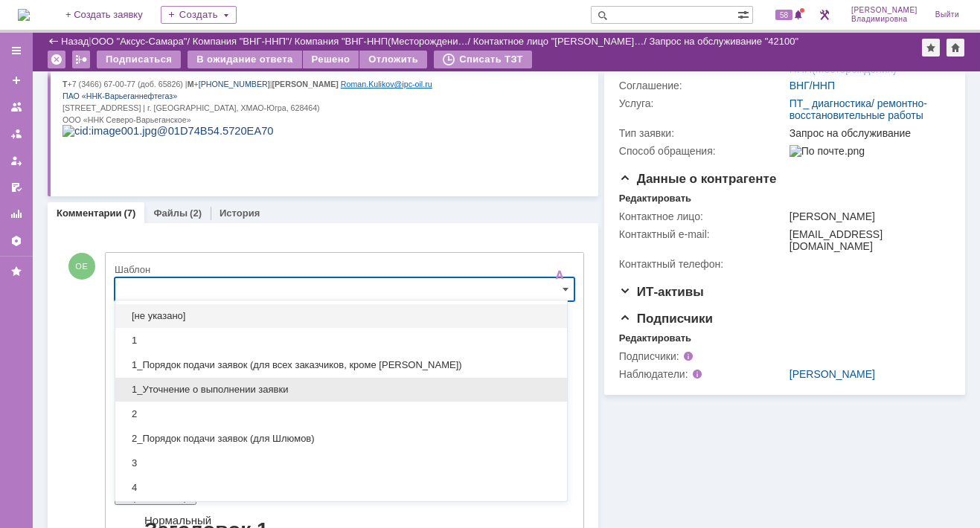
scroll to position [149, 0]
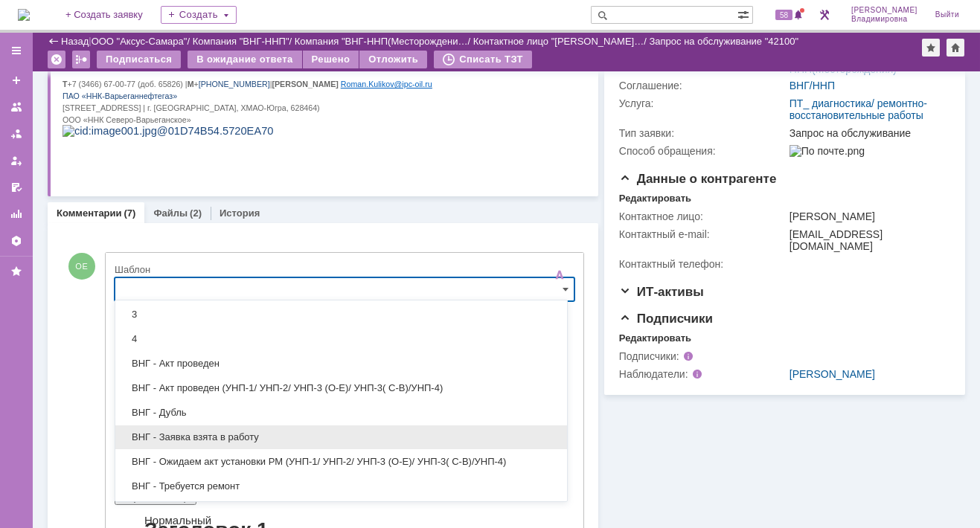
click at [179, 432] on span "ВНГ - Заявка взята в работу" at bounding box center [341, 438] width 434 height 12
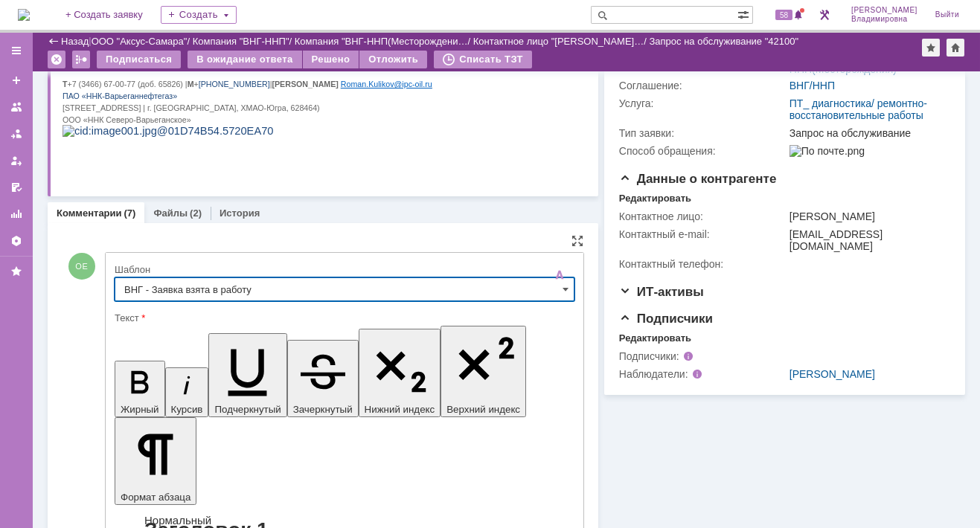
type input "ВНГ - Заявка взята в работу"
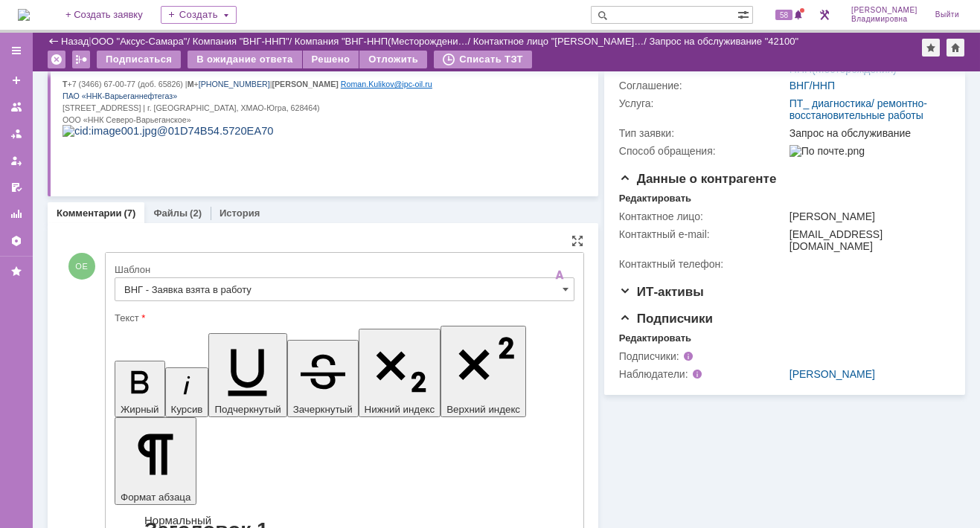
drag, startPoint x: 130, startPoint y: 3667, endPoint x: 429, endPoint y: 3681, distance: 298.7
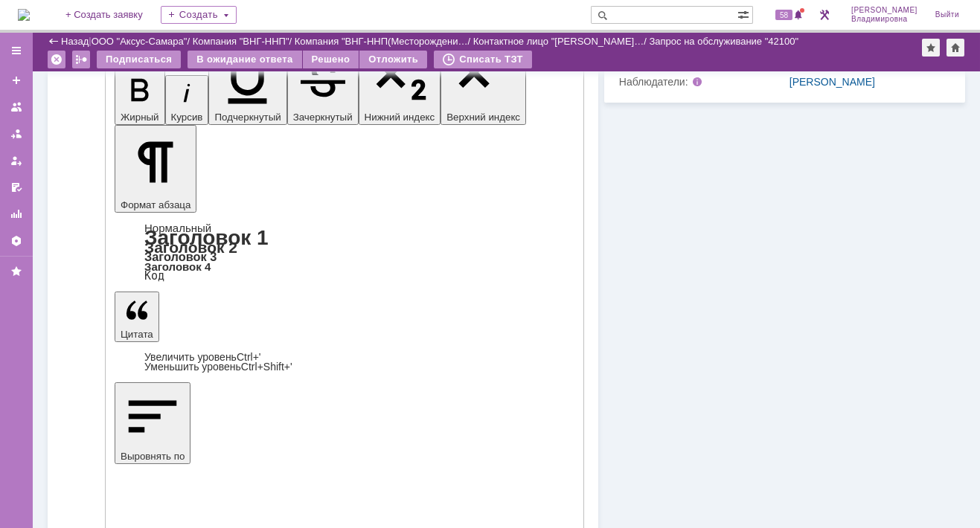
scroll to position [670, 0]
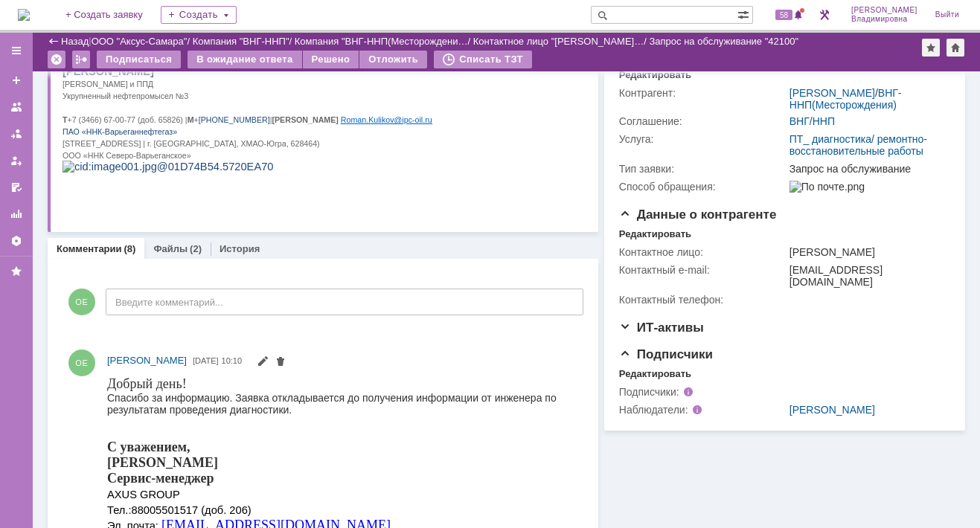
scroll to position [0, 0]
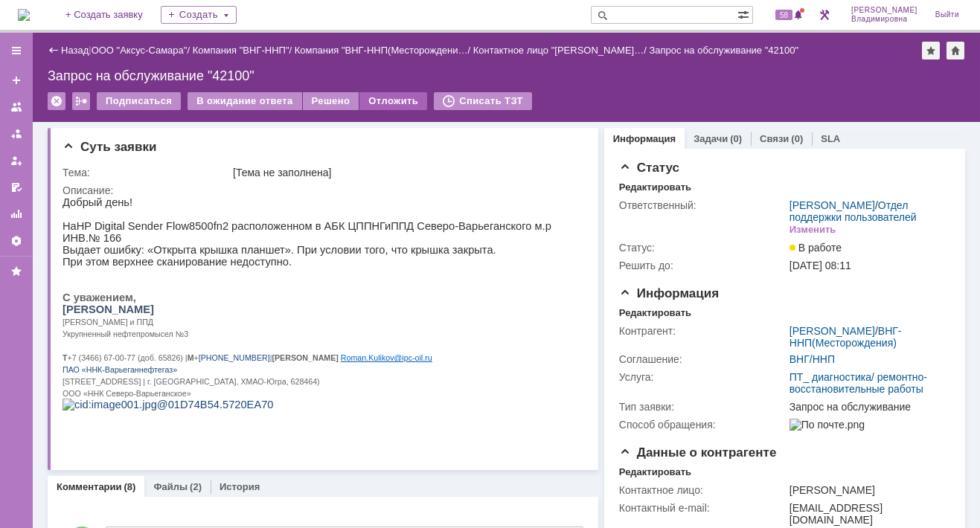
click at [372, 97] on div "Отложить" at bounding box center [393, 101] width 68 height 18
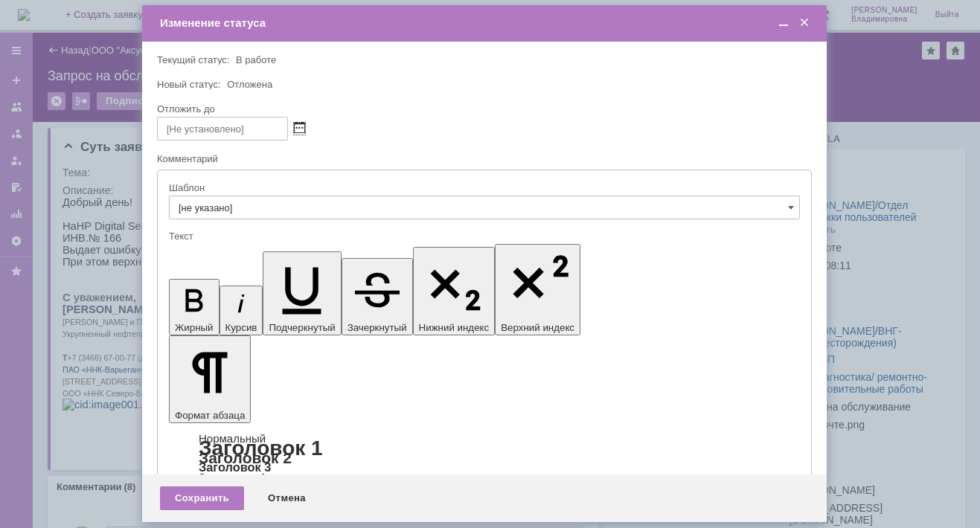
click at [300, 124] on span at bounding box center [299, 129] width 11 height 12
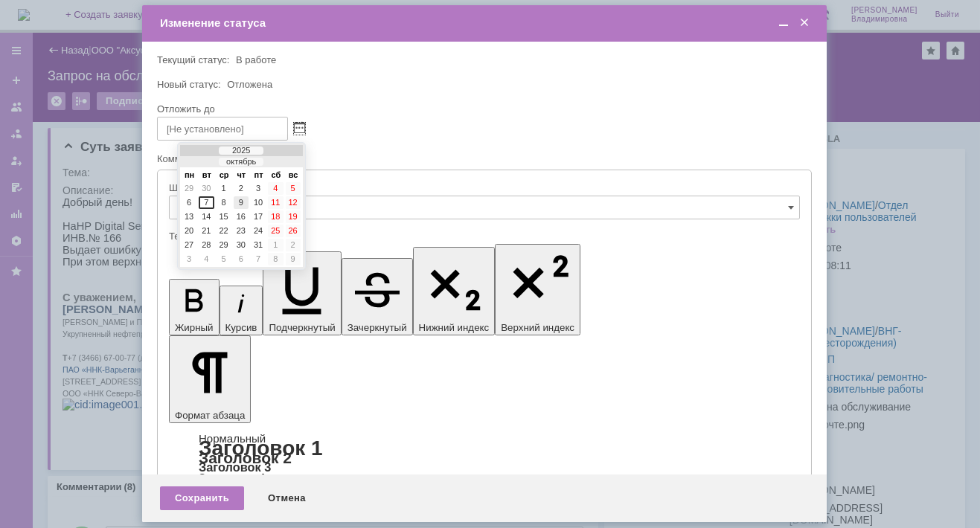
click at [237, 201] on div "9" at bounding box center [241, 202] width 15 height 13
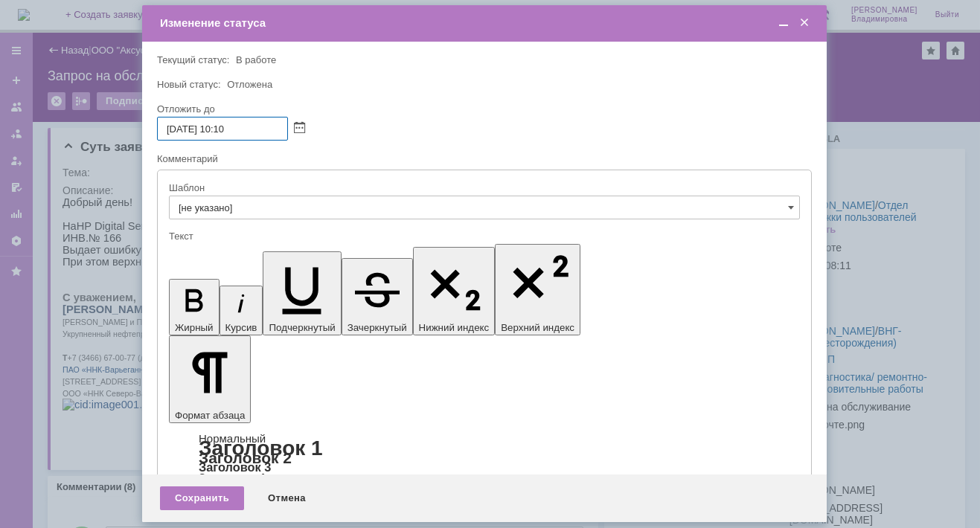
click at [227, 126] on input "[DATE] 10:10" at bounding box center [222, 129] width 131 height 24
drag, startPoint x: 231, startPoint y: 126, endPoint x: 242, endPoint y: 126, distance: 10.4
click at [242, 126] on input "[DATE] 16:10" at bounding box center [222, 129] width 131 height 24
type input "[DATE] 16:00"
click at [202, 494] on div "Сохранить" at bounding box center [202, 499] width 84 height 24
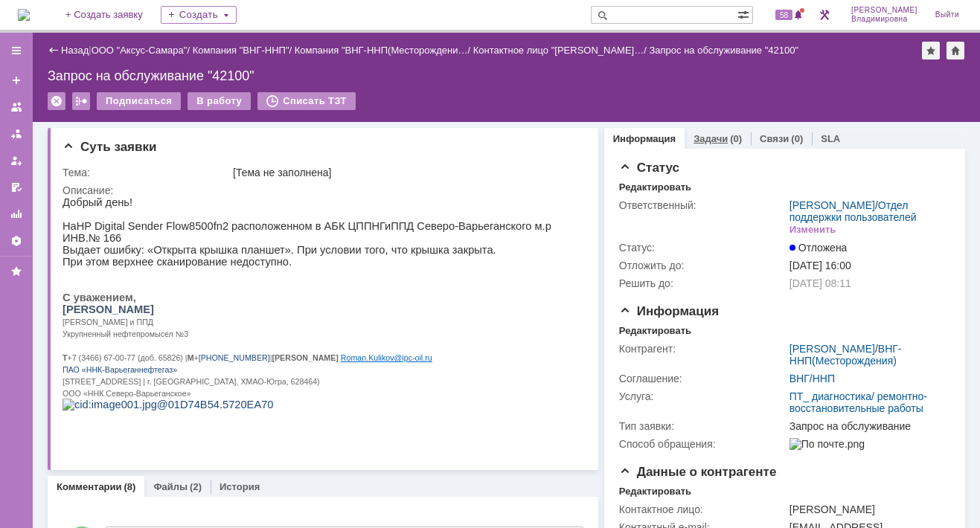
click at [702, 138] on link "Задачи" at bounding box center [710, 138] width 34 height 11
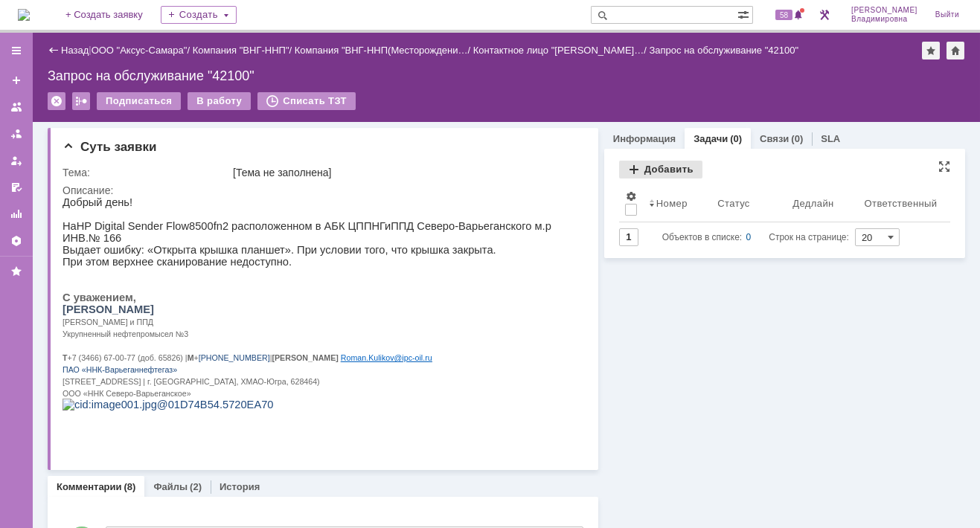
click at [653, 163] on div "Добавить" at bounding box center [660, 170] width 83 height 18
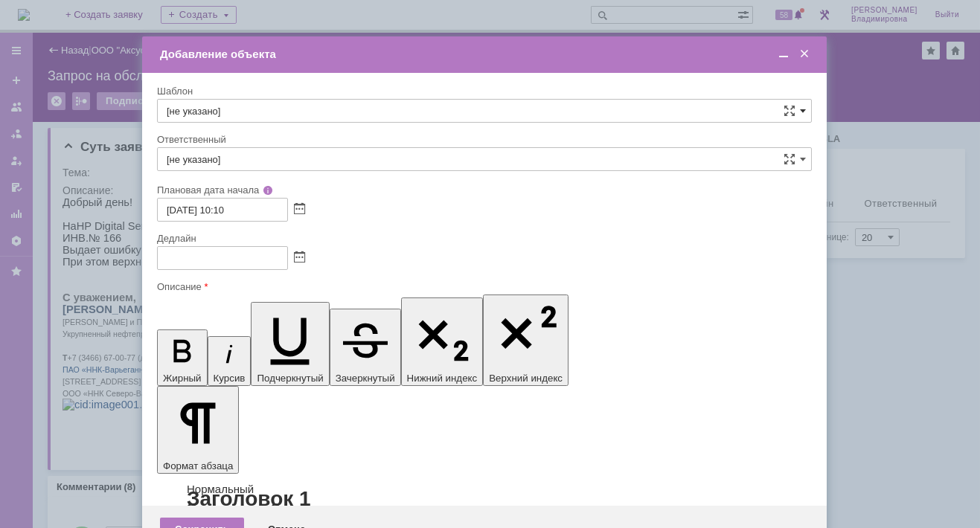
click at [804, 106] on span at bounding box center [803, 111] width 6 height 12
click at [249, 226] on div "ВНГ / ННП - диагностика, ремонт без использования ЗИП (Запрос на обслуживание)" at bounding box center [484, 223] width 653 height 24
type input "ВНГ / ННП - диагностика, ремонт без использования ЗИП (Запрос на обслуживание)"
type input "[PERSON_NAME]"
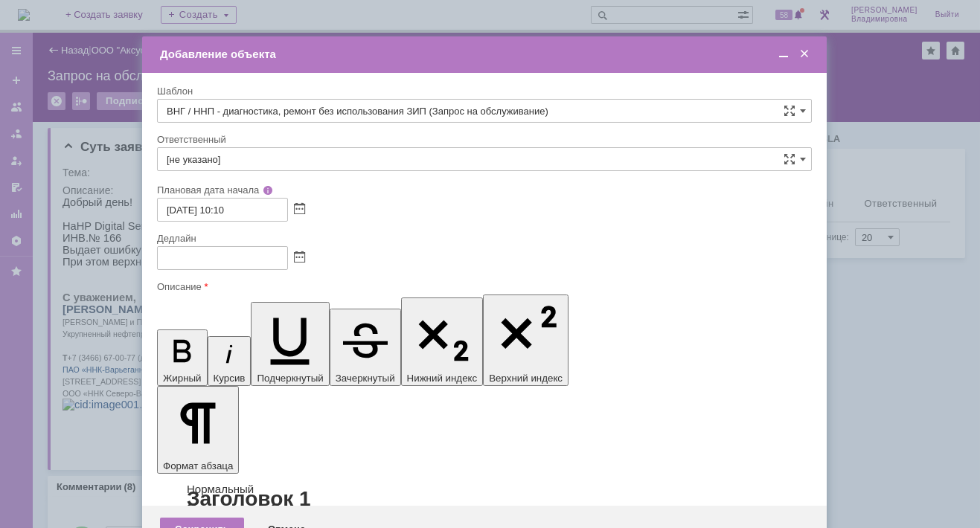
type input "07.10.2025 18:10"
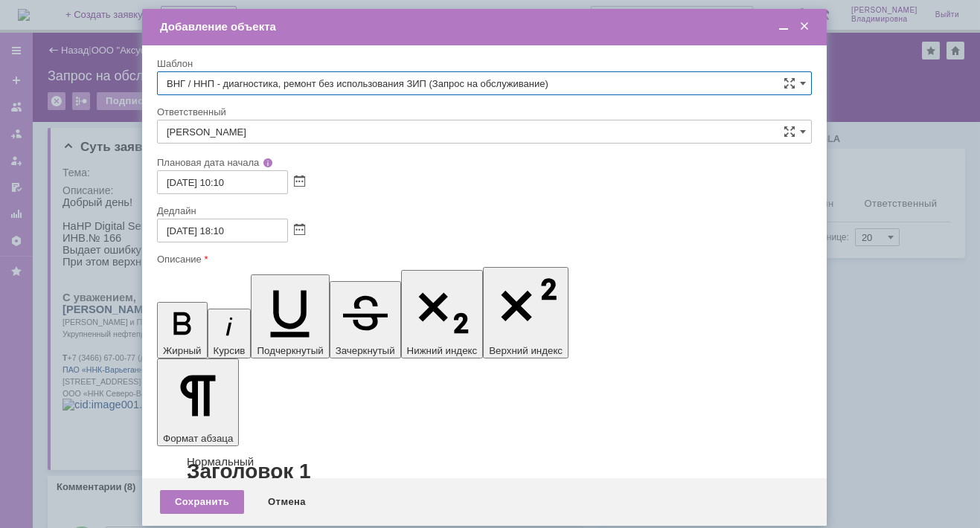
type input "ВНГ / ННП - диагностика, ремонт без использования ЗИП (Запрос на обслуживание)"
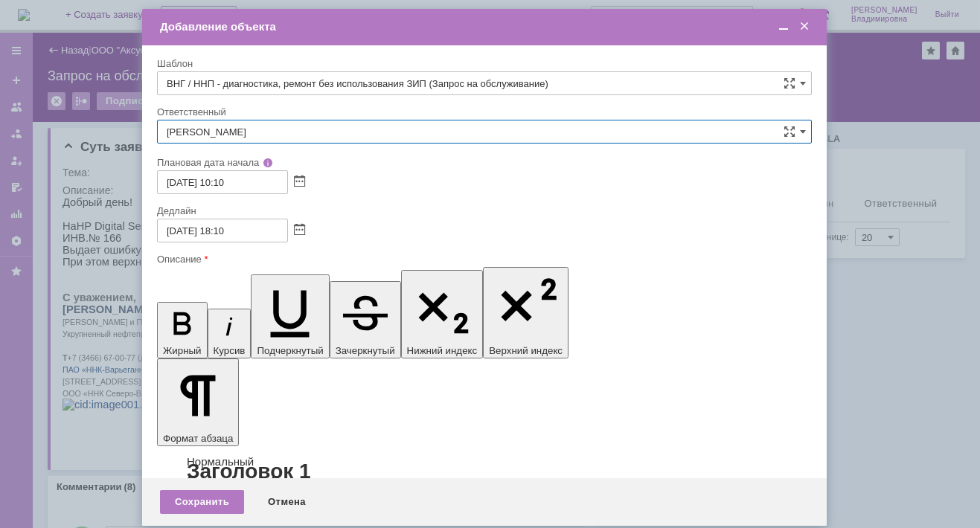
click at [342, 133] on input "[PERSON_NAME]" at bounding box center [484, 132] width 655 height 24
click at [255, 234] on span "[PERSON_NAME]" at bounding box center [484, 240] width 635 height 12
type input "[PERSON_NAME]"
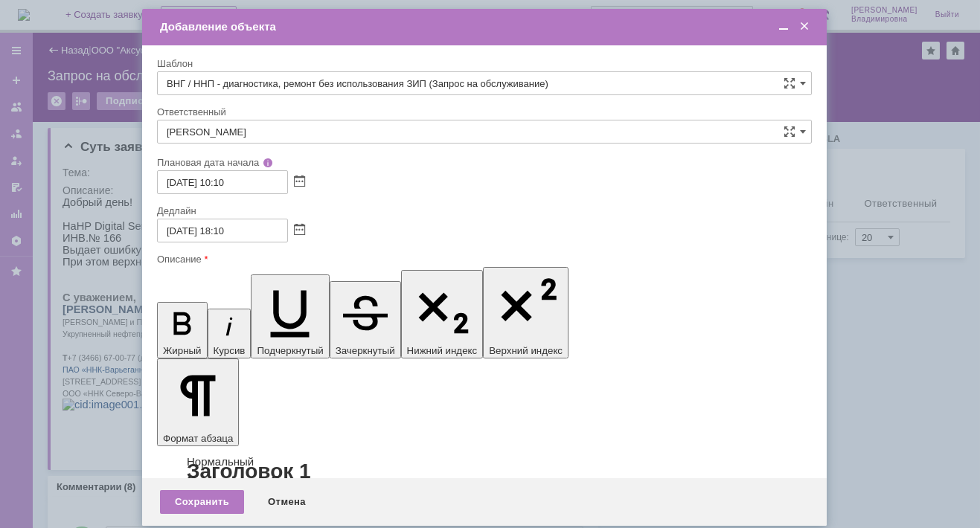
scroll to position [17, 0]
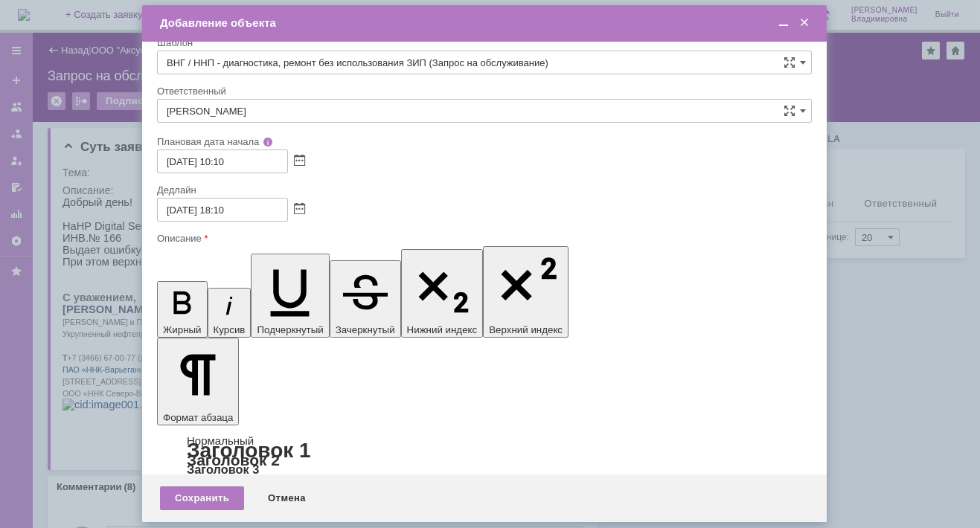
drag, startPoint x: 400, startPoint y: 4230, endPoint x: 405, endPoint y: 4238, distance: 9.1
drag, startPoint x: 397, startPoint y: 4233, endPoint x: 460, endPoint y: 4234, distance: 62.5
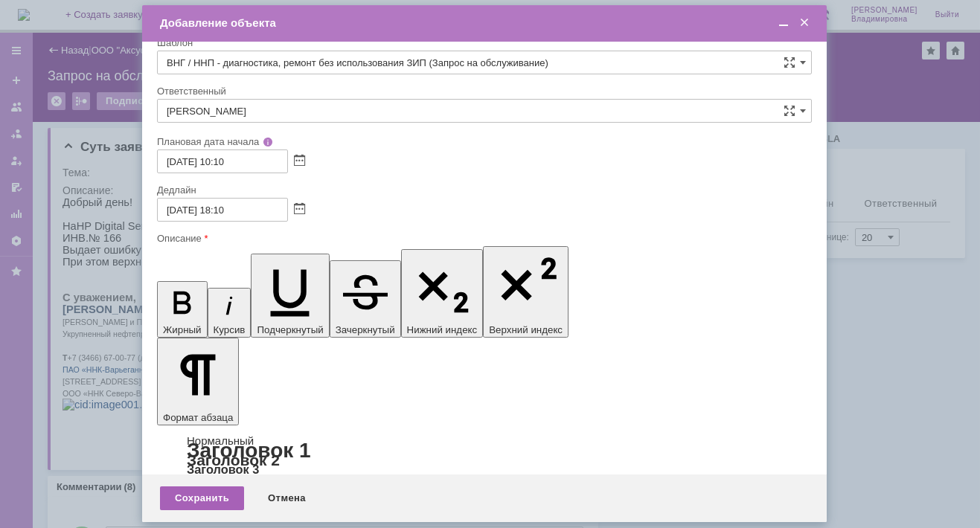
click at [198, 496] on div "Сохранить" at bounding box center [202, 499] width 84 height 24
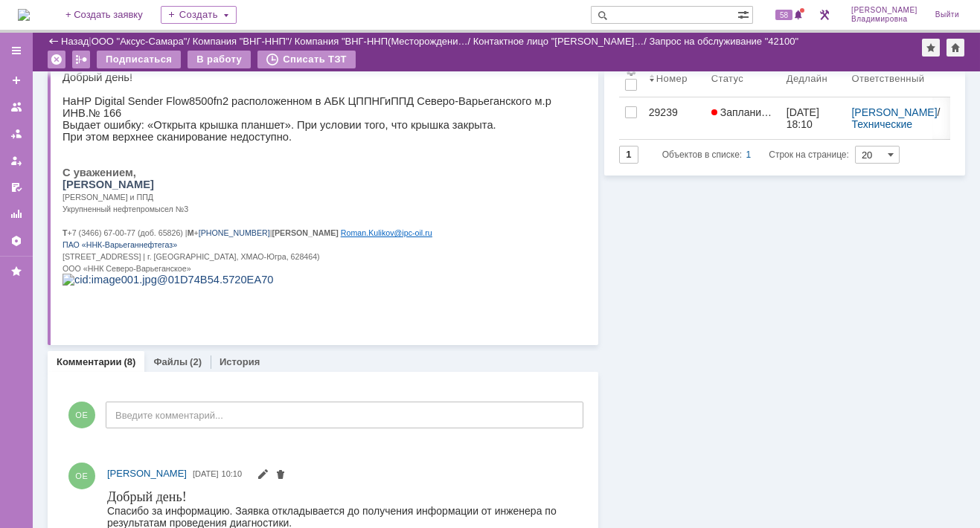
scroll to position [0, 0]
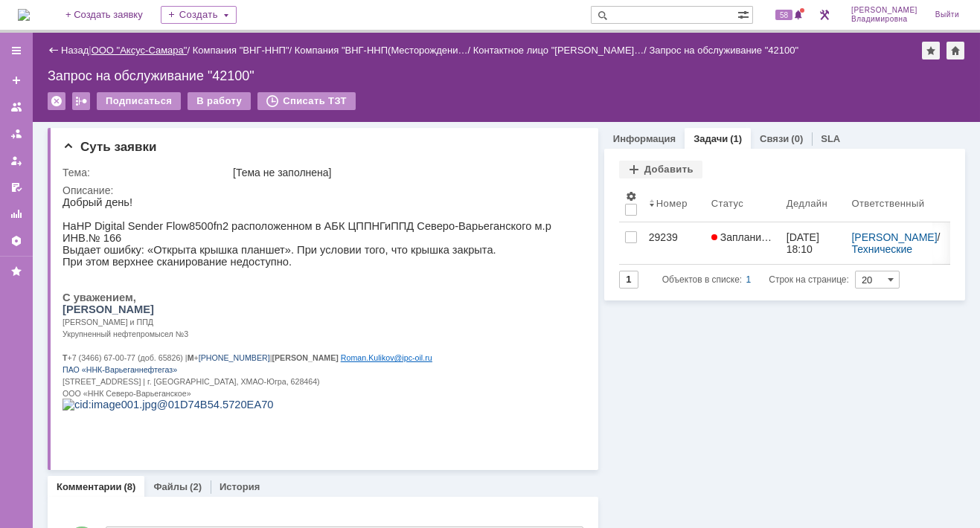
click at [141, 45] on link "ООО "Аксус-Самара"" at bounding box center [140, 50] width 96 height 11
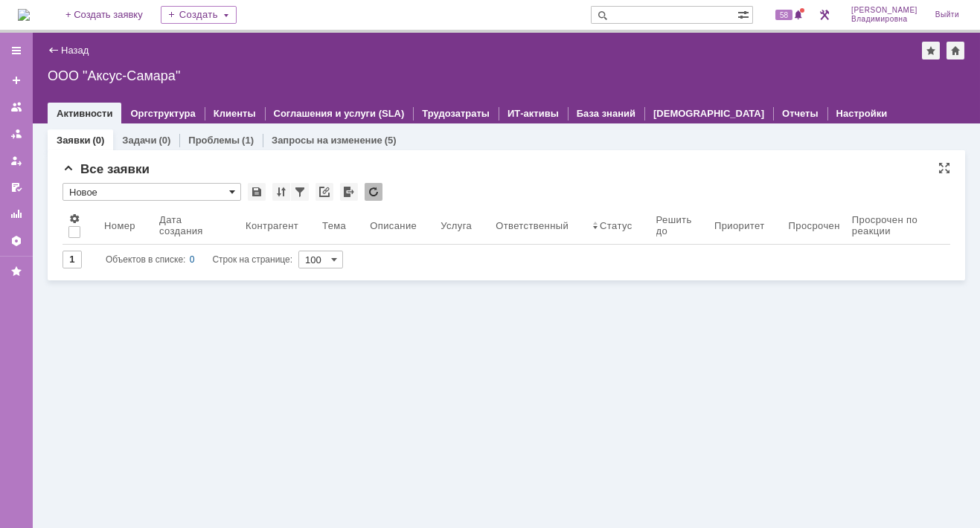
click at [231, 190] on span at bounding box center [232, 192] width 6 height 12
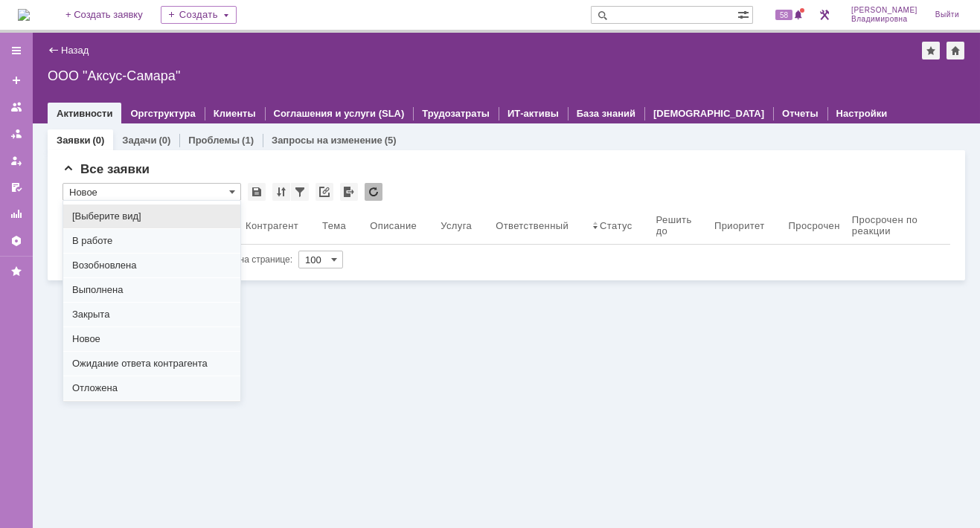
scroll to position [185, 0]
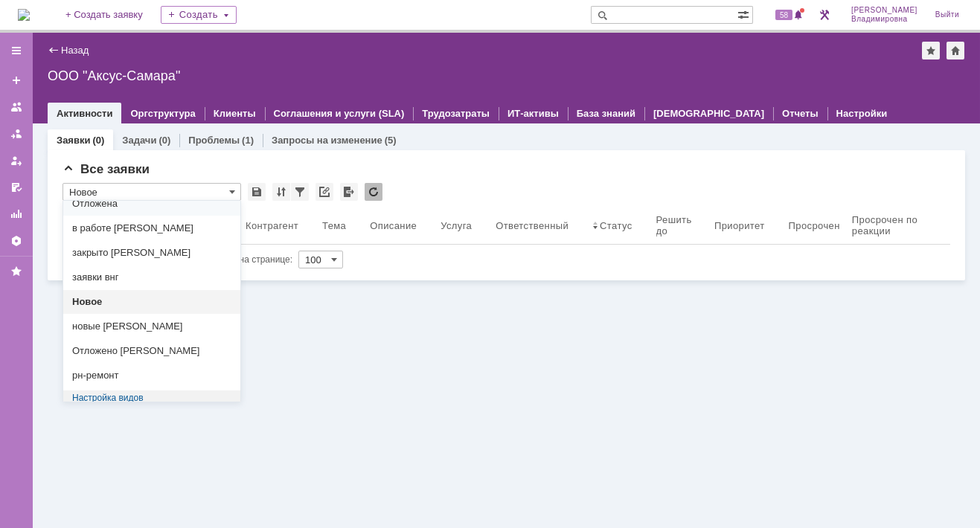
drag, startPoint x: 381, startPoint y: 370, endPoint x: 371, endPoint y: 355, distance: 17.7
click at [379, 366] on div "Заявки (0) Задачи (0) Проблемы (1) Запросы на изменение (5) Все заявки * Новое …" at bounding box center [506, 326] width 947 height 405
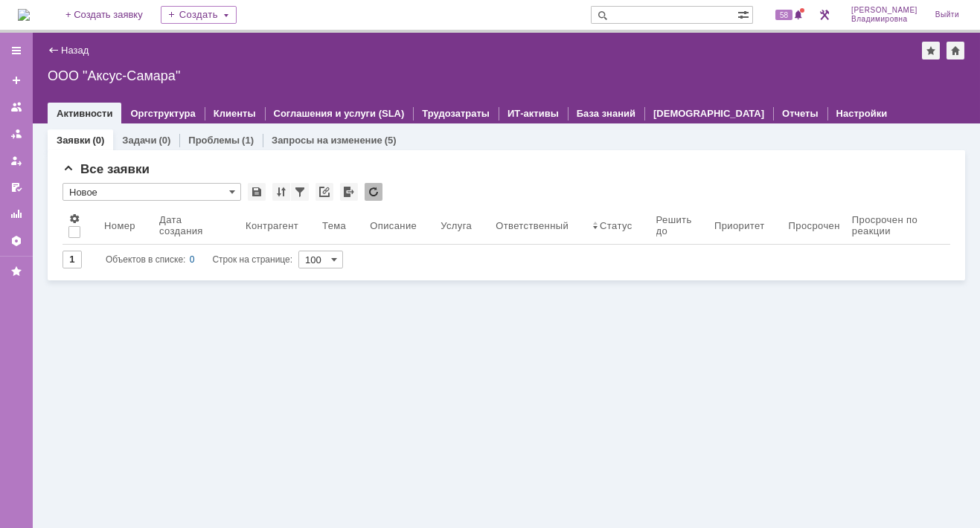
type input "Новое"
click at [70, 48] on link "Назад" at bounding box center [75, 50] width 28 height 11
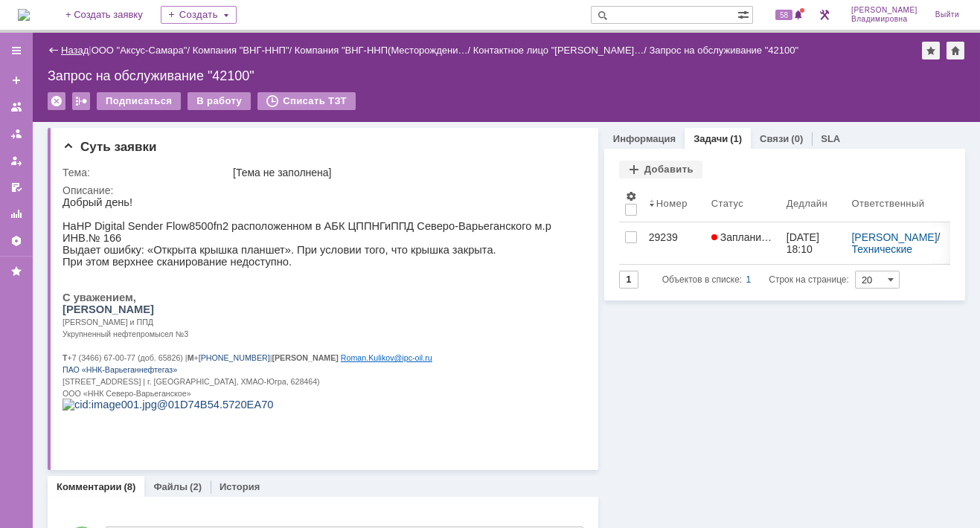
click at [71, 47] on link "Назад" at bounding box center [75, 50] width 28 height 11
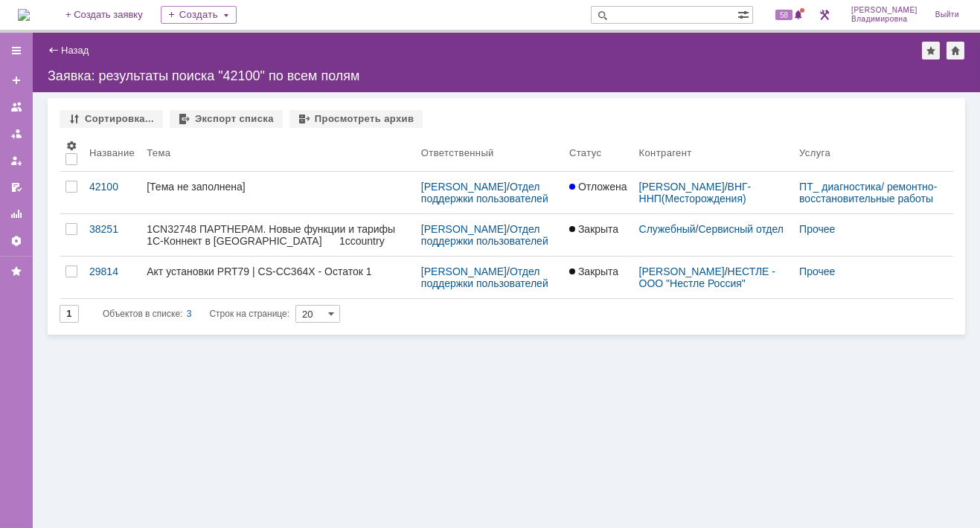
click at [30, 14] on img at bounding box center [24, 15] width 12 height 12
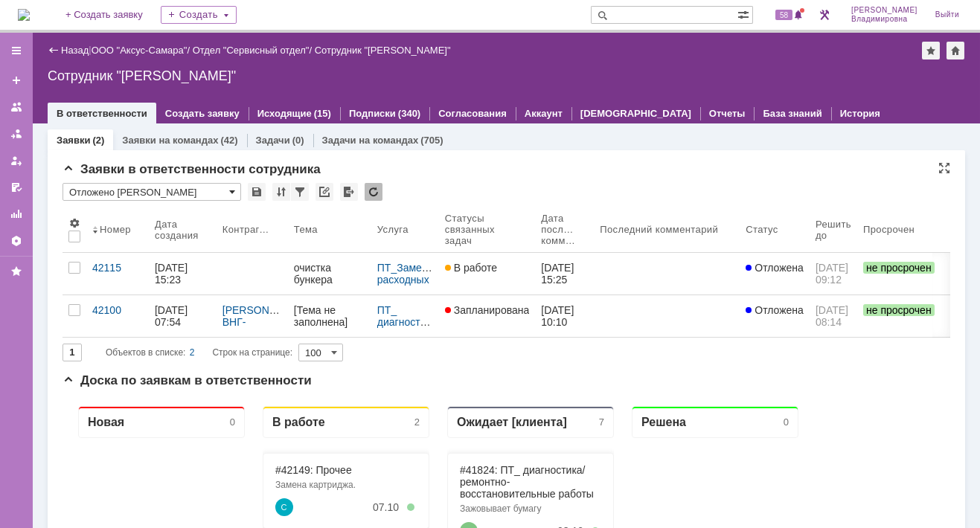
click at [231, 190] on span at bounding box center [232, 192] width 6 height 12
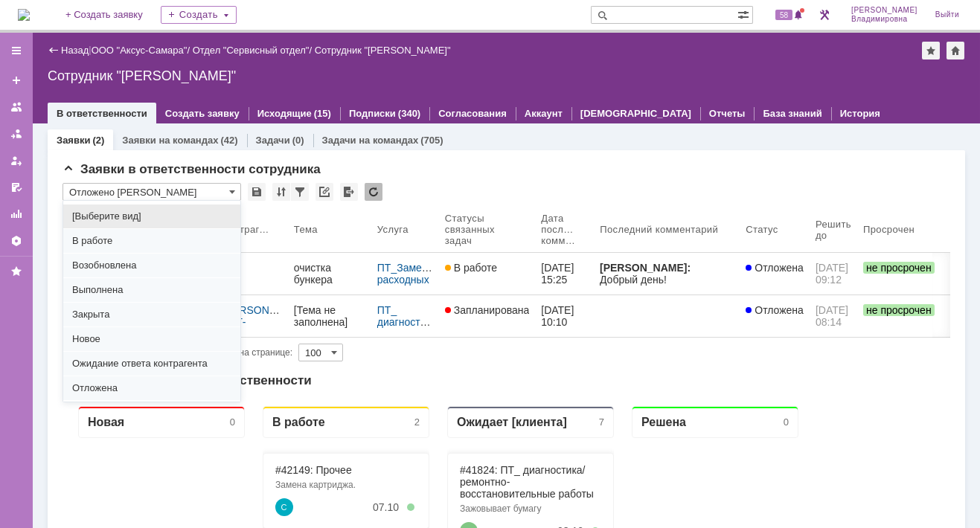
scroll to position [185, 0]
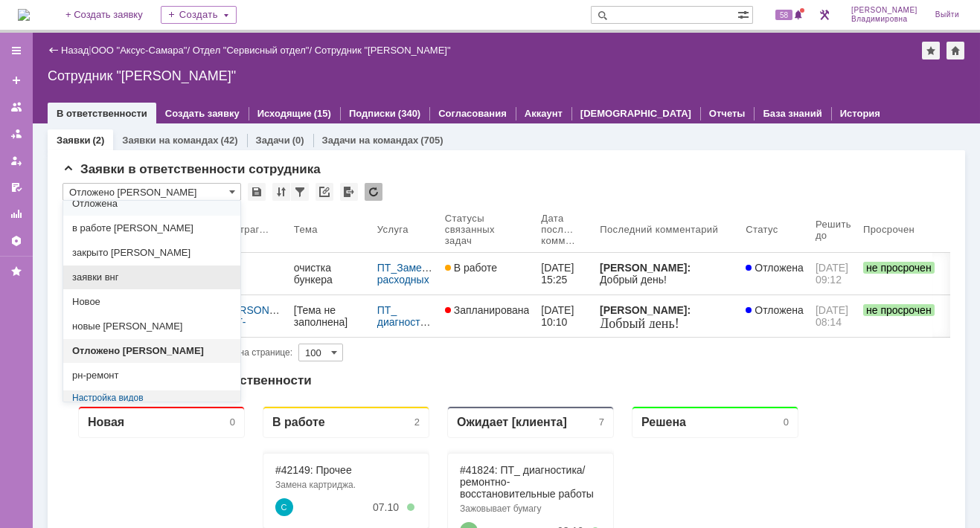
click at [109, 272] on span "заявки внг" at bounding box center [151, 278] width 159 height 12
type input "заявки внг"
type input "20"
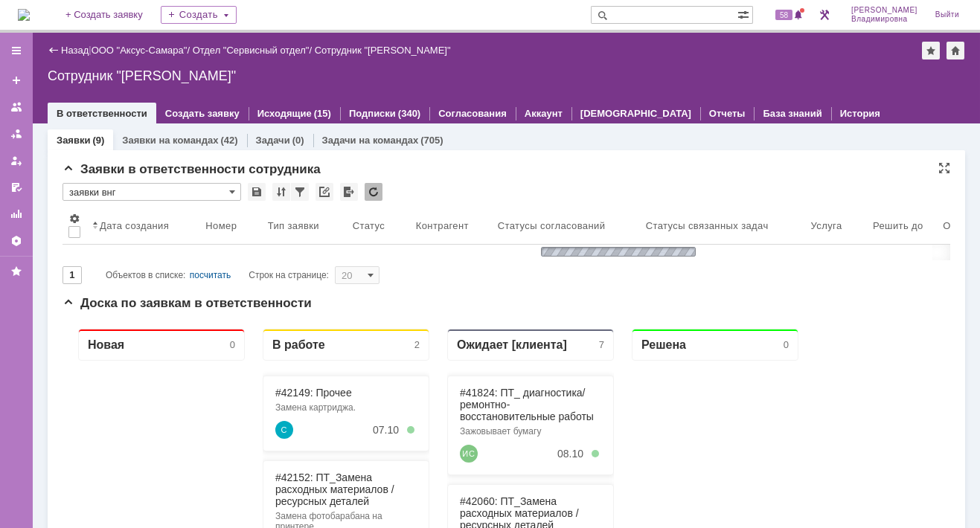
type input "заявки внг"
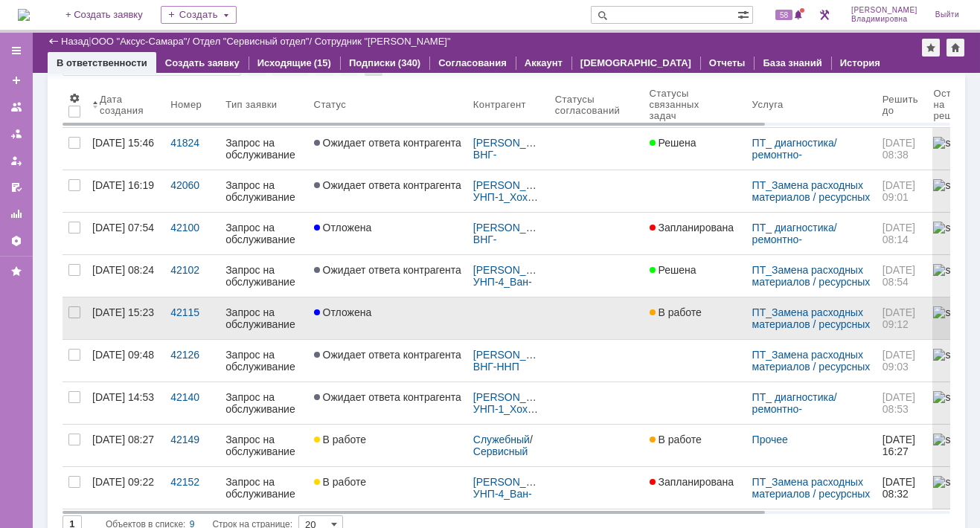
scroll to position [0, 0]
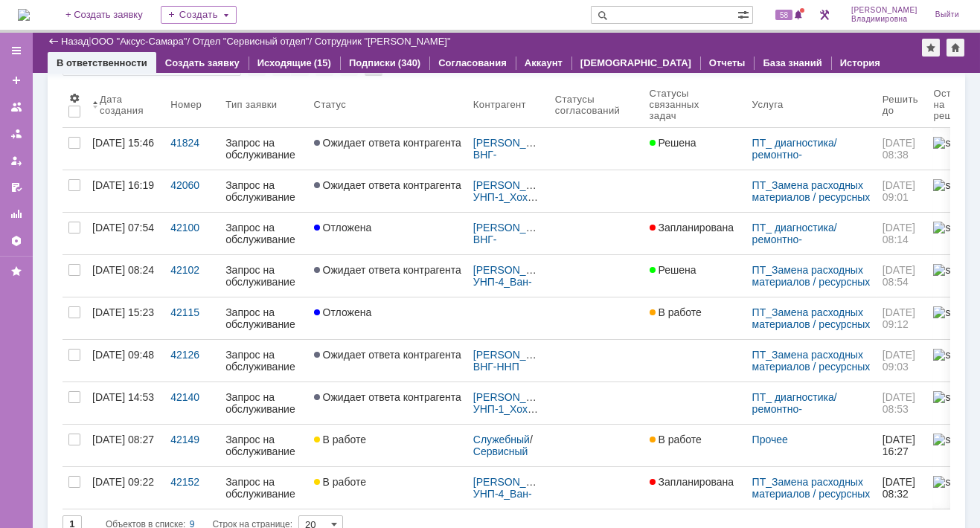
click at [642, 17] on input "text" at bounding box center [664, 15] width 147 height 18
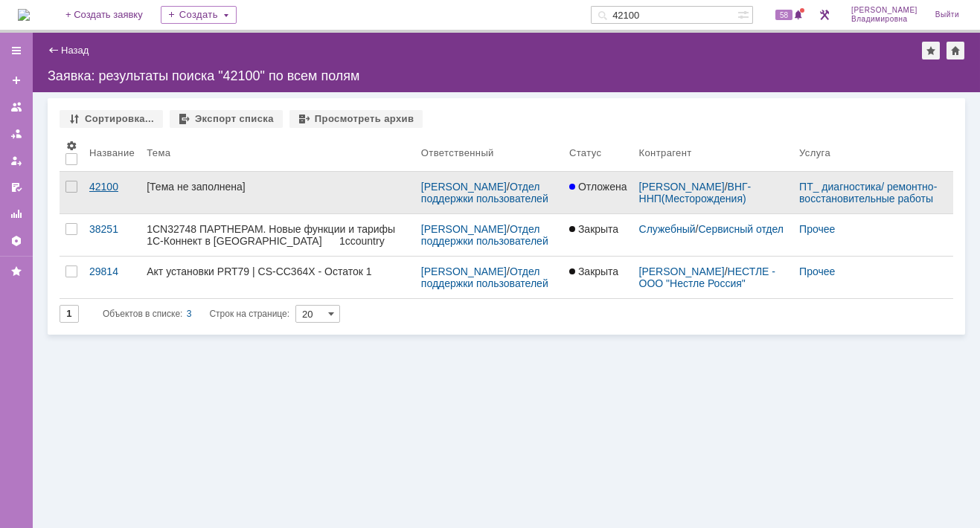
click at [103, 189] on div "42100" at bounding box center [111, 187] width 45 height 12
click at [103, 189] on div "Назад | Заявка: результаты поиска "42100" по всем полям Заявка: результаты поис…" at bounding box center [506, 281] width 947 height 496
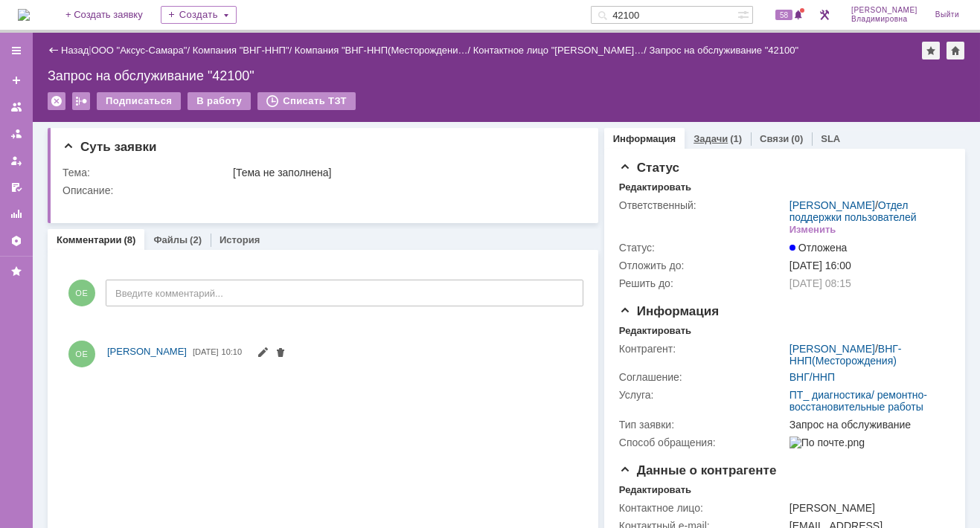
click at [693, 135] on link "Задачи" at bounding box center [710, 138] width 34 height 11
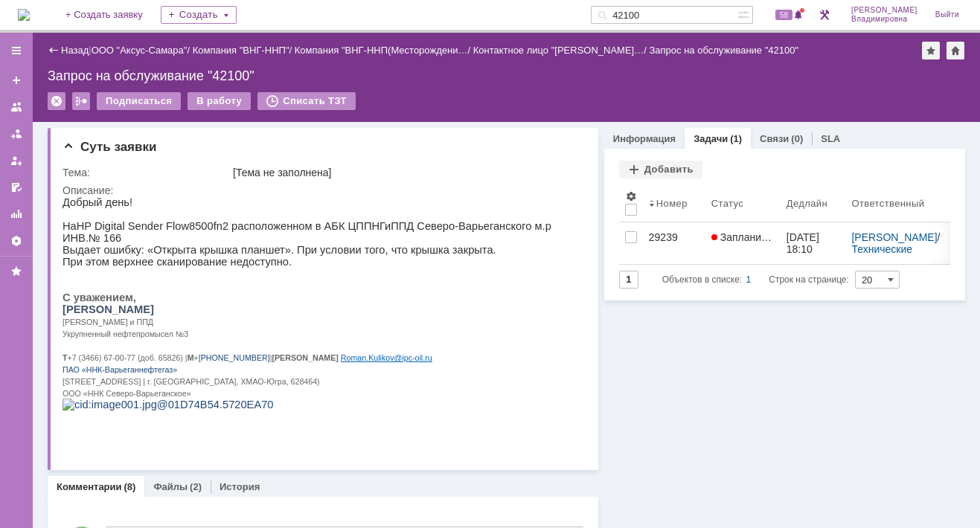
drag, startPoint x: 629, startPoint y: 16, endPoint x: 603, endPoint y: 13, distance: 26.2
click at [603, 13] on div "На домашнюю + Создать заявку Создать 42100 58 Орлова Елена Владимировна Выйти" at bounding box center [490, 16] width 980 height 33
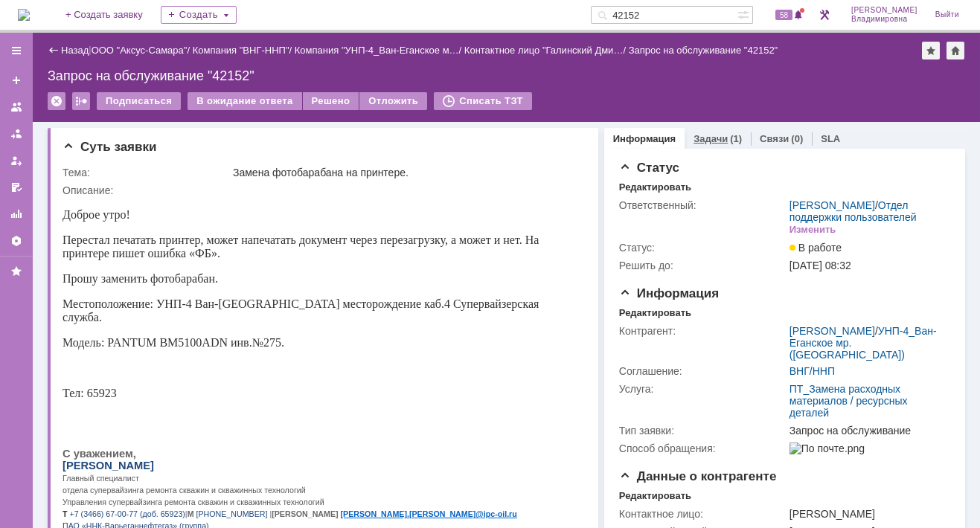
click at [705, 133] on link "Задачи" at bounding box center [710, 138] width 34 height 11
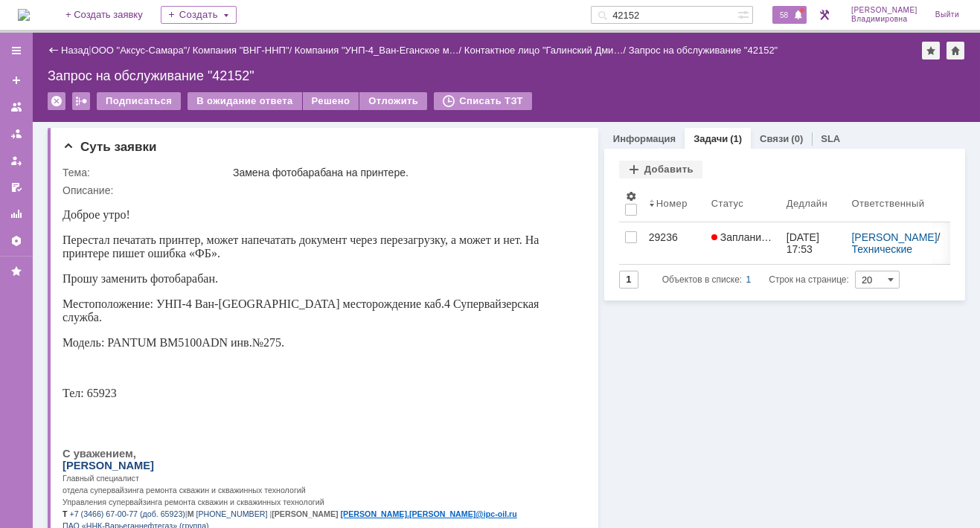
click at [788, 13] on span "58" at bounding box center [783, 15] width 17 height 10
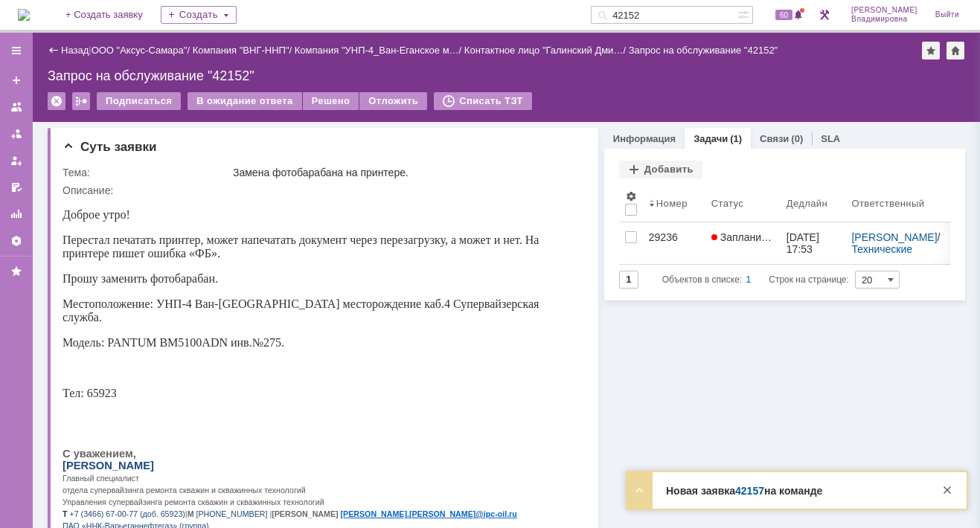
click at [562, 83] on div "Назад | ООО "Аксус-Самара" / Компания "ВНГ-ННП" / Компания "УНП-4_Ван-Еганское …" at bounding box center [506, 77] width 947 height 89
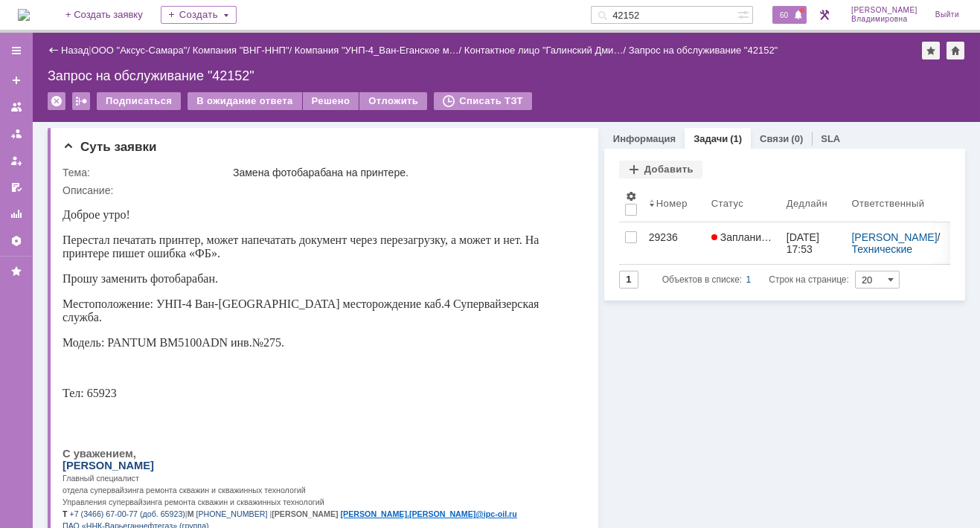
click at [789, 19] on span "60" at bounding box center [783, 15] width 17 height 10
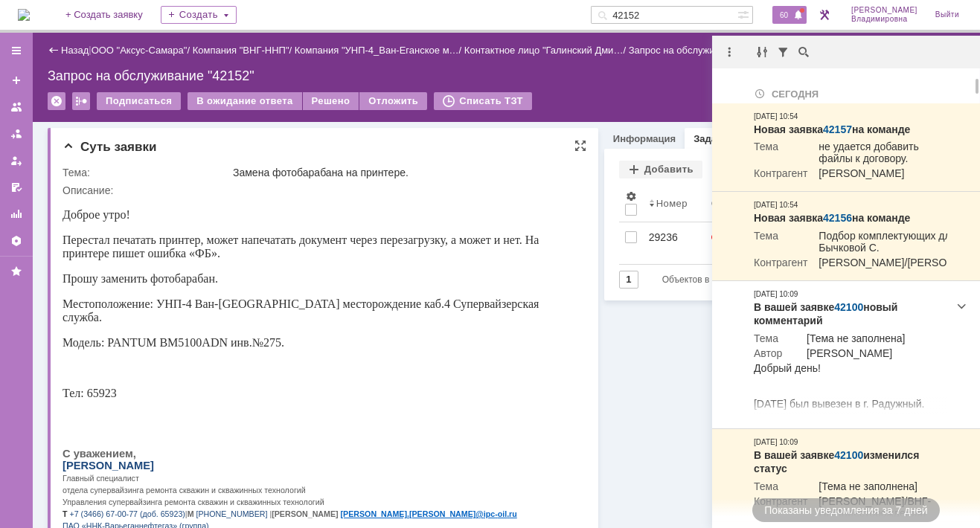
drag, startPoint x: 230, startPoint y: 363, endPoint x: 223, endPoint y: 359, distance: 8.0
click at [223, 362] on p at bounding box center [317, 368] width 511 height 13
click at [442, 144] on div "Суть заявки" at bounding box center [324, 147] width 524 height 15
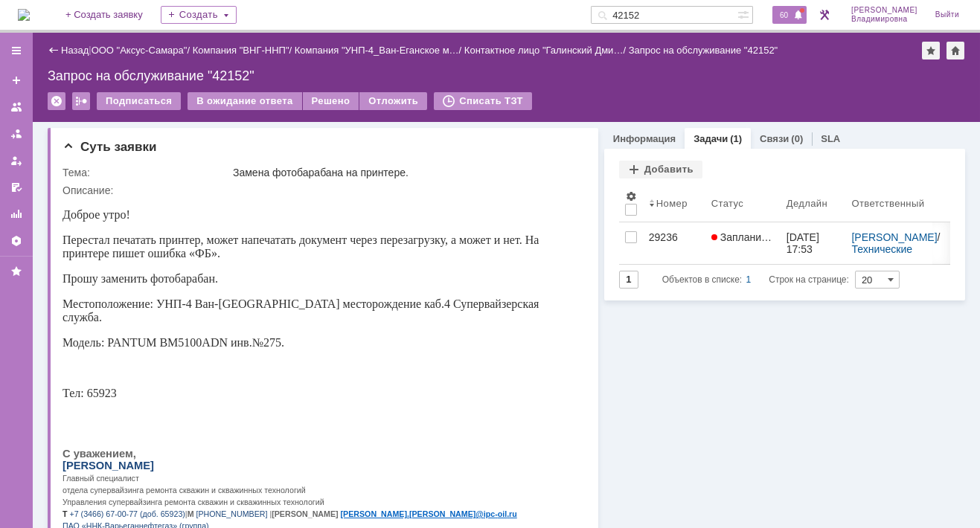
click at [796, 7] on div "60" at bounding box center [789, 15] width 34 height 18
click at [669, 13] on input "42152" at bounding box center [664, 15] width 147 height 18
click at [674, 13] on input "42152" at bounding box center [664, 15] width 147 height 18
click at [667, 16] on input "42152" at bounding box center [664, 15] width 147 height 18
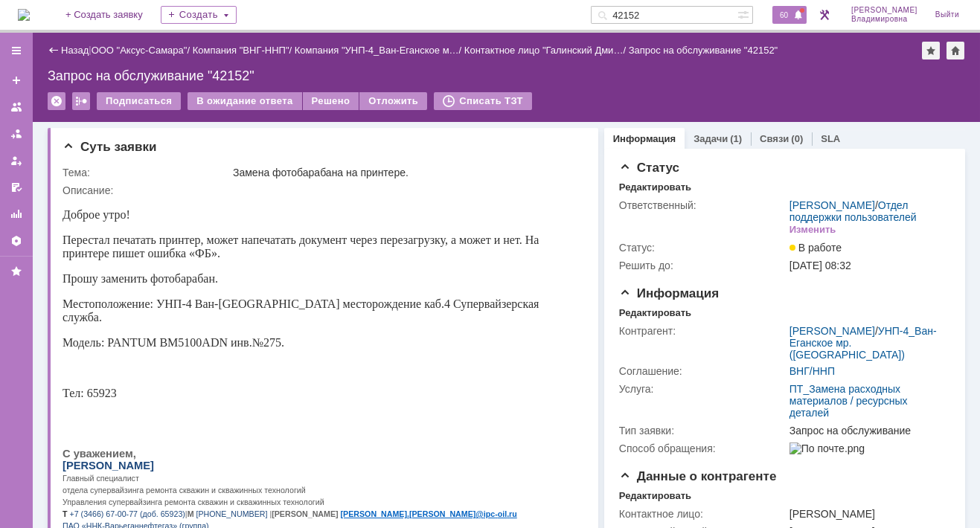
click at [789, 12] on span "60" at bounding box center [783, 15] width 17 height 10
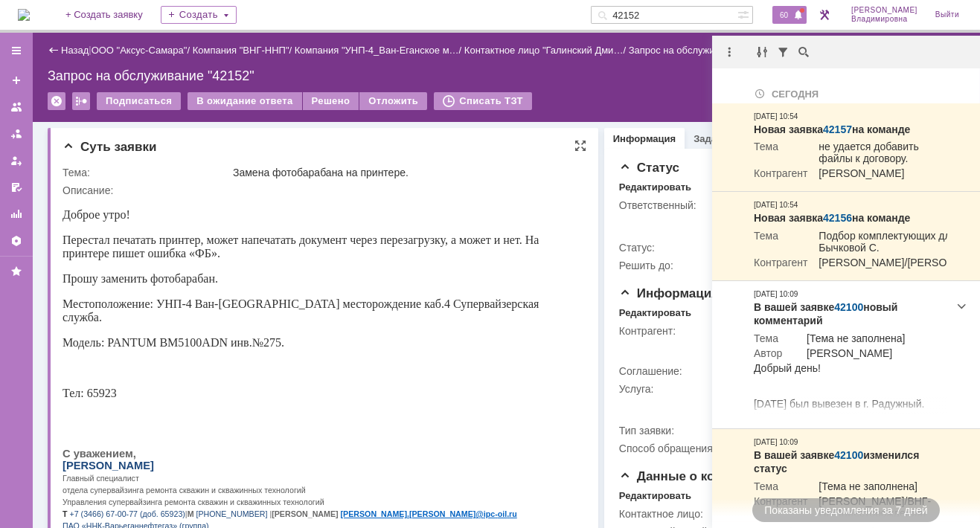
click at [462, 395] on div "Доброе утро! Перестал печатать принтер, может напечатать документ через перезаг…" at bounding box center [317, 453] width 511 height 491
click at [788, 12] on span "60" at bounding box center [783, 15] width 17 height 10
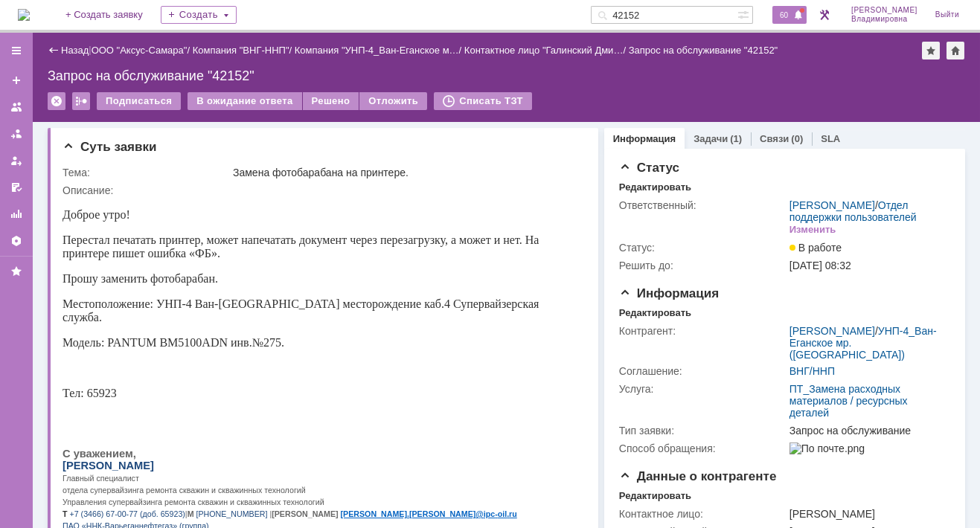
click at [788, 12] on span "60" at bounding box center [783, 15] width 17 height 10
drag, startPoint x: 664, startPoint y: 11, endPoint x: 597, endPoint y: 13, distance: 66.3
click at [597, 13] on div "На домашнюю + Создать заявку Создать 42152 60 Орлова Елена Владимировна Выйти" at bounding box center [490, 16] width 980 height 33
type input "42060"
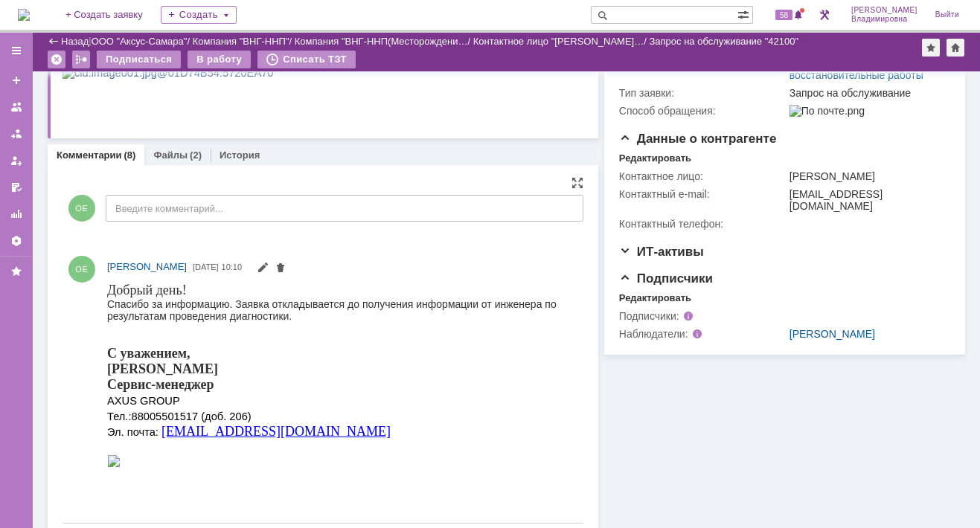
scroll to position [223, 0]
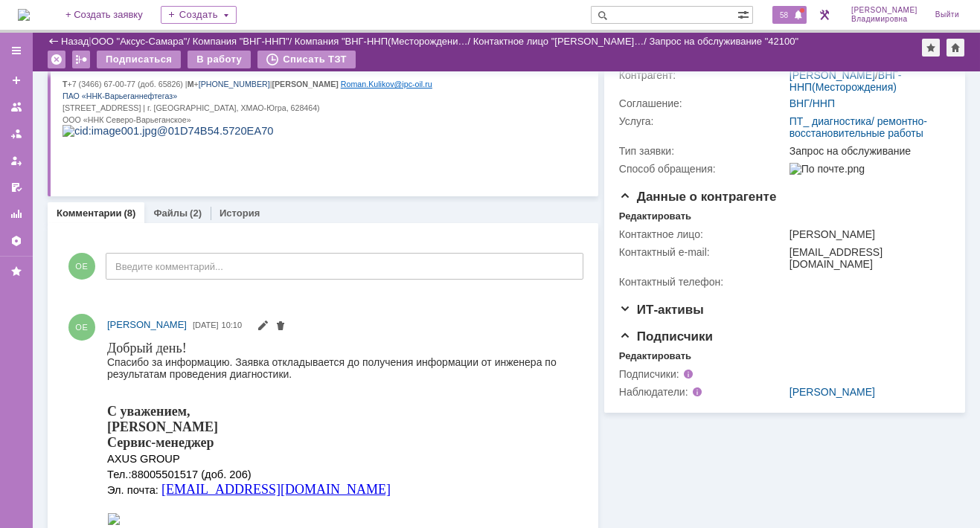
click at [792, 10] on span "58" at bounding box center [783, 15] width 17 height 10
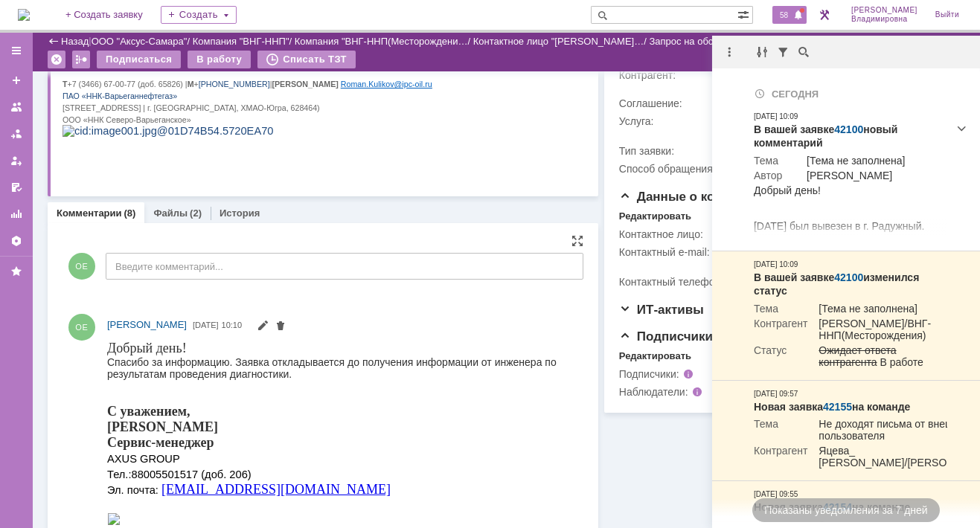
click at [361, 295] on div "ОЕ Введите комментарий..." at bounding box center [322, 268] width 521 height 69
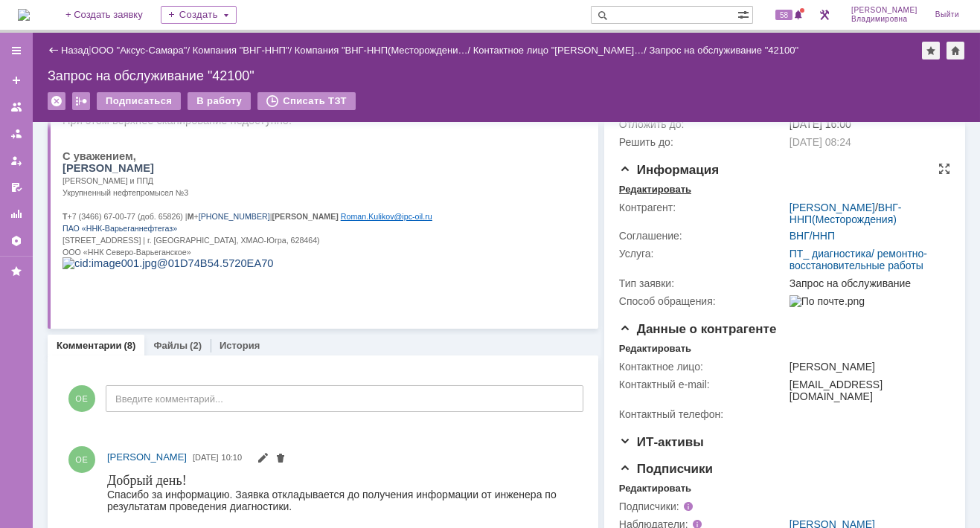
scroll to position [149, 0]
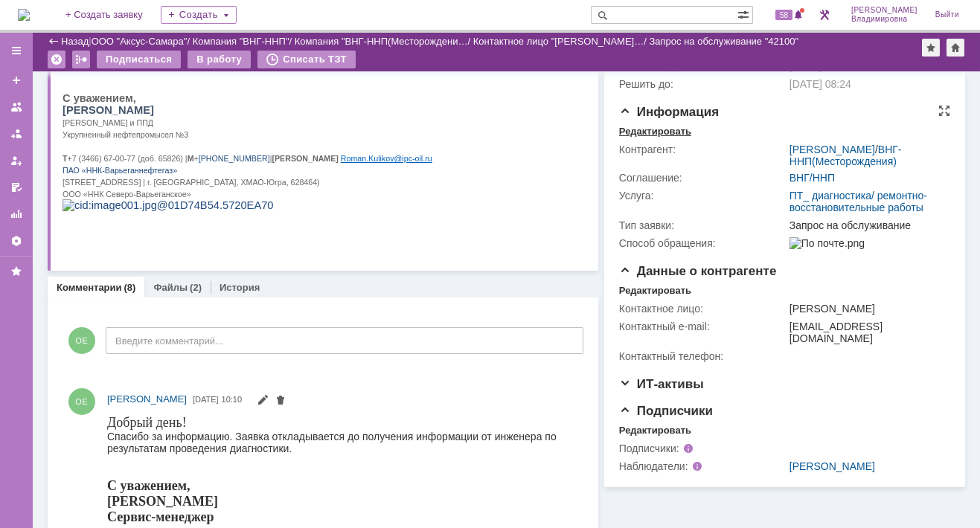
click at [646, 138] on div "Редактировать" at bounding box center [655, 132] width 72 height 12
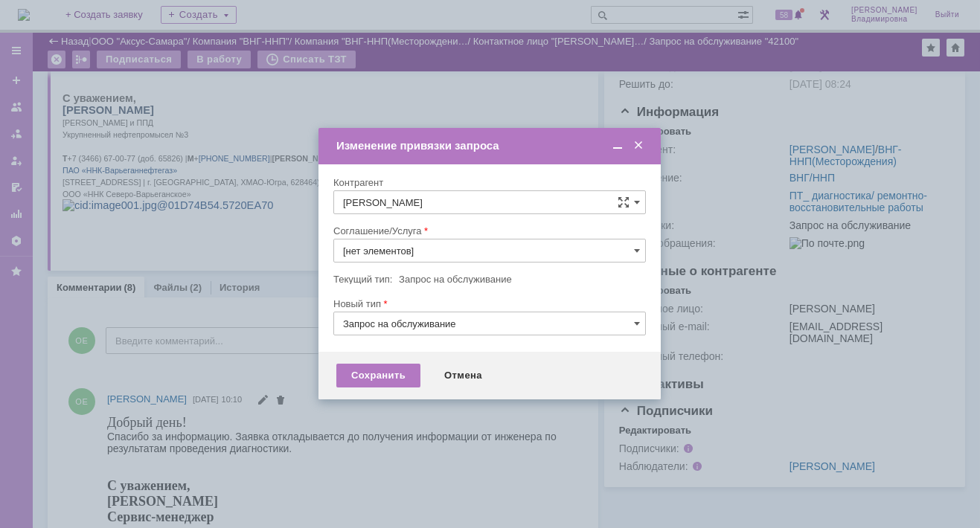
type input "ПТ_ диагностика/ ремонтно-восстановительные работы"
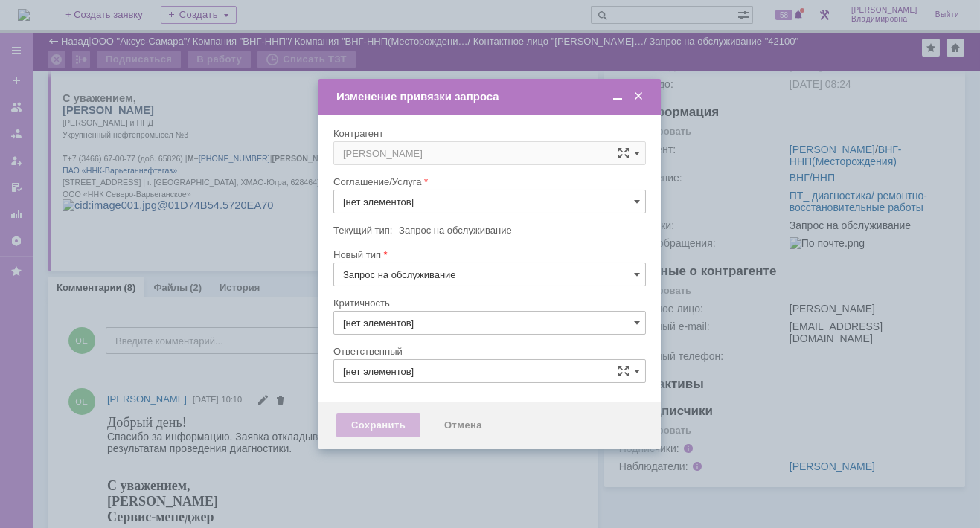
type input "ПТ_ диагностика/ ремонтно-восстановительные работы"
type input "3. Низкая"
type input "[PERSON_NAME]"
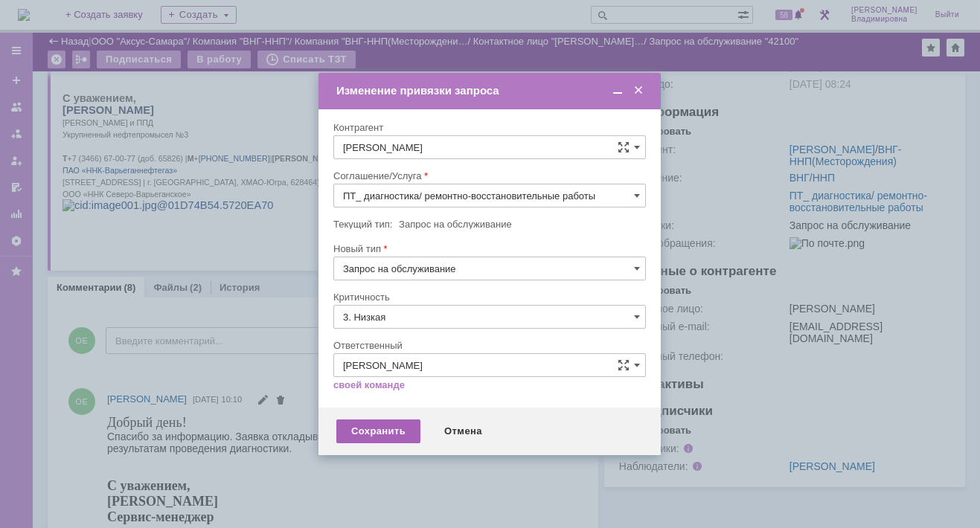
click at [376, 427] on div "Сохранить" at bounding box center [378, 432] width 84 height 24
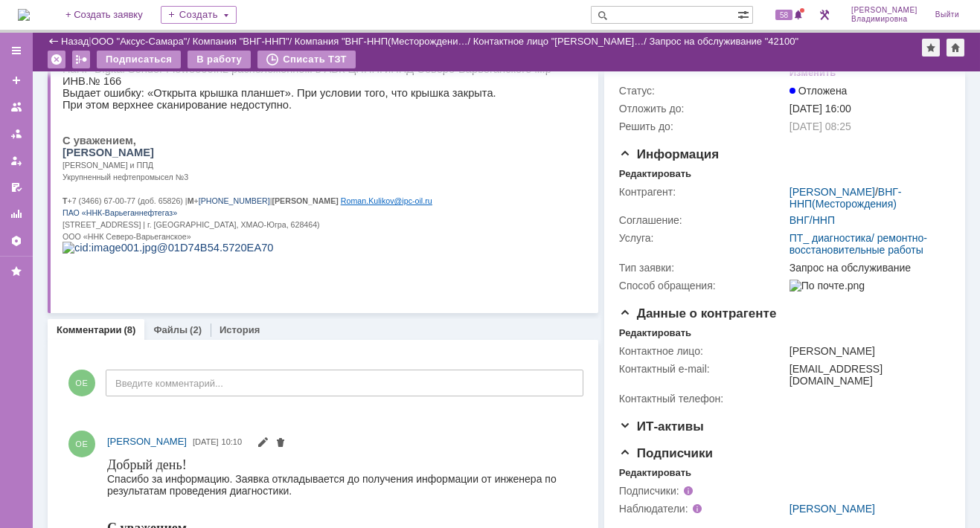
scroll to position [74, 0]
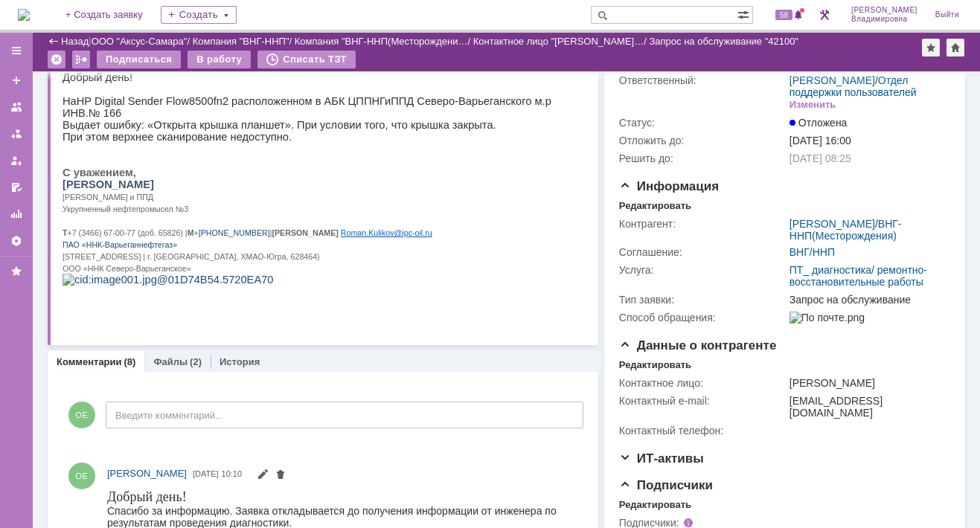
click at [30, 19] on img at bounding box center [24, 15] width 12 height 12
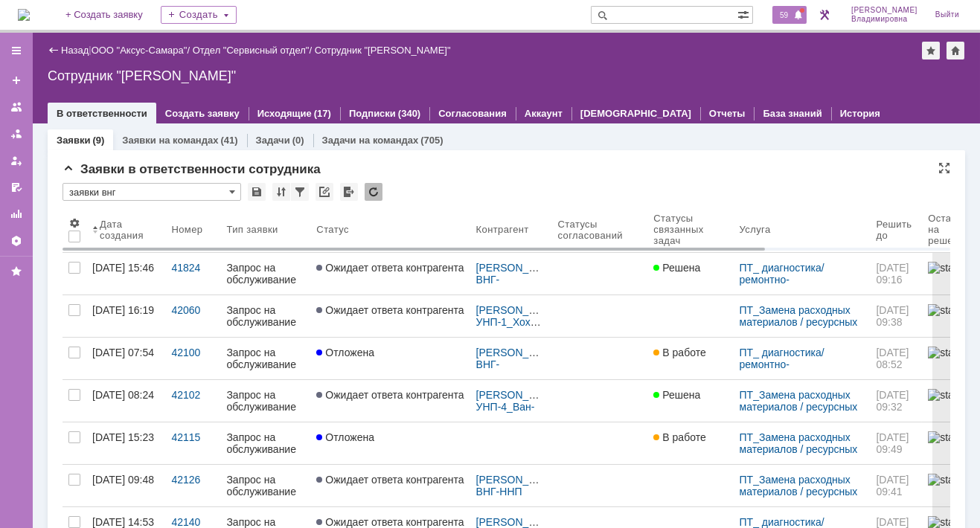
click at [792, 15] on span "59" at bounding box center [783, 15] width 17 height 10
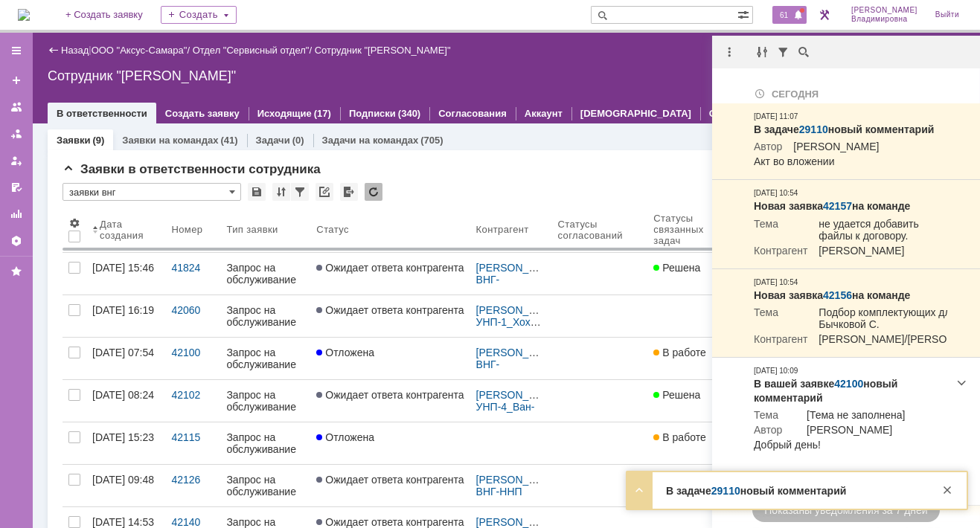
click at [728, 497] on link "29110" at bounding box center [725, 491] width 29 height 12
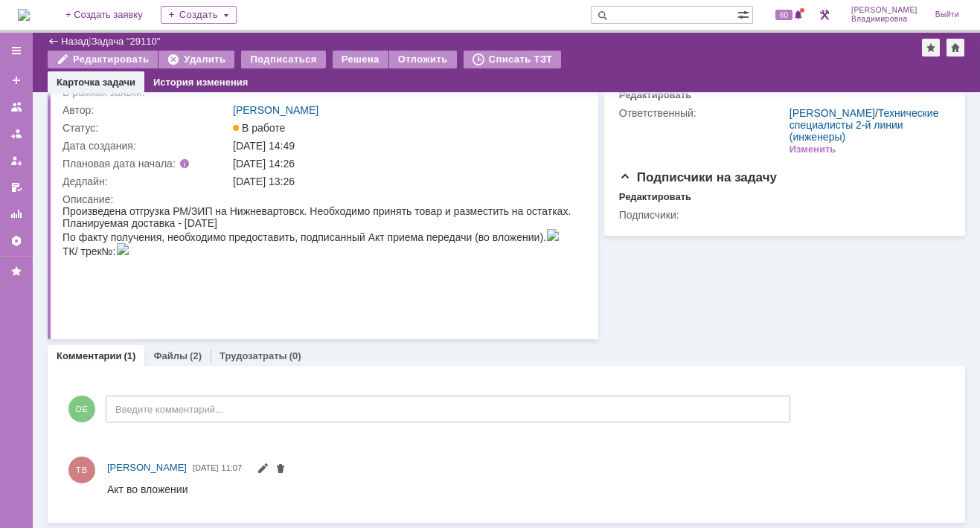
scroll to position [62, 0]
drag, startPoint x: 167, startPoint y: 355, endPoint x: 104, endPoint y: 55, distance: 306.3
click at [167, 355] on link "Файлы" at bounding box center [170, 356] width 34 height 11
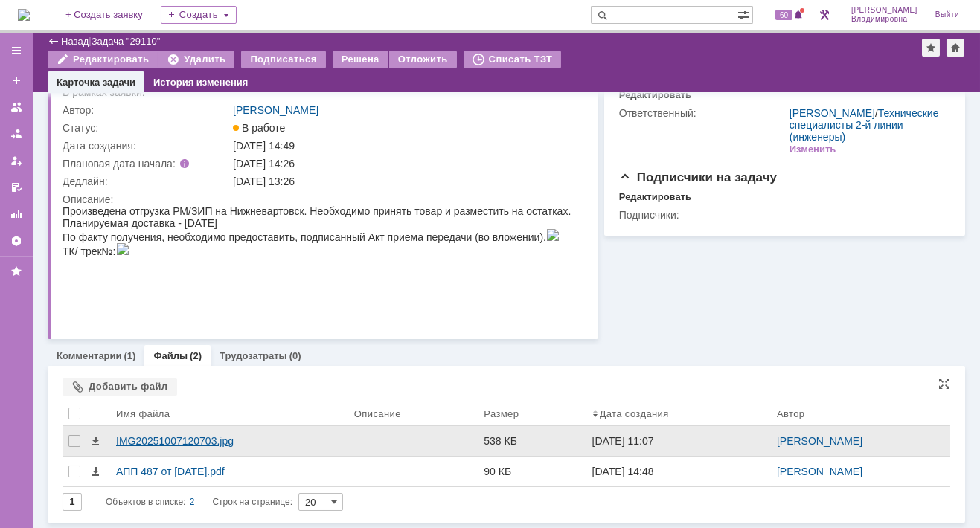
scroll to position [62, 0]
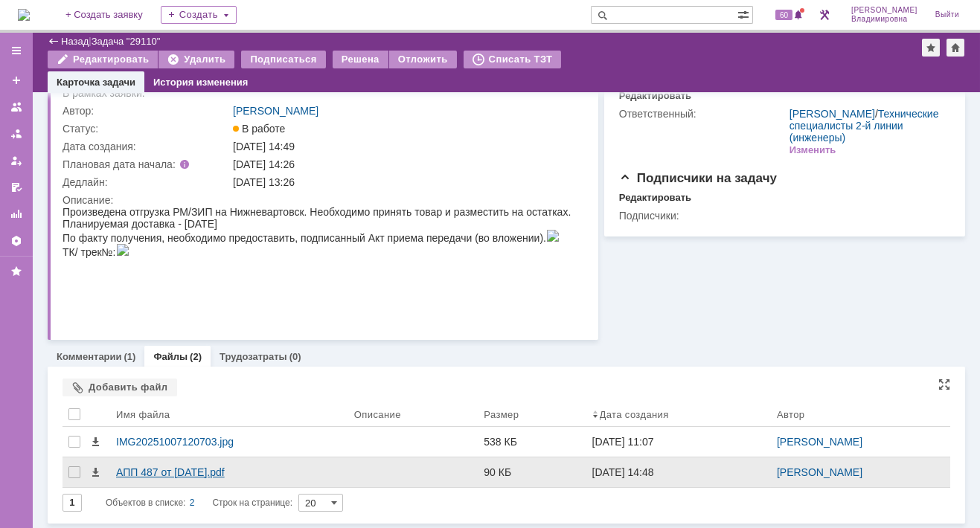
click at [148, 477] on div "АПП 487 от [DATE].pdf" at bounding box center [229, 472] width 226 height 12
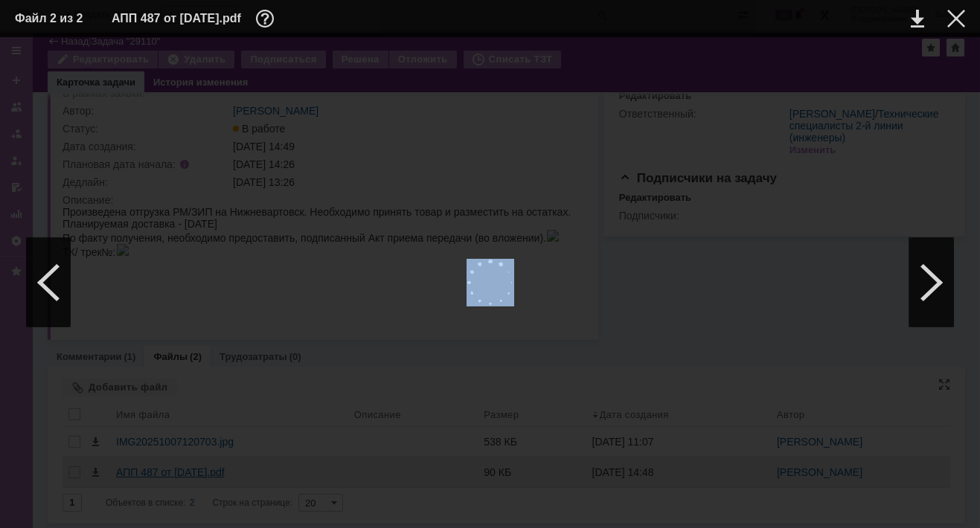
click at [148, 477] on div at bounding box center [490, 282] width 950 height 461
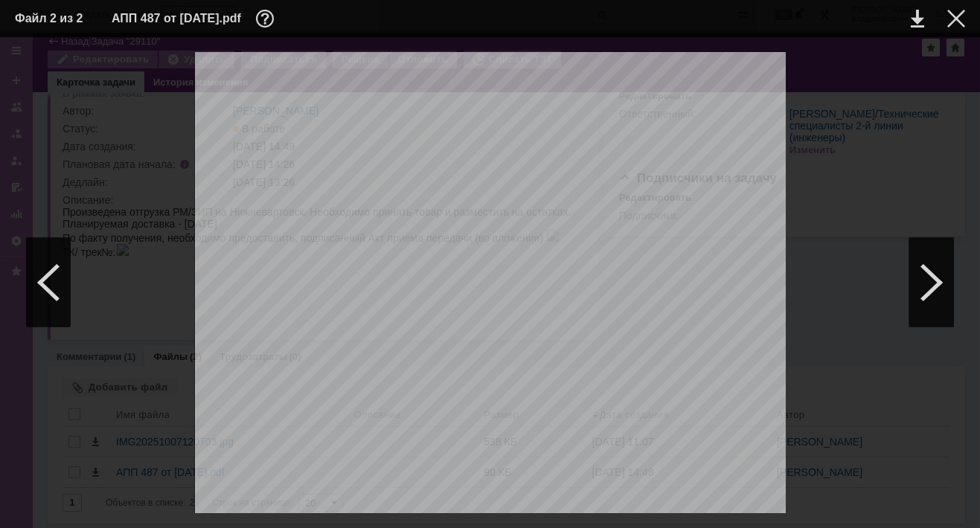
scroll to position [372, 0]
click at [934, 280] on div at bounding box center [931, 282] width 45 height 89
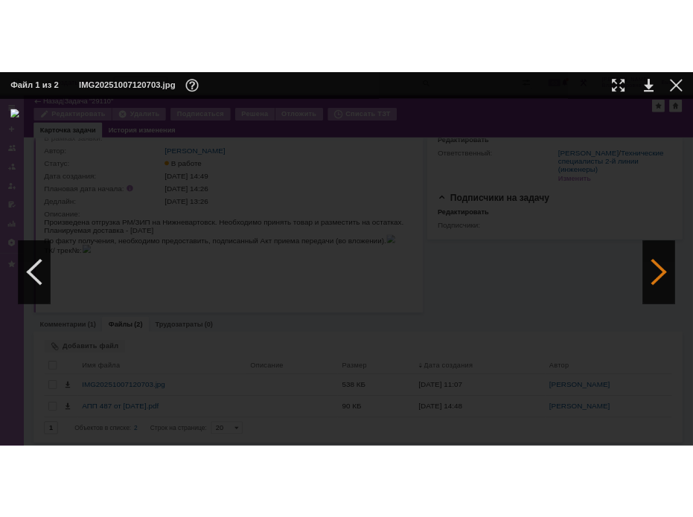
scroll to position [0, 0]
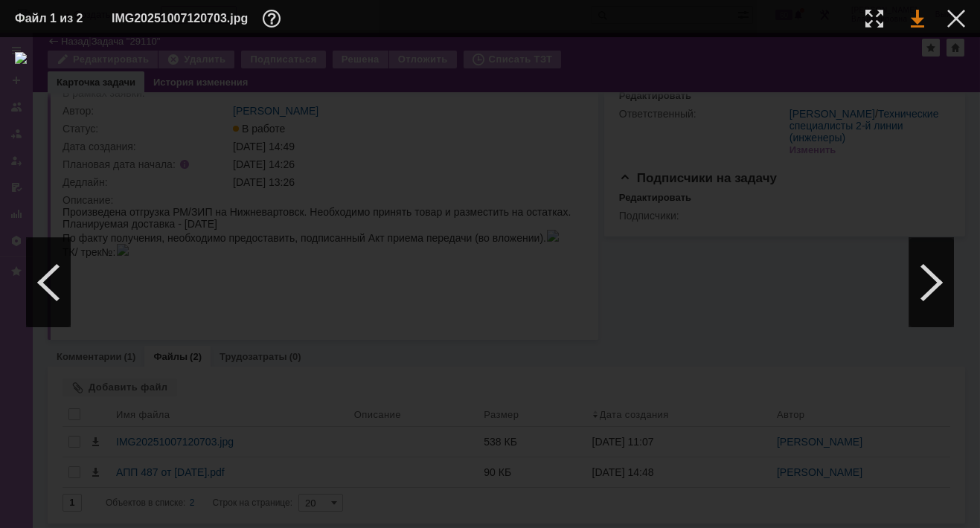
click at [917, 14] on link at bounding box center [917, 19] width 13 height 18
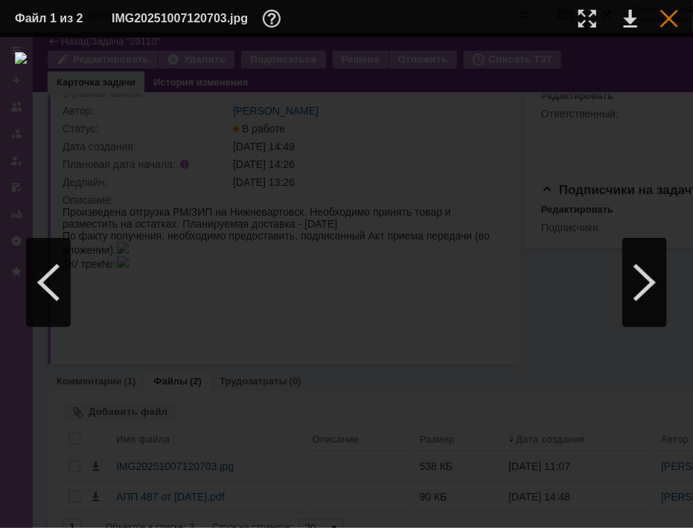
click at [669, 17] on div at bounding box center [669, 19] width 18 height 18
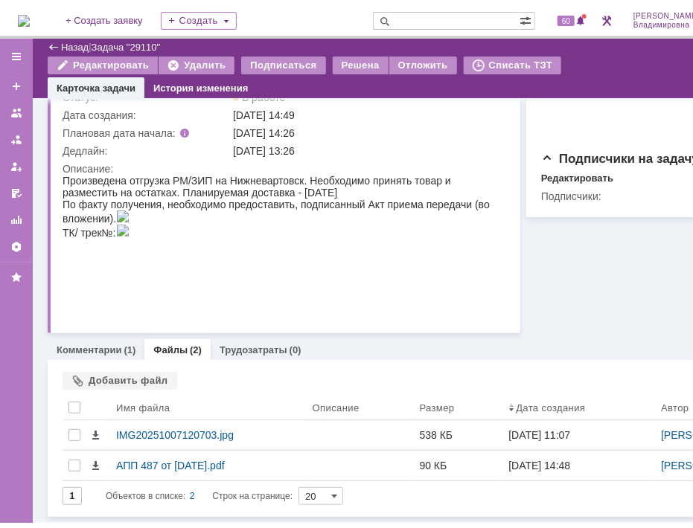
scroll to position [109, 0]
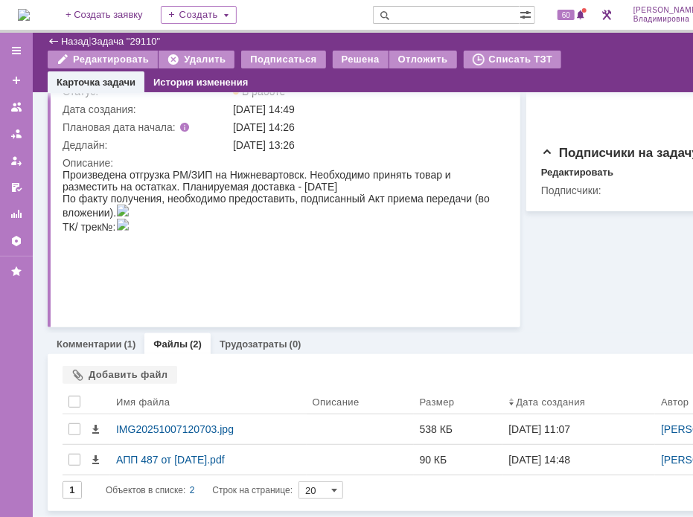
click at [129, 230] on img at bounding box center [121, 224] width 13 height 12
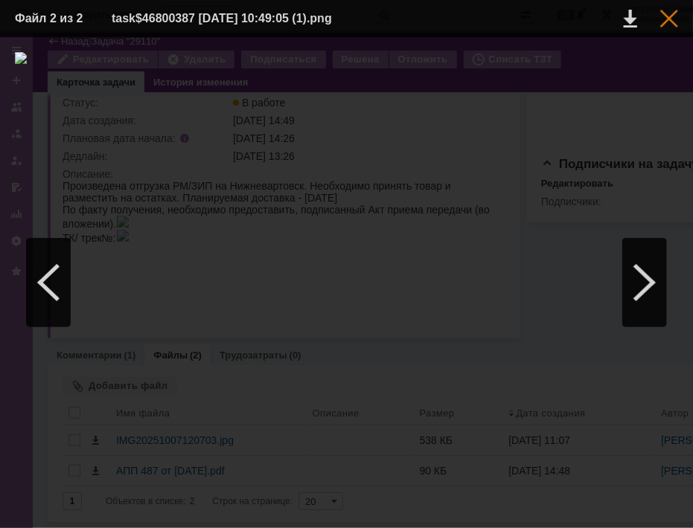
click at [670, 18] on div at bounding box center [669, 19] width 18 height 18
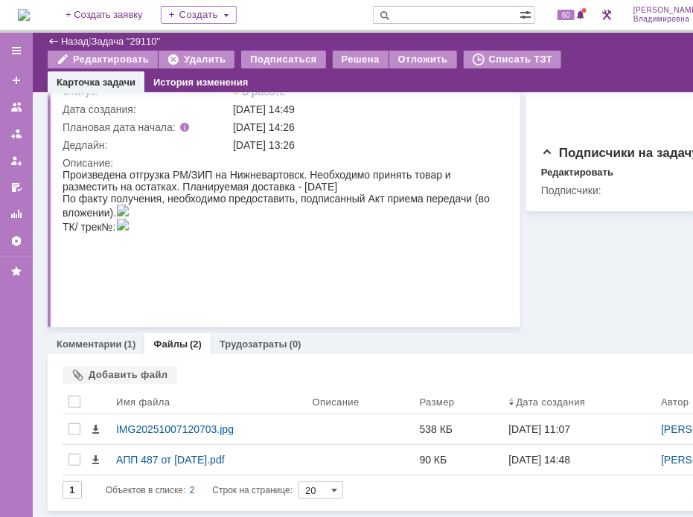
scroll to position [0, 0]
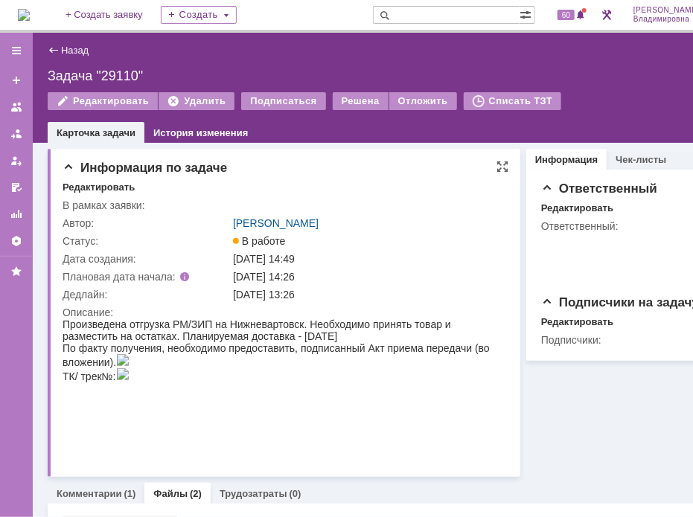
click at [449, 194] on div "Редактировать В рамках заявки: Автор: [PERSON_NAME]: В работе Дата создания: [D…" at bounding box center [285, 323] width 446 height 283
drag, startPoint x: 449, startPoint y: 194, endPoint x: 429, endPoint y: 245, distance: 54.4
click at [429, 245] on div "В работе" at bounding box center [369, 241] width 272 height 12
click at [69, 50] on link "Назад" at bounding box center [75, 50] width 28 height 11
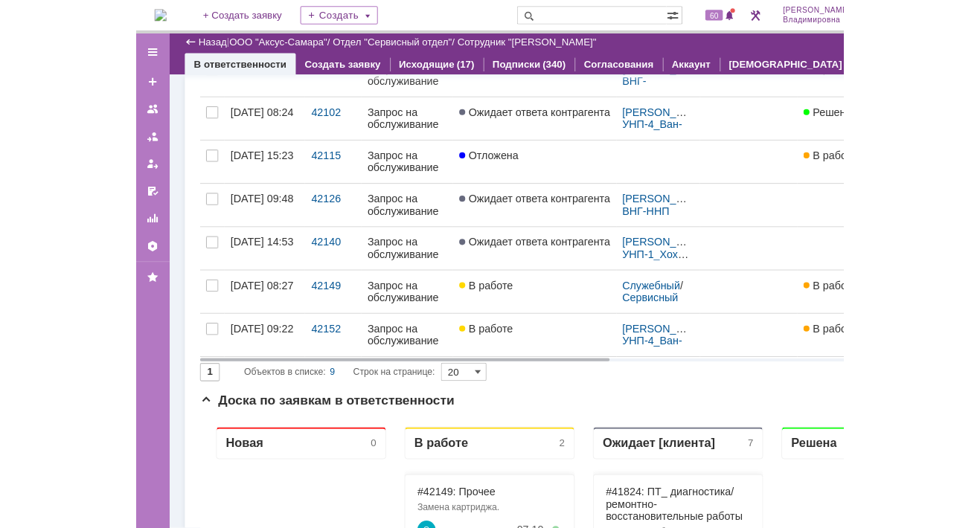
scroll to position [372, 0]
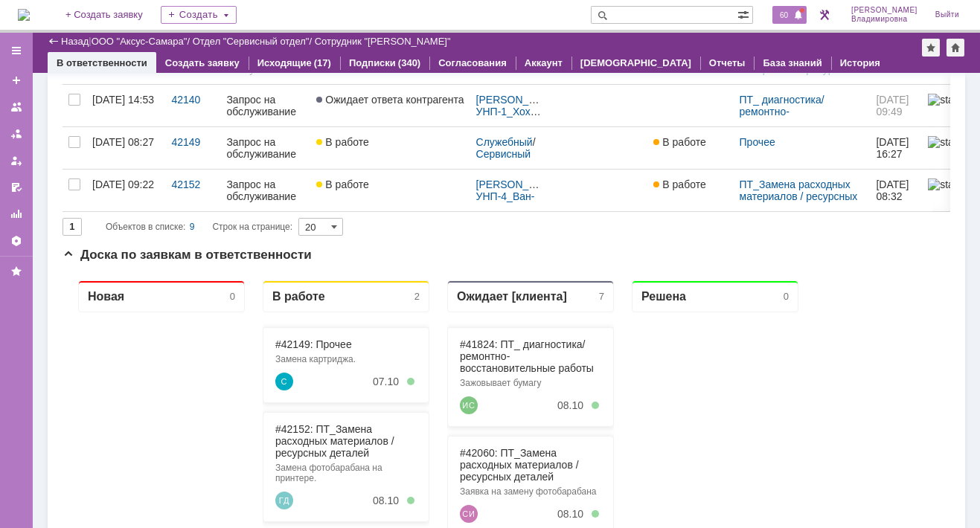
click at [789, 10] on span "60" at bounding box center [783, 15] width 17 height 10
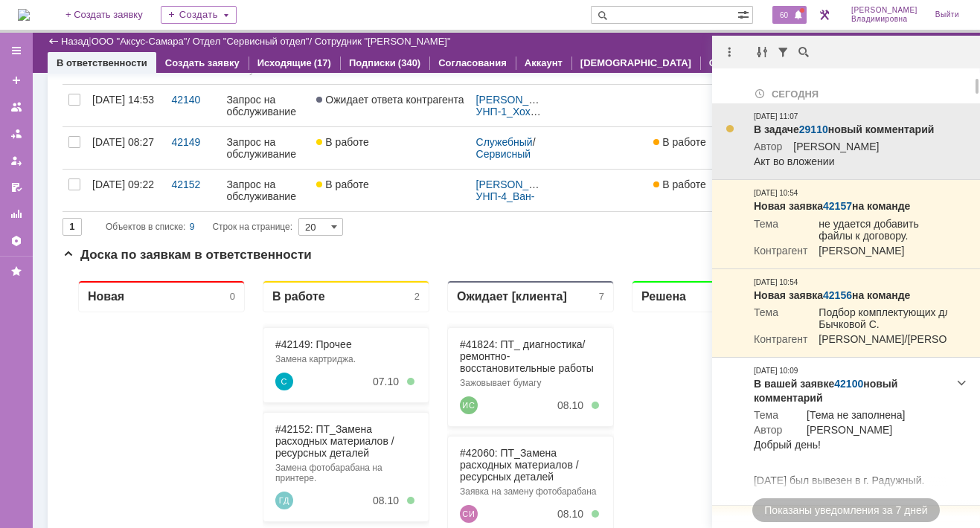
click at [812, 126] on link "29110" at bounding box center [813, 130] width 29 height 12
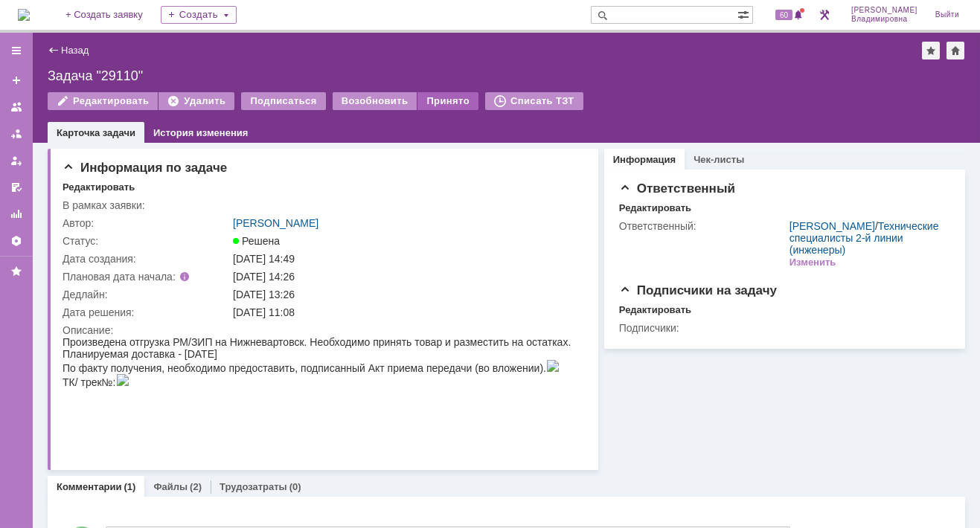
click at [427, 97] on div "Принято" at bounding box center [447, 101] width 61 height 18
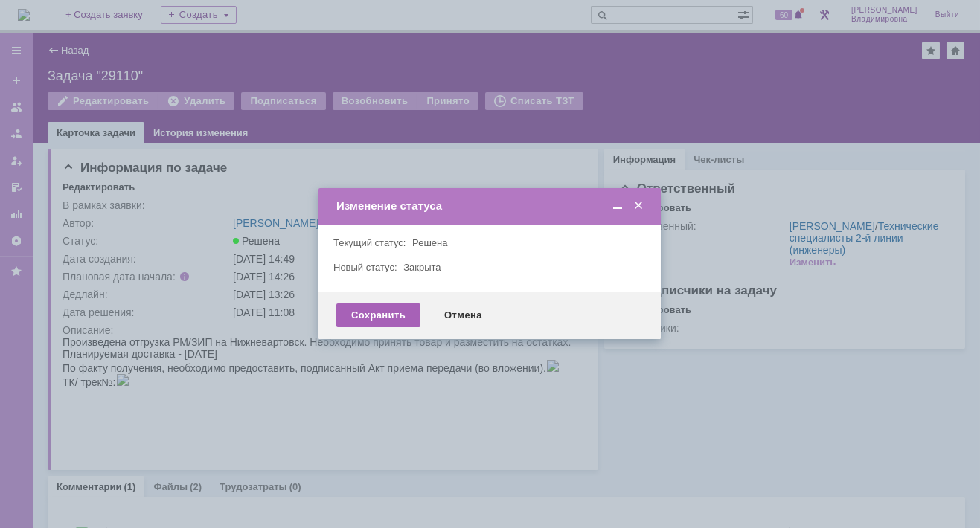
click at [362, 313] on div "Сохранить" at bounding box center [378, 316] width 84 height 24
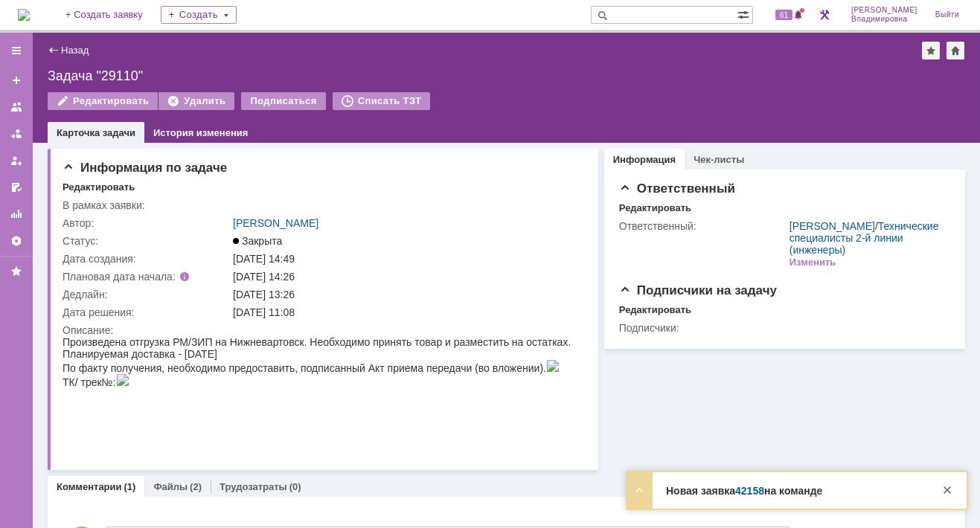
click at [746, 490] on link "42158" at bounding box center [749, 491] width 29 height 12
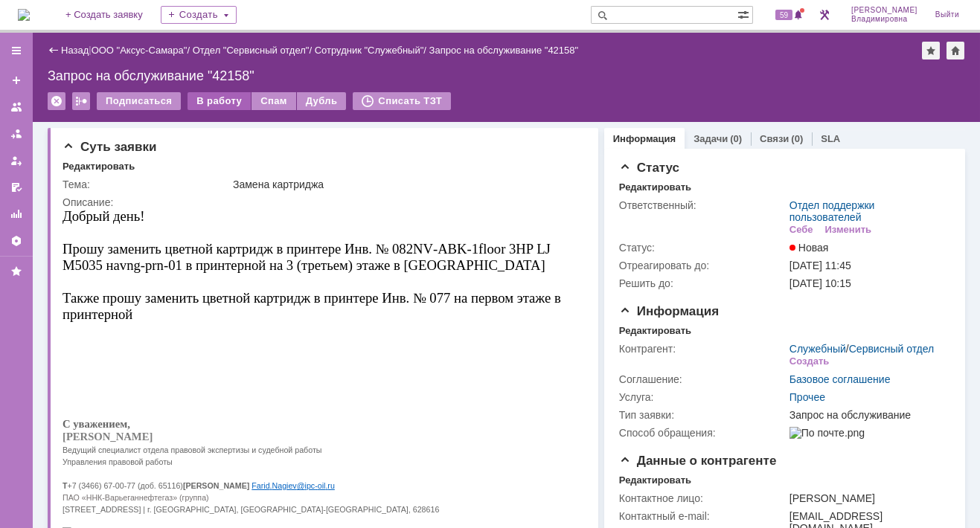
click at [204, 98] on div "В работу" at bounding box center [218, 101] width 63 height 18
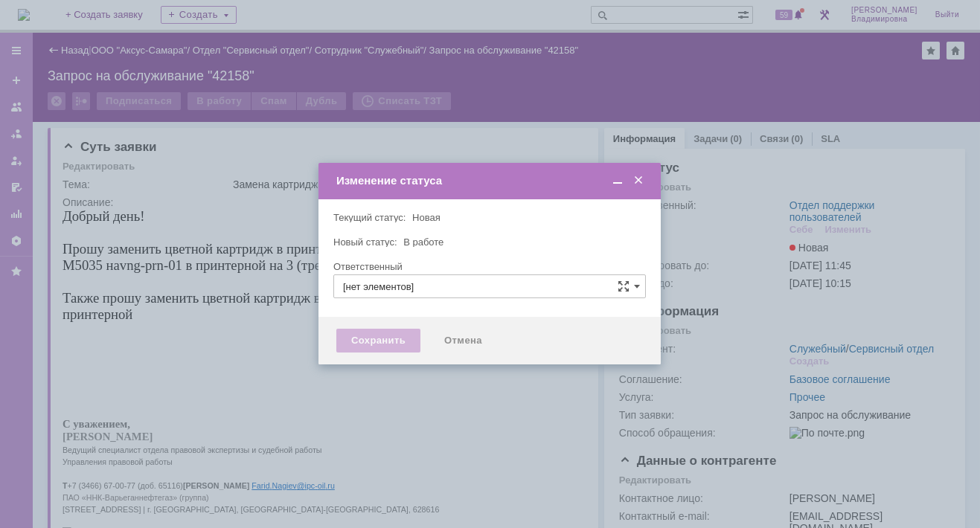
type input "Отдел поддержки пользователей"
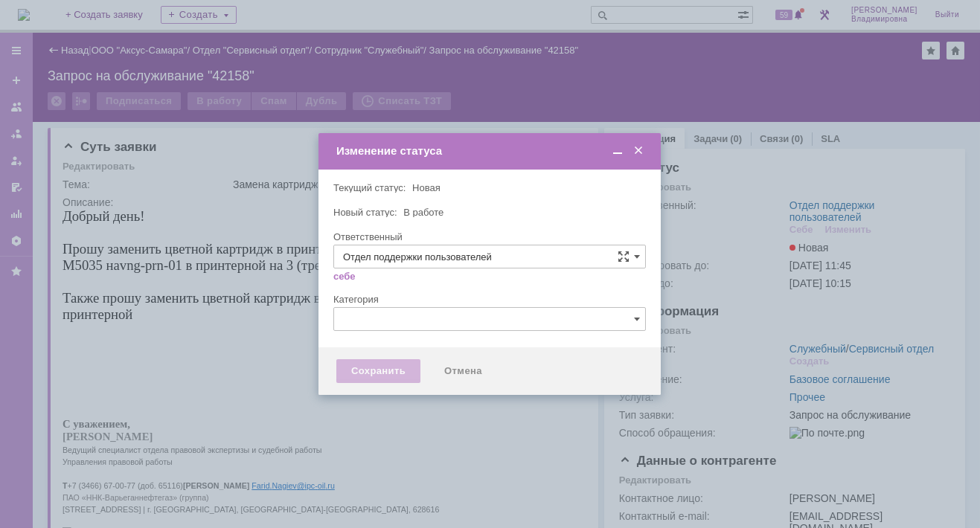
type input "[PERSON_NAME]"
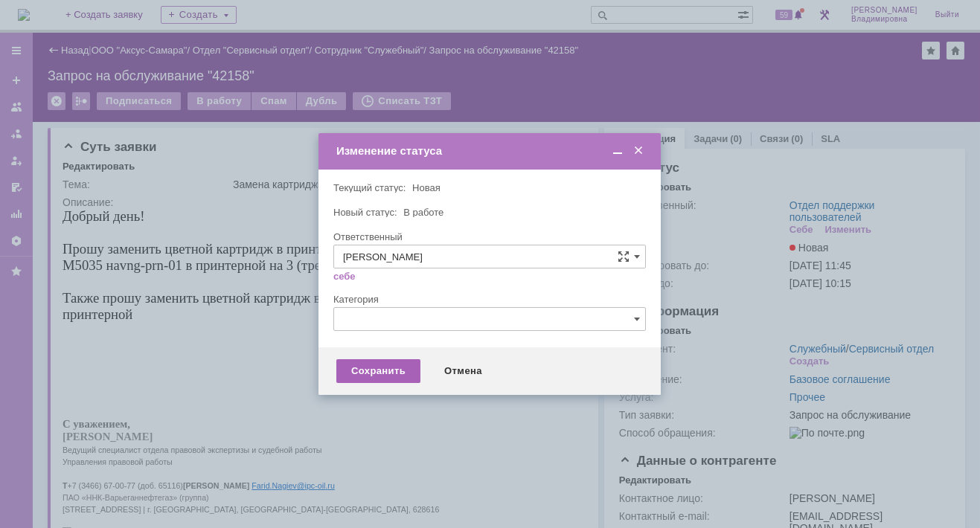
click at [373, 367] on div "Сохранить" at bounding box center [378, 371] width 84 height 24
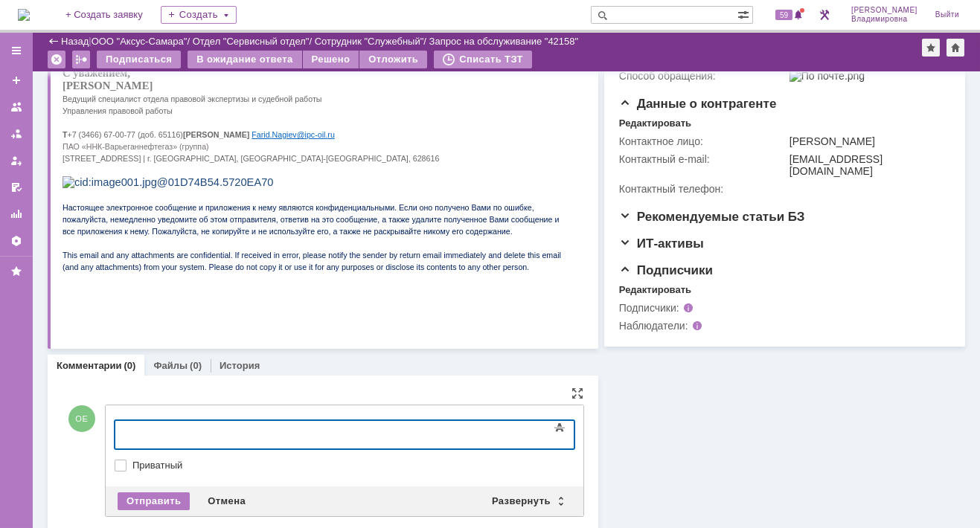
scroll to position [310, 0]
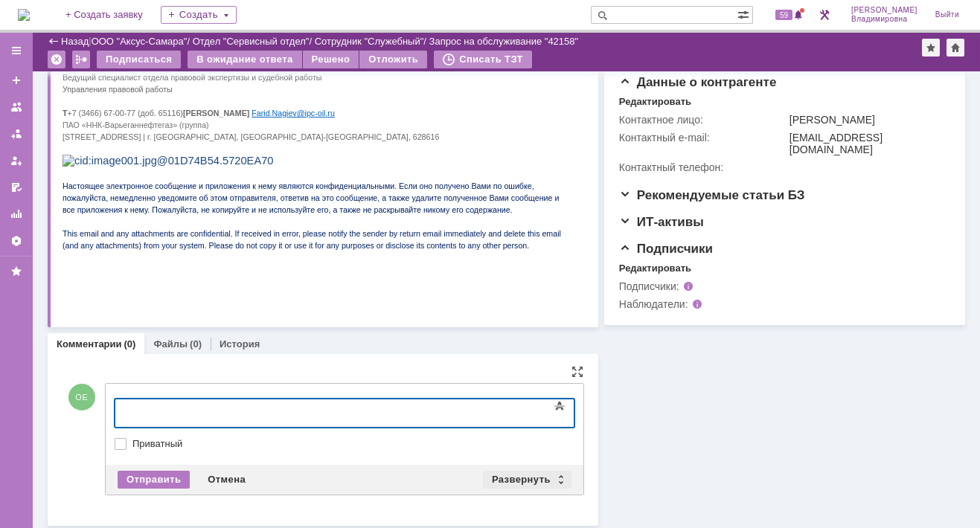
click at [535, 475] on div "Развернуть" at bounding box center [527, 480] width 89 height 18
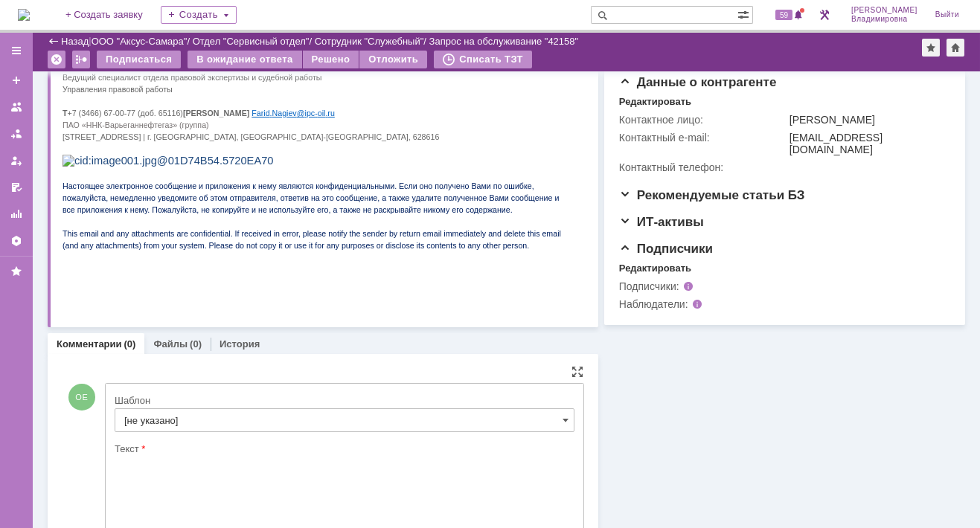
scroll to position [0, 0]
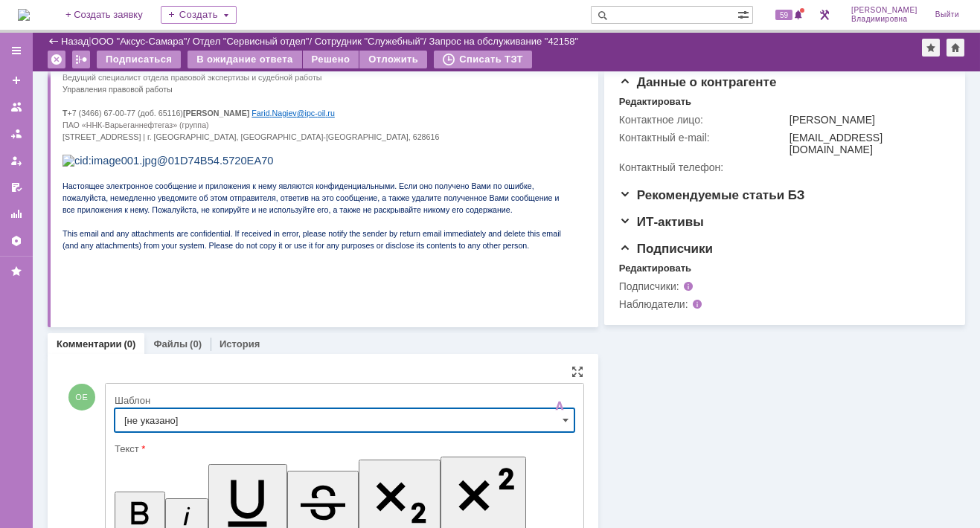
click at [141, 422] on input "[не указано]" at bounding box center [345, 420] width 460 height 24
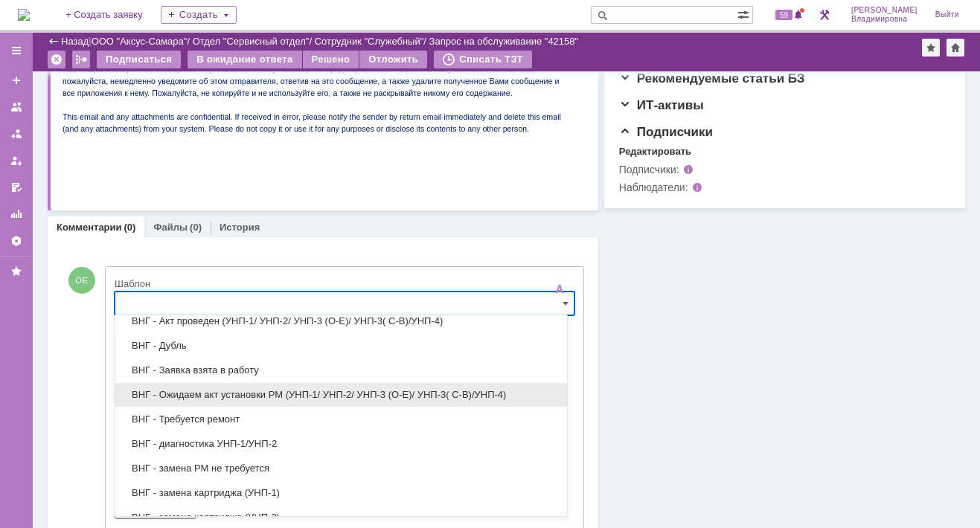
scroll to position [208, 0]
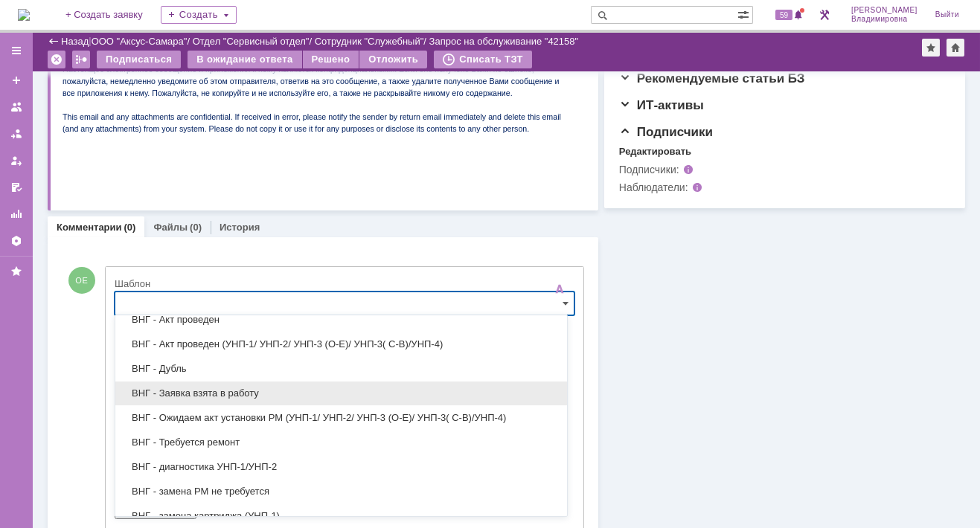
click at [182, 388] on span "ВНГ - Заявка взята в работу" at bounding box center [341, 394] width 434 height 12
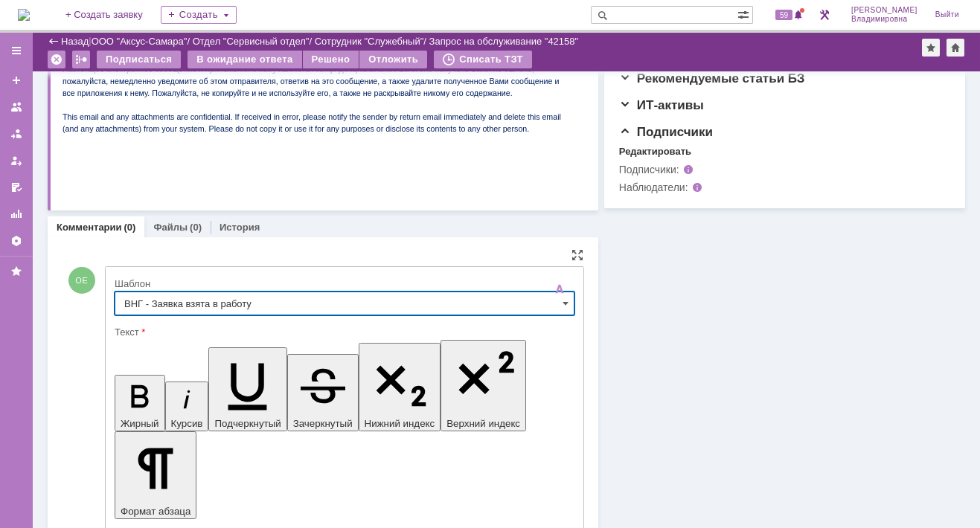
type input "ВНГ - Заявка взята в работу"
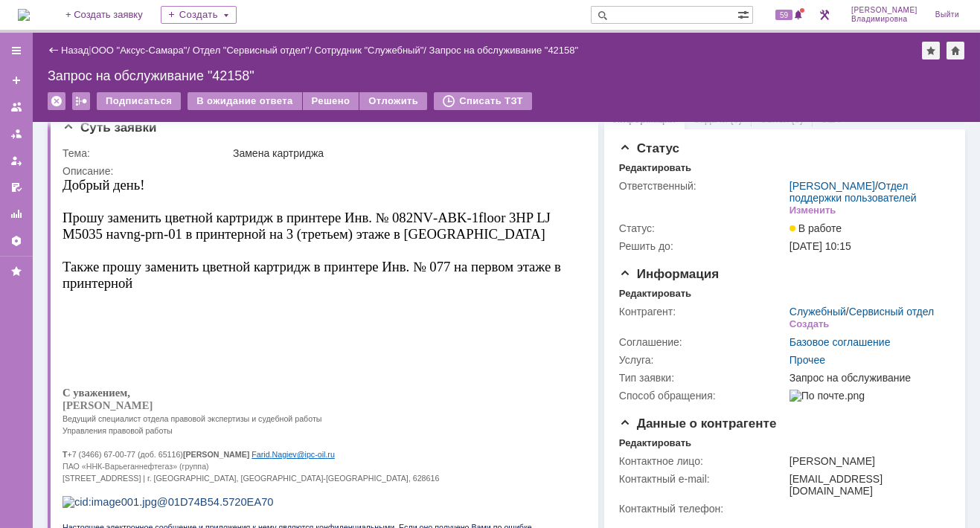
scroll to position [0, 0]
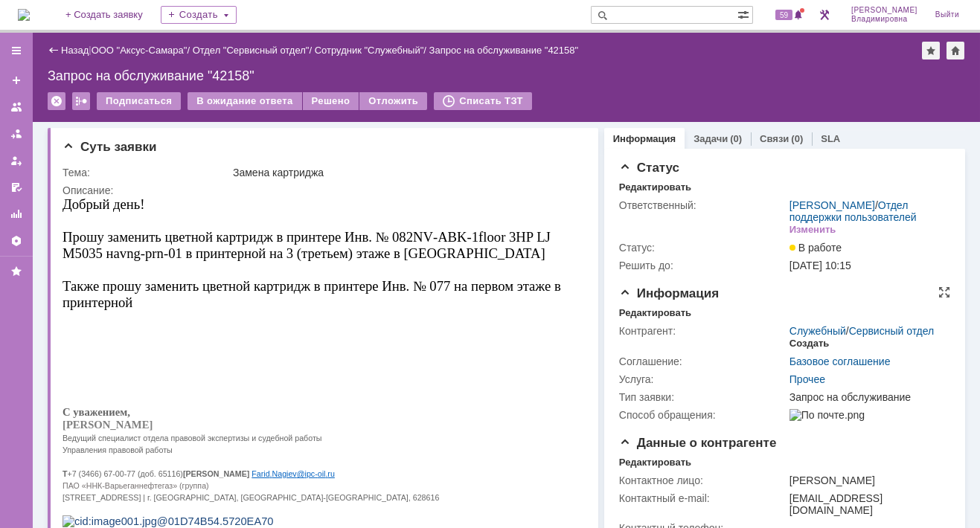
click at [801, 350] on div "Создать" at bounding box center [808, 344] width 39 height 12
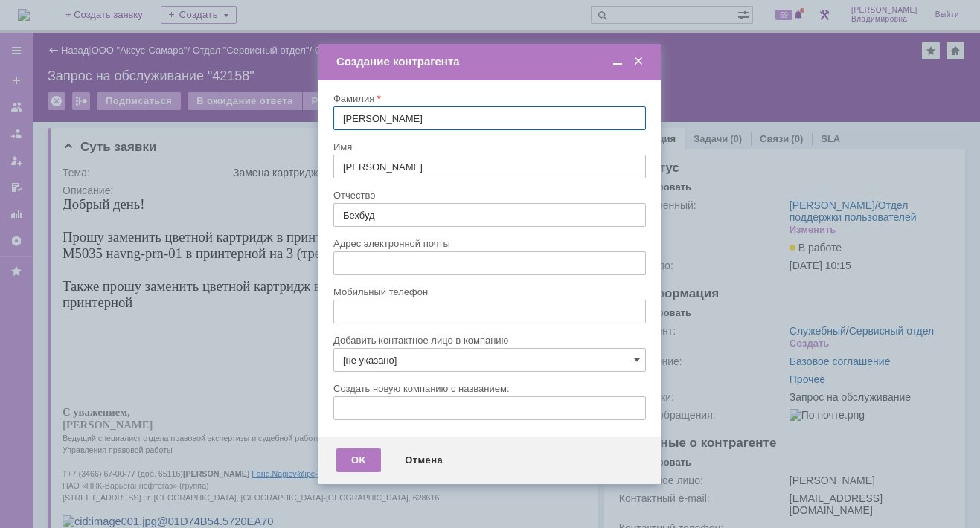
type input "[EMAIL_ADDRESS][DOMAIN_NAME]"
click at [632, 356] on input "[не указано]" at bounding box center [489, 360] width 312 height 24
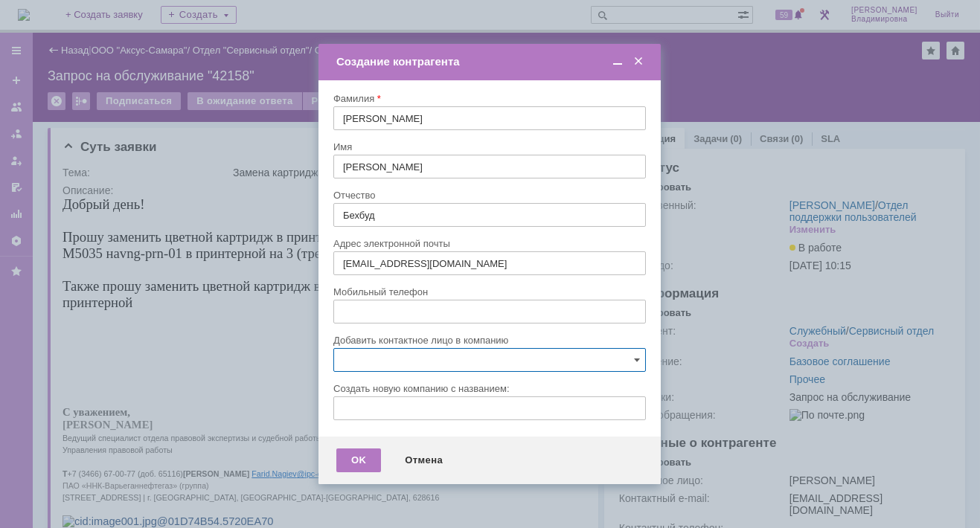
click at [253, 295] on div at bounding box center [490, 264] width 980 height 528
click at [634, 356] on span at bounding box center [637, 360] width 6 height 12
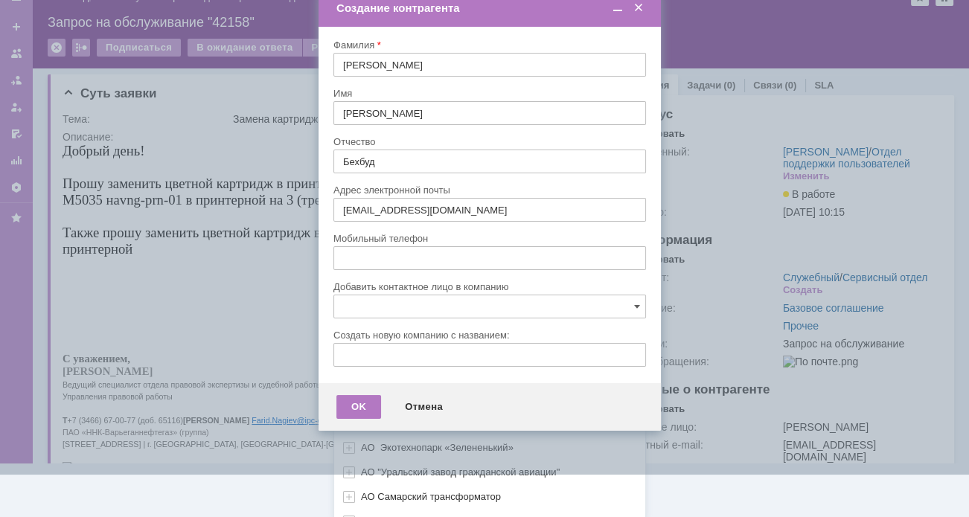
scroll to position [442, 0]
click at [367, 504] on div "[не указано] AVON AXUS Axus Computers DELPHI Xcom _подрядчик Михайловка «ММЦ Пр…" at bounding box center [489, 199] width 311 height 635
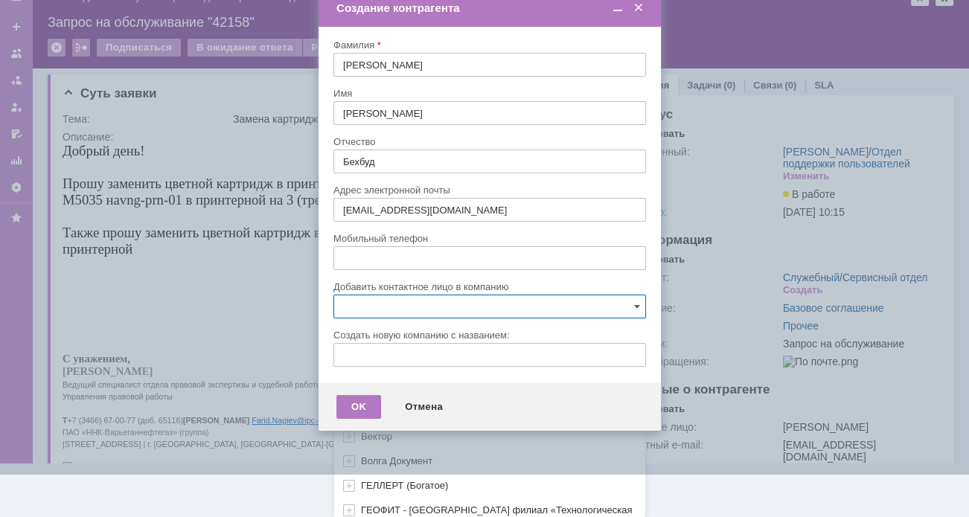
scroll to position [743, 0]
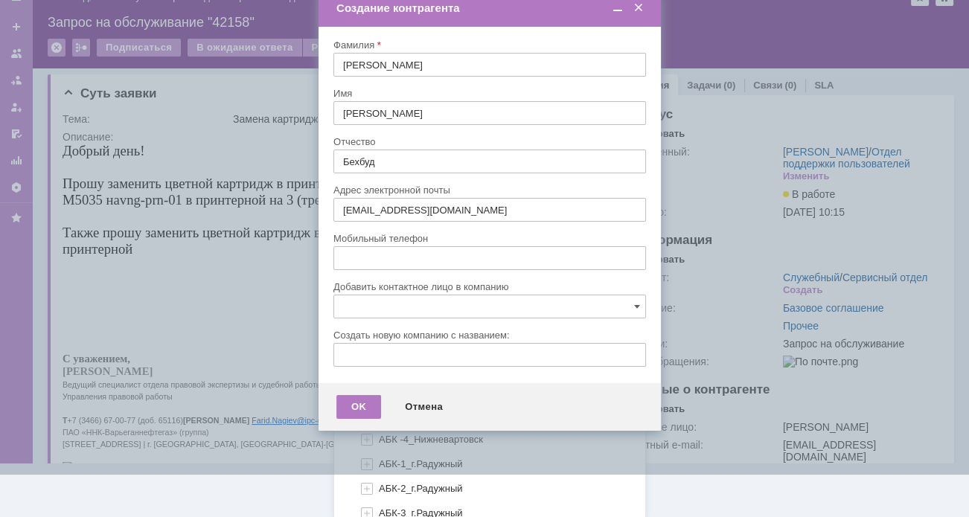
click at [391, 360] on span "АБК -1_Нижневартовск" at bounding box center [431, 365] width 104 height 11
type input "АБК -1_Нижневартовск"
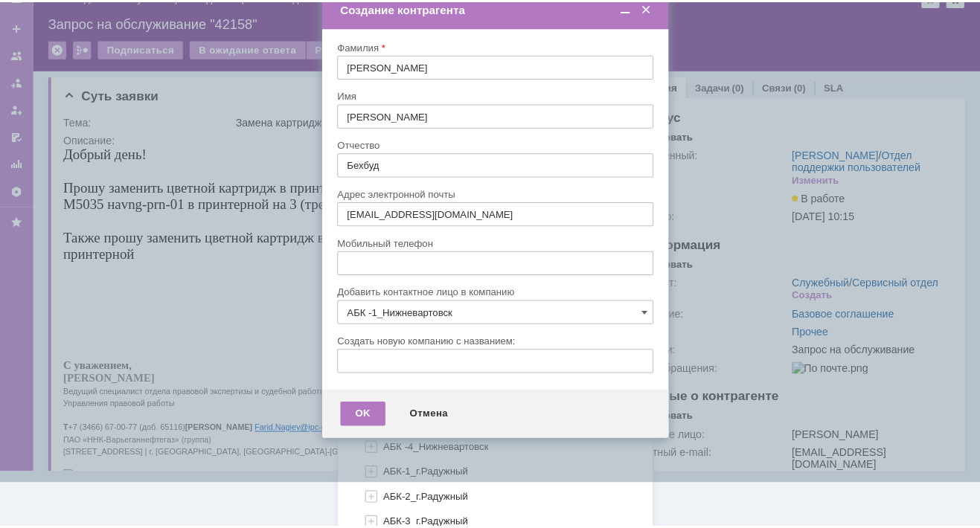
scroll to position [0, 0]
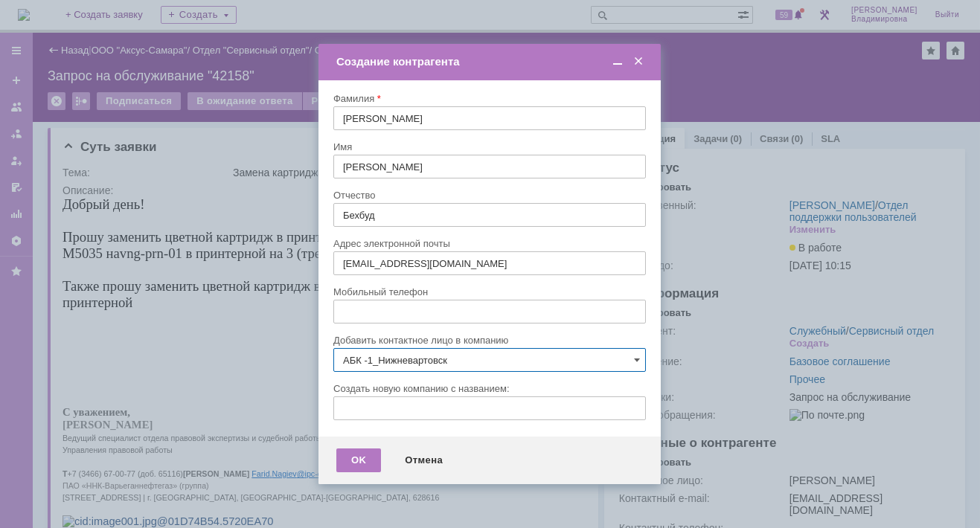
click at [275, 351] on div at bounding box center [490, 264] width 980 height 528
click at [362, 456] on div "OK" at bounding box center [358, 461] width 45 height 24
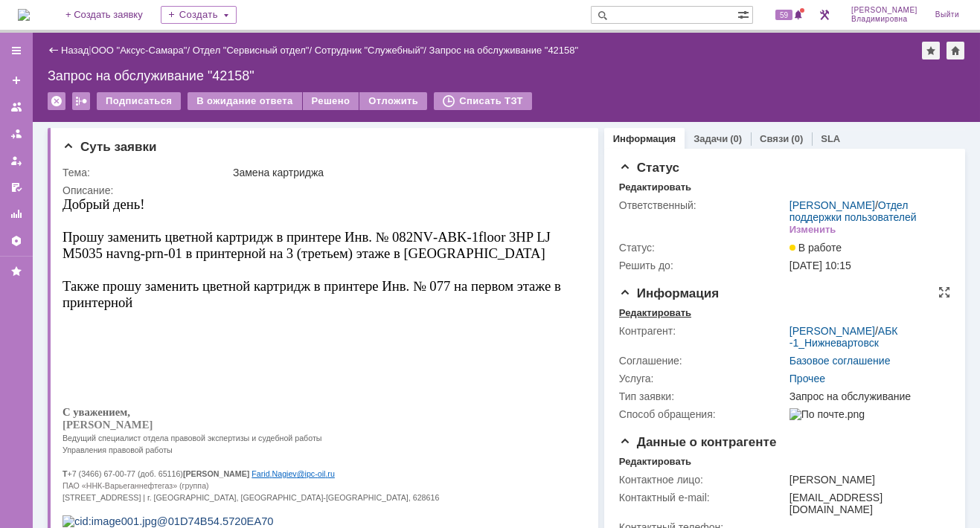
click at [658, 319] on div "Редактировать" at bounding box center [655, 313] width 72 height 12
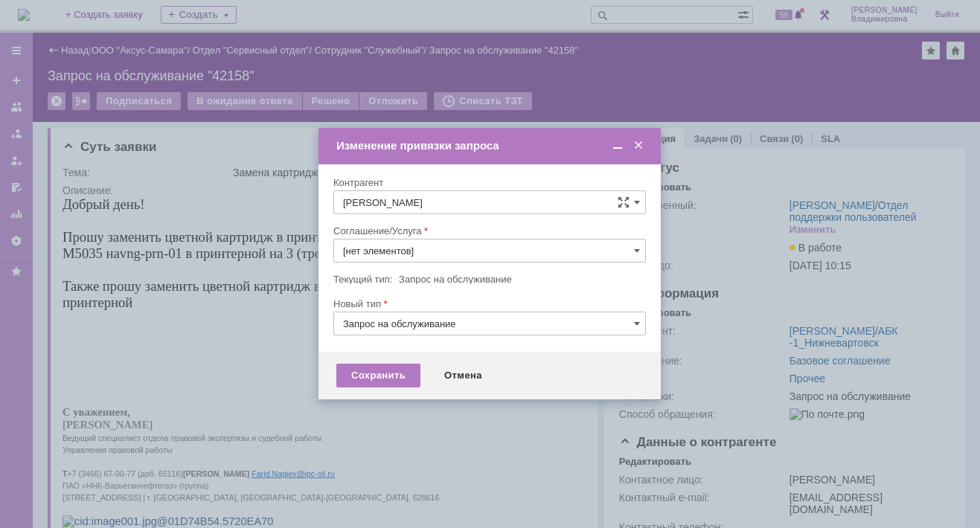
type input "Прочее"
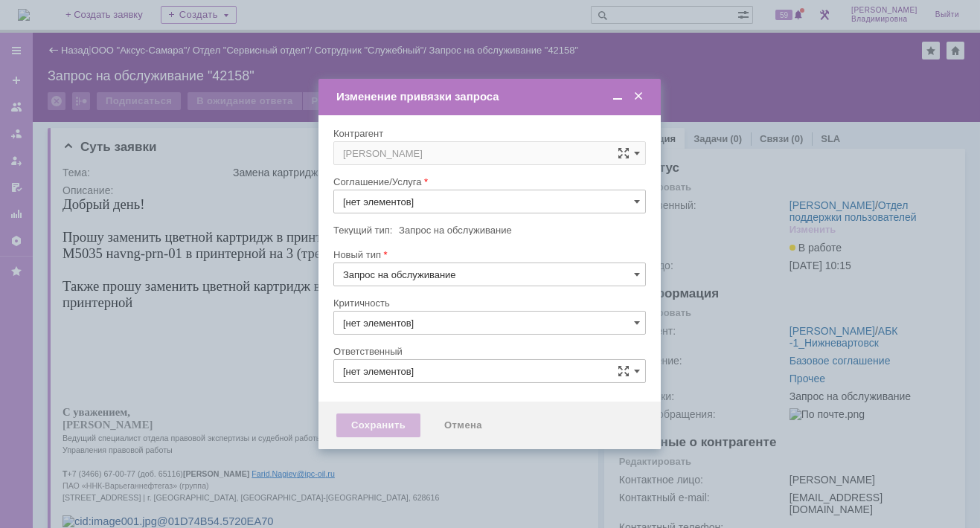
type input "3. Низкая"
type input "Прочее"
type input "[не указано]"
type input "[PERSON_NAME]"
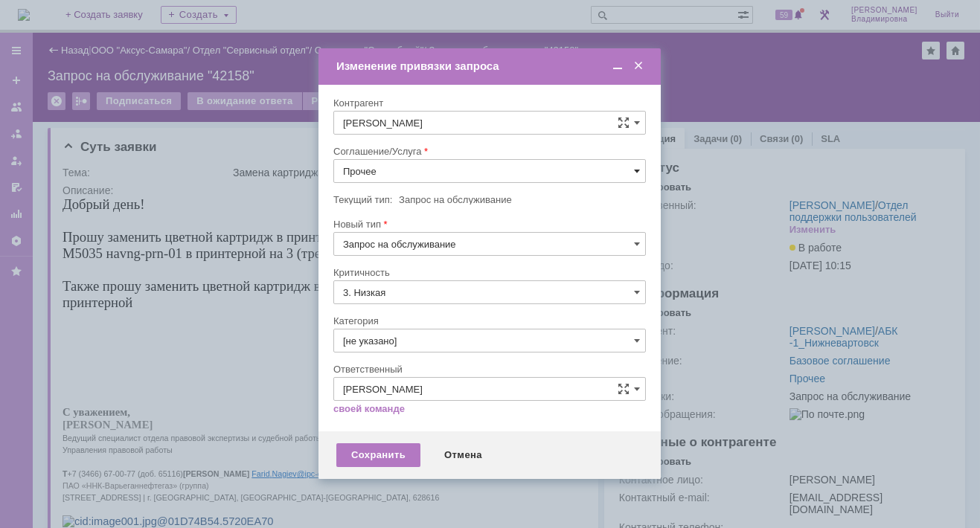
click at [634, 167] on span at bounding box center [637, 171] width 6 height 12
click at [382, 349] on span "ПТ_Замена расходных материалов / ресурсных деталей" at bounding box center [489, 355] width 293 height 12
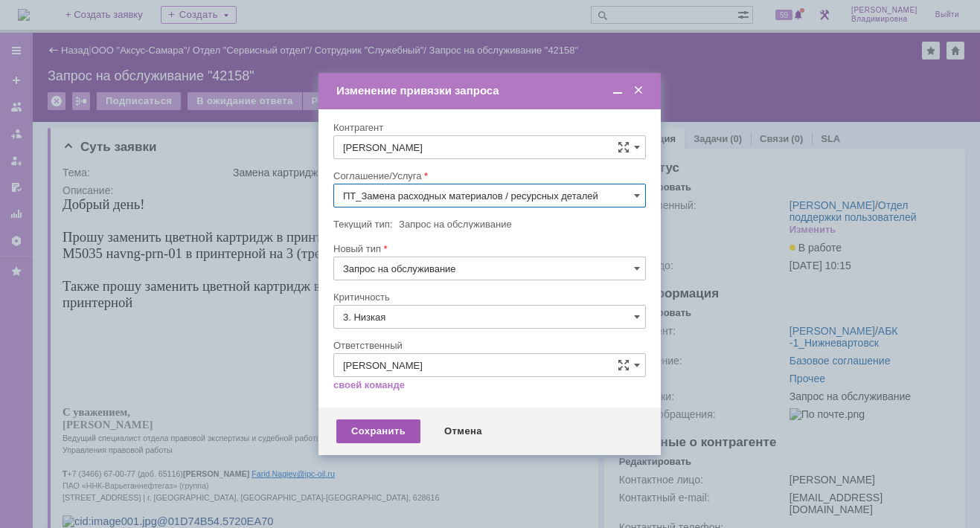
type input "ПТ_Замена расходных материалов / ресурсных деталей"
click at [360, 426] on div "Сохранить" at bounding box center [378, 432] width 84 height 24
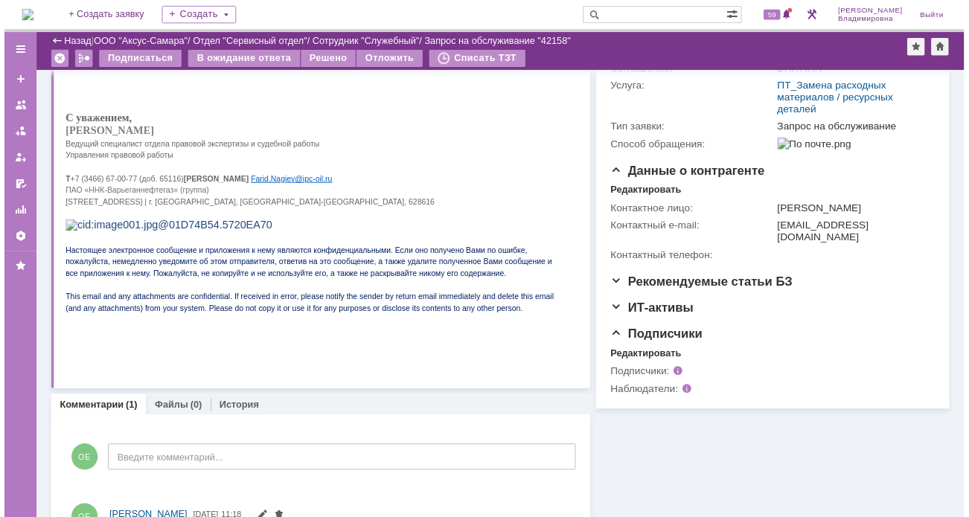
scroll to position [298, 0]
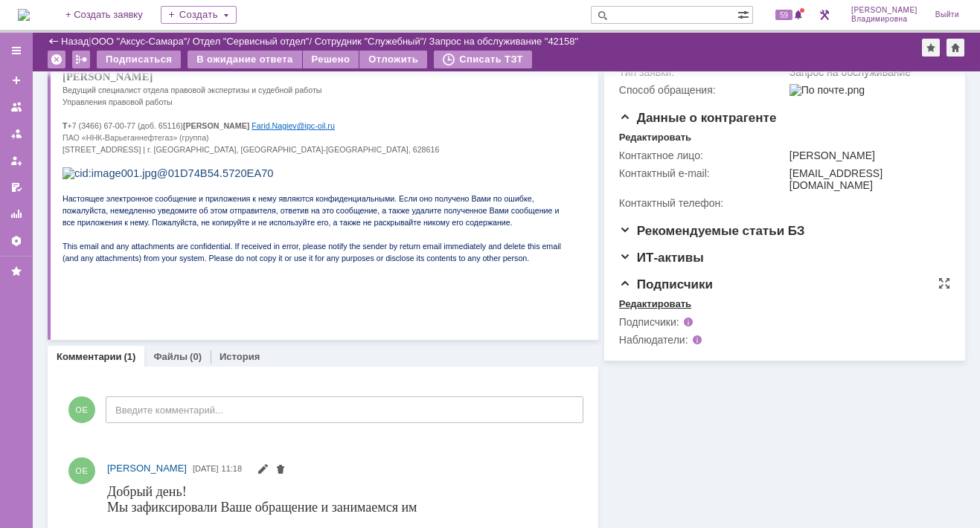
click at [636, 310] on div "Редактировать" at bounding box center [655, 304] width 72 height 12
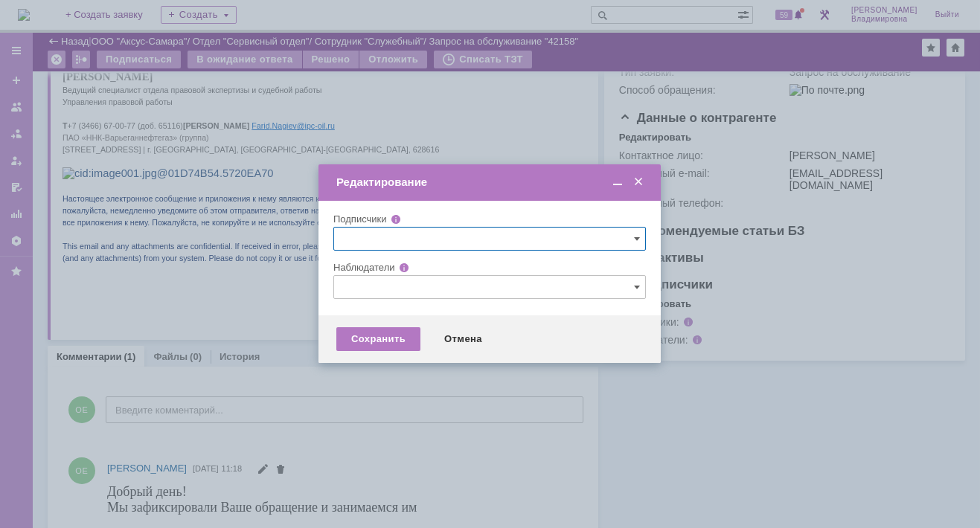
click at [362, 286] on input "text" at bounding box center [489, 287] width 312 height 24
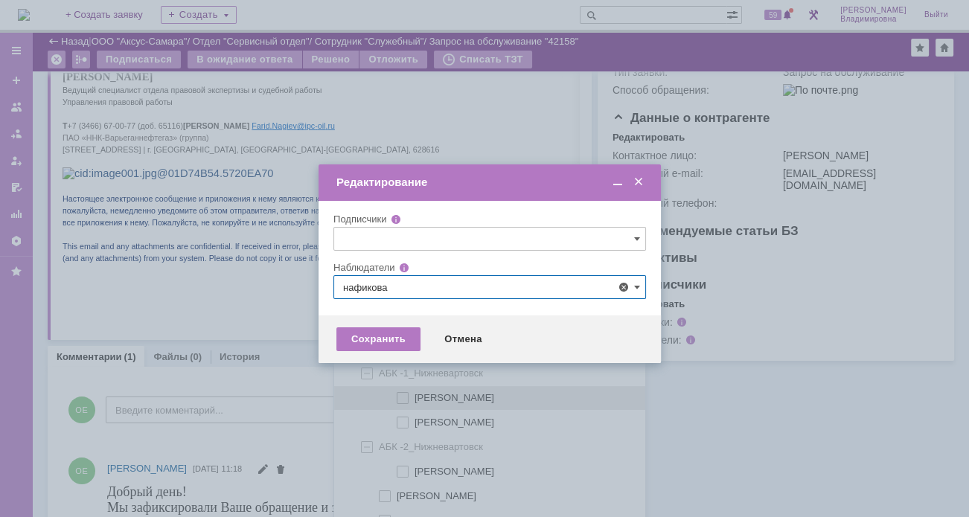
scroll to position [31, 0]
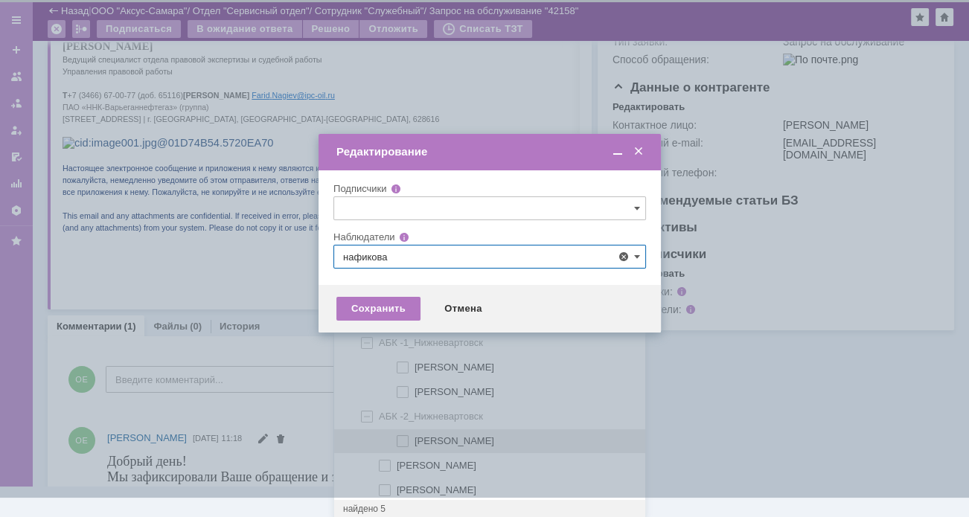
click at [414, 437] on span at bounding box center [414, 438] width 0 height 7
click at [402, 437] on input "[PERSON_NAME]" at bounding box center [404, 442] width 10 height 10
type input "[PERSON_NAME]"
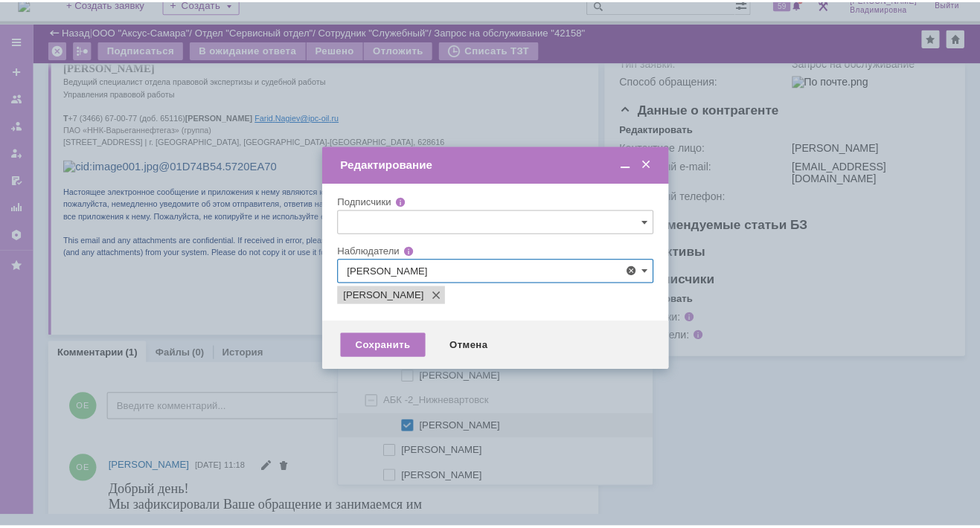
scroll to position [0, 0]
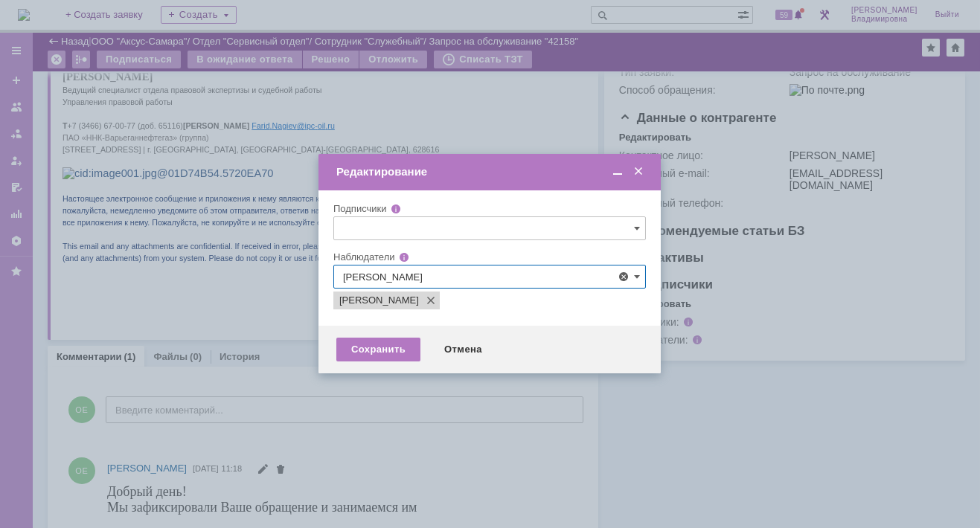
click at [248, 378] on div at bounding box center [490, 264] width 980 height 528
click at [372, 350] on div "Сохранить" at bounding box center [378, 350] width 84 height 24
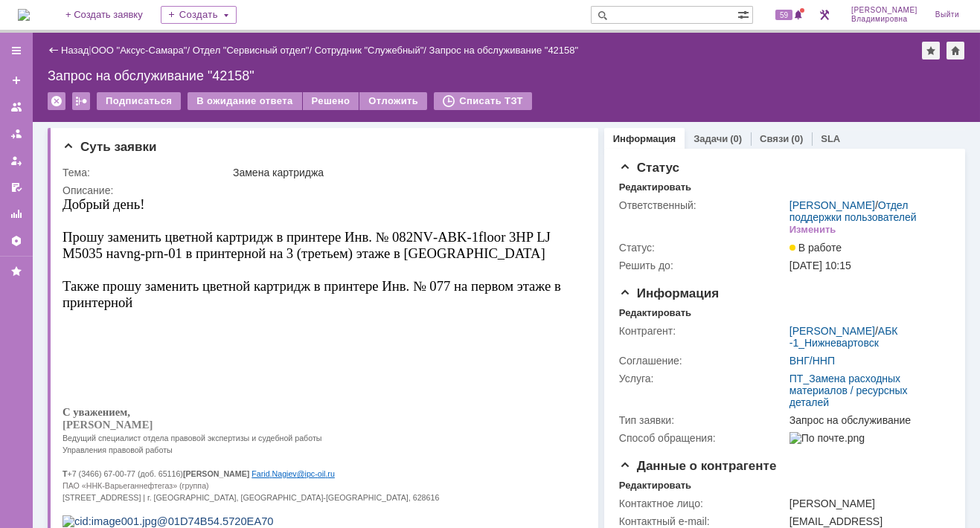
click at [658, 101] on div "Подписаться В ожидание ответа Решено Отложить Списать ТЗТ" at bounding box center [506, 107] width 917 height 31
click at [693, 135] on link "Задачи" at bounding box center [710, 138] width 34 height 11
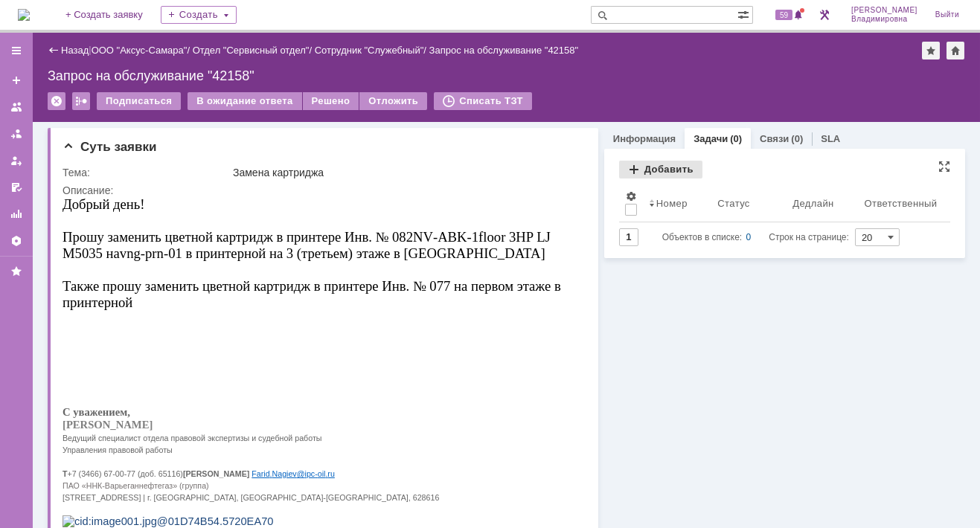
click at [644, 167] on div "Добавить" at bounding box center [660, 170] width 83 height 18
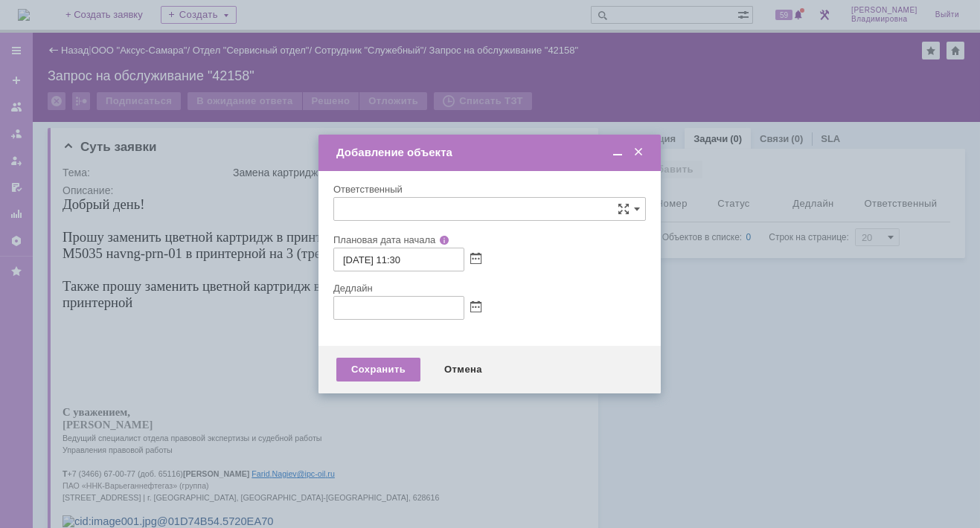
type input "[не указано]"
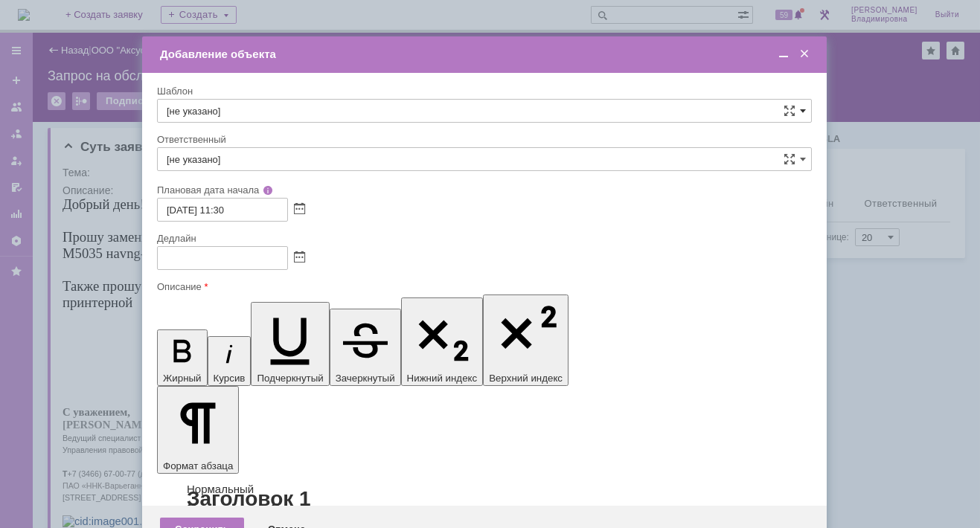
click at [800, 110] on span at bounding box center [803, 111] width 6 height 12
click at [249, 266] on span "ВНГ / ННП - замена РМ (Запрос на обслуживание)" at bounding box center [484, 272] width 635 height 12
type input "ВНГ / ННП - замена РМ (Запрос на обслуживание)"
type input "Сидоров Евгений"
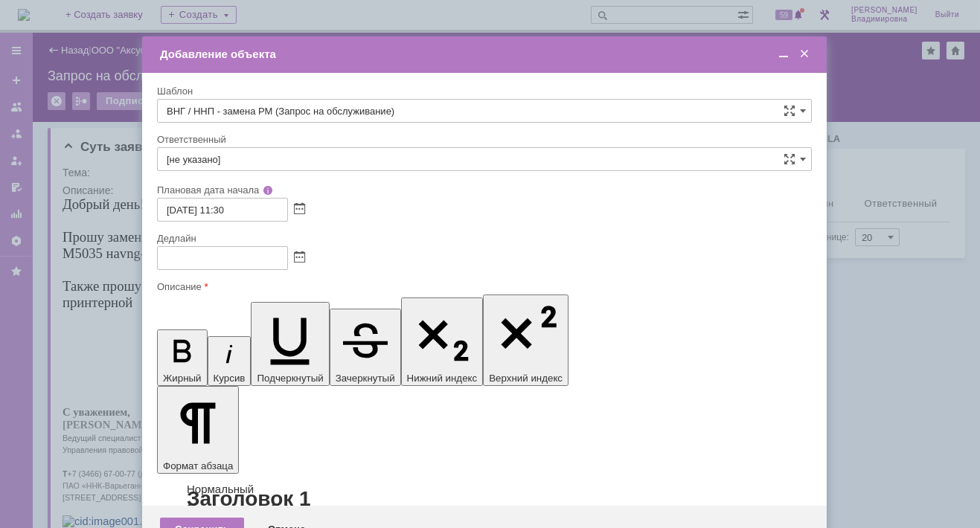
type input "07.10.2025 19:30"
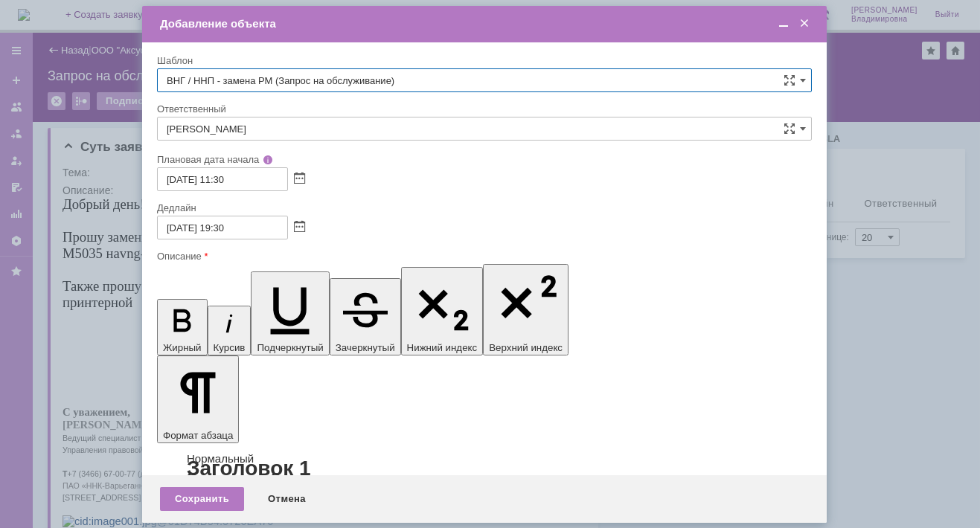
type input "ВНГ / ННП - замена РМ (Запрос на обслуживание)"
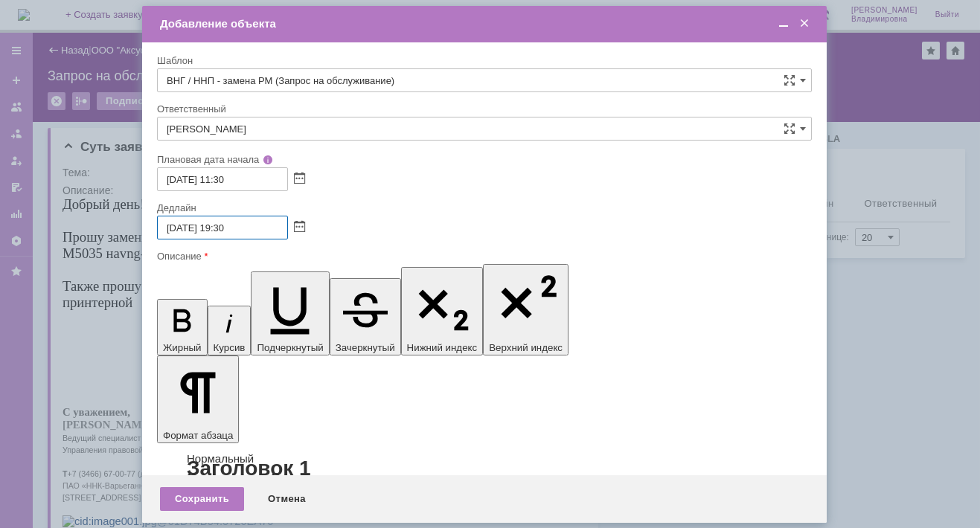
click at [228, 226] on input "07.10.2025 19:30" at bounding box center [222, 228] width 131 height 24
click at [228, 226] on input "07.10.2025 17:30" at bounding box center [222, 228] width 131 height 24
type input "07.10.2025 17:30"
click at [394, 219] on div "07.10.2025 17:30" at bounding box center [484, 228] width 655 height 24
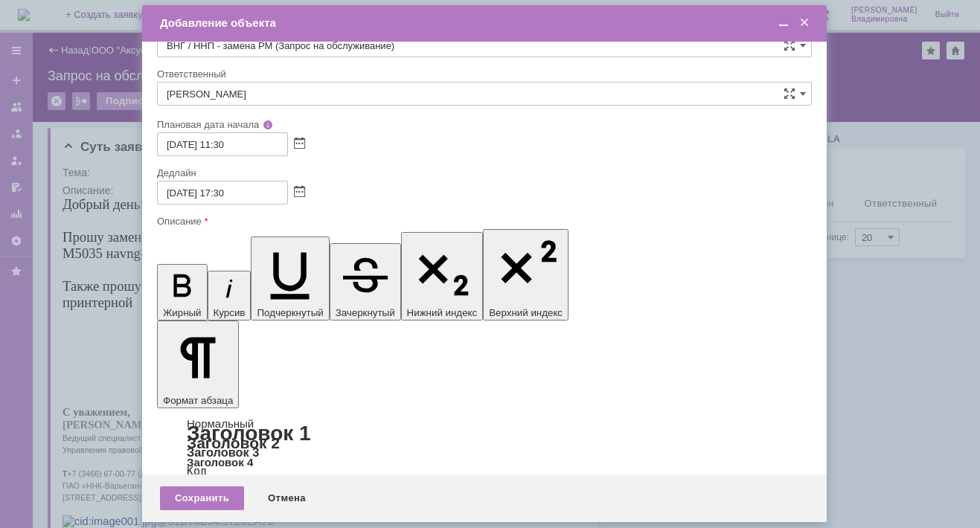
scroll to position [0, 0]
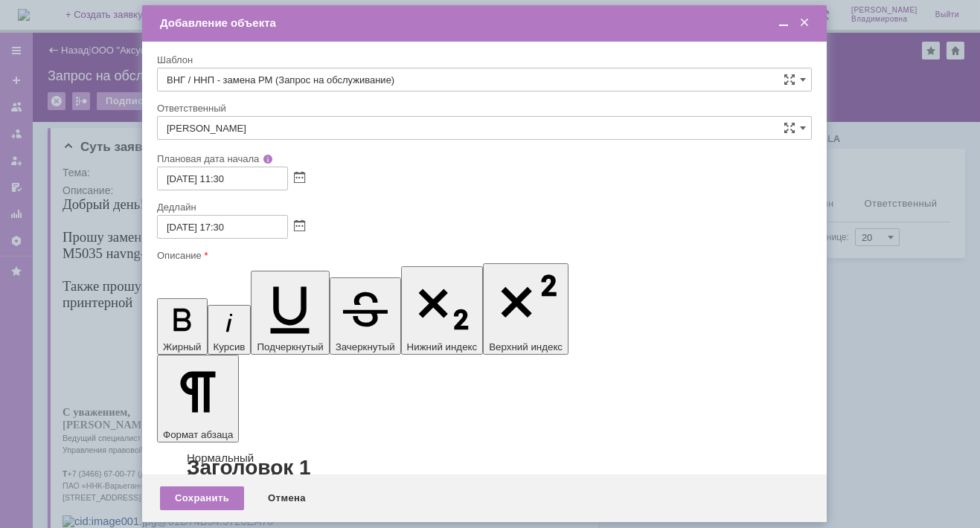
click at [217, 496] on div "Сохранить" at bounding box center [202, 499] width 84 height 24
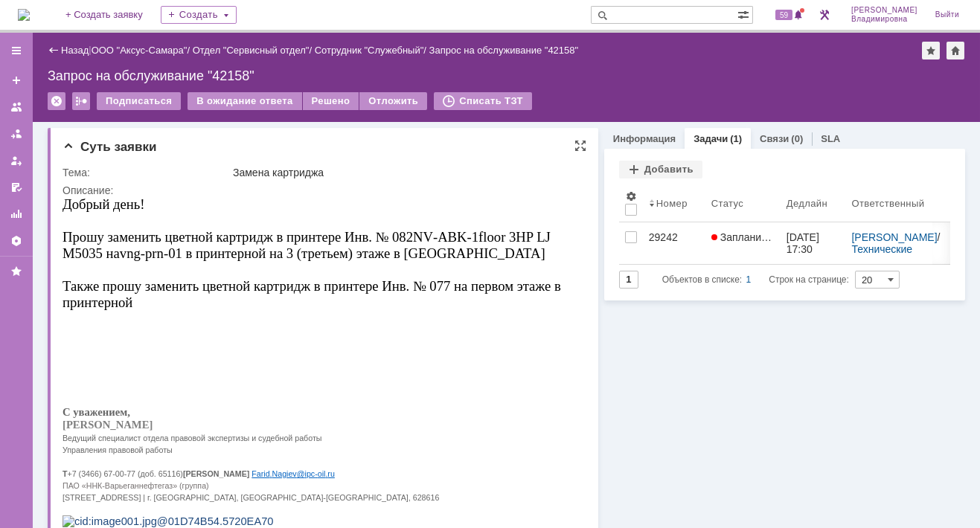
click at [290, 350] on p at bounding box center [317, 353] width 511 height 12
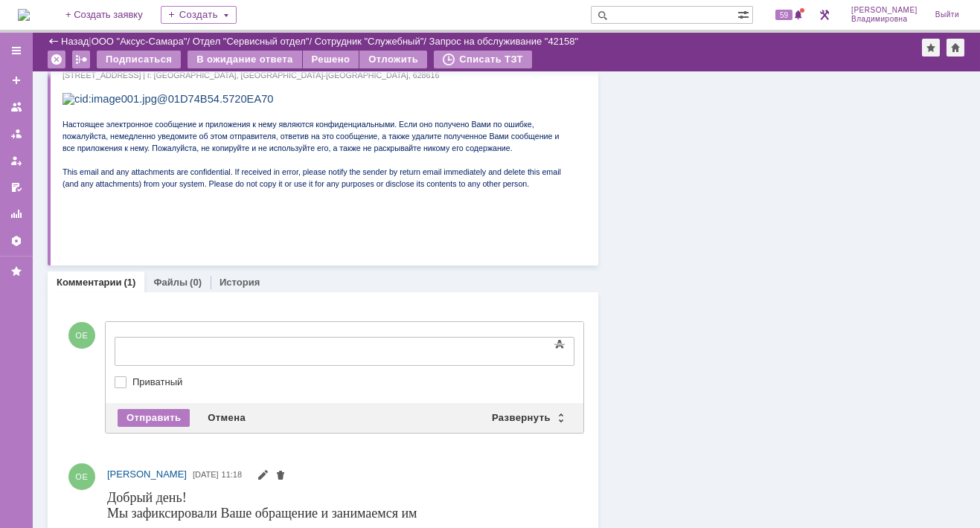
scroll to position [0, 0]
click at [531, 417] on div "Развернуть" at bounding box center [527, 418] width 89 height 18
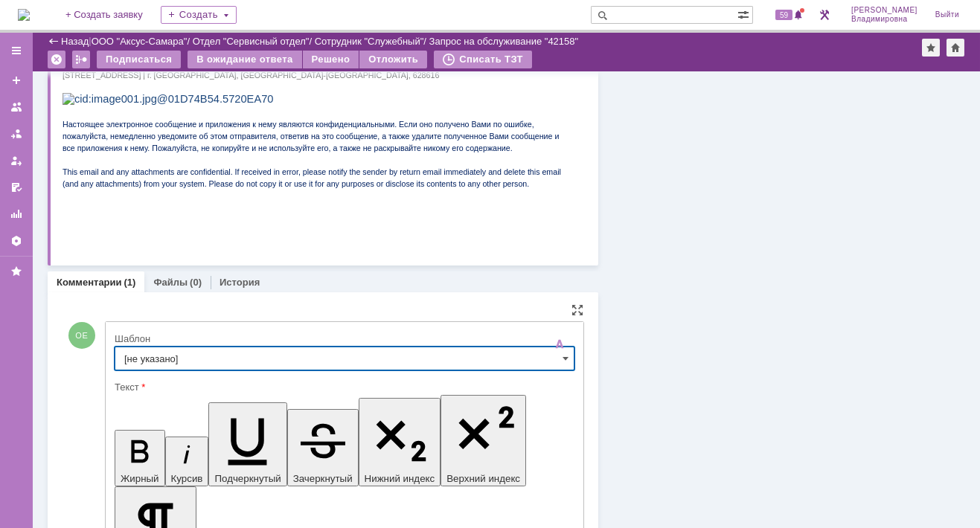
click at [149, 352] on input "[не указано]" at bounding box center [345, 359] width 460 height 24
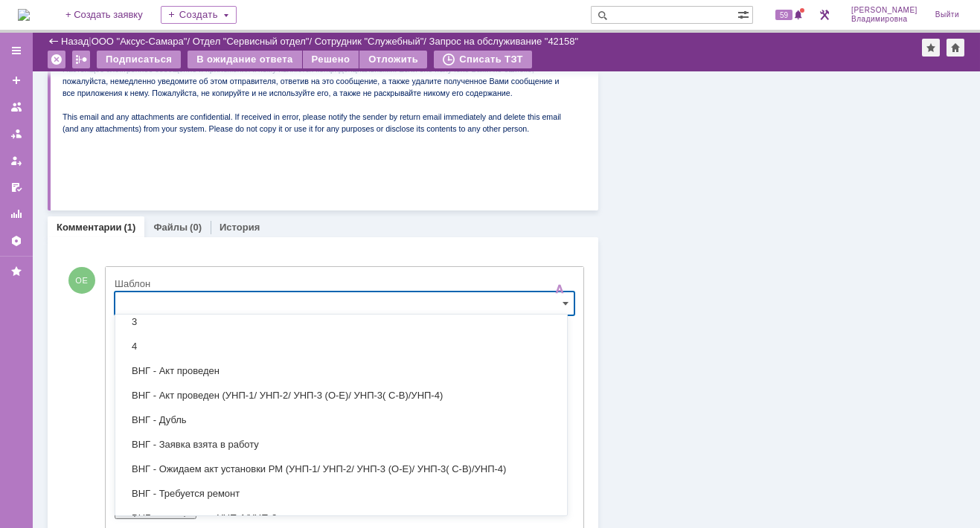
scroll to position [223, 0]
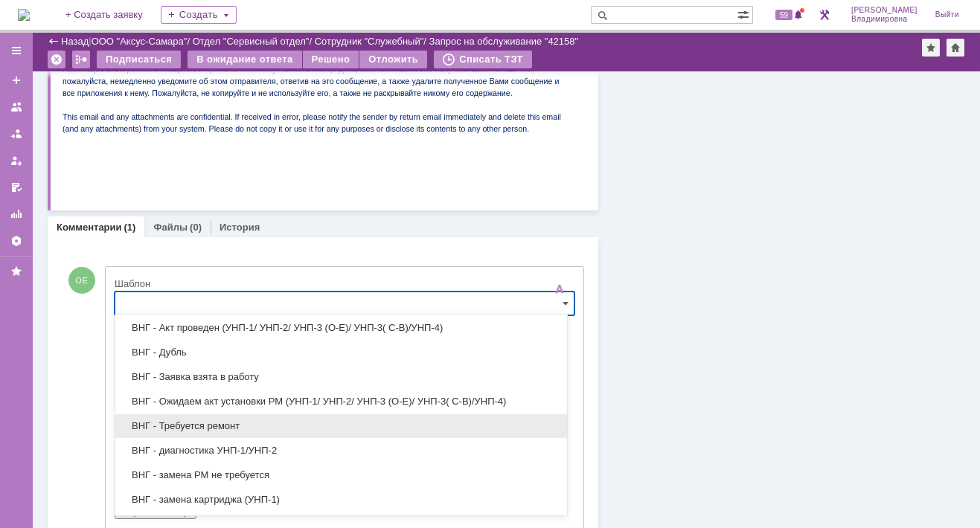
click at [196, 420] on span "ВНГ - Требуется ремонт" at bounding box center [341, 426] width 434 height 12
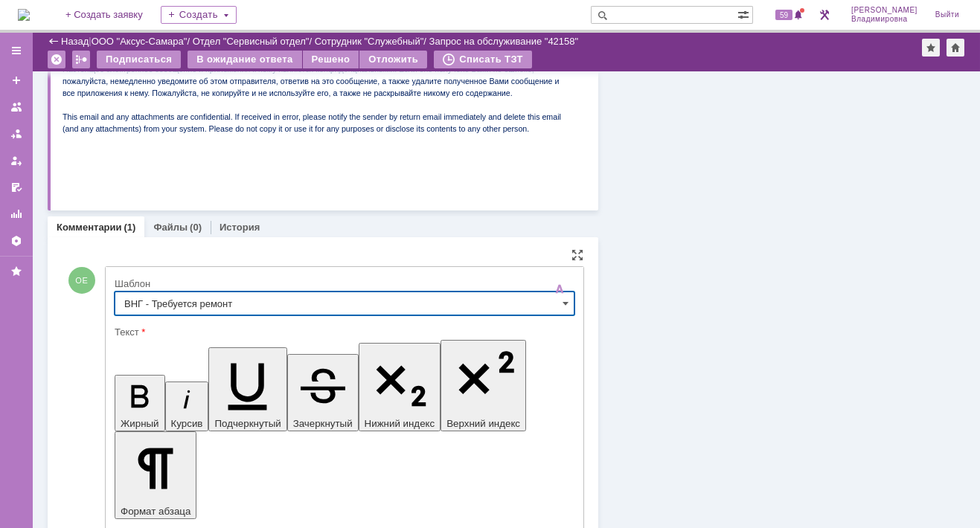
type input "ВНГ - Требуется ремонт"
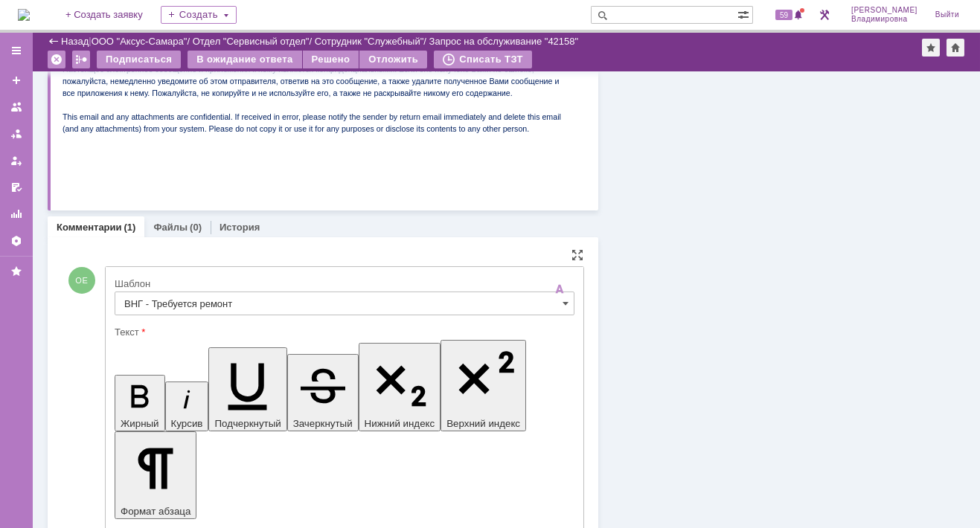
drag, startPoint x: 132, startPoint y: 3664, endPoint x: 214, endPoint y: 3743, distance: 114.2
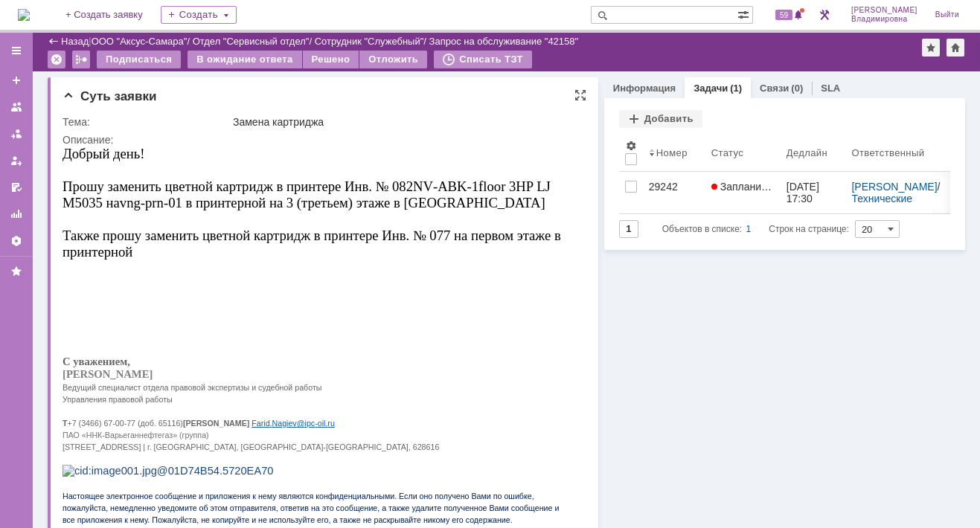
scroll to position [0, 0]
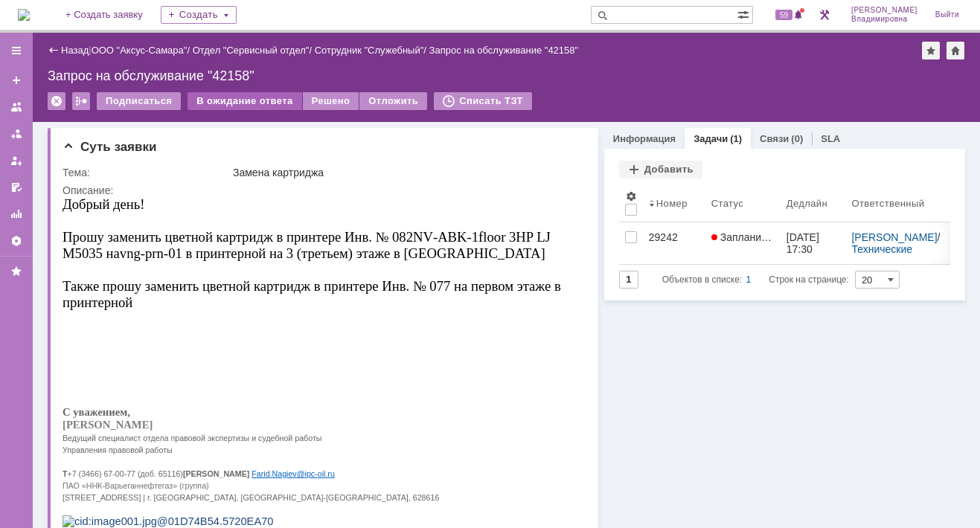
click at [248, 98] on div "В ожидание ответа" at bounding box center [244, 101] width 114 height 18
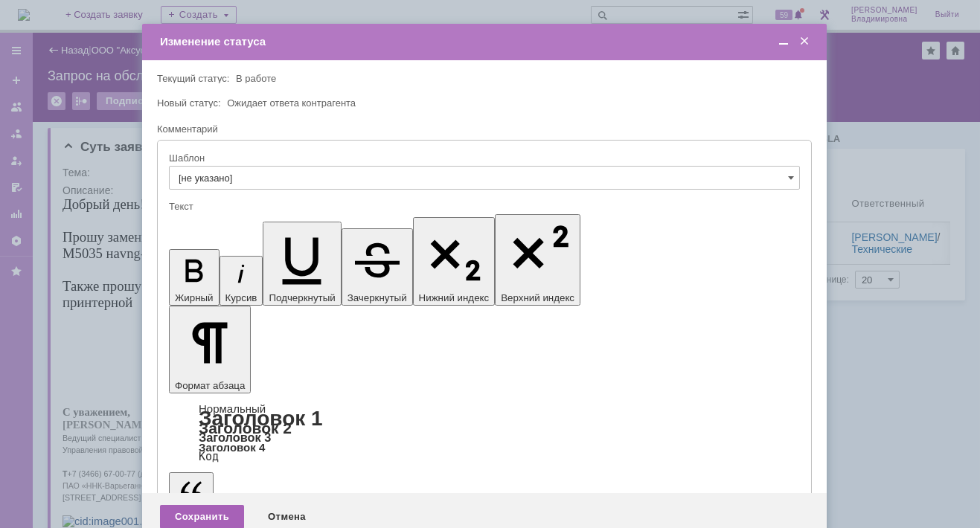
click at [209, 505] on div "Сохранить" at bounding box center [202, 517] width 84 height 24
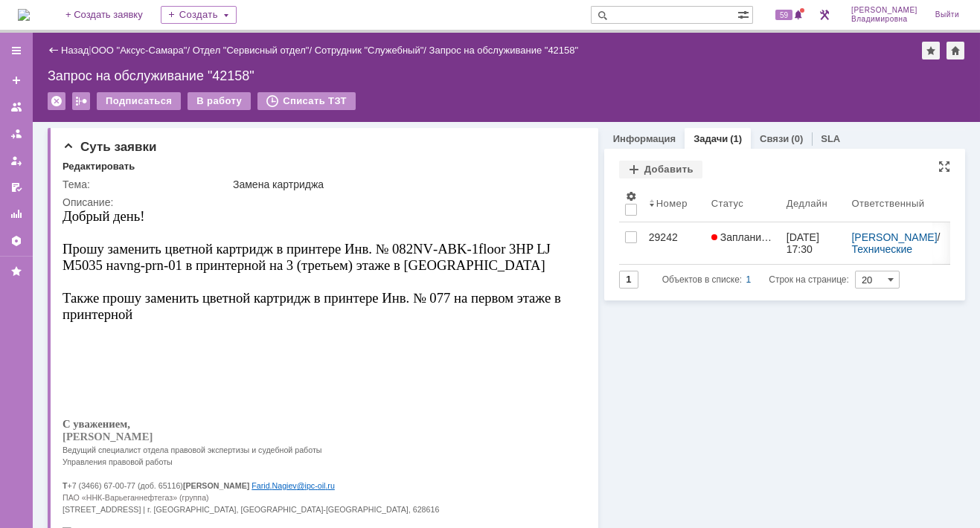
click at [857, 163] on div "Добавить" at bounding box center [784, 170] width 331 height 19
click at [746, 72] on div "Запрос на обслуживание "42158"" at bounding box center [506, 75] width 917 height 15
click at [623, 131] on div "Информация" at bounding box center [644, 139] width 80 height 22
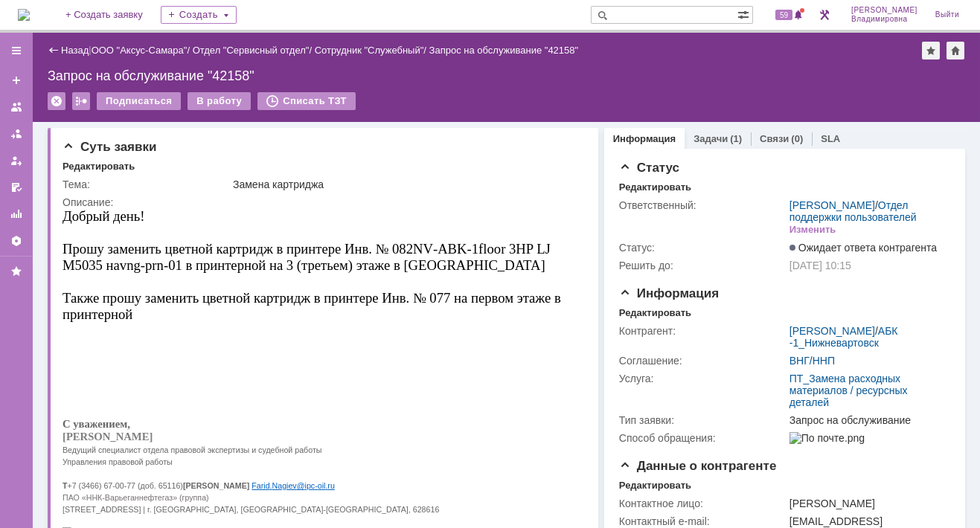
click at [654, 16] on input "text" at bounding box center [664, 15] width 147 height 18
type input "0"
click at [642, 14] on input "text" at bounding box center [664, 15] width 147 height 18
type input "42149"
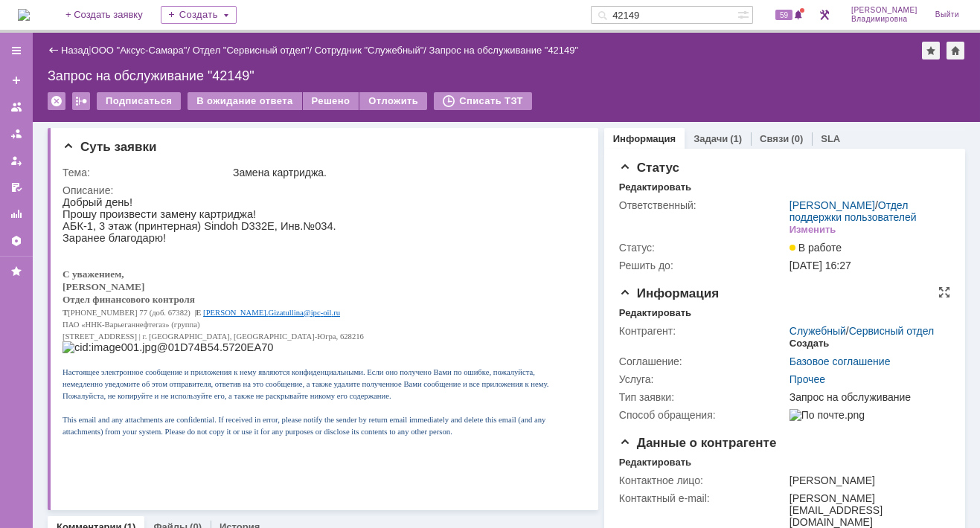
click at [801, 350] on div "Создать" at bounding box center [808, 344] width 39 height 12
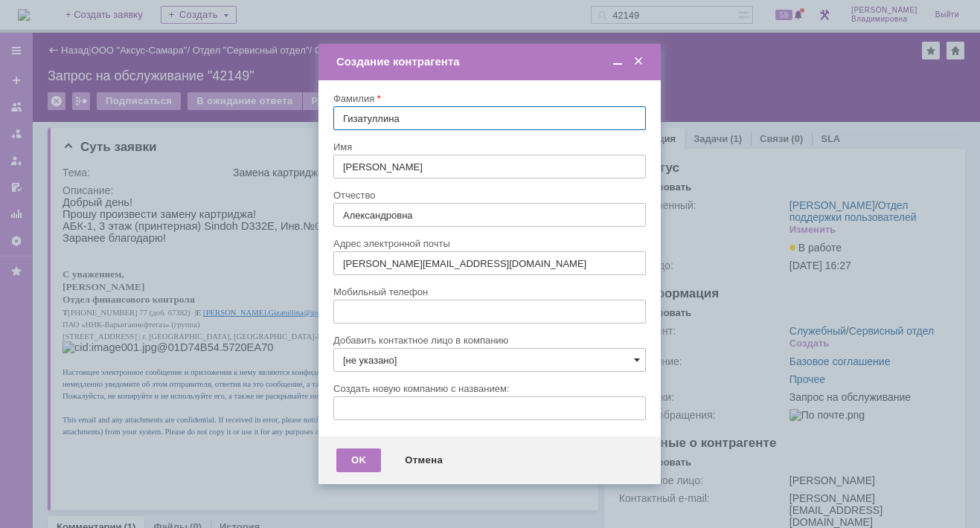
click at [635, 359] on span at bounding box center [637, 360] width 6 height 12
click at [714, 320] on div at bounding box center [490, 264] width 980 height 528
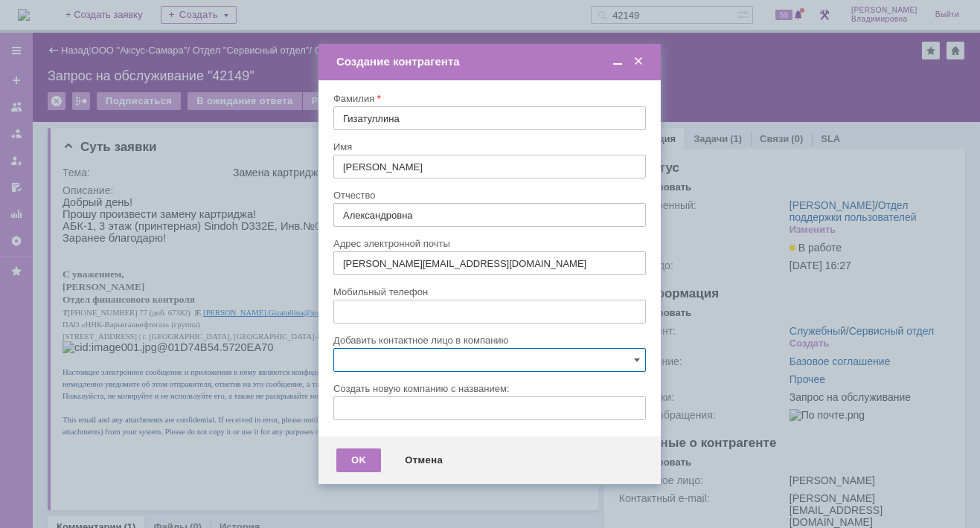
click at [708, 243] on div at bounding box center [490, 264] width 980 height 528
click at [635, 357] on span at bounding box center [637, 360] width 6 height 12
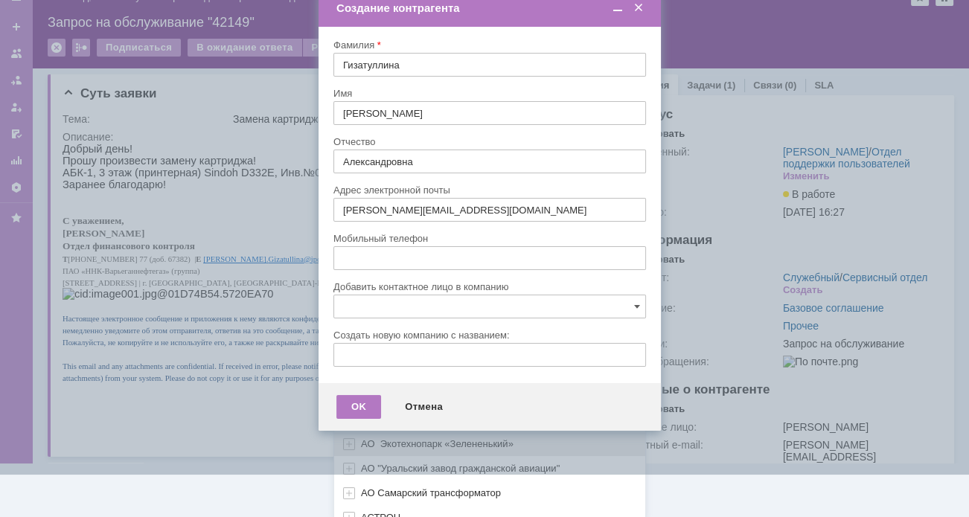
scroll to position [442, 0]
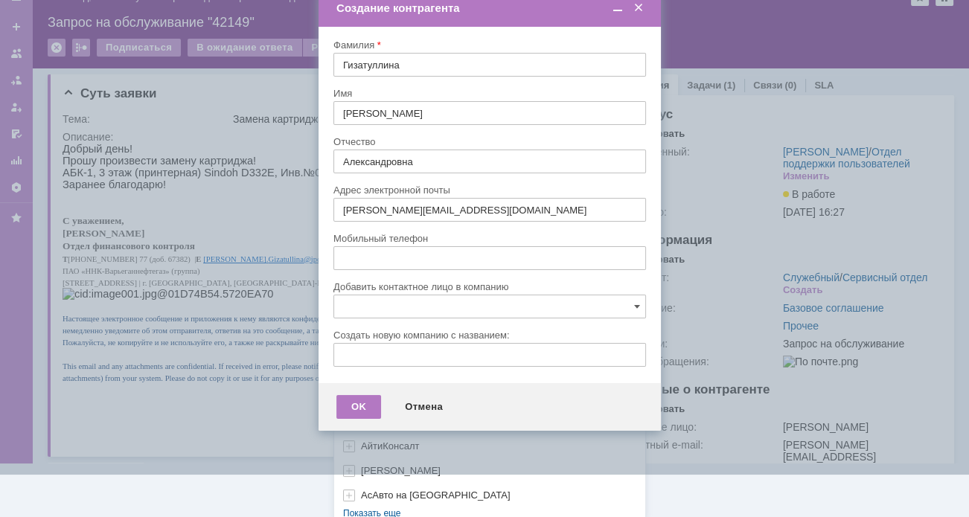
click at [371, 502] on div "[не указано] AVON AXUS Axus Computers DELPHI Xcom _подрядчик Михайловка «ММЦ Пр…" at bounding box center [489, 199] width 311 height 635
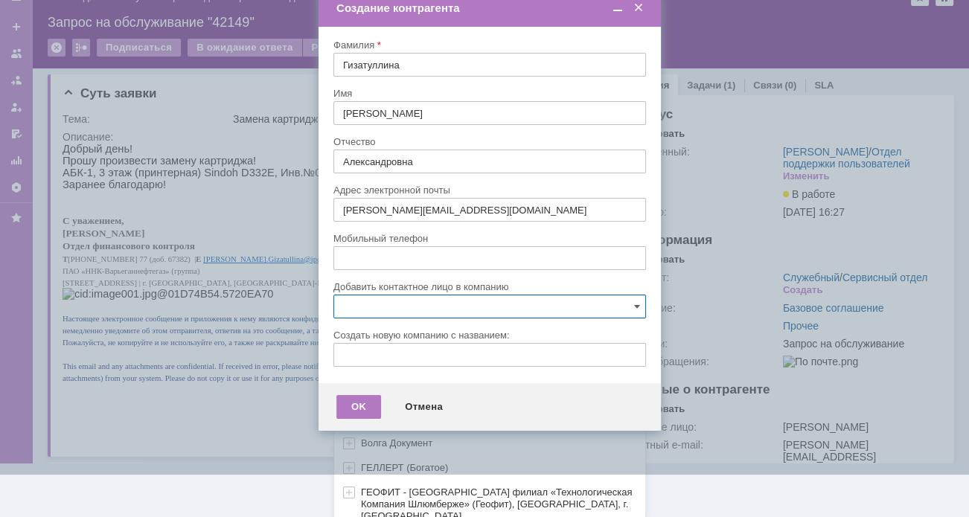
scroll to position [591, 0]
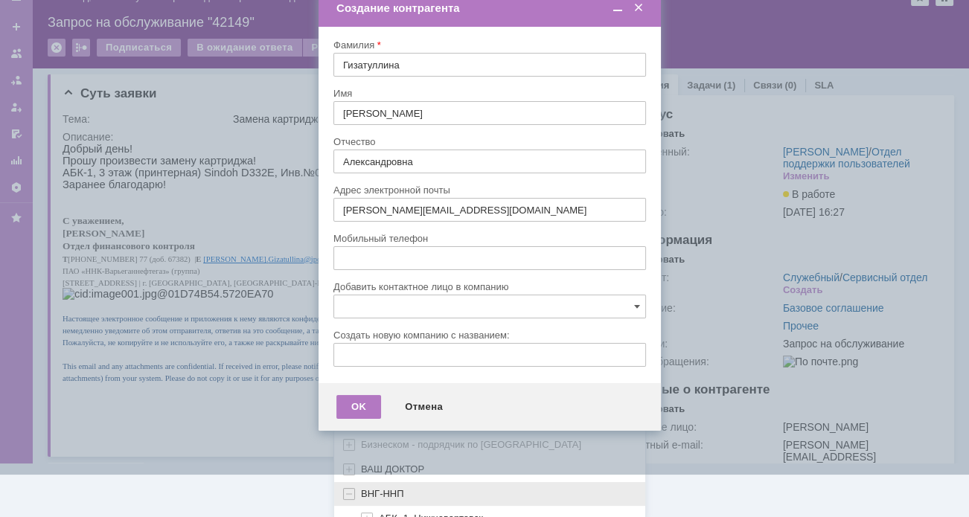
click at [374, 488] on span "ВНГ-ННП" at bounding box center [382, 493] width 43 height 11
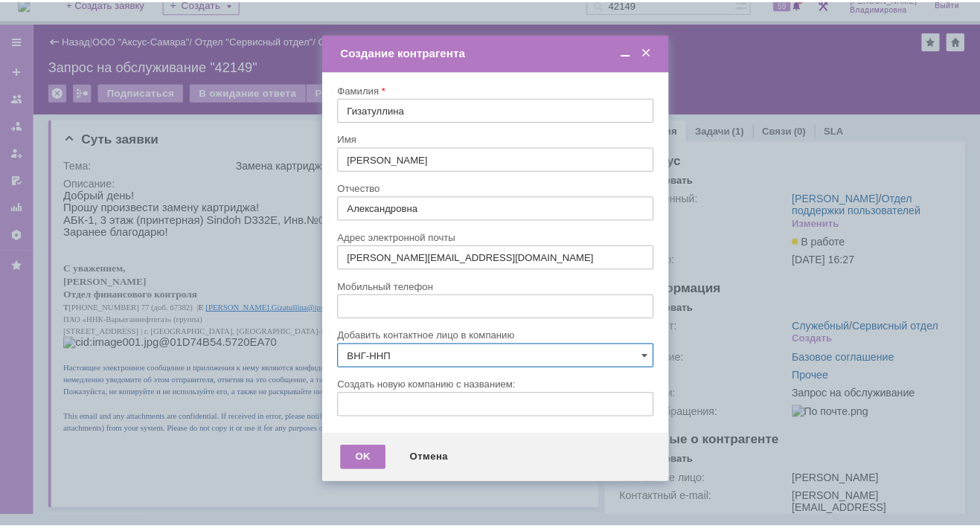
scroll to position [0, 0]
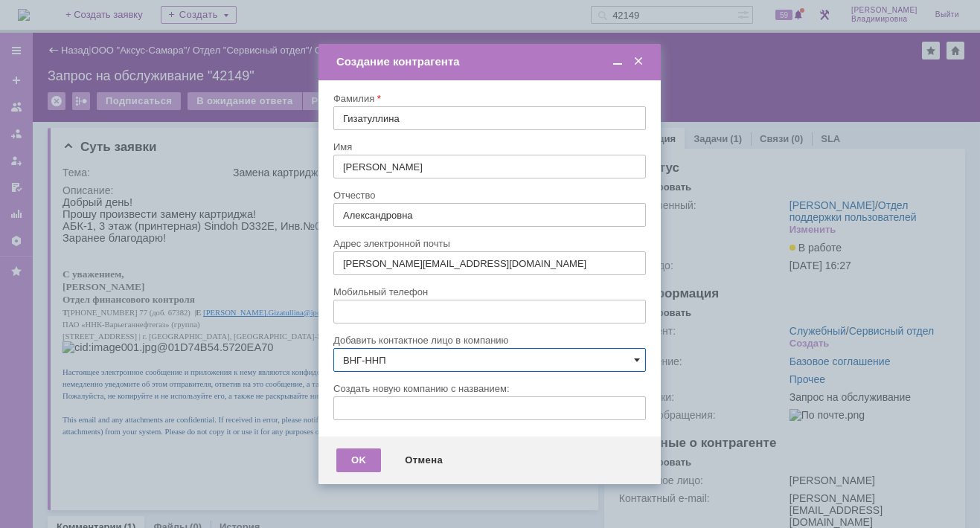
click at [635, 358] on span at bounding box center [637, 360] width 6 height 12
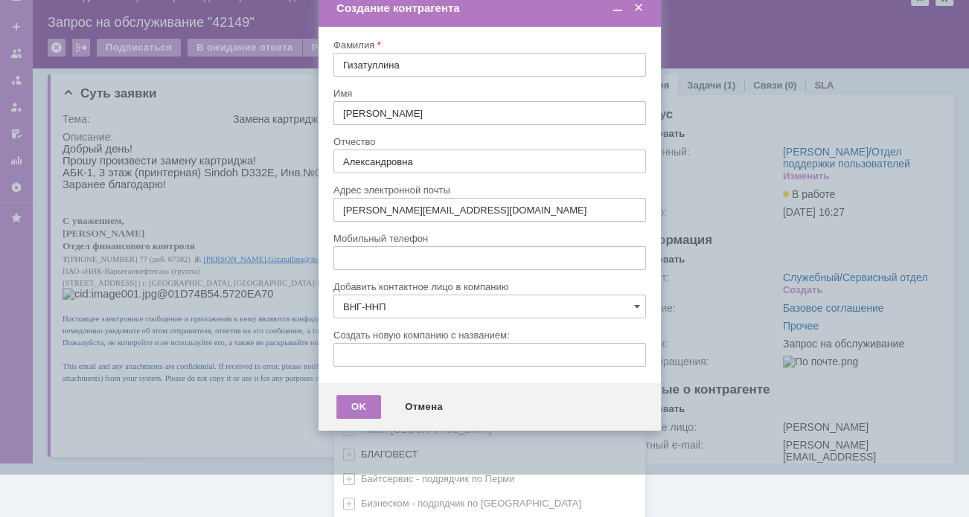
scroll to position [670, 0]
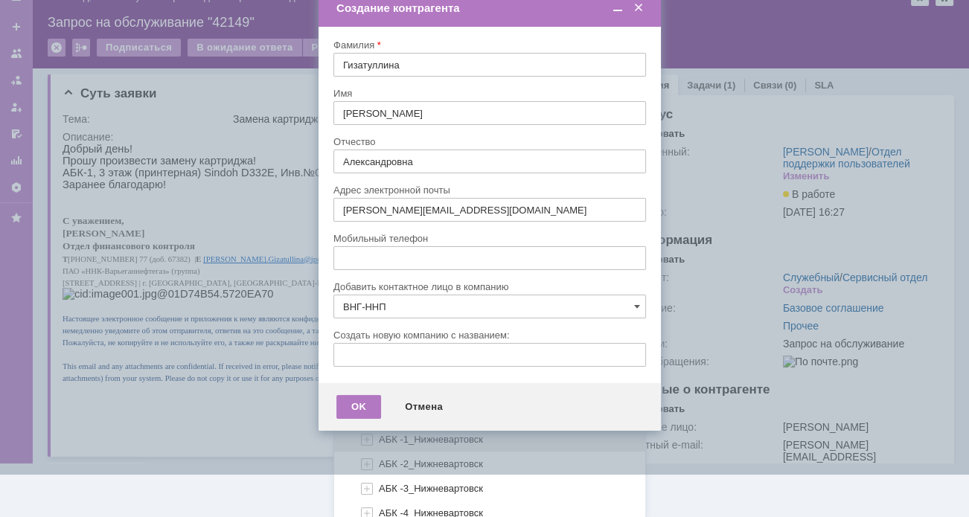
click at [399, 434] on span "АБК -1_Нижневартовск" at bounding box center [431, 439] width 104 height 11
type input "АБК -1_Нижневартовск"
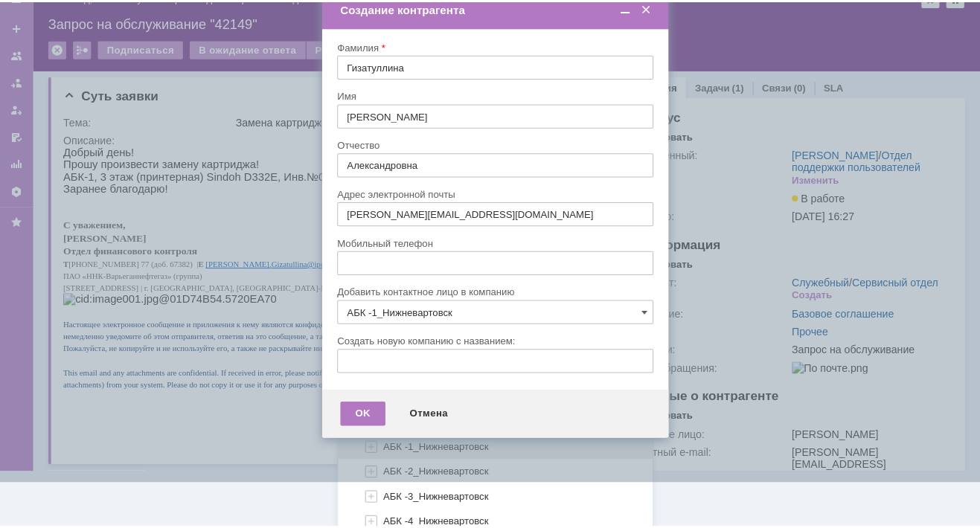
scroll to position [0, 0]
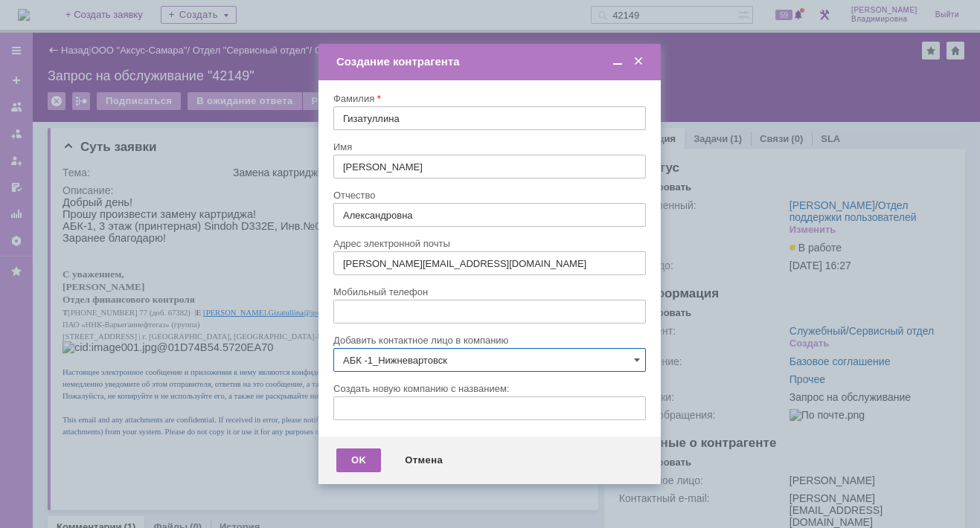
click at [363, 453] on div "OK" at bounding box center [358, 461] width 45 height 24
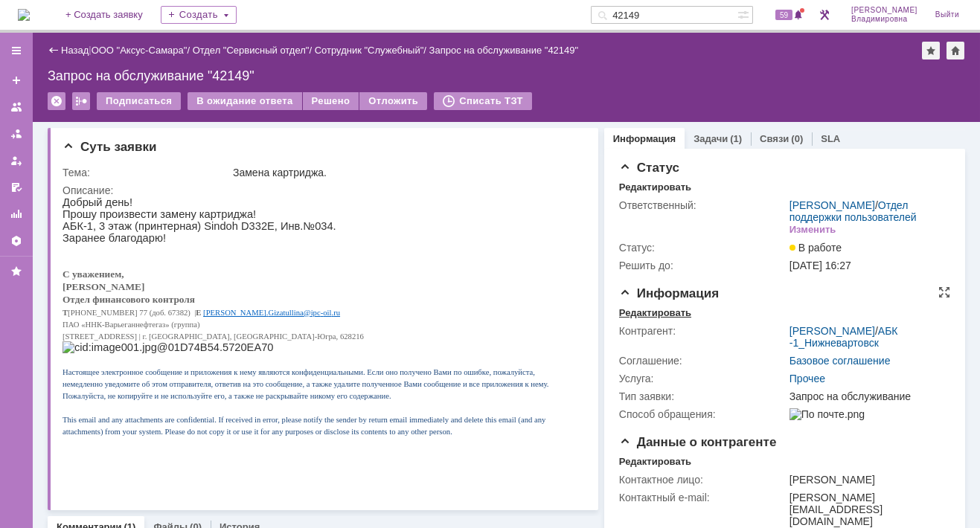
click at [647, 319] on div "Редактировать" at bounding box center [655, 313] width 72 height 12
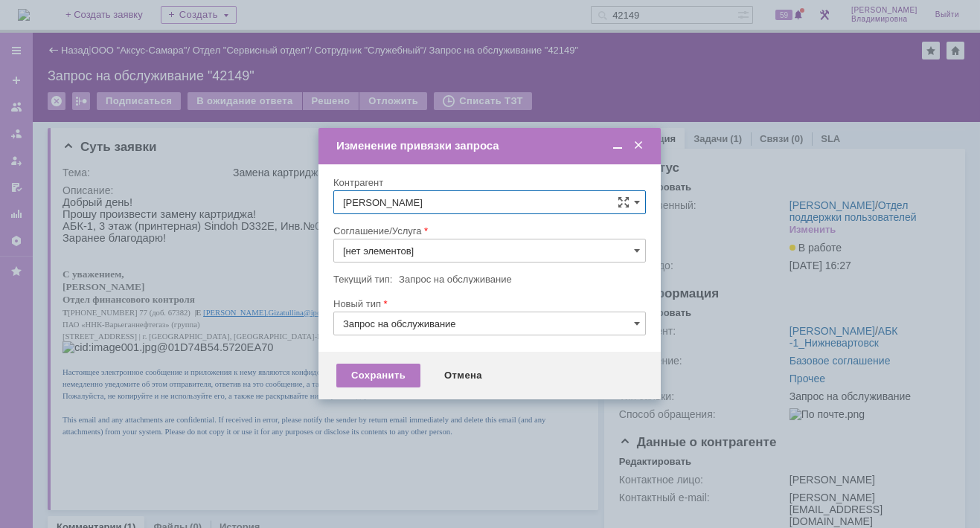
type input "Прочее"
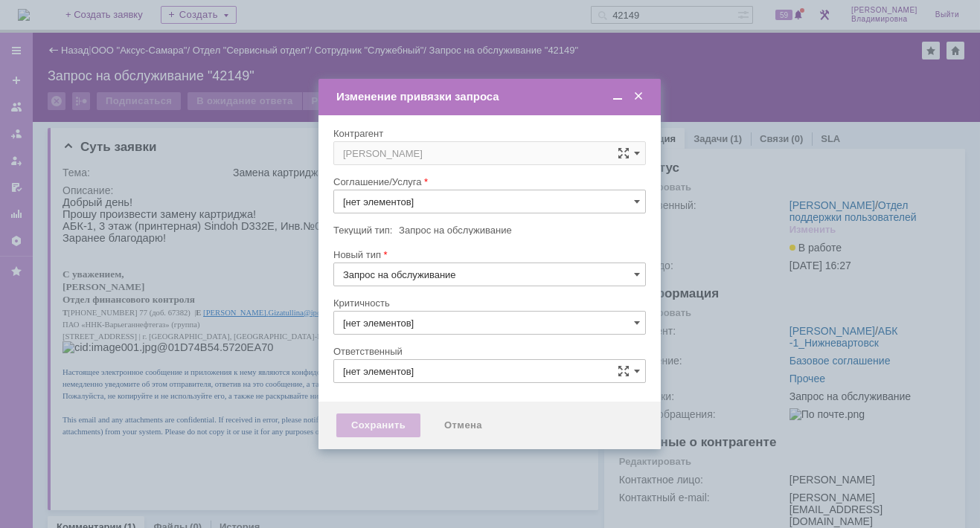
type input "3. Низкая"
type input "Прочее"
type input "[PERSON_NAME]"
type input "[не указано]"
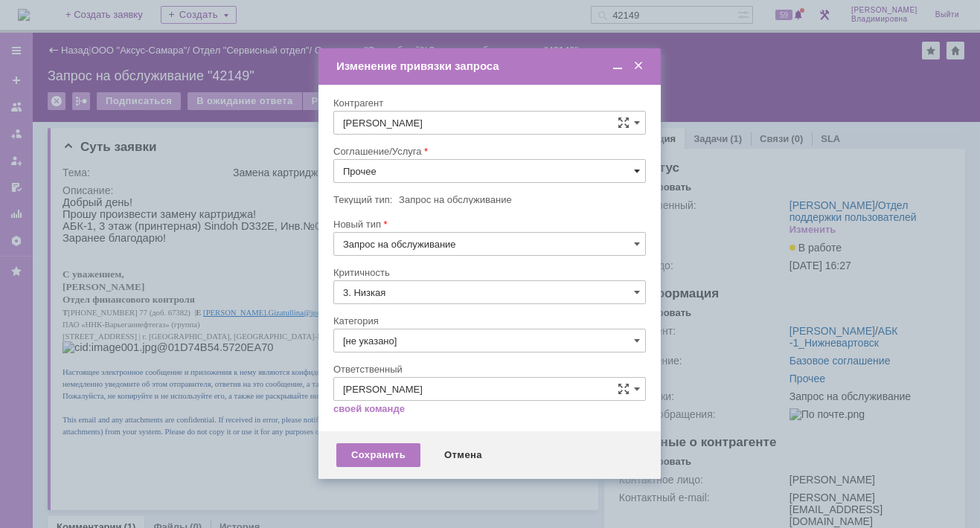
click at [635, 170] on span at bounding box center [637, 171] width 6 height 12
click at [387, 353] on span "ПТ_Замена расходных материалов / ресурсных деталей" at bounding box center [489, 355] width 293 height 12
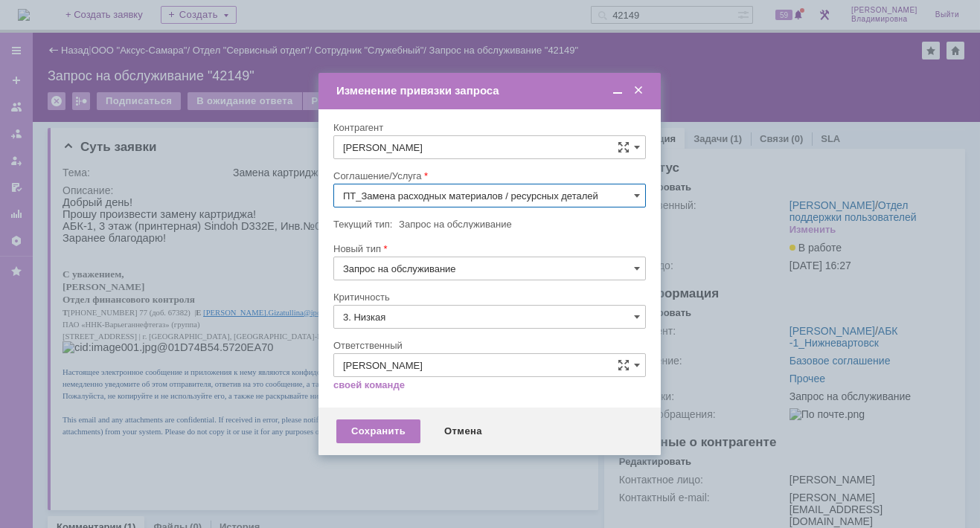
type input "ПТ_Замена расходных материалов / ресурсных деталей"
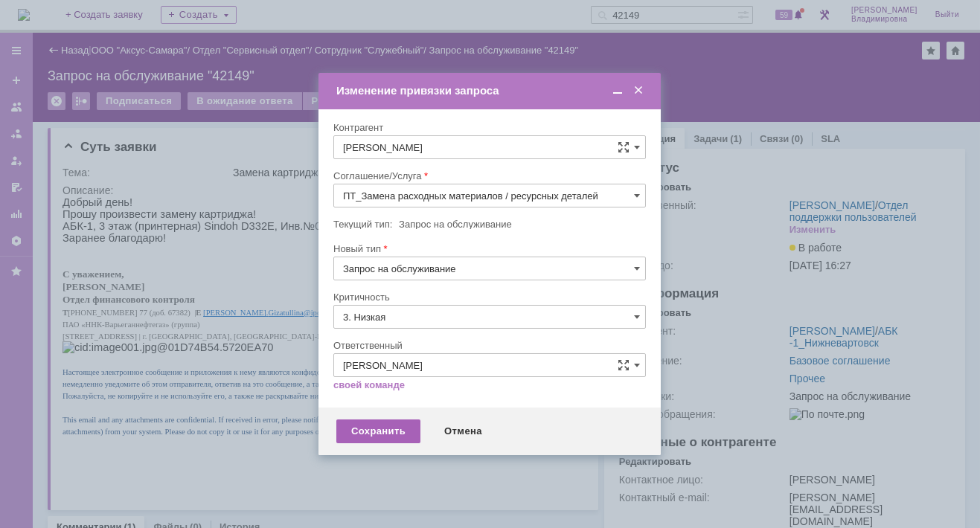
click at [374, 426] on div "Сохранить" at bounding box center [378, 432] width 84 height 24
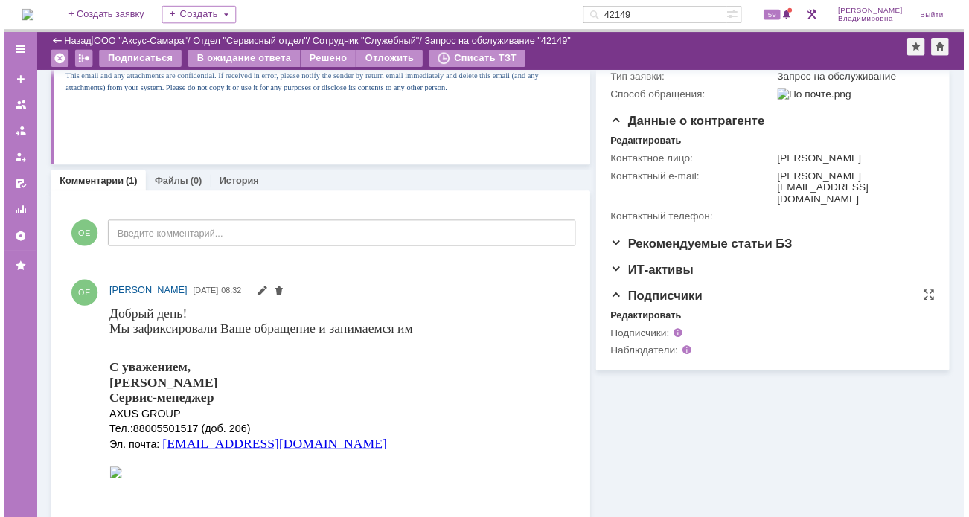
scroll to position [293, 0]
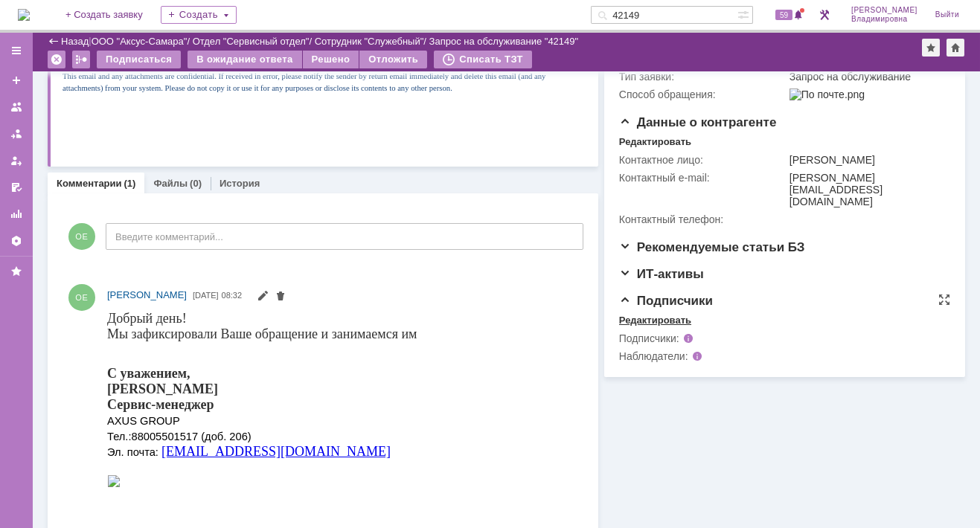
click at [640, 327] on div "Редактировать" at bounding box center [655, 321] width 72 height 12
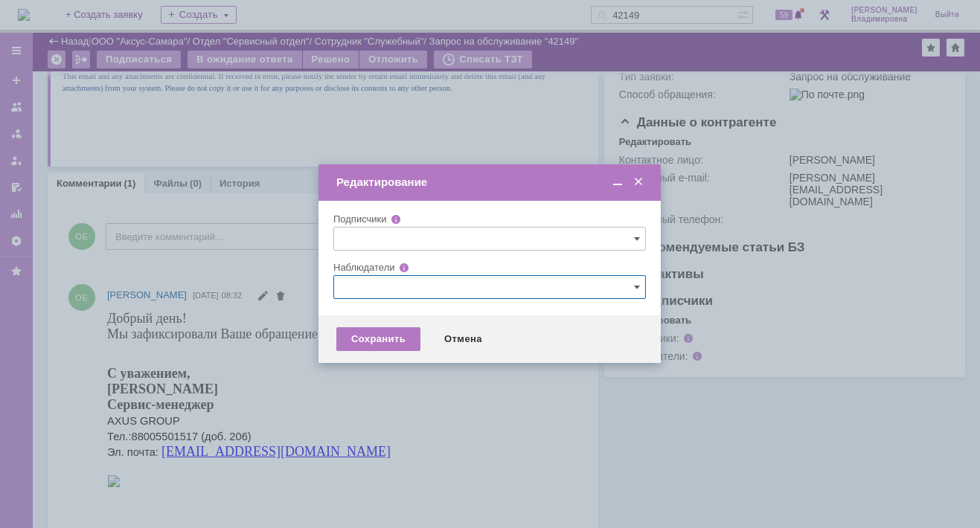
click at [356, 286] on input "text" at bounding box center [489, 287] width 312 height 24
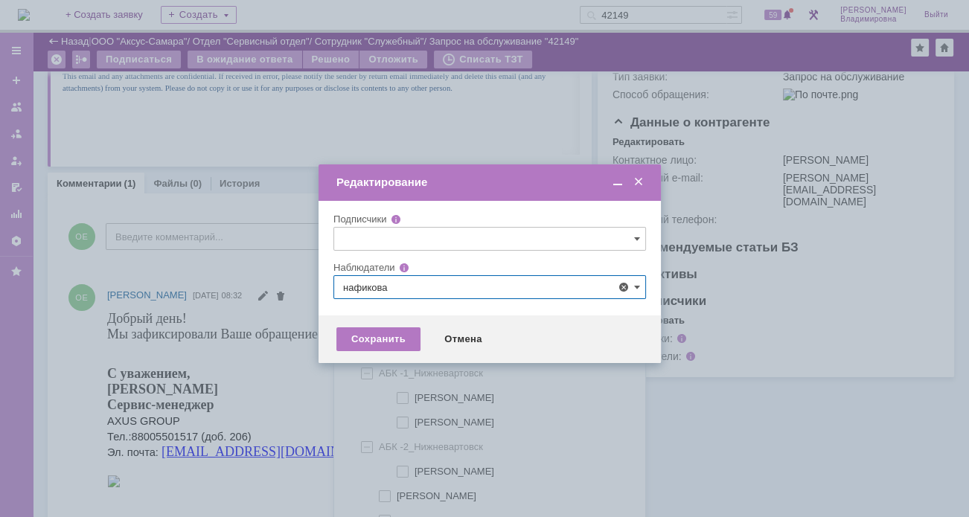
scroll to position [31, 0]
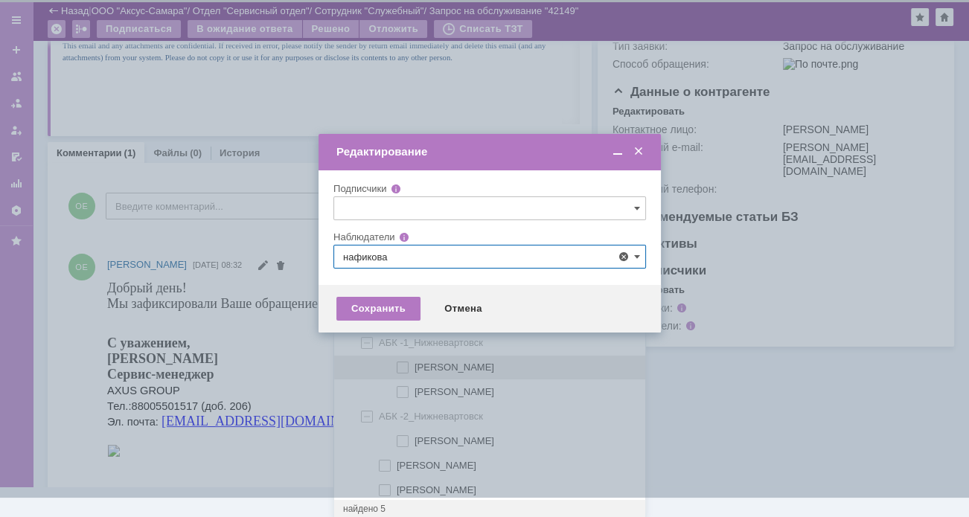
click at [414, 367] on span at bounding box center [414, 365] width 0 height 7
click at [399, 367] on input "нафикова евгения" at bounding box center [404, 368] width 10 height 10
type input "нафикова евгения"
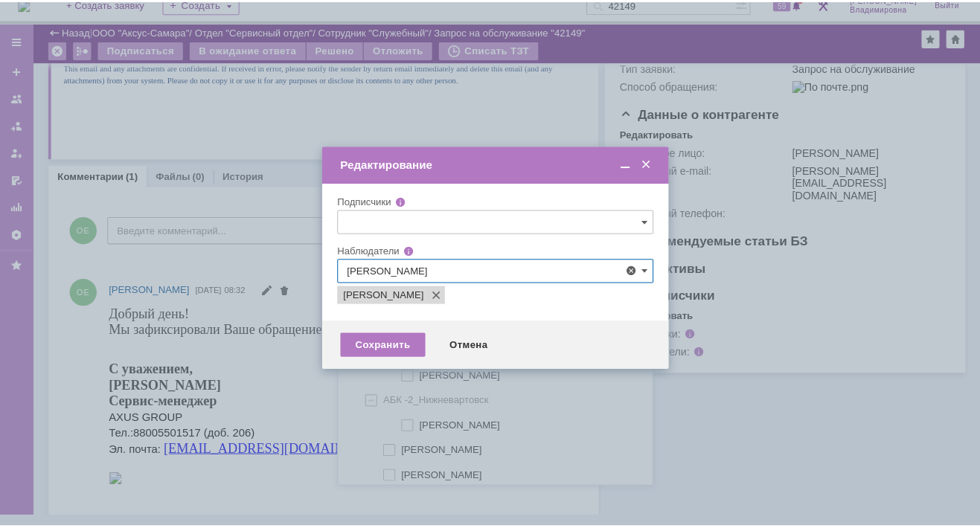
scroll to position [0, 0]
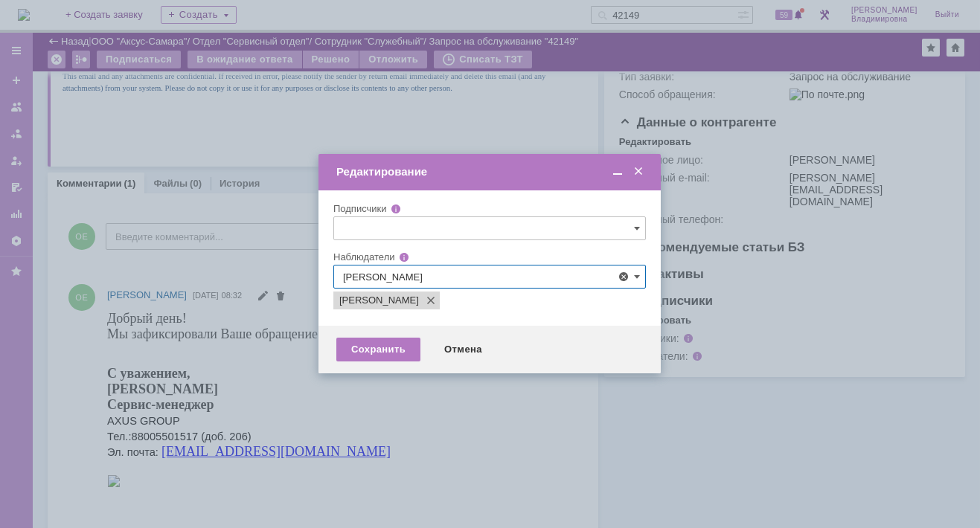
click at [283, 380] on div at bounding box center [490, 264] width 980 height 528
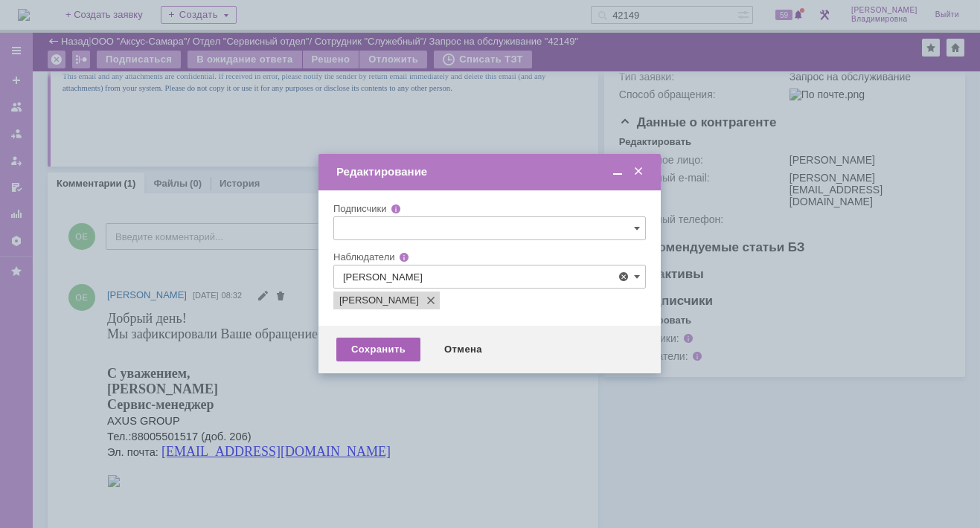
click at [385, 350] on div "Сохранить" at bounding box center [378, 350] width 84 height 24
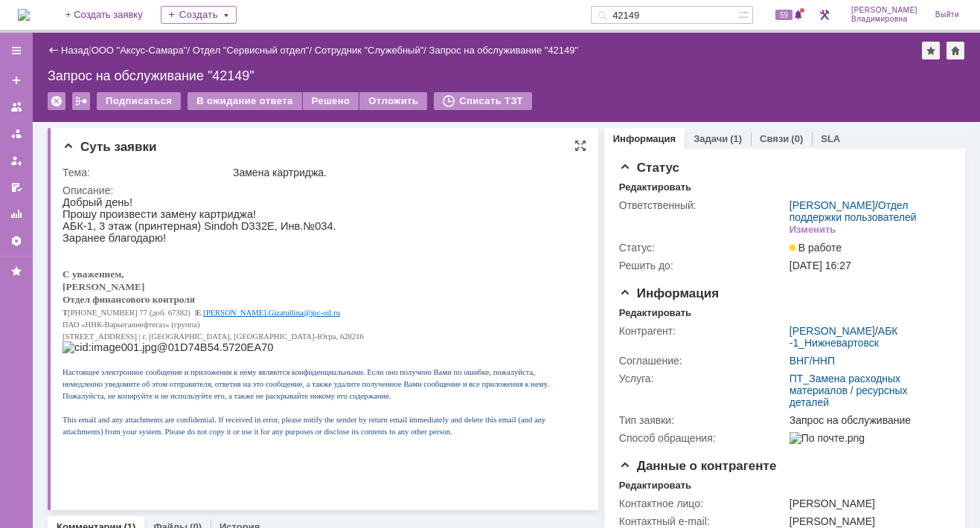
drag, startPoint x: 563, startPoint y: 267, endPoint x: 551, endPoint y: 219, distance: 49.1
click at [564, 255] on div "Добрый день ! Прошу произвести замену картриджа! АБК-1, 3 этаж (принтерная) Sin…" at bounding box center [317, 322] width 511 height 252
click at [792, 13] on span "59" at bounding box center [783, 15] width 17 height 10
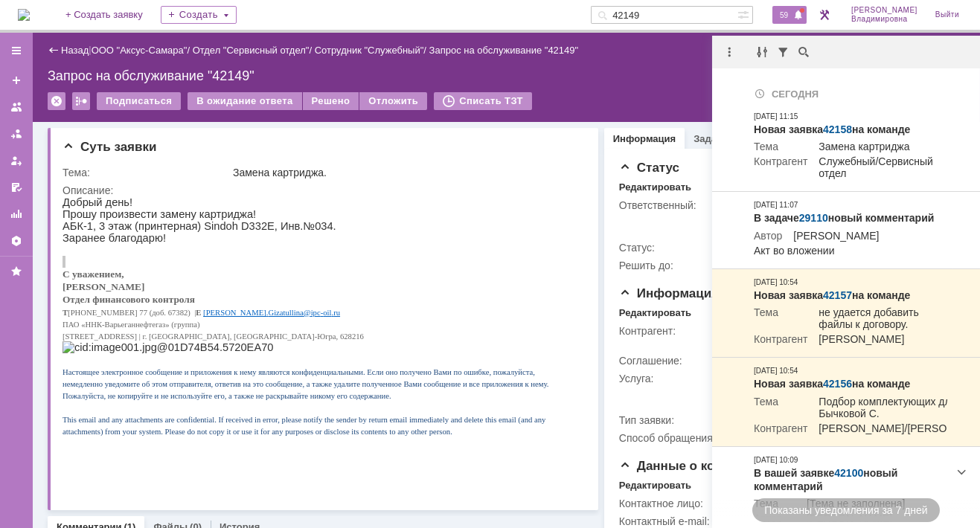
click at [787, 7] on div "59" at bounding box center [789, 15] width 34 height 18
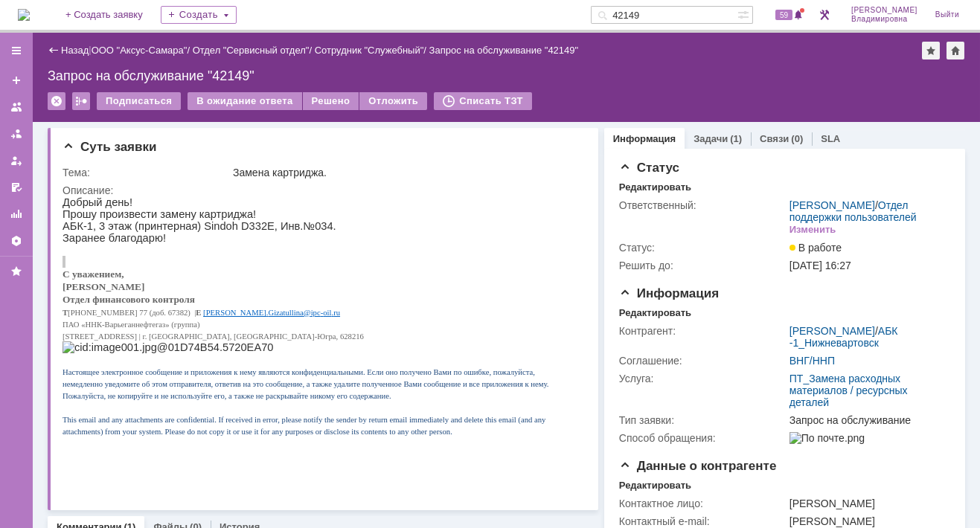
click at [722, 95] on div "Подписаться В ожидание ответа Решено Отложить Списать ТЗТ" at bounding box center [506, 107] width 917 height 31
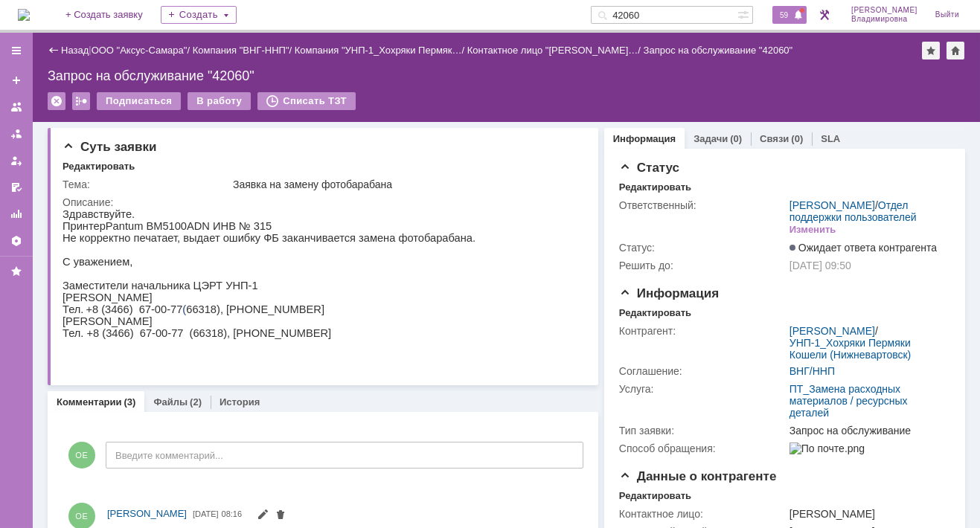
click at [792, 13] on span "59" at bounding box center [783, 15] width 17 height 10
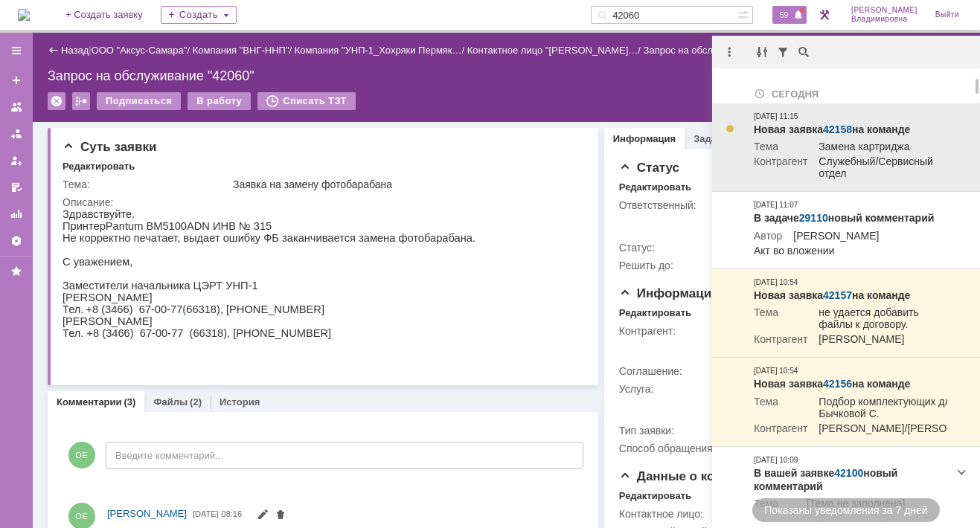
click at [841, 129] on link "42158" at bounding box center [837, 130] width 29 height 12
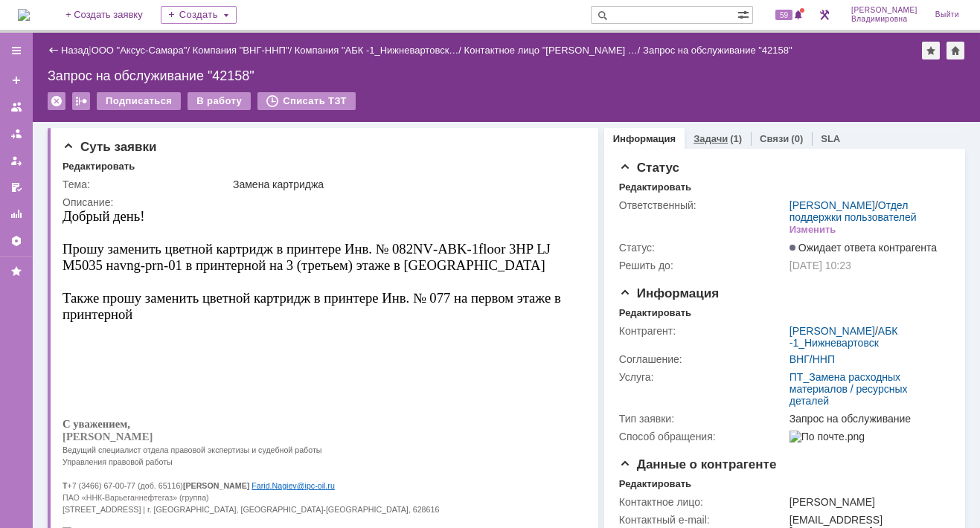
click at [699, 135] on link "Задачи" at bounding box center [710, 138] width 34 height 11
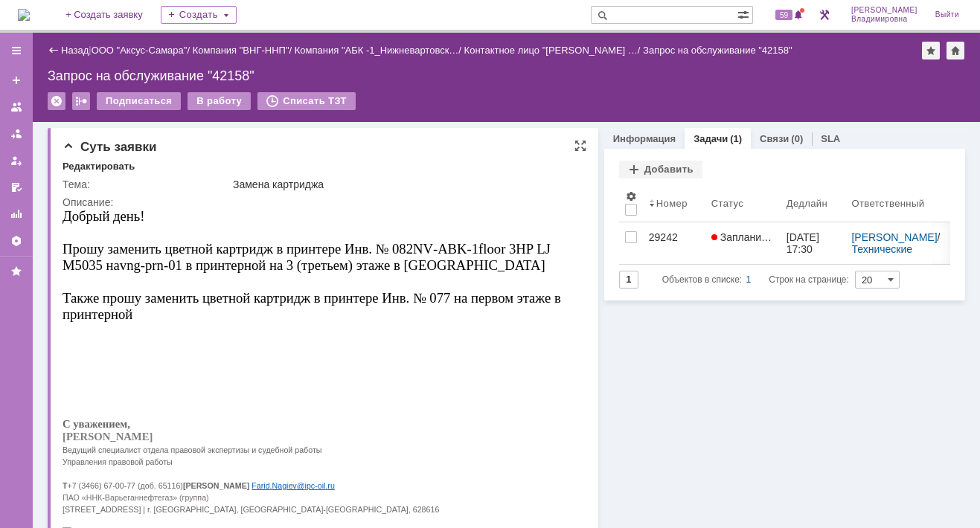
click at [347, 350] on p at bounding box center [317, 353] width 511 height 12
click at [792, 12] on span "59" at bounding box center [783, 15] width 17 height 10
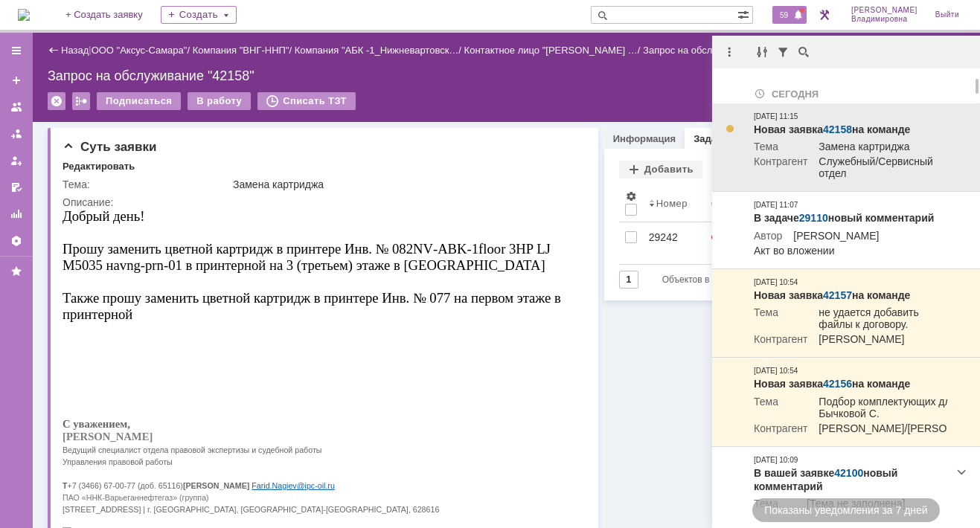
click at [842, 126] on link "42158" at bounding box center [837, 130] width 29 height 12
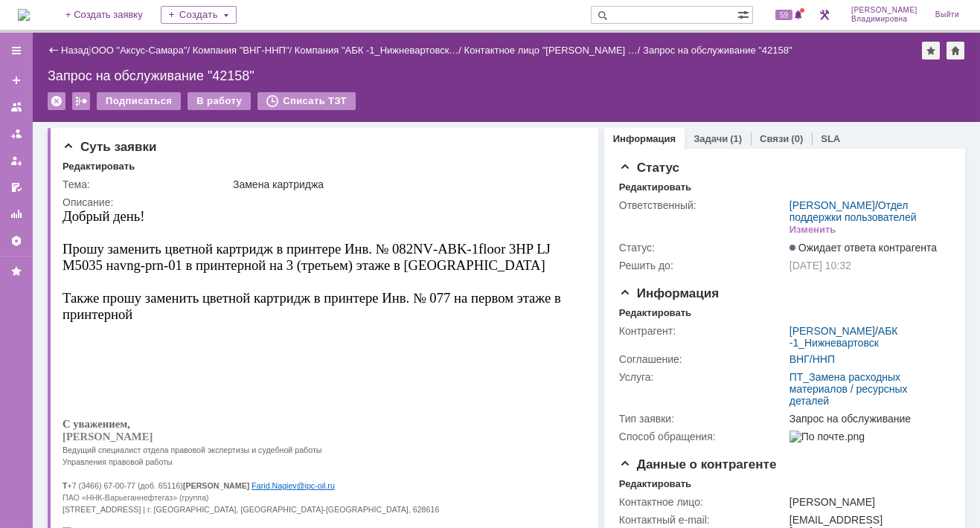
click at [386, 80] on div "Запрос на обслуживание "42158"" at bounding box center [506, 75] width 917 height 15
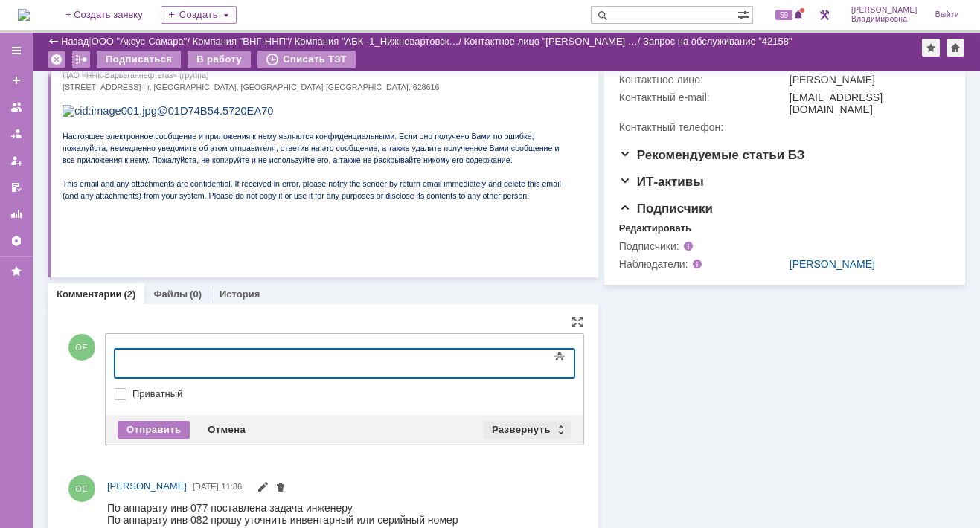
click at [527, 426] on div "Развернуть" at bounding box center [527, 430] width 89 height 18
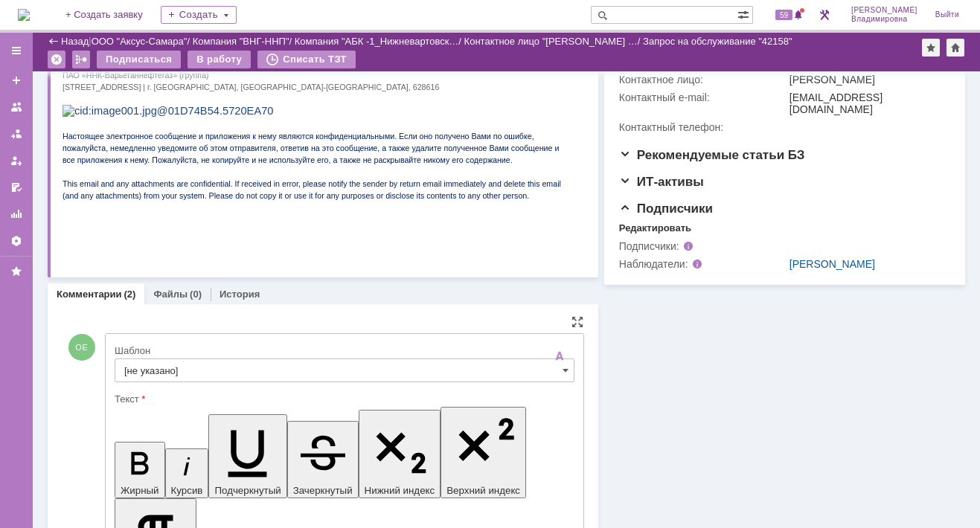
click at [146, 366] on input "[не указано]" at bounding box center [345, 371] width 460 height 24
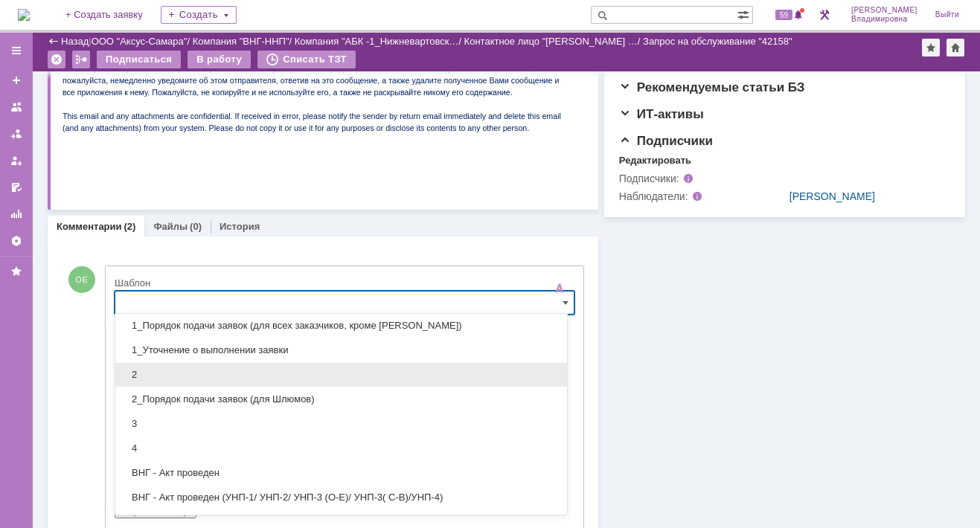
scroll to position [149, 0]
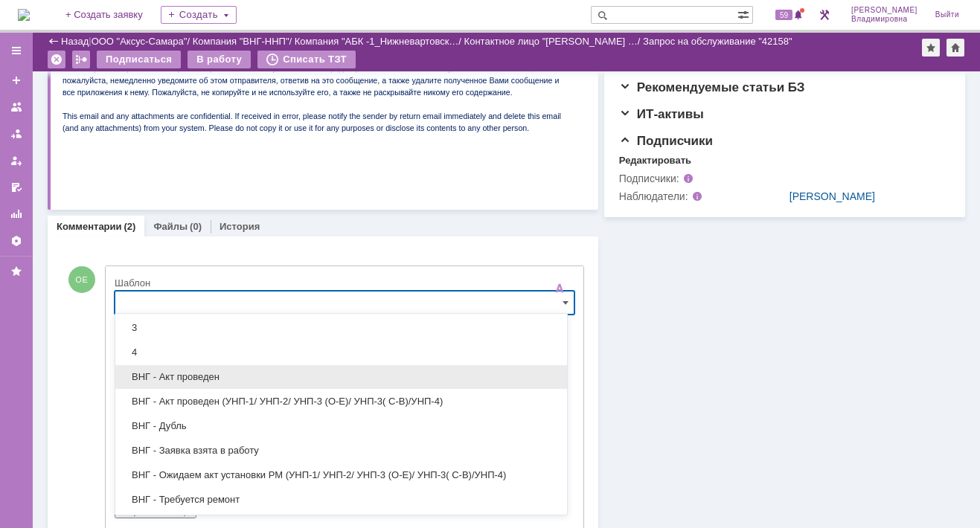
click at [179, 375] on span "ВНГ - Акт проведен" at bounding box center [341, 377] width 434 height 12
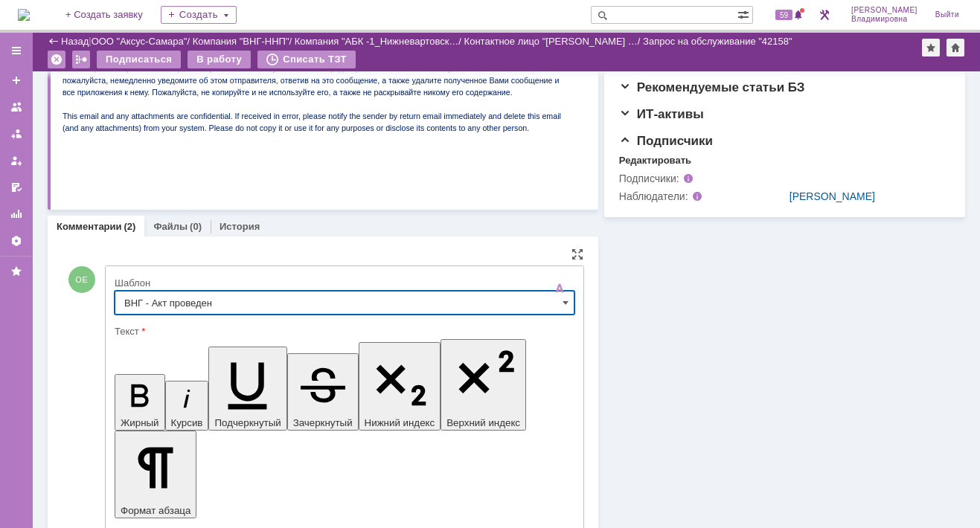
type input "ВНГ - Акт проведен"
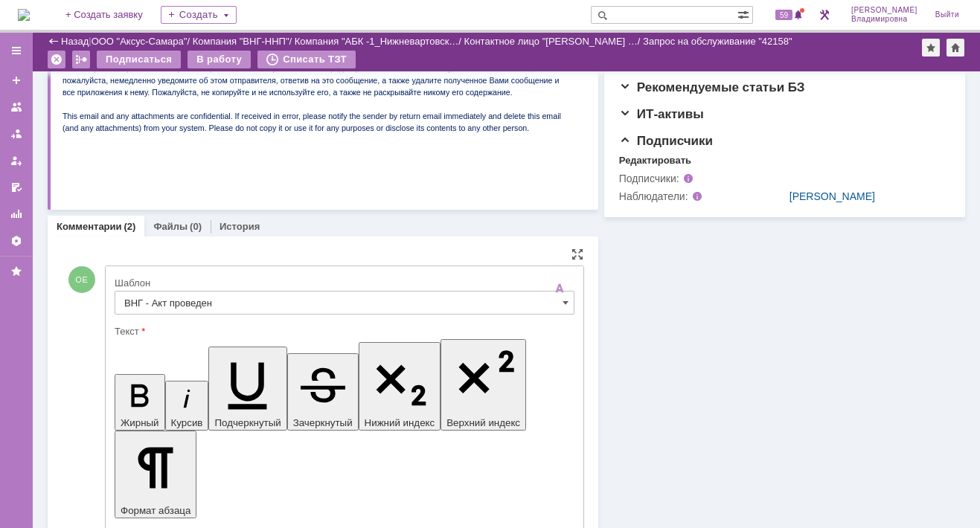
drag, startPoint x: 130, startPoint y: 3665, endPoint x: 465, endPoint y: 3687, distance: 335.5
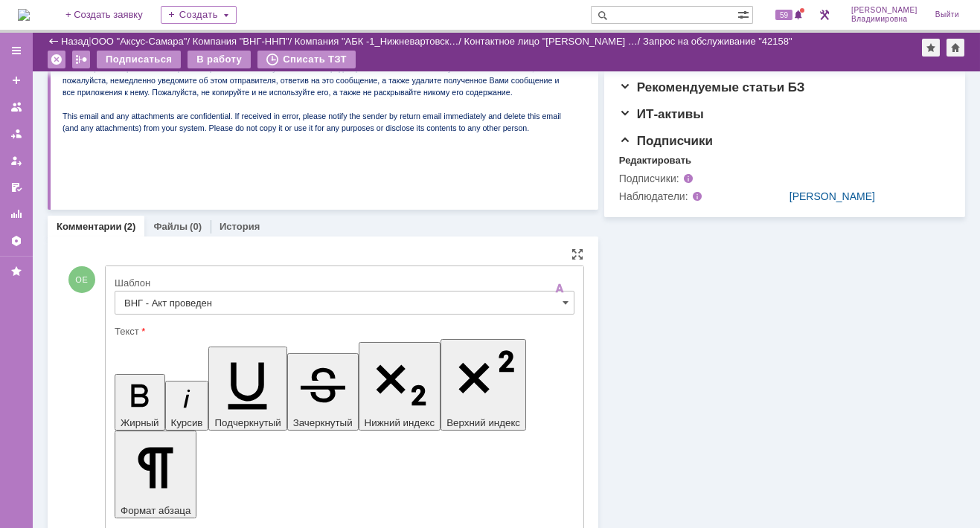
drag, startPoint x: 312, startPoint y: 3682, endPoint x: 365, endPoint y: 3681, distance: 52.1
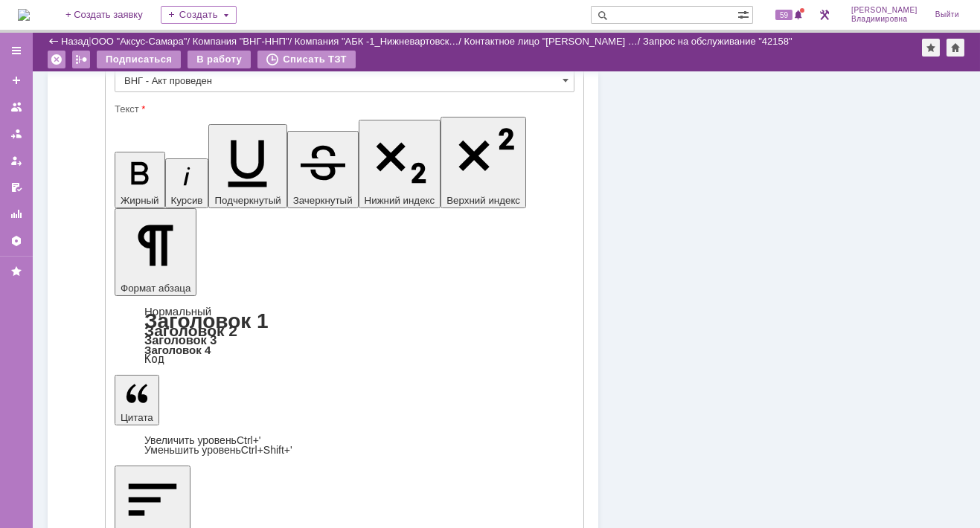
scroll to position [663, 0]
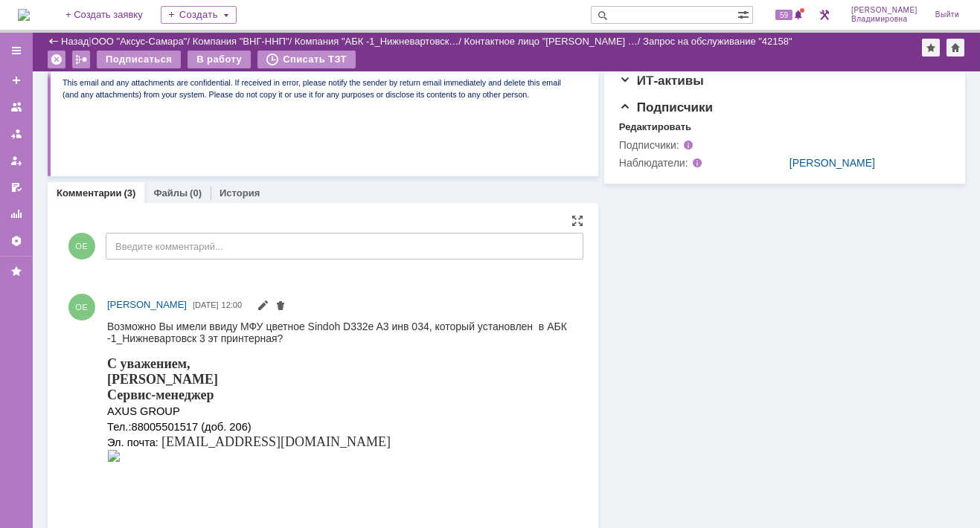
scroll to position [521, 0]
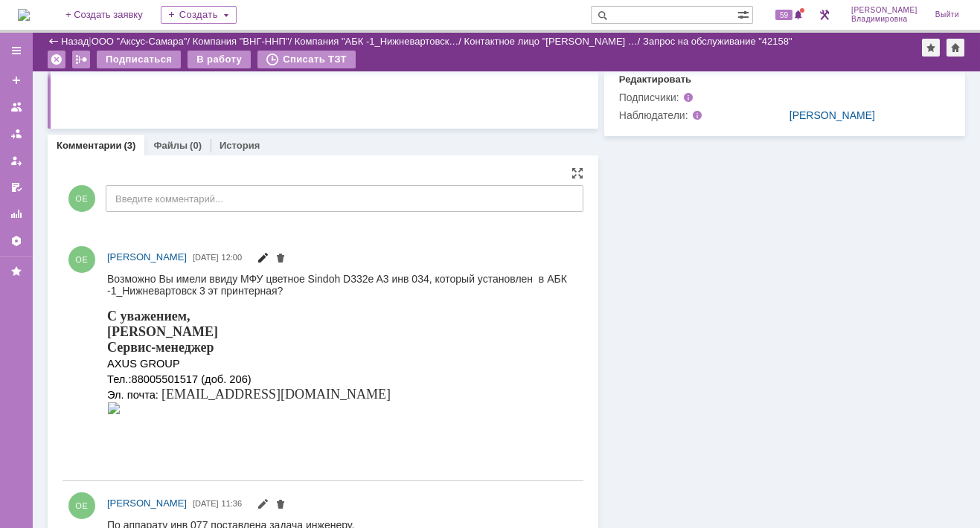
click at [269, 257] on span at bounding box center [263, 260] width 12 height 12
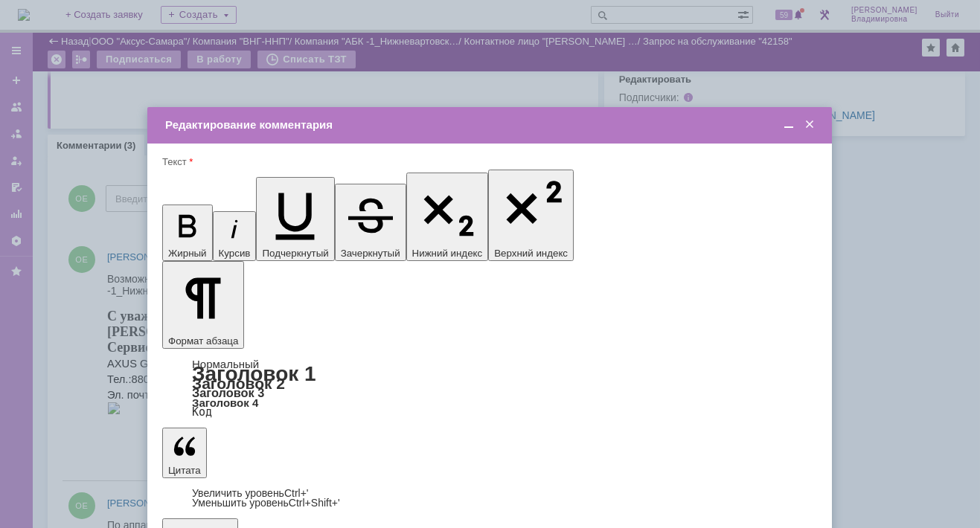
scroll to position [0, 0]
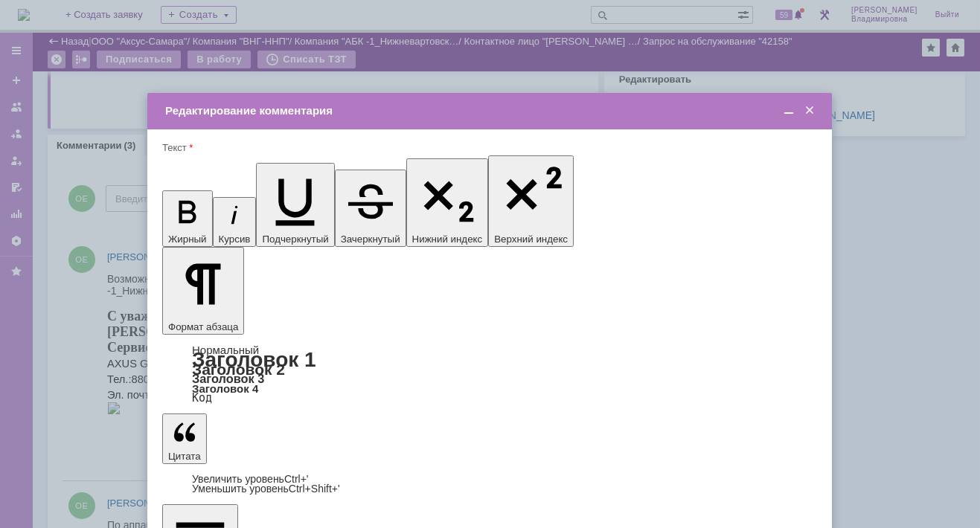
drag, startPoint x: 502, startPoint y: 4387, endPoint x: 649, endPoint y: 4141, distance: 285.9
drag, startPoint x: 643, startPoint y: 4141, endPoint x: 722, endPoint y: 4144, distance: 78.9
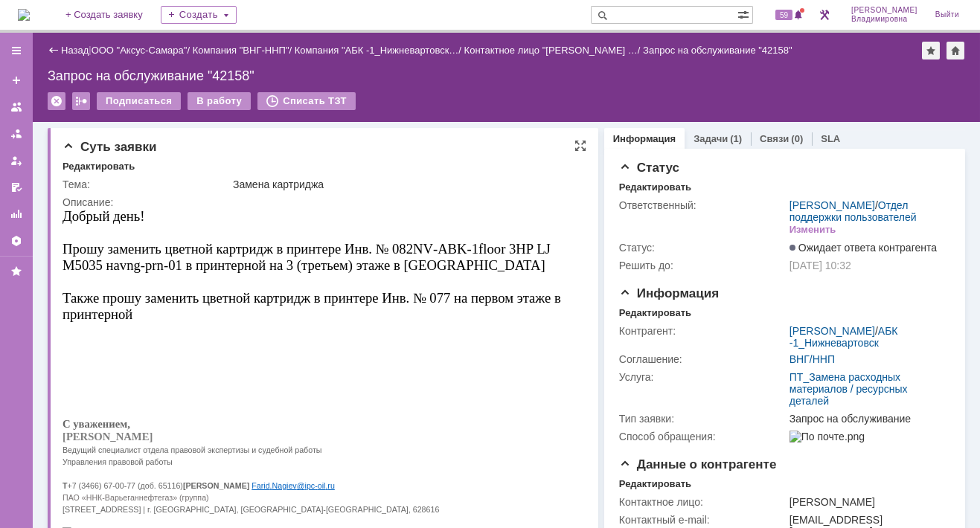
click at [251, 347] on p at bounding box center [317, 353] width 511 height 12
click at [405, 74] on div "Запрос на обслуживание "42158"" at bounding box center [506, 75] width 917 height 15
click at [789, 16] on span "59" at bounding box center [783, 15] width 17 height 10
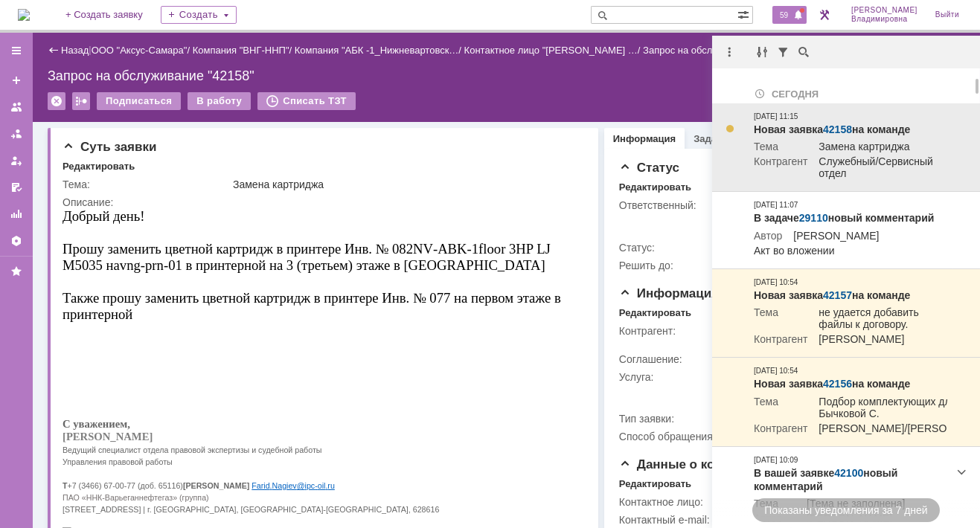
click at [846, 125] on link "42158" at bounding box center [837, 130] width 29 height 12
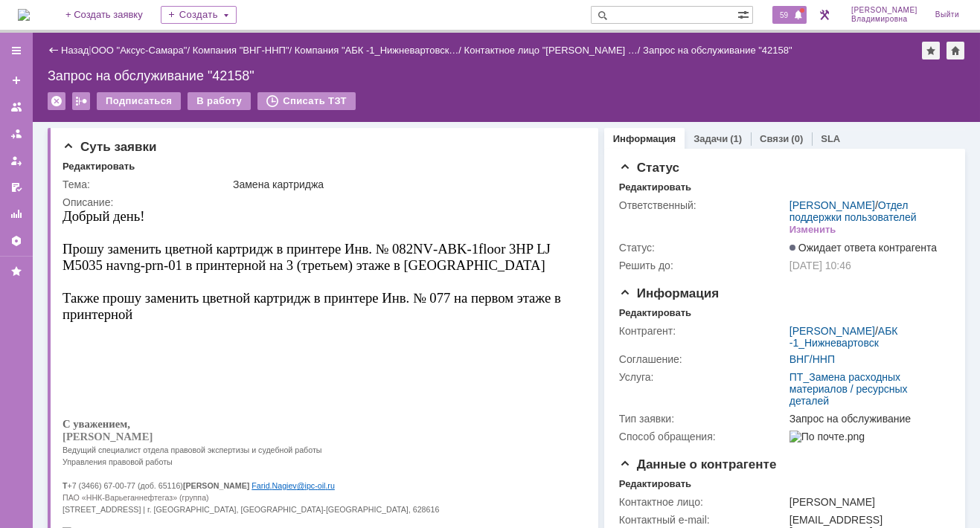
click at [804, 12] on div at bounding box center [802, 10] width 4 height 4
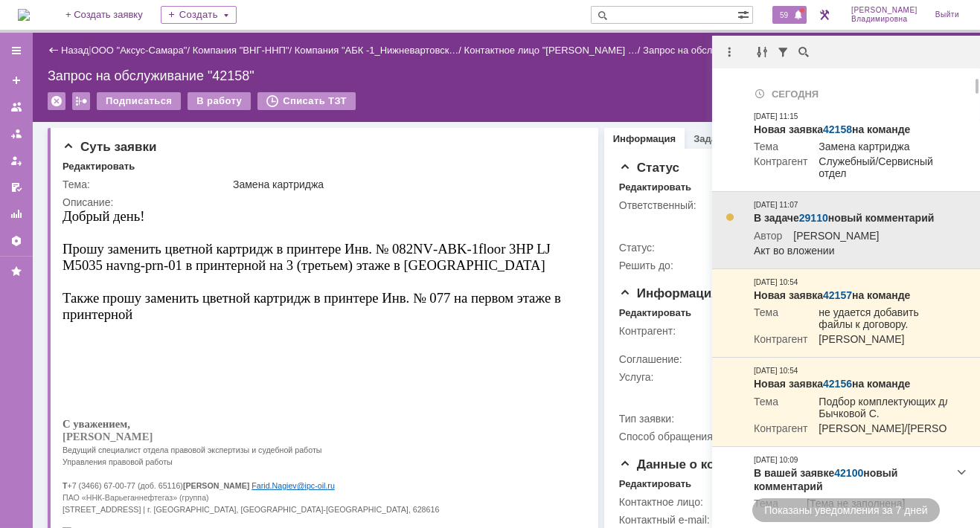
click at [814, 217] on link "29110" at bounding box center [813, 218] width 29 height 12
